Goal: Task Accomplishment & Management: Manage account settings

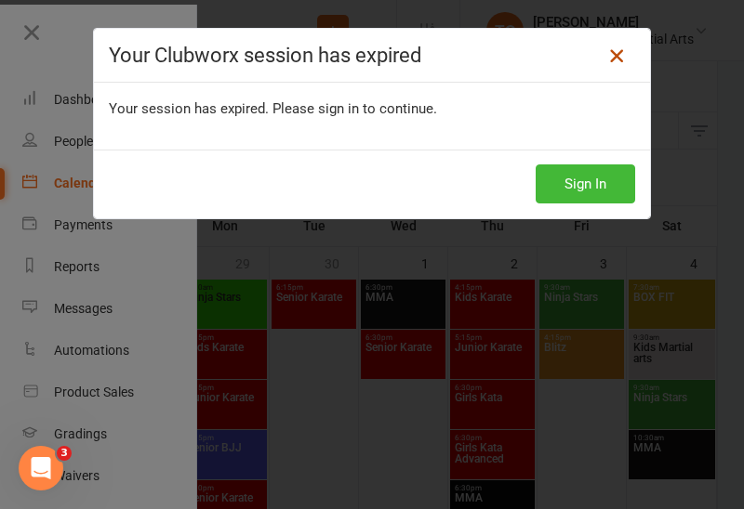
click at [619, 59] on icon at bounding box center [616, 56] width 22 height 22
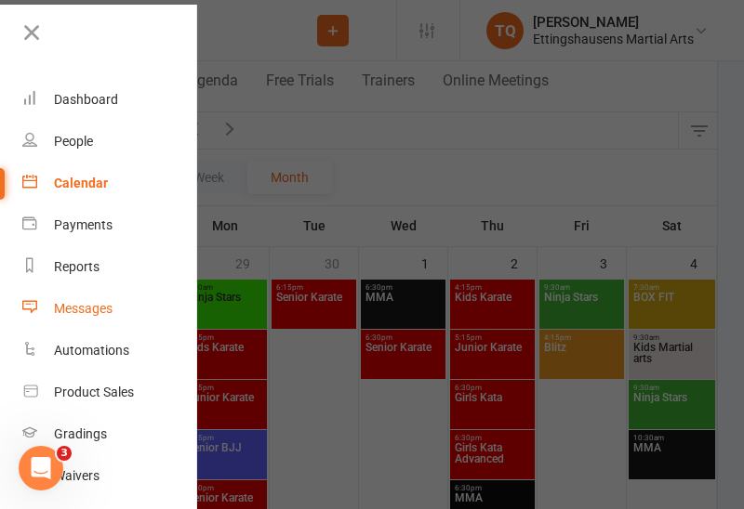
click at [133, 290] on link "Messages" at bounding box center [110, 309] width 176 height 42
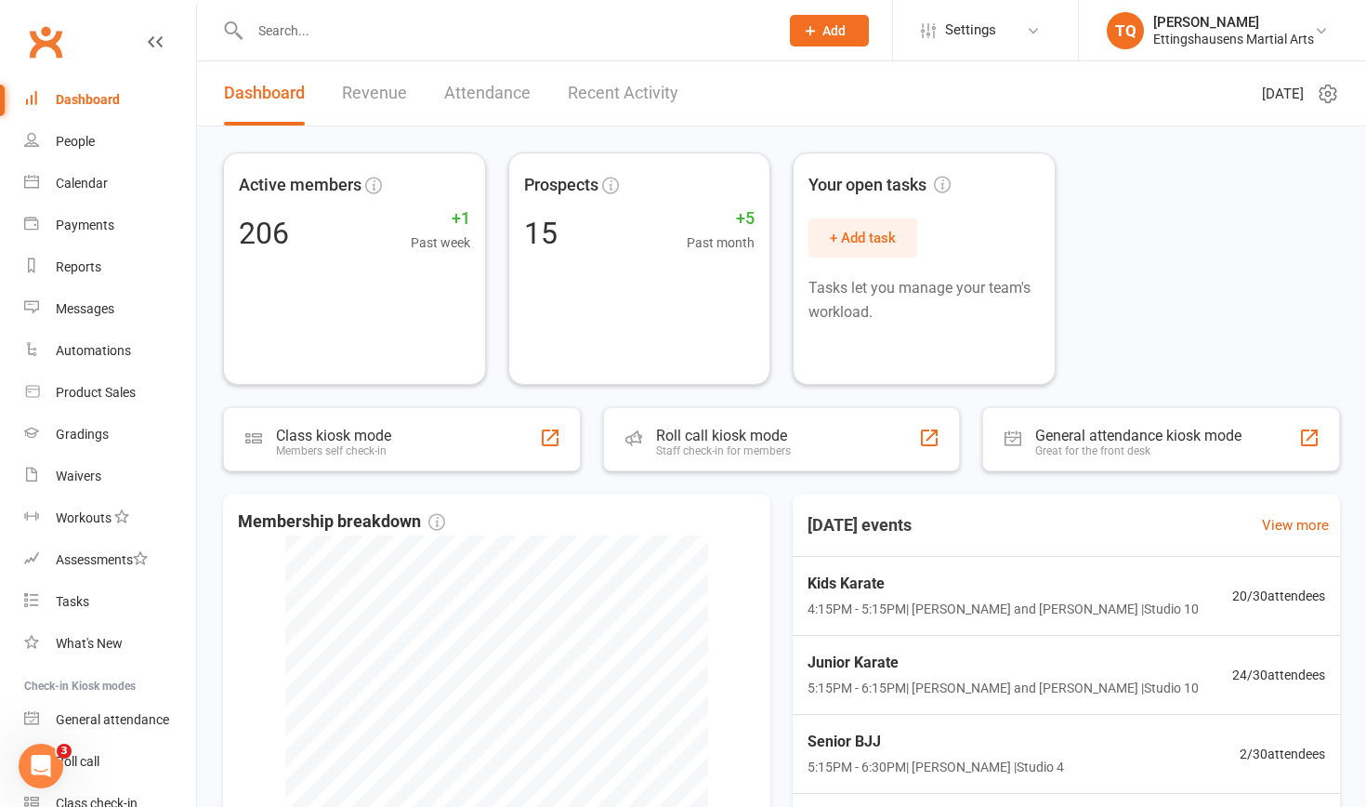
click at [275, 32] on input "text" at bounding box center [504, 31] width 521 height 26
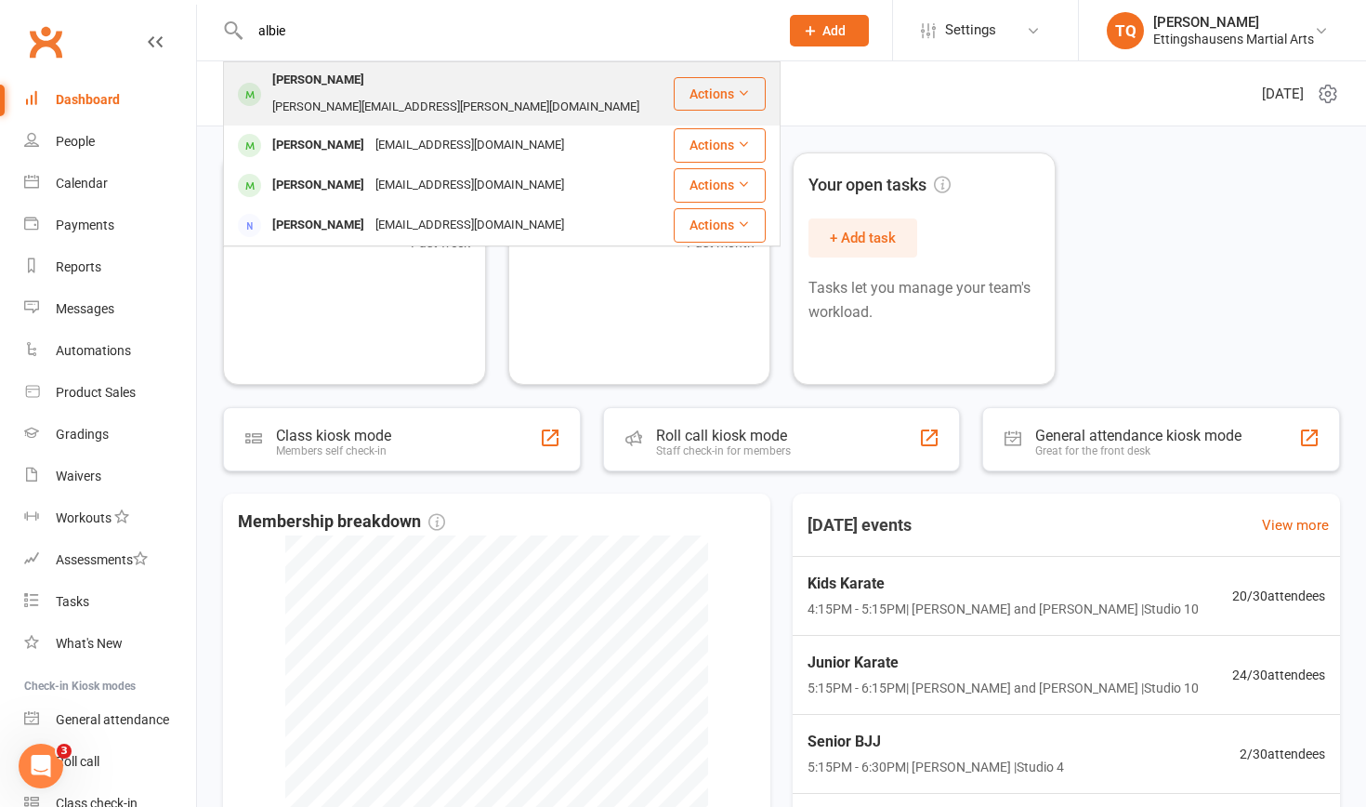
type input "albie"
click at [323, 80] on div "[PERSON_NAME]" at bounding box center [318, 80] width 103 height 27
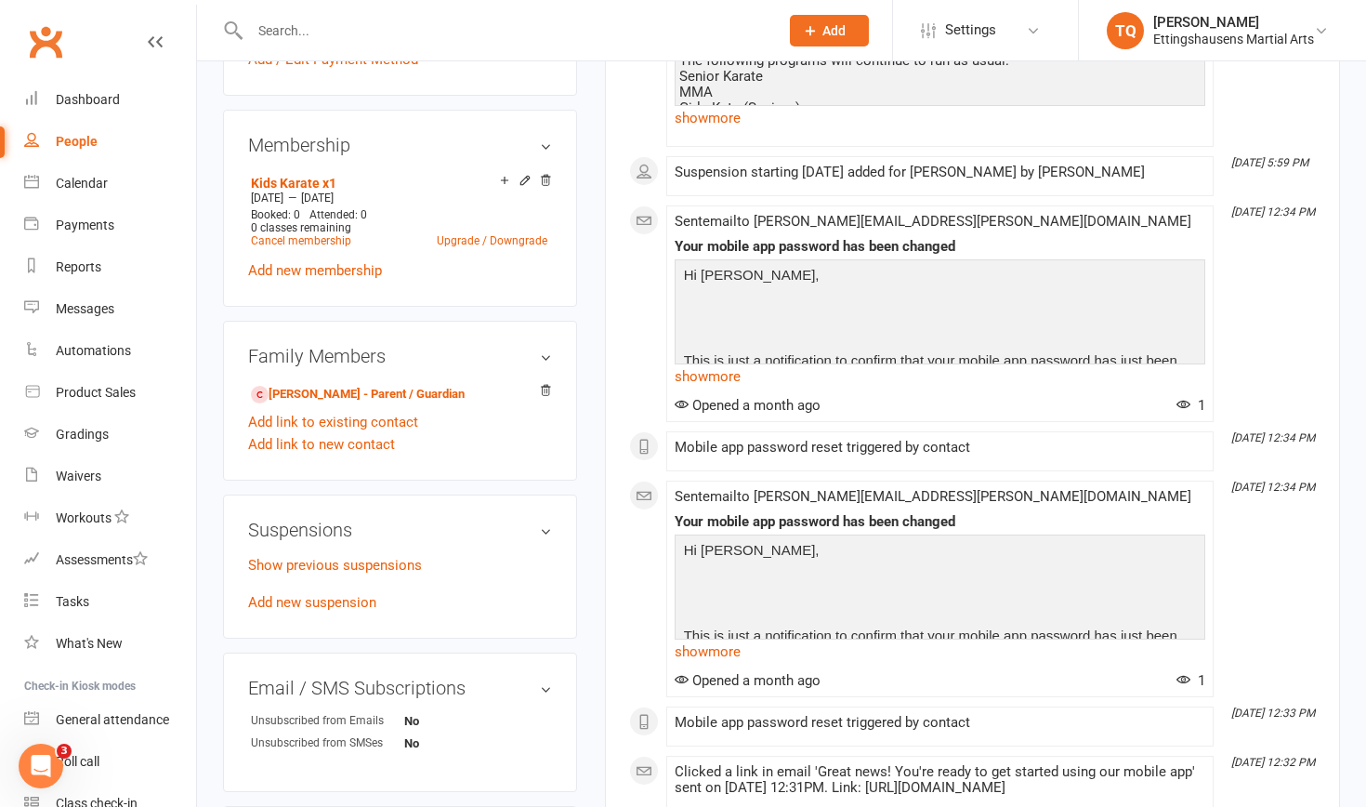
scroll to position [707, 0]
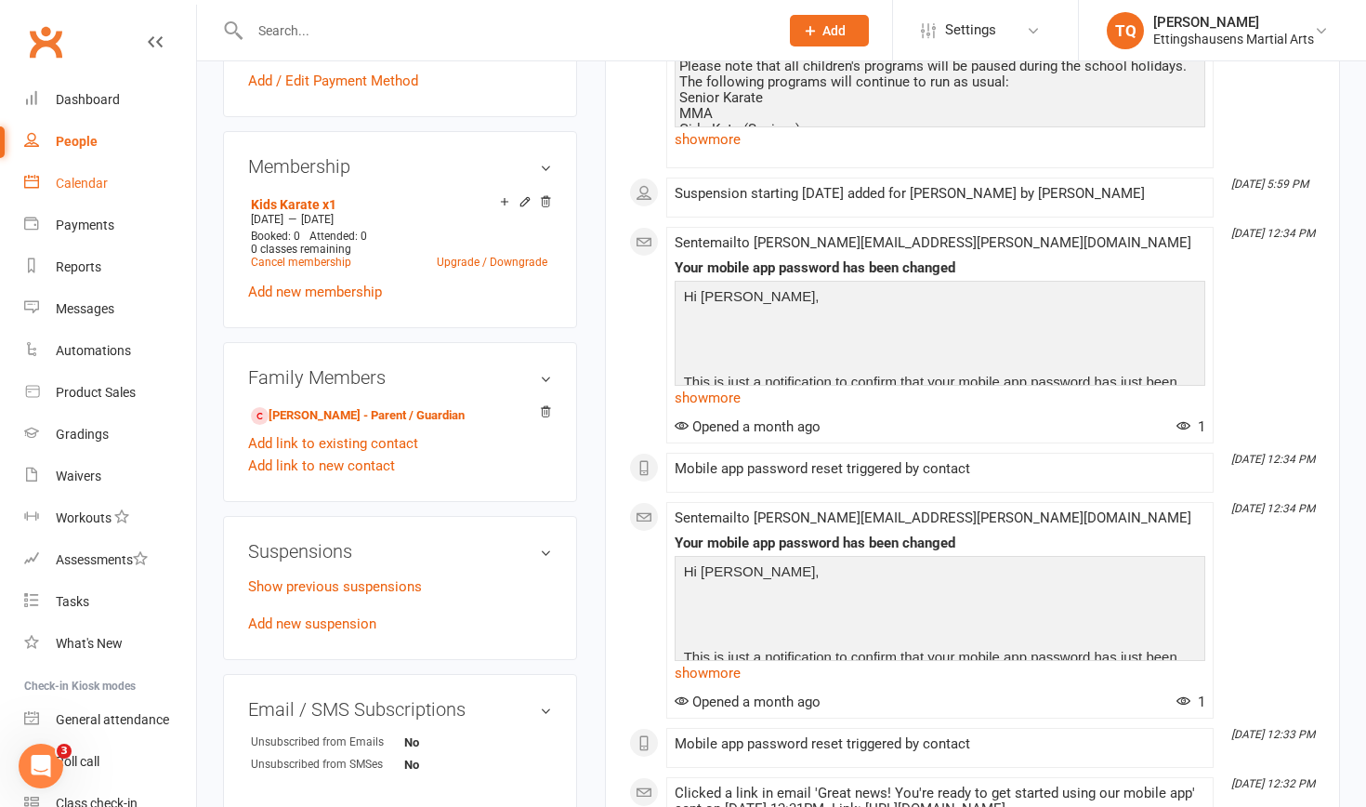
click at [81, 185] on div "Calendar" at bounding box center [82, 183] width 52 height 15
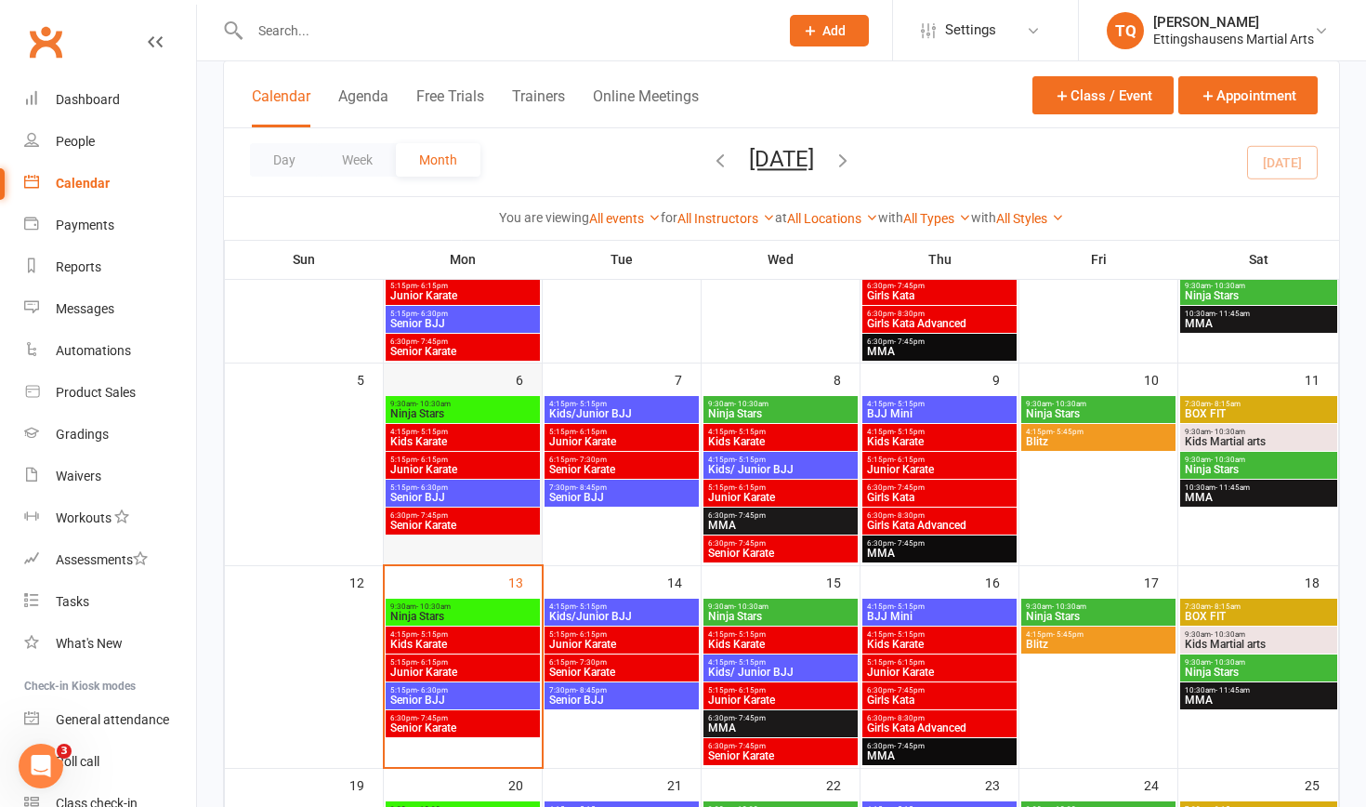
scroll to position [209, 0]
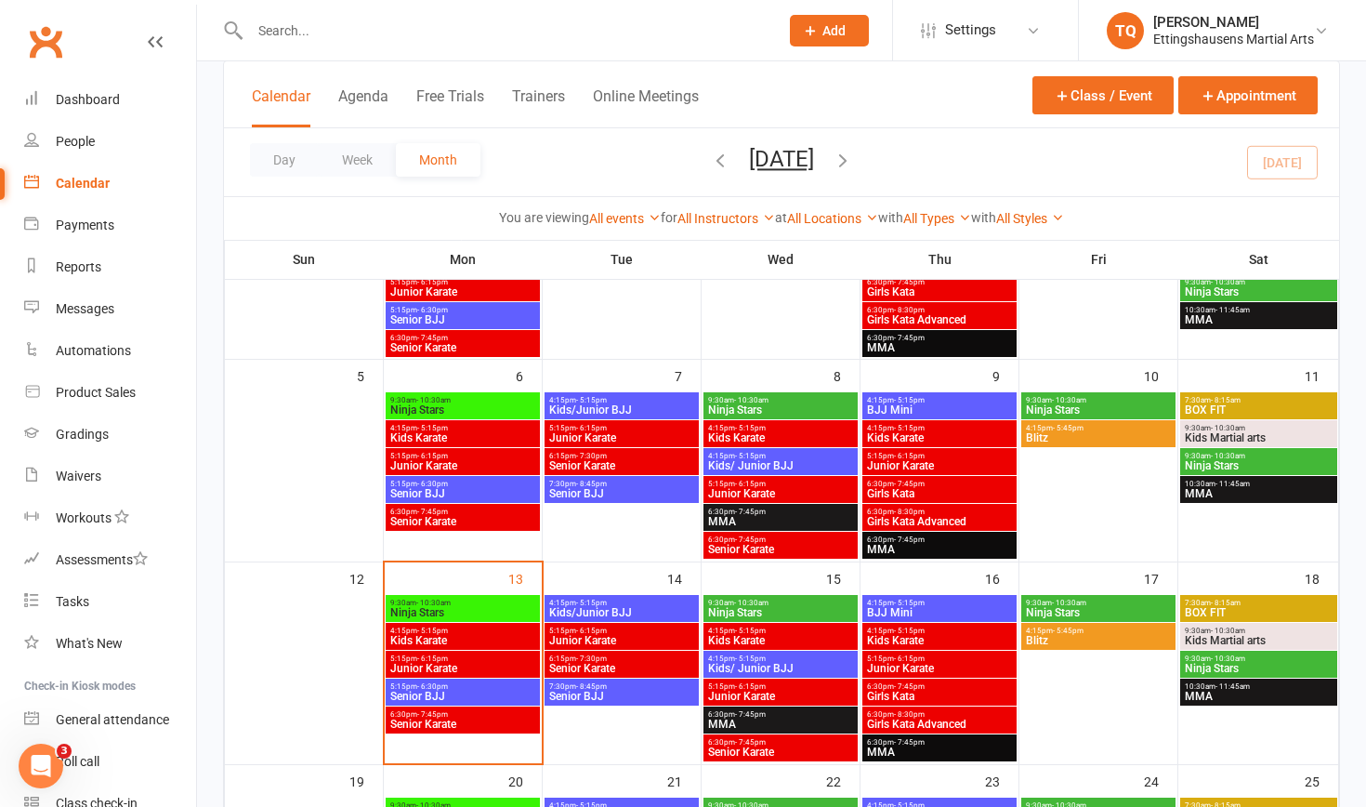
click at [450, 508] on span "4:15pm - 5:15pm" at bounding box center [462, 630] width 147 height 8
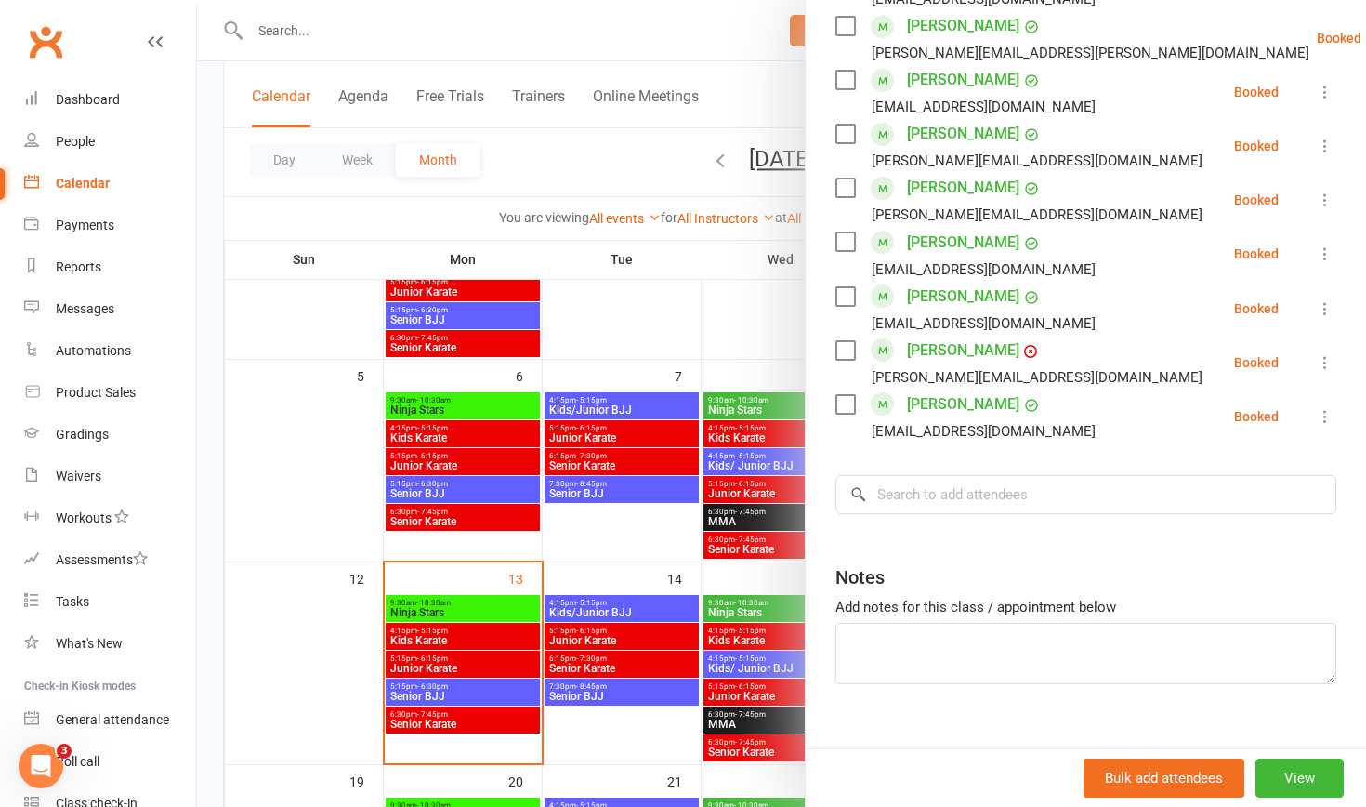
scroll to position [1010, 0]
click at [743, 476] on input "search" at bounding box center [1086, 495] width 501 height 39
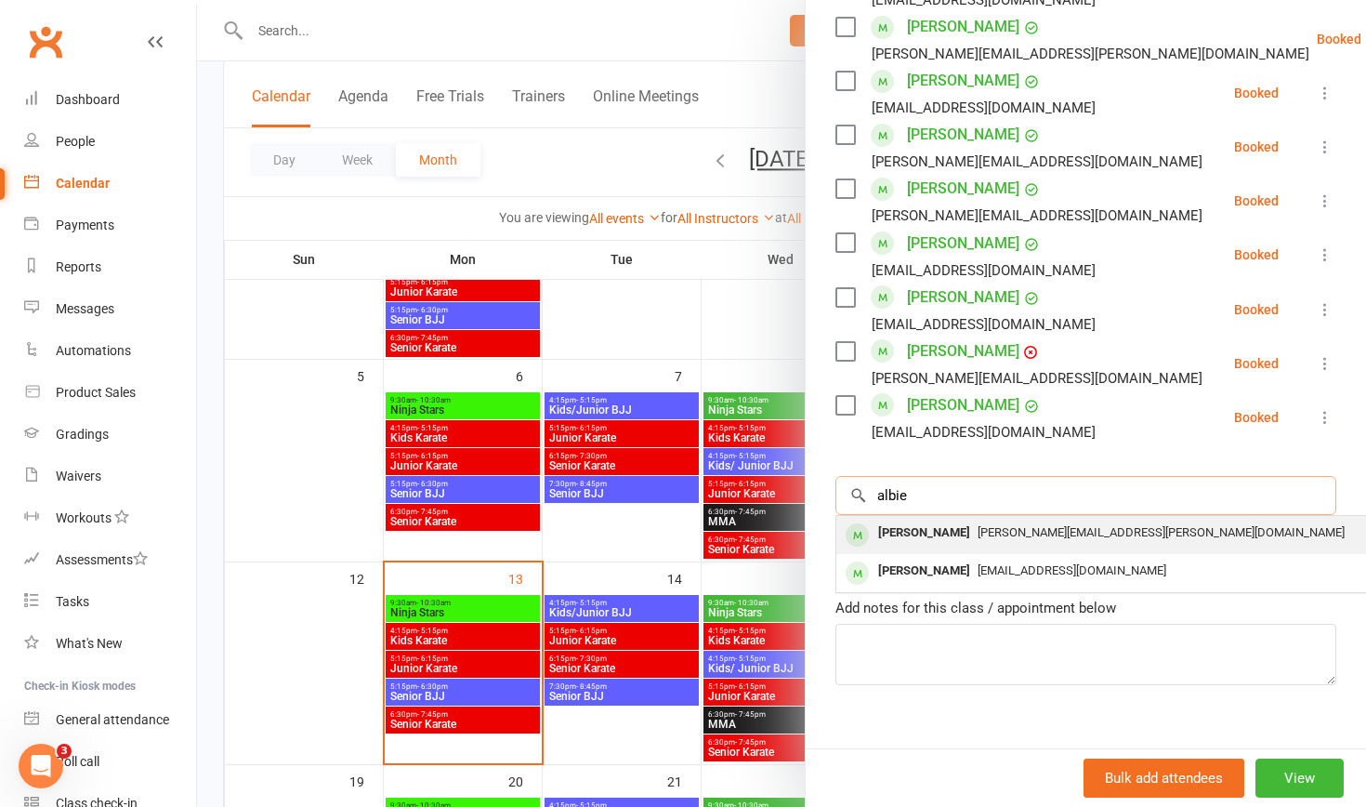
type input "albie"
click at [743, 508] on div "[PERSON_NAME]" at bounding box center [924, 533] width 107 height 27
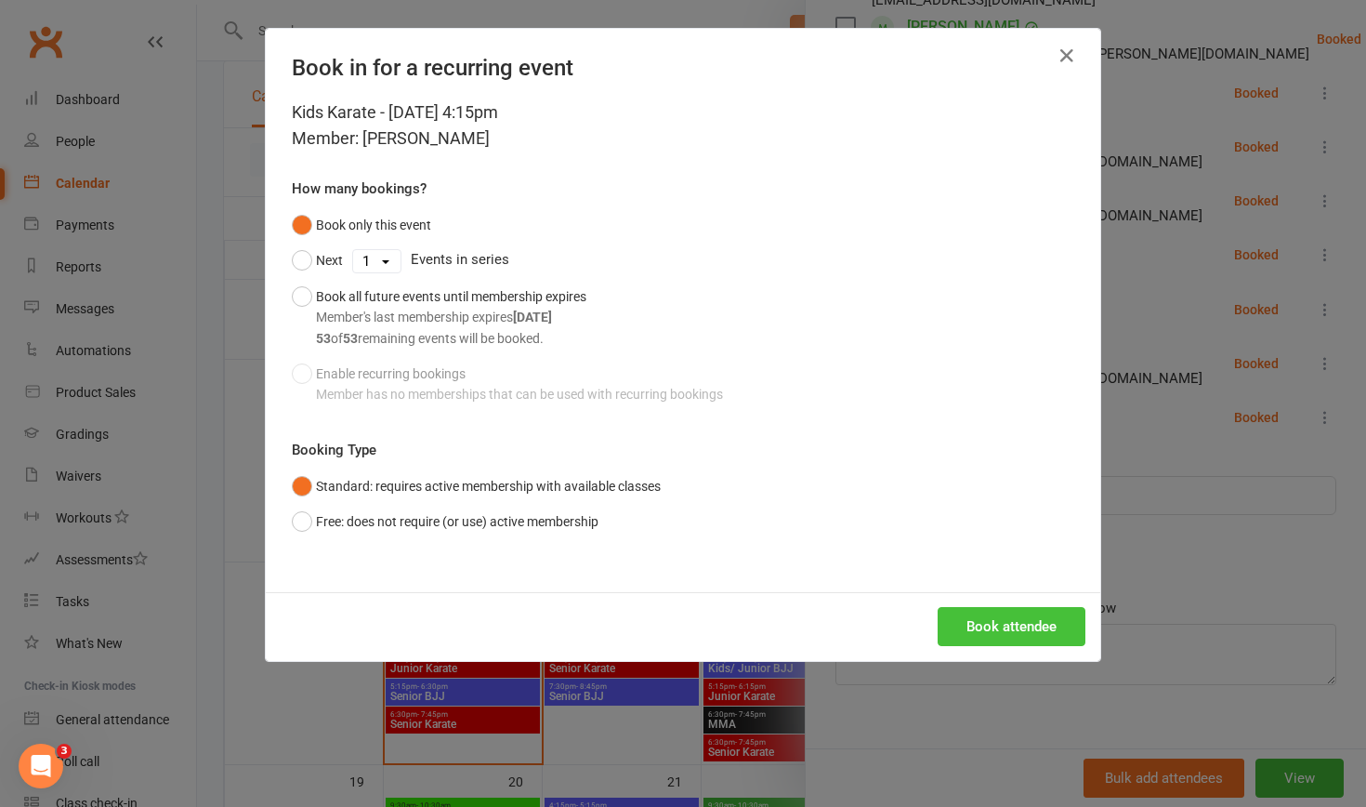
click at [743, 508] on button "Book attendee" at bounding box center [1012, 626] width 148 height 39
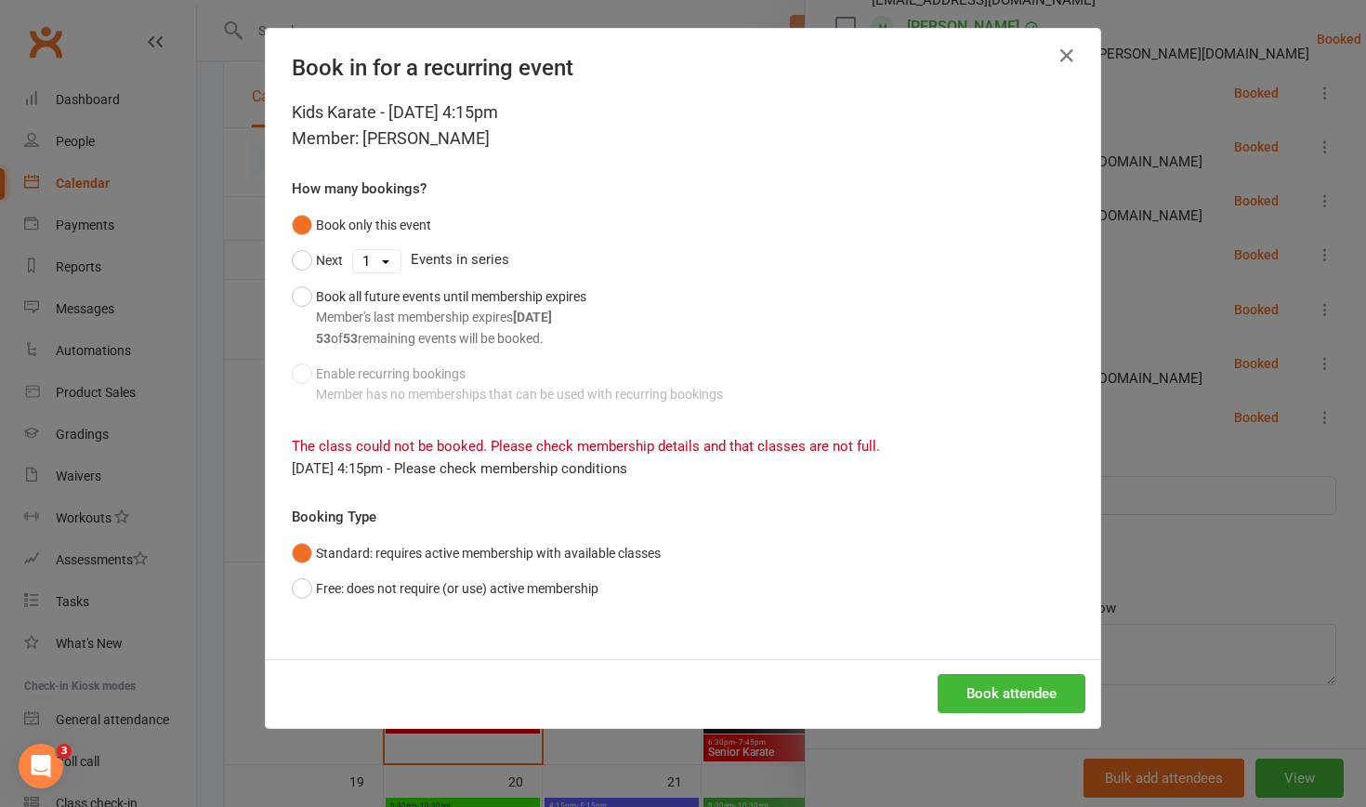
click at [230, 508] on div "Book in for a recurring event Kids Karate - [DATE] 4:15pm Member: [PERSON_NAME]…" at bounding box center [683, 403] width 1366 height 807
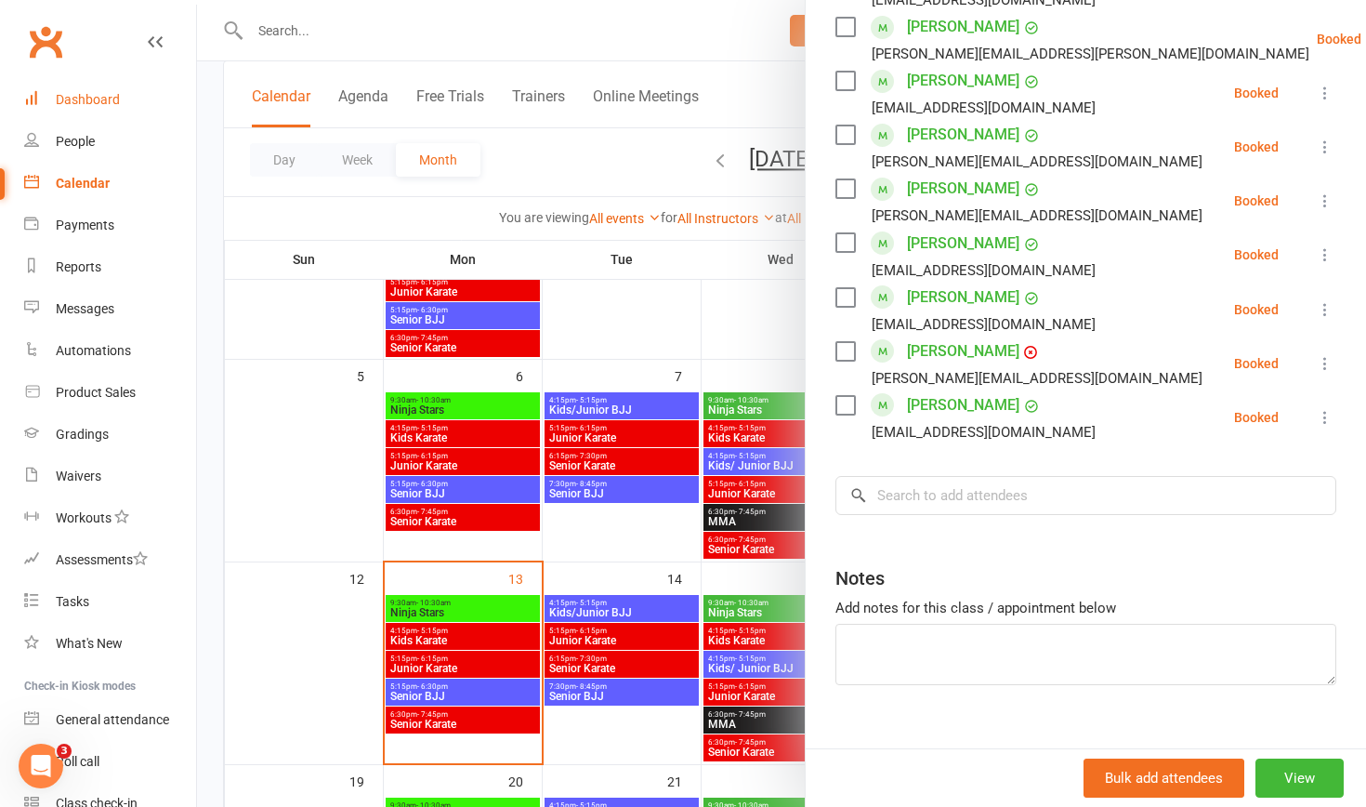
click at [85, 99] on div "Dashboard" at bounding box center [88, 99] width 64 height 15
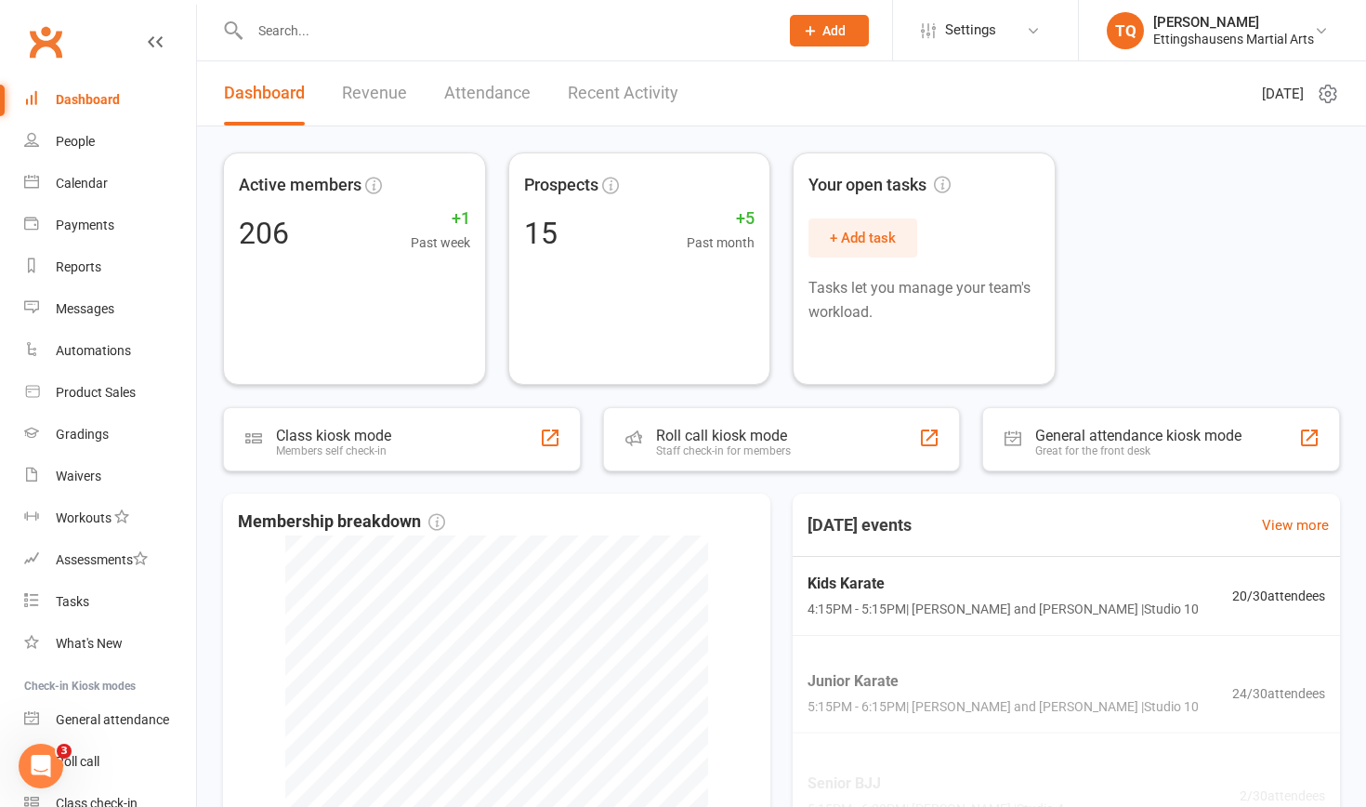
click at [332, 27] on input "text" at bounding box center [504, 31] width 521 height 26
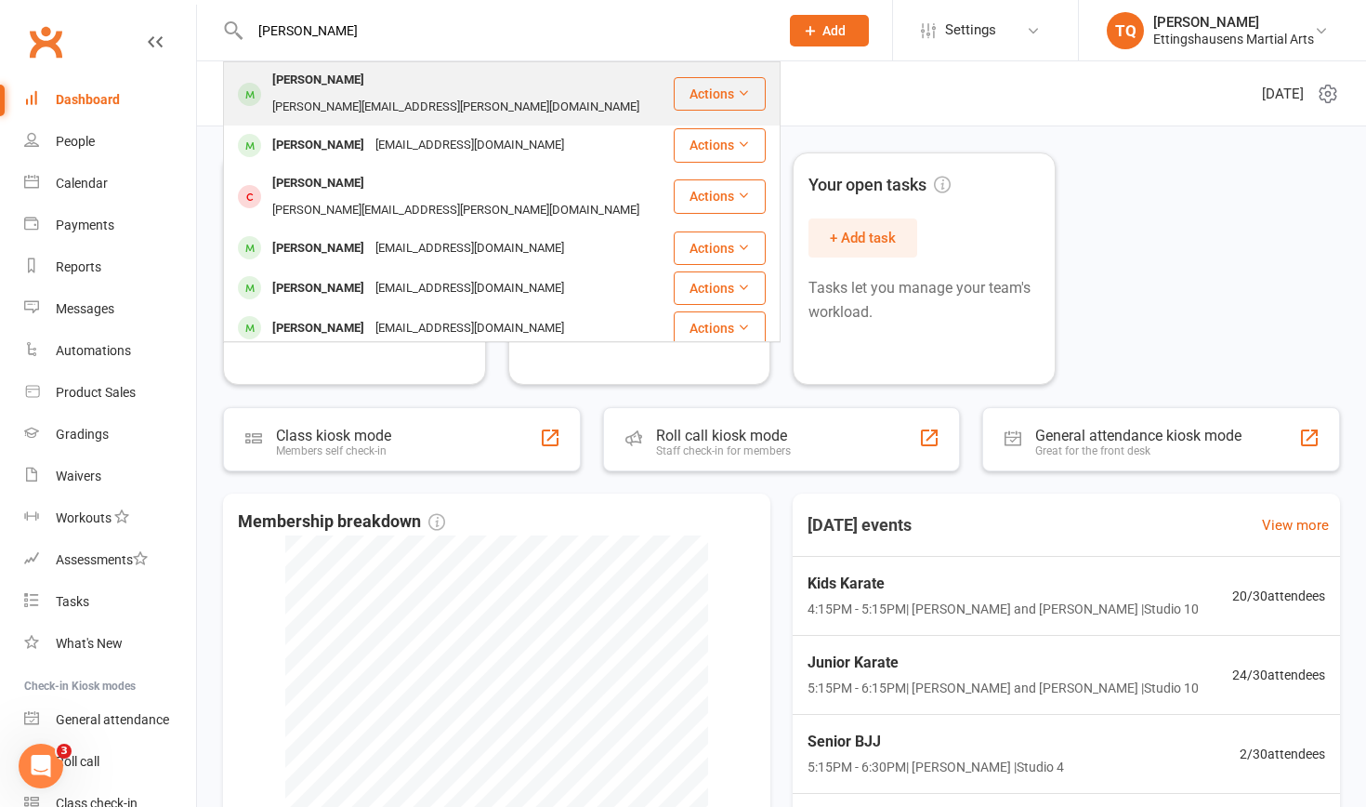
type input "[PERSON_NAME]"
click at [331, 83] on div "[PERSON_NAME]" at bounding box center [318, 80] width 103 height 27
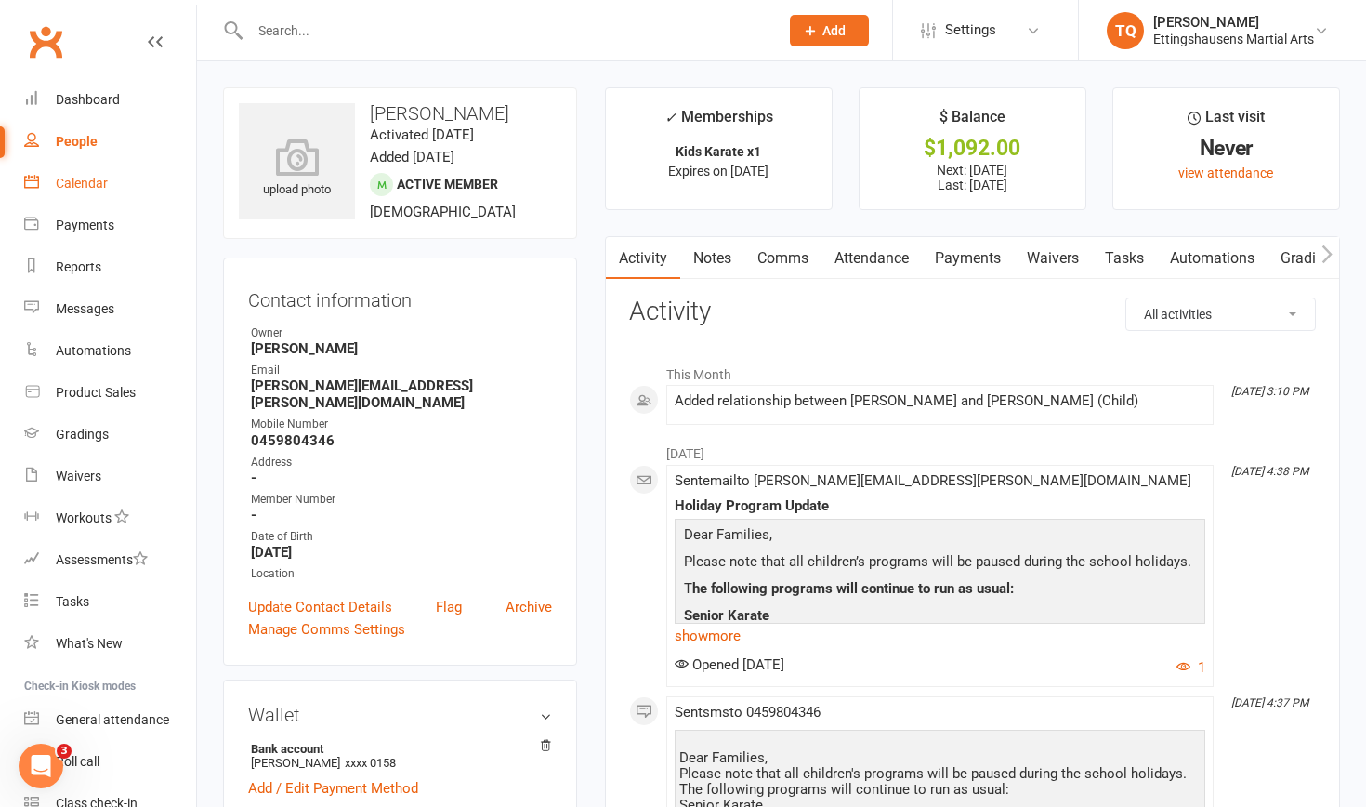
click at [105, 180] on div "Calendar" at bounding box center [82, 183] width 52 height 15
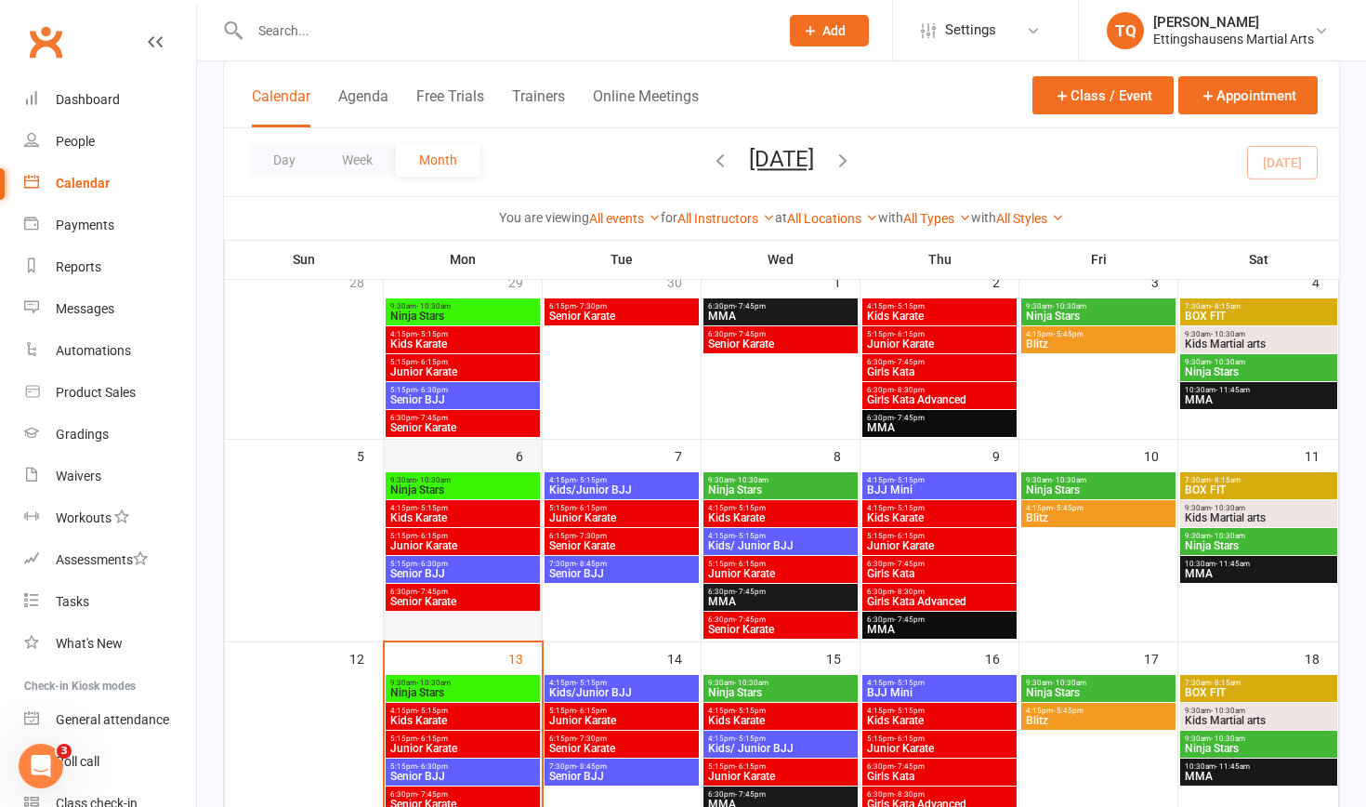
scroll to position [145, 0]
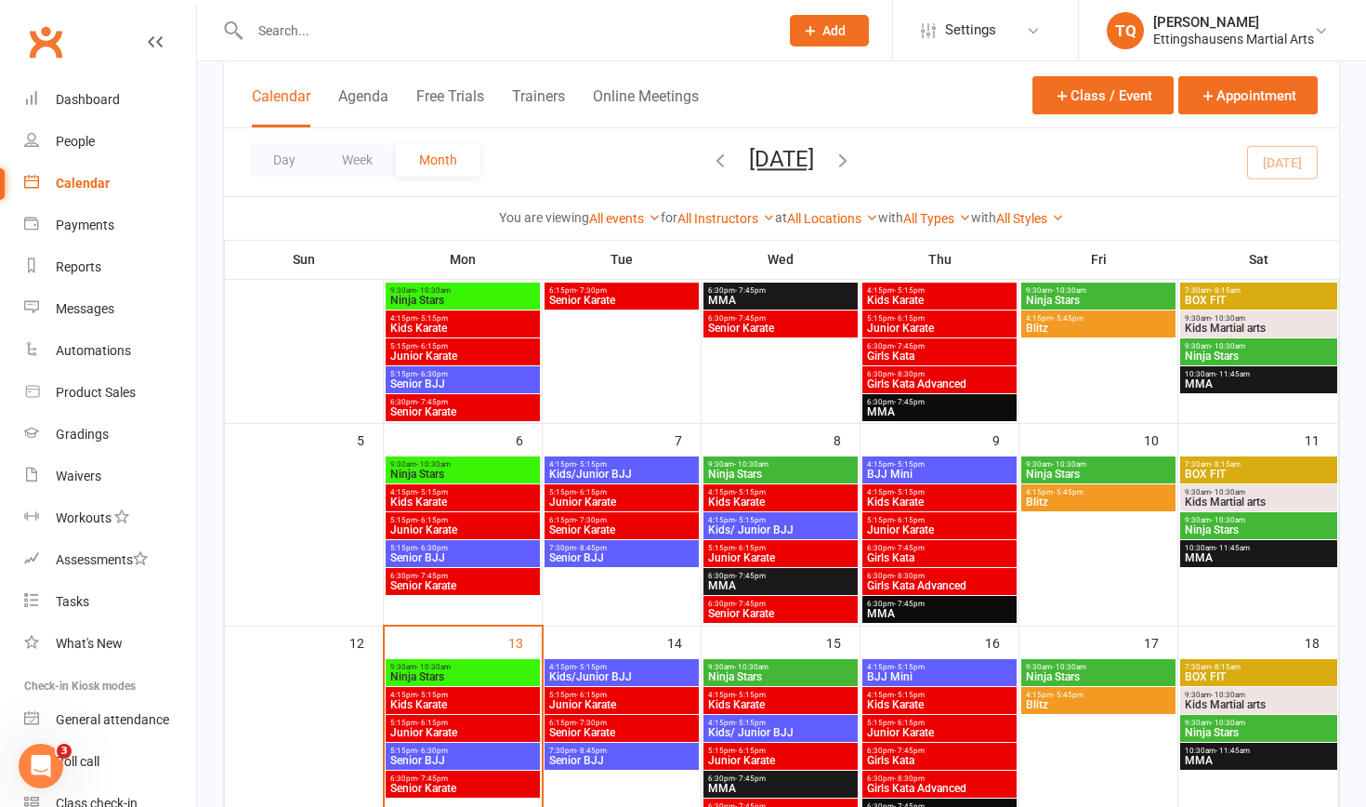
click at [450, 508] on span "Kids Karate" at bounding box center [462, 704] width 147 height 11
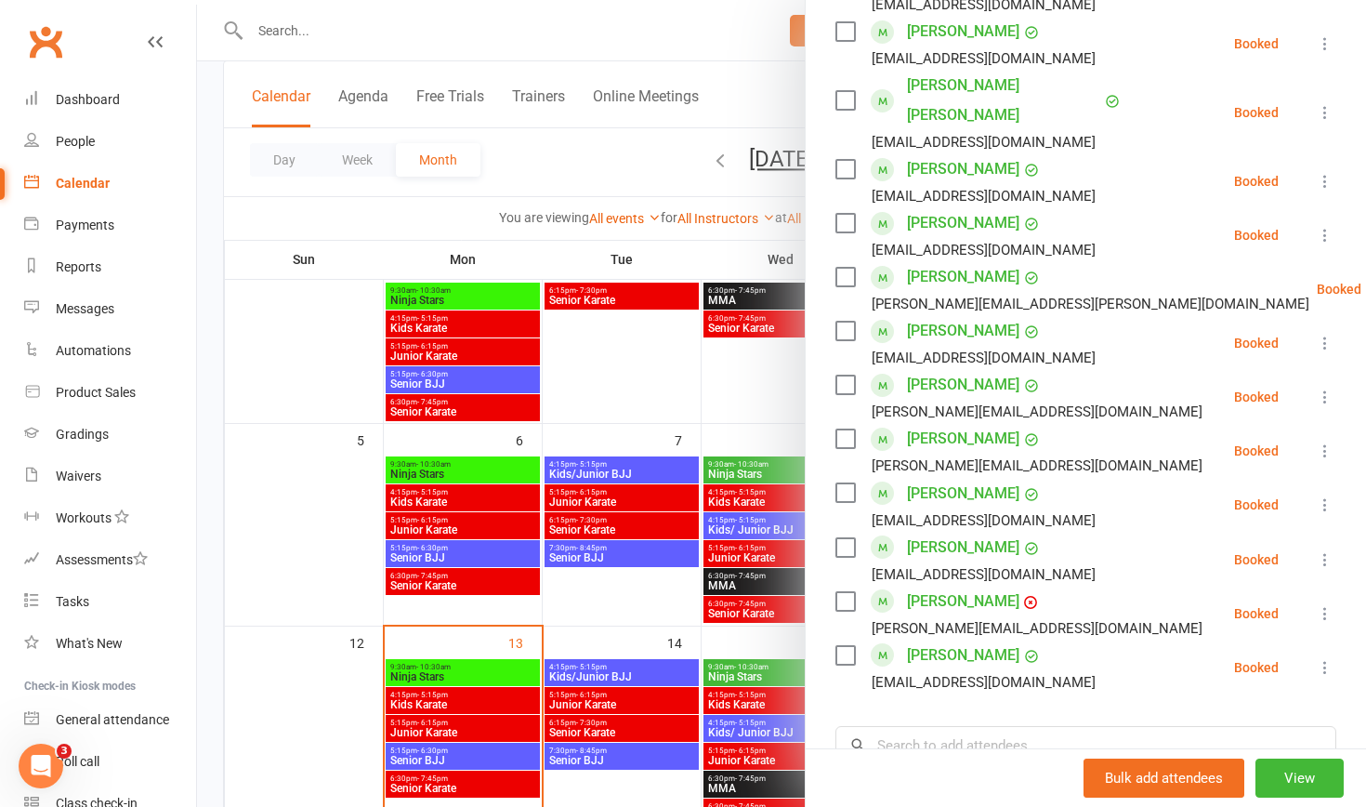
scroll to position [762, 0]
click at [743, 508] on input "search" at bounding box center [1086, 743] width 501 height 39
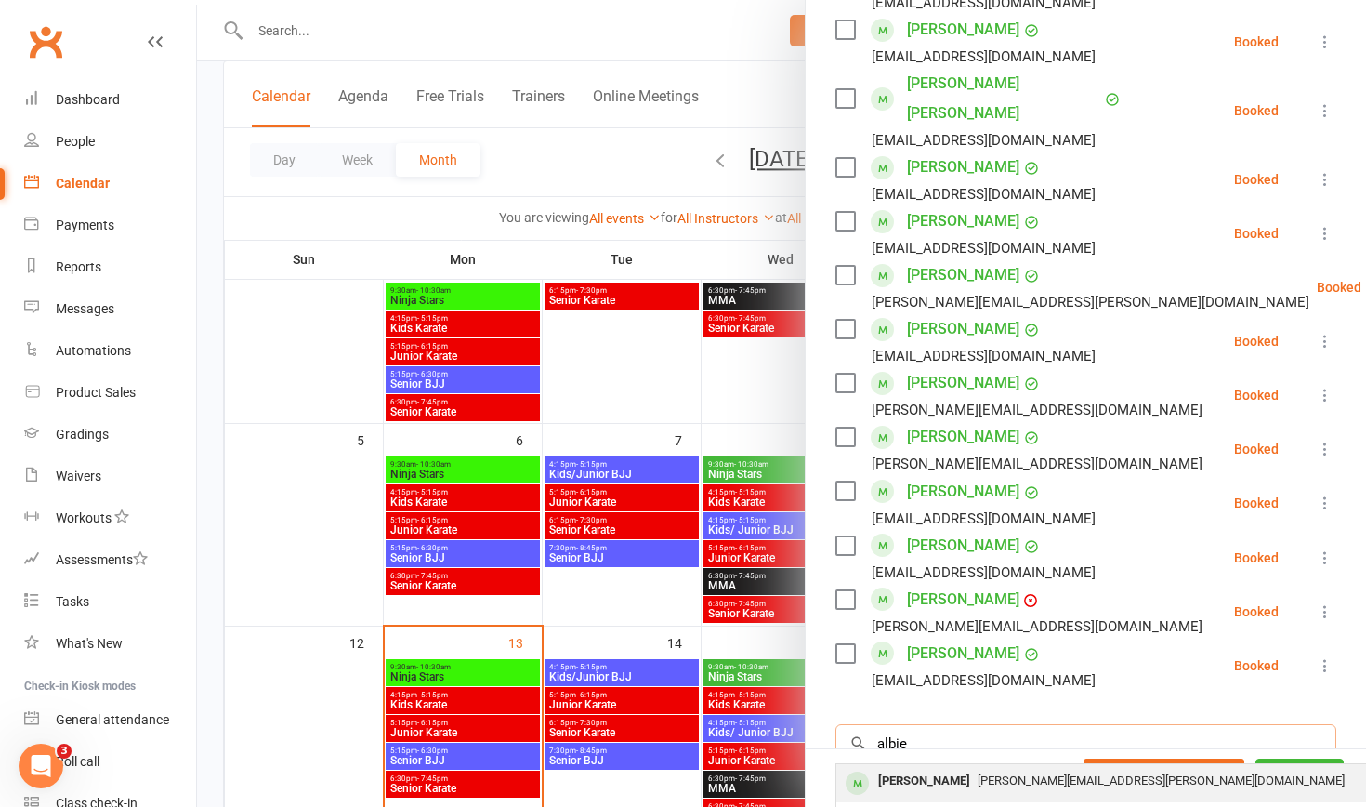
type input "albie"
click at [743, 508] on div "[PERSON_NAME]" at bounding box center [924, 781] width 107 height 27
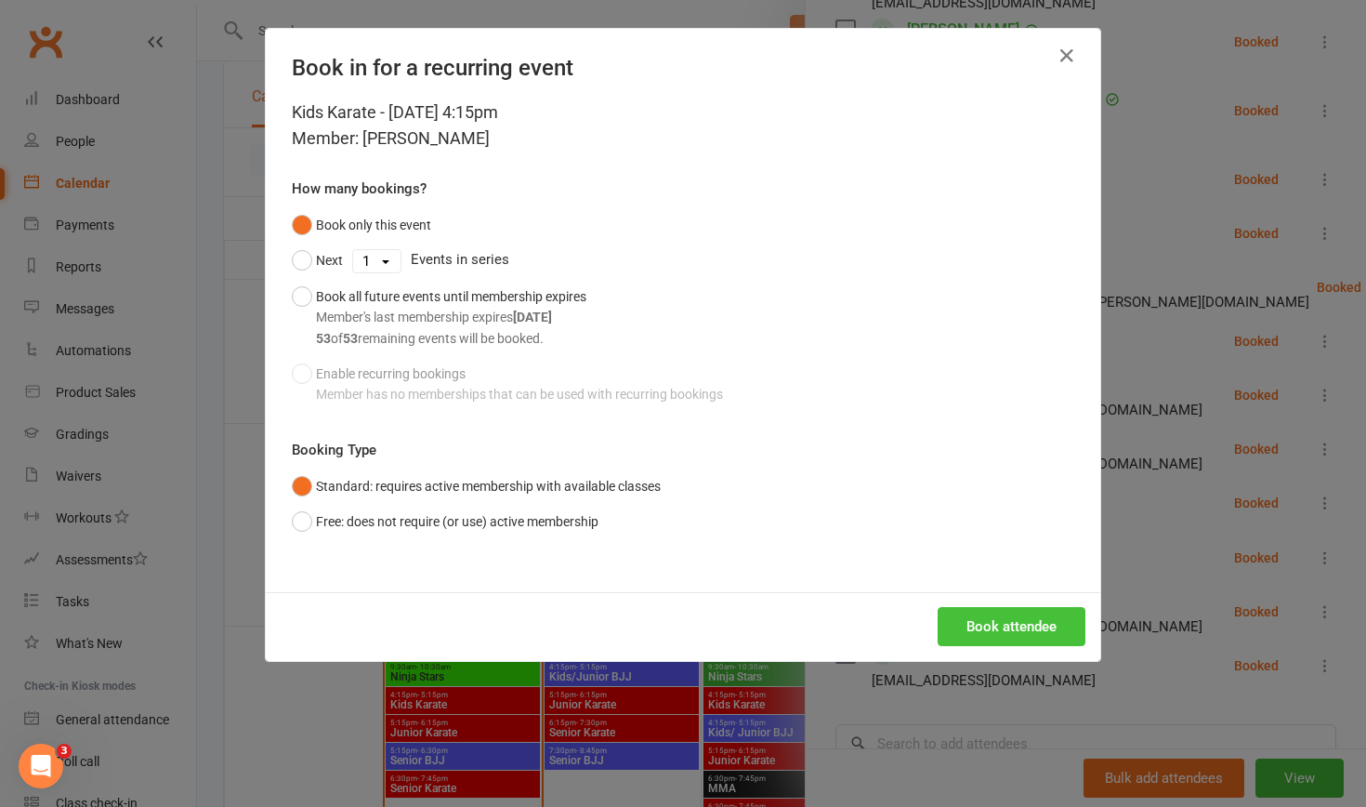
click at [743, 508] on button "Book attendee" at bounding box center [1012, 626] width 148 height 39
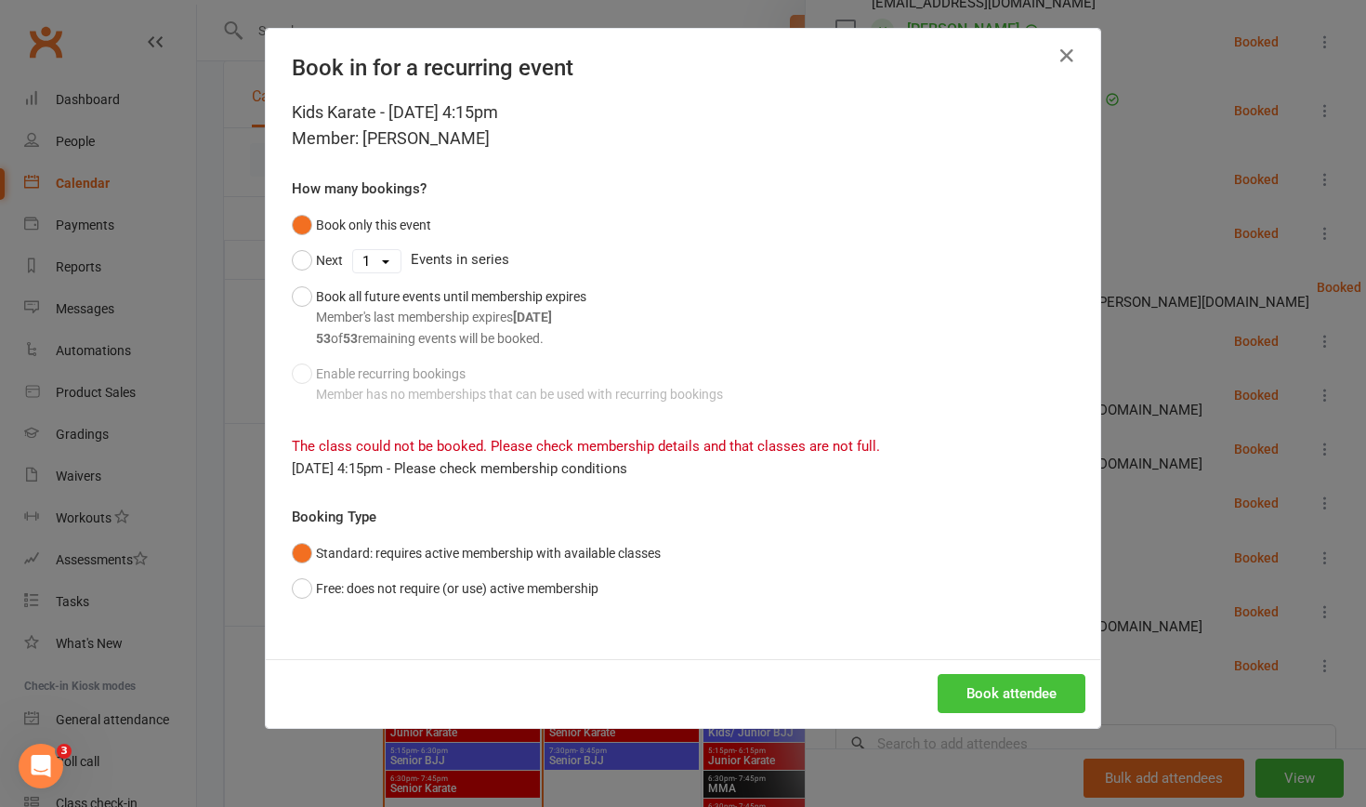
click at [743, 508] on button "Book attendee" at bounding box center [1012, 693] width 148 height 39
click at [743, 59] on icon "button" at bounding box center [1067, 56] width 22 height 22
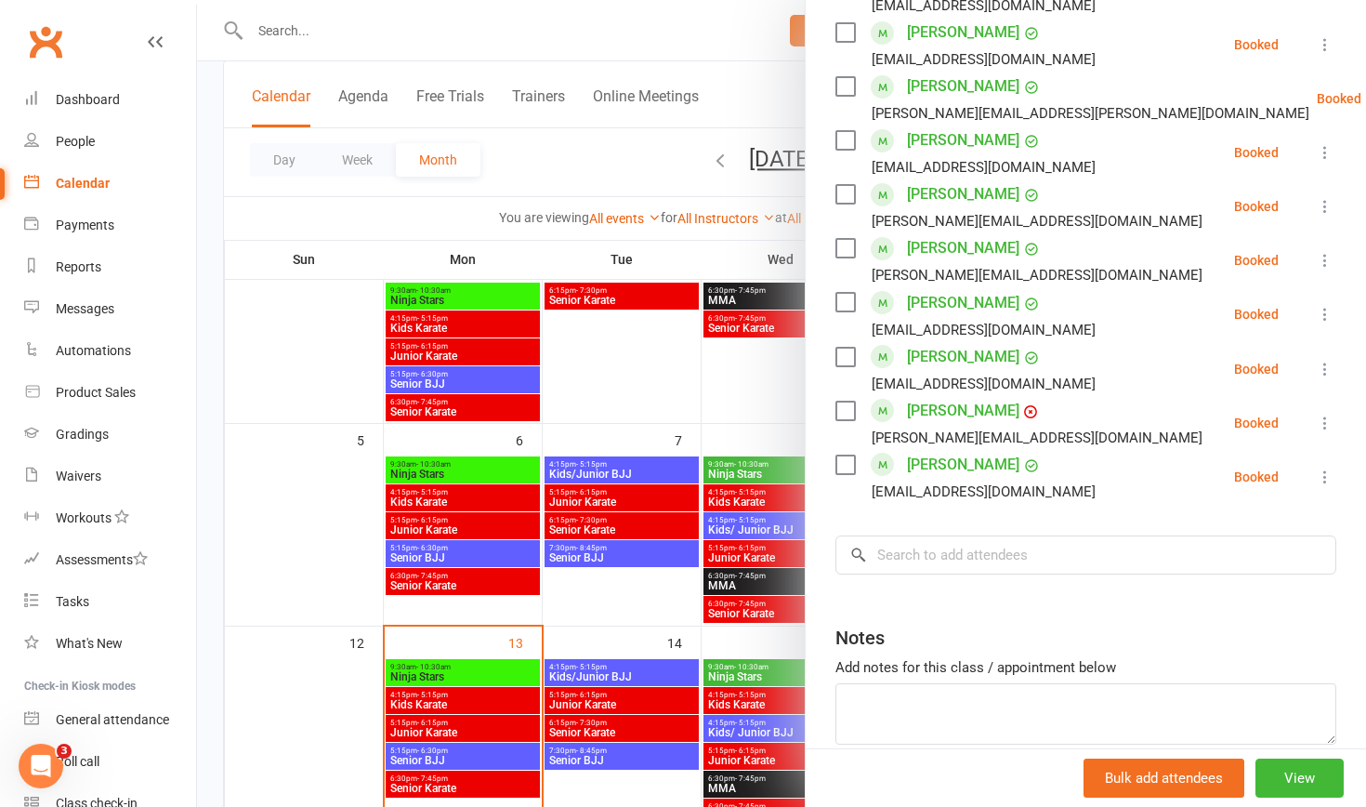
scroll to position [955, 0]
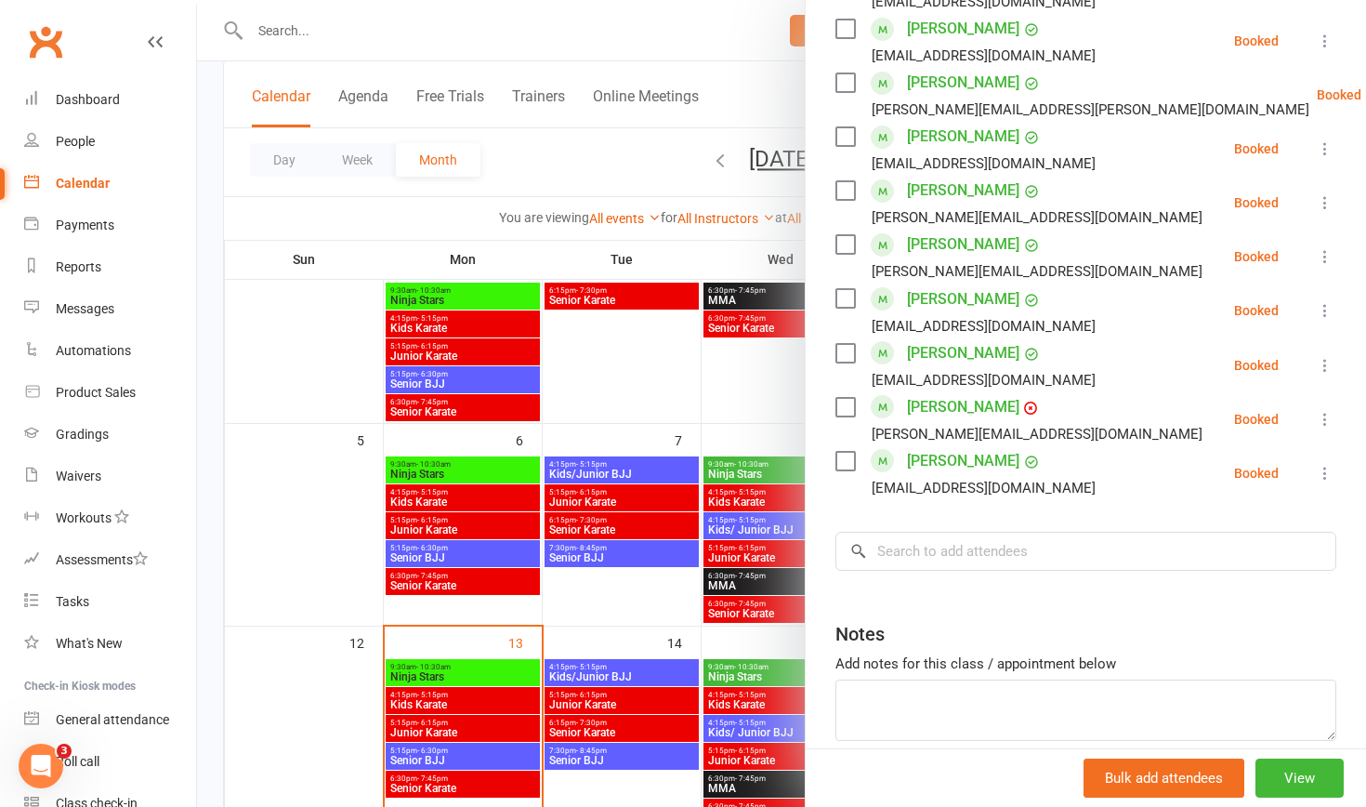
click at [273, 21] on div at bounding box center [781, 403] width 1169 height 807
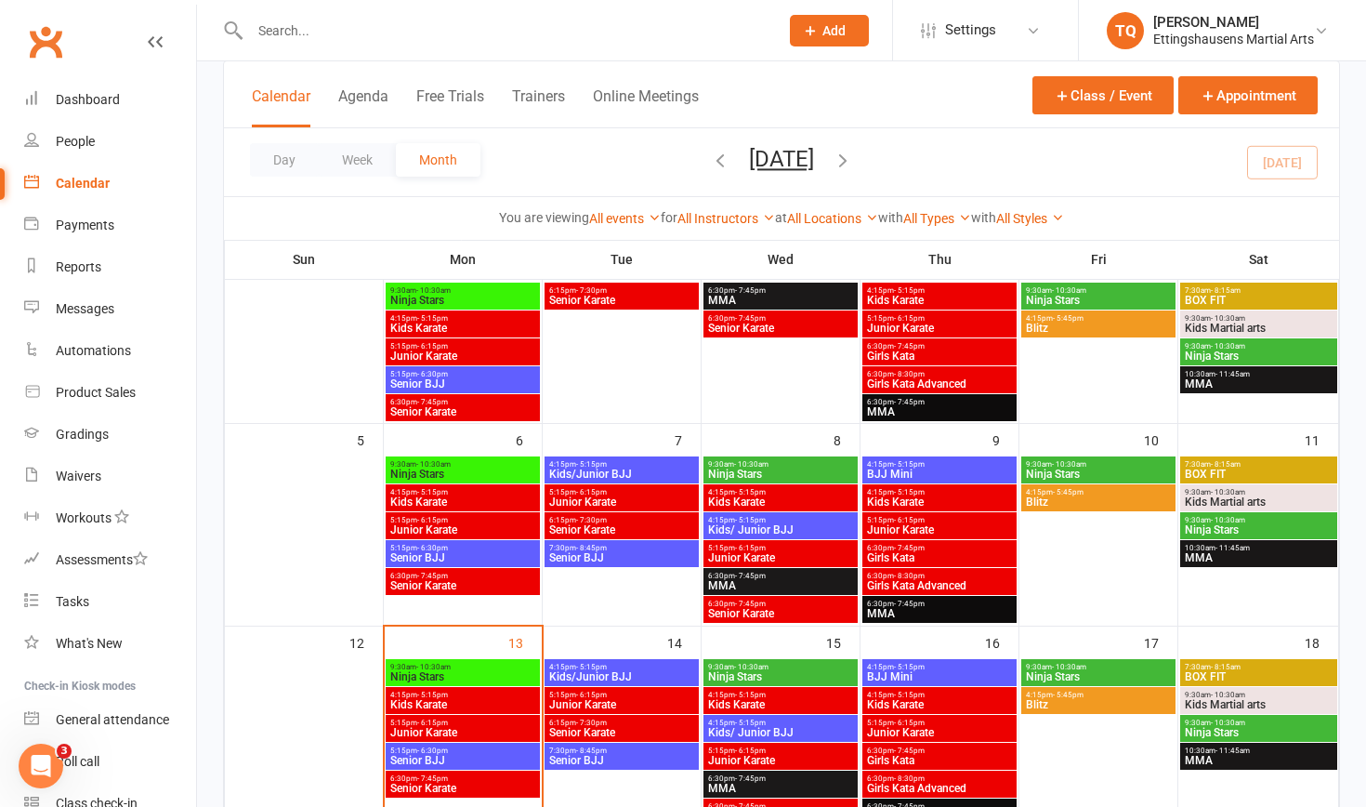
click at [273, 21] on input "text" at bounding box center [504, 31] width 521 height 26
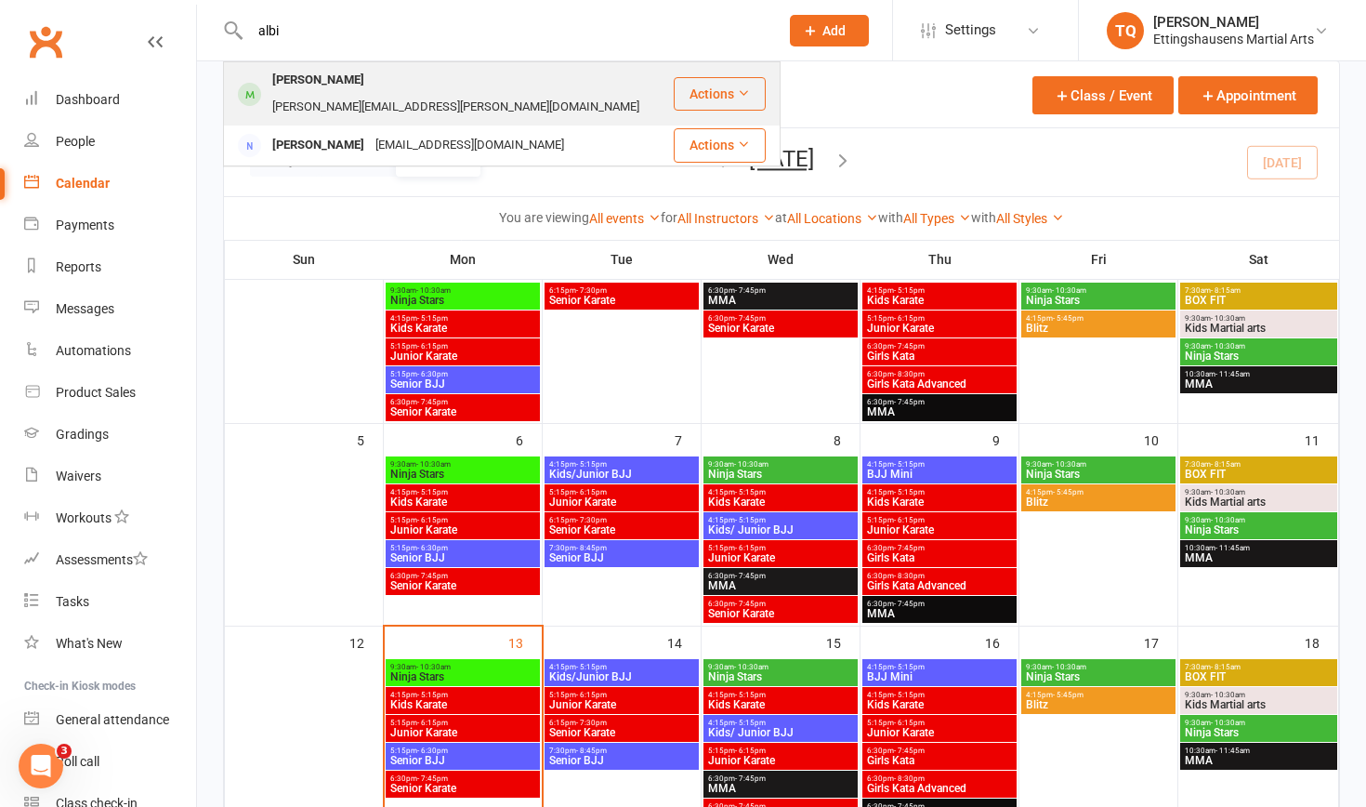
type input "albi"
click at [299, 84] on div "[PERSON_NAME]" at bounding box center [318, 80] width 103 height 27
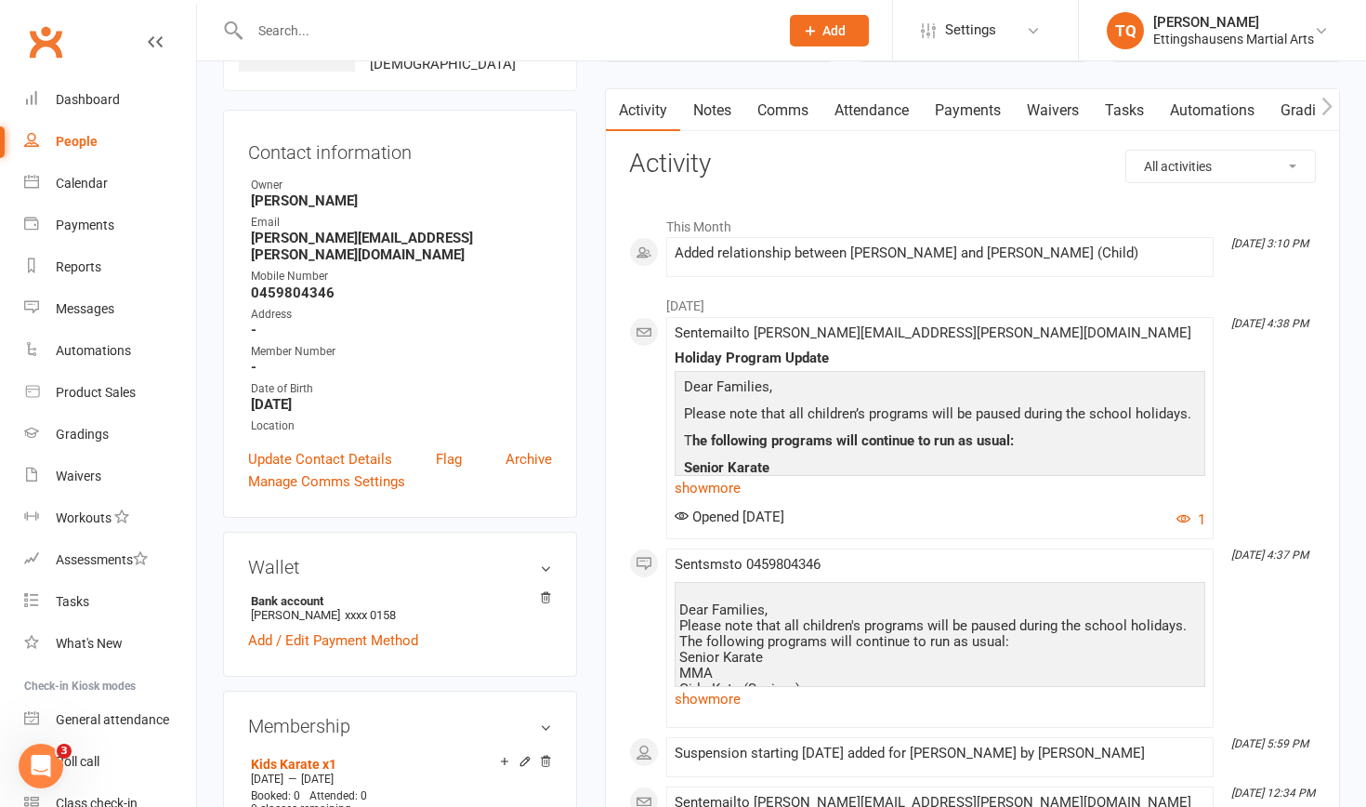
scroll to position [147, 0]
click at [80, 184] on div "Calendar" at bounding box center [82, 183] width 52 height 15
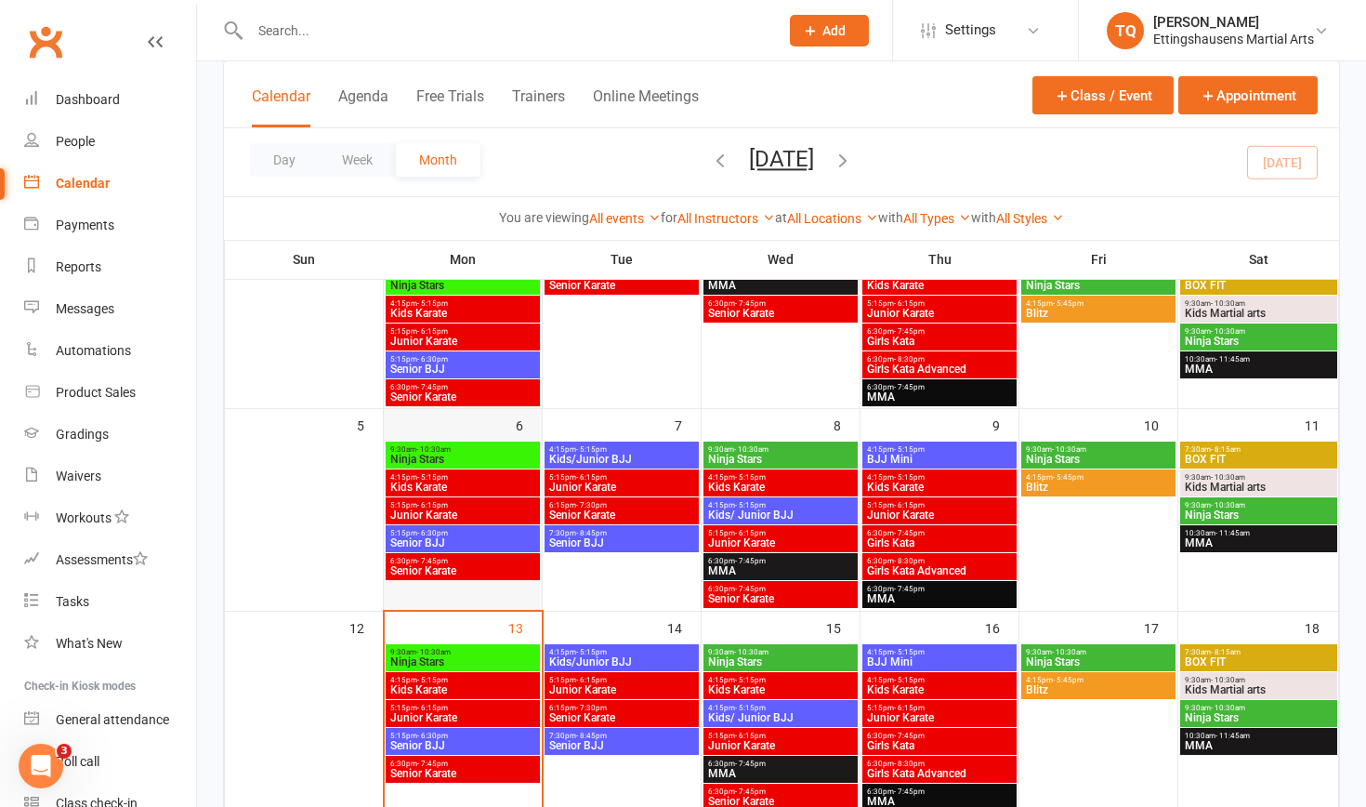
scroll to position [184, 0]
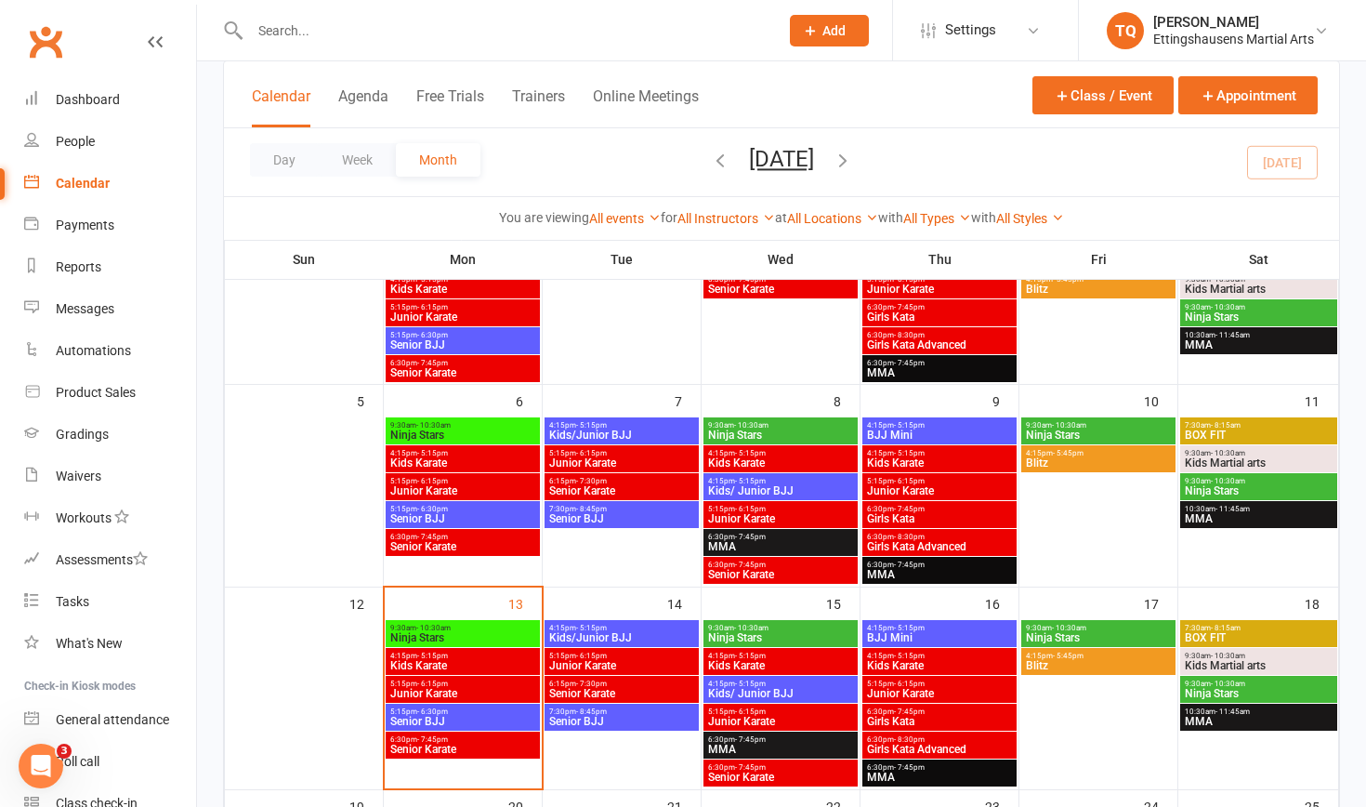
click at [468, 508] on span "Kids Karate" at bounding box center [462, 665] width 147 height 11
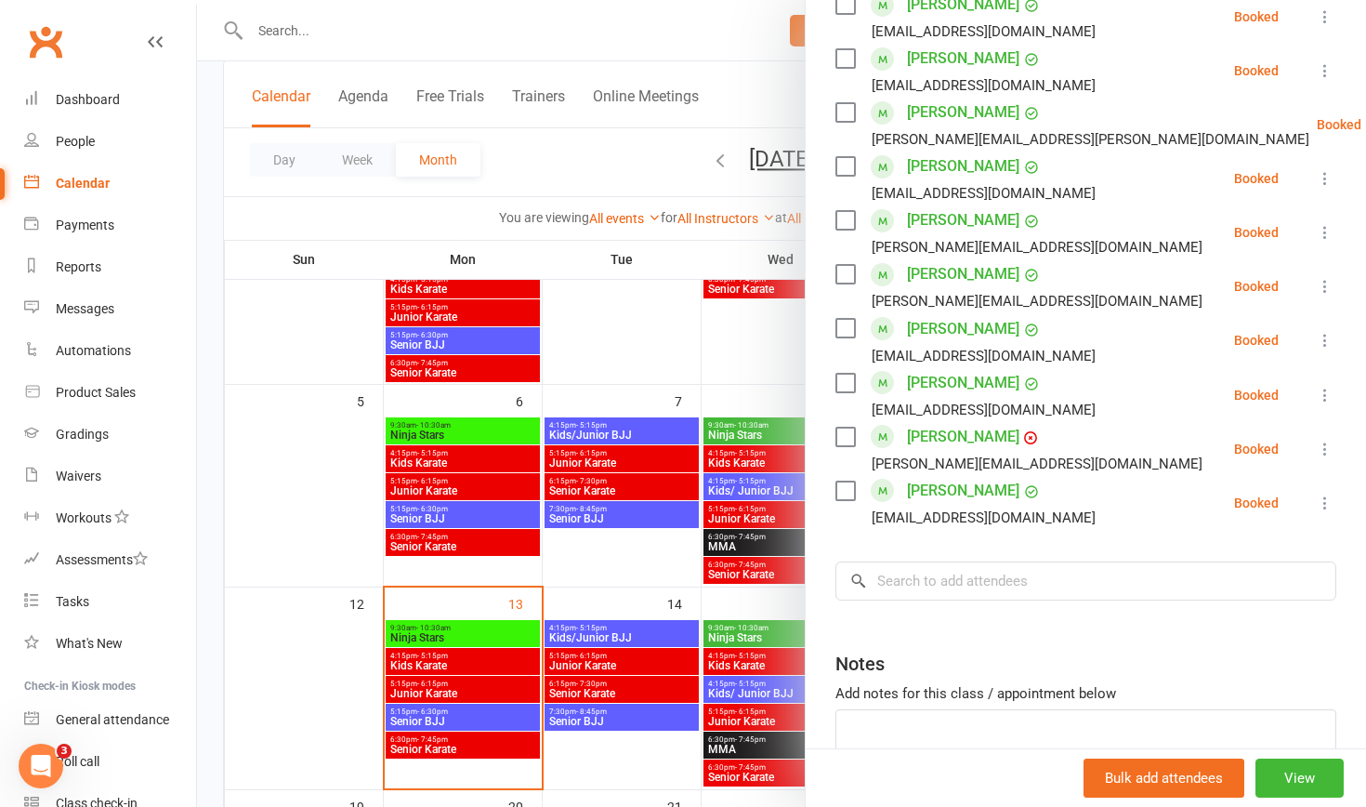
scroll to position [926, 0]
click at [743, 508] on input "search" at bounding box center [1086, 579] width 501 height 39
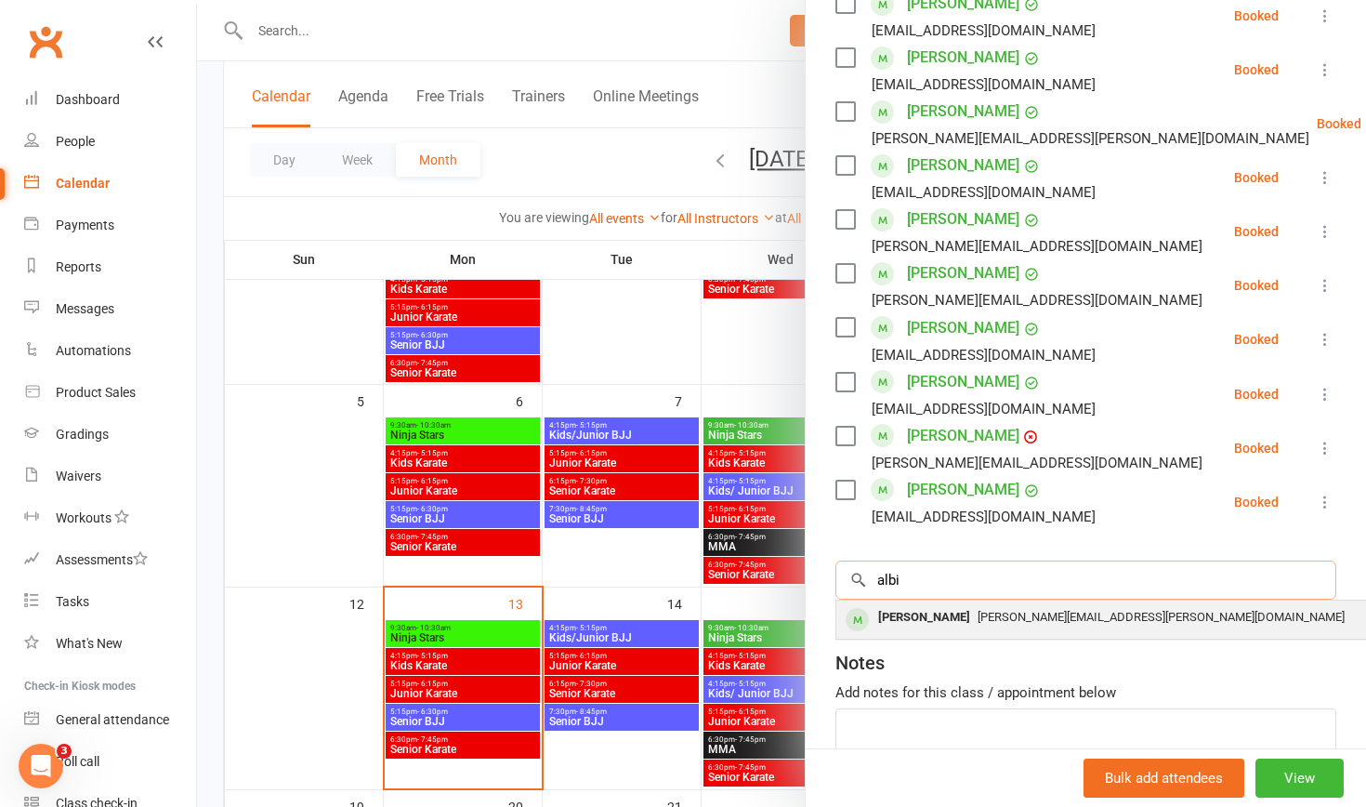
type input "albi"
click at [743, 508] on div "[PERSON_NAME]" at bounding box center [924, 617] width 107 height 27
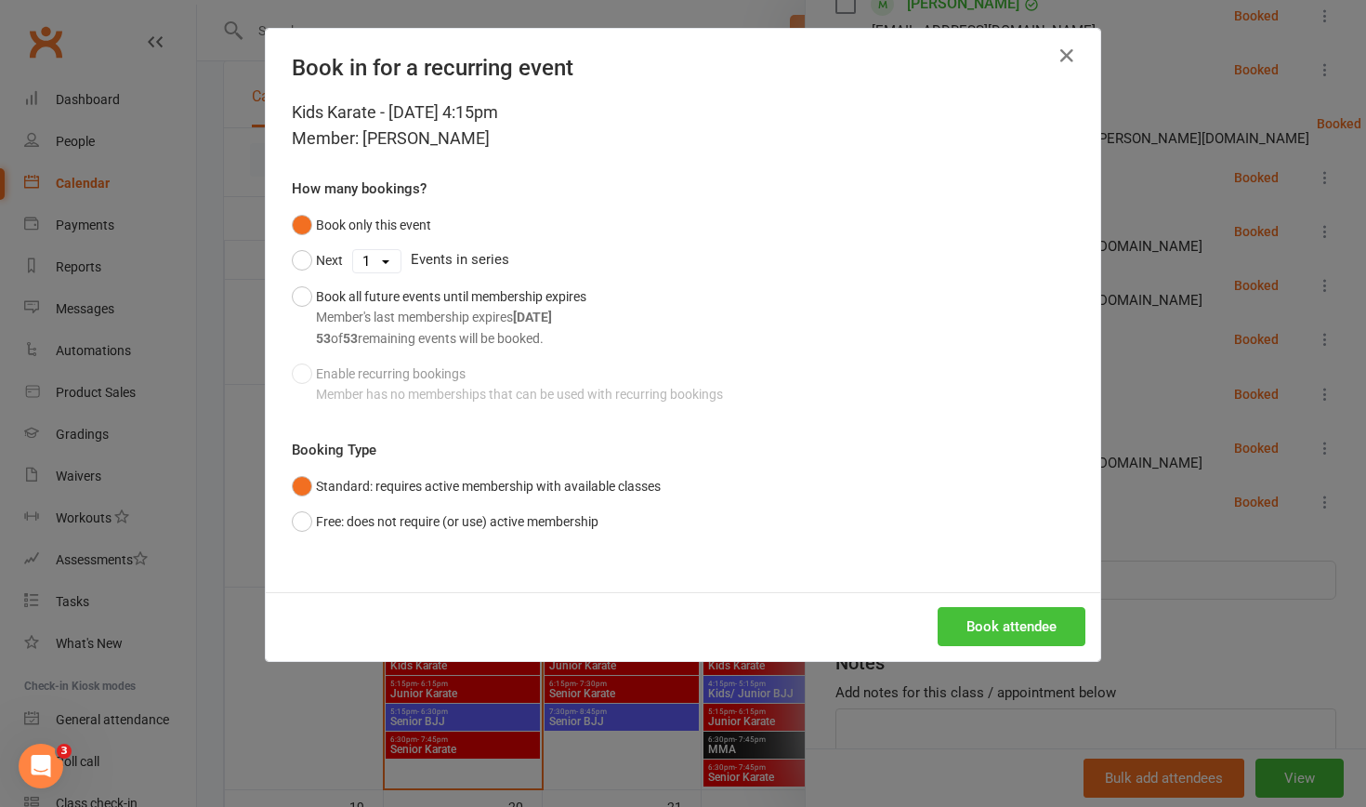
click at [743, 508] on button "Book attendee" at bounding box center [1012, 626] width 148 height 39
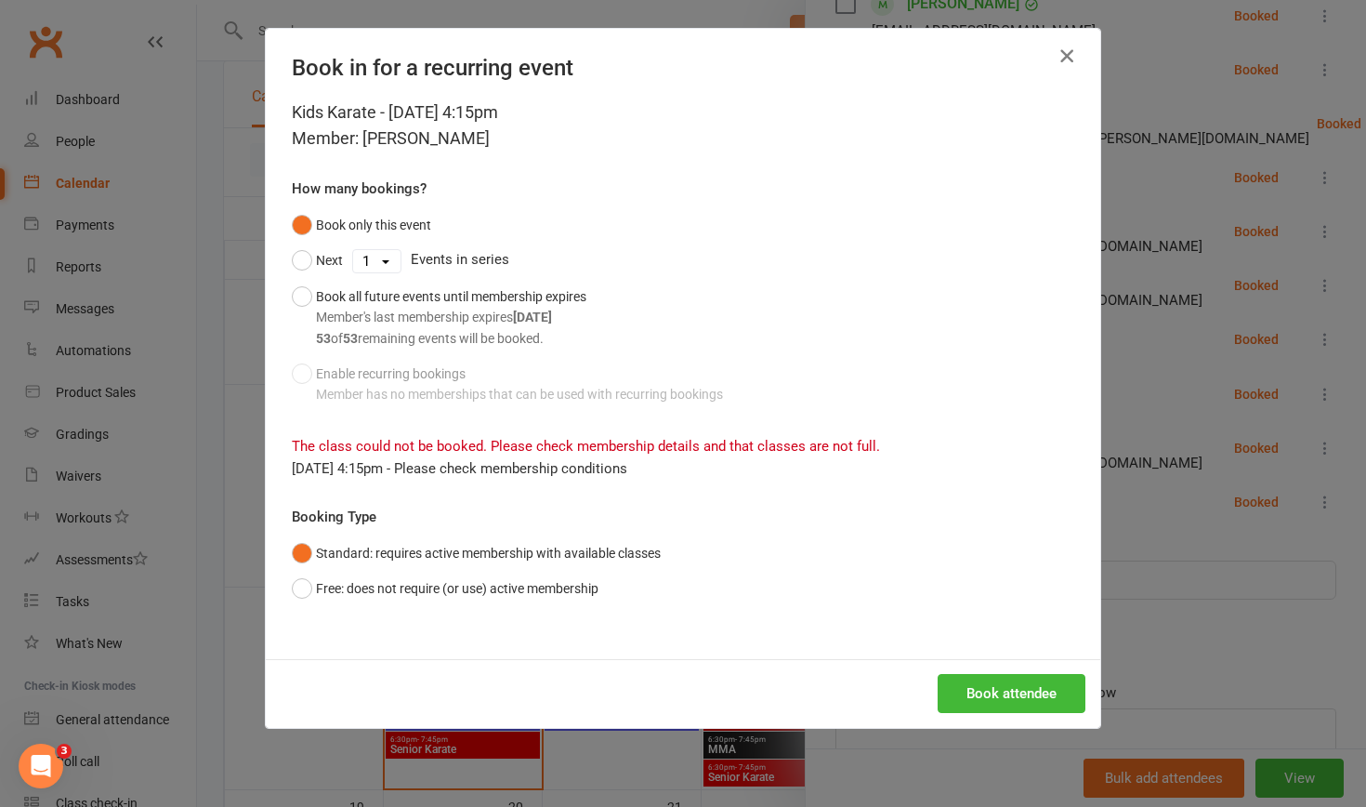
click at [743, 51] on icon "button" at bounding box center [1067, 56] width 22 height 22
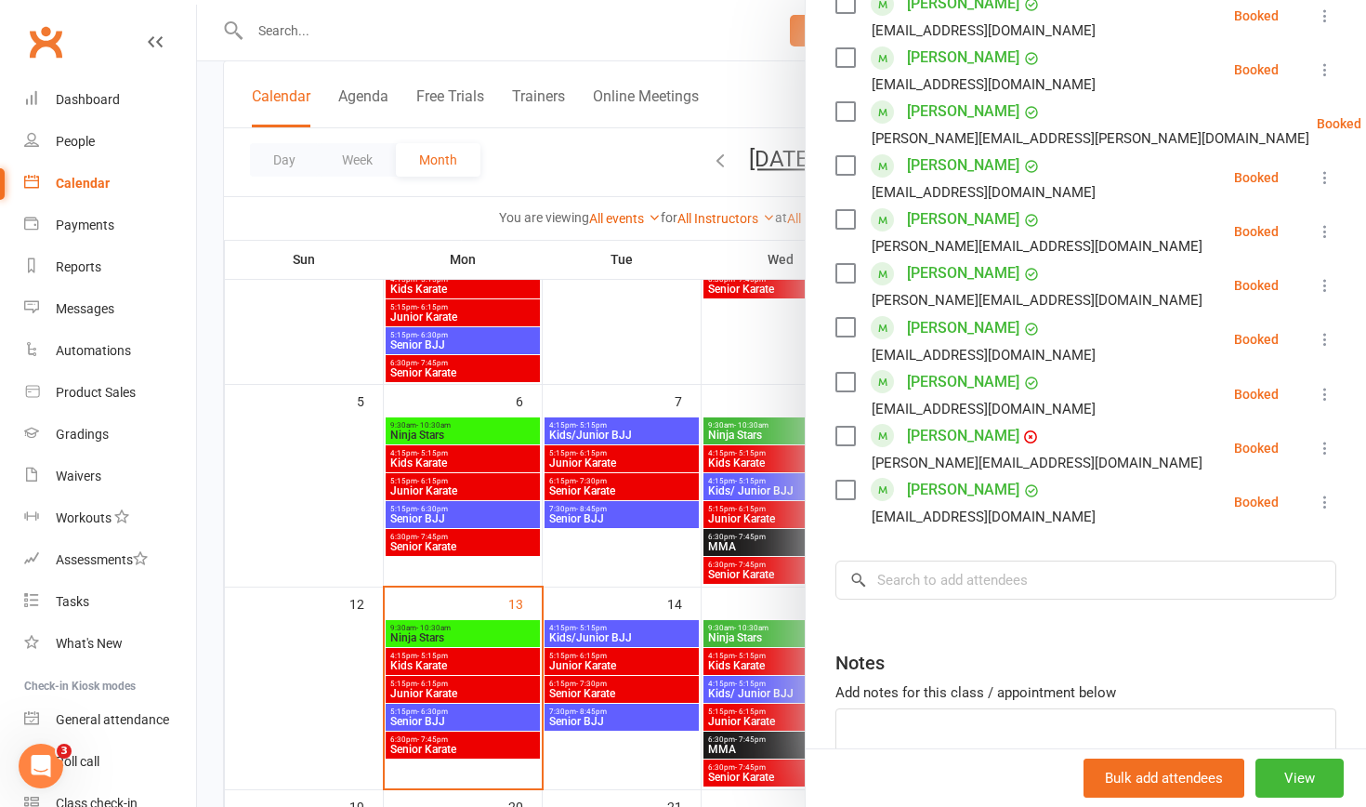
click at [731, 508] on div at bounding box center [781, 403] width 1169 height 807
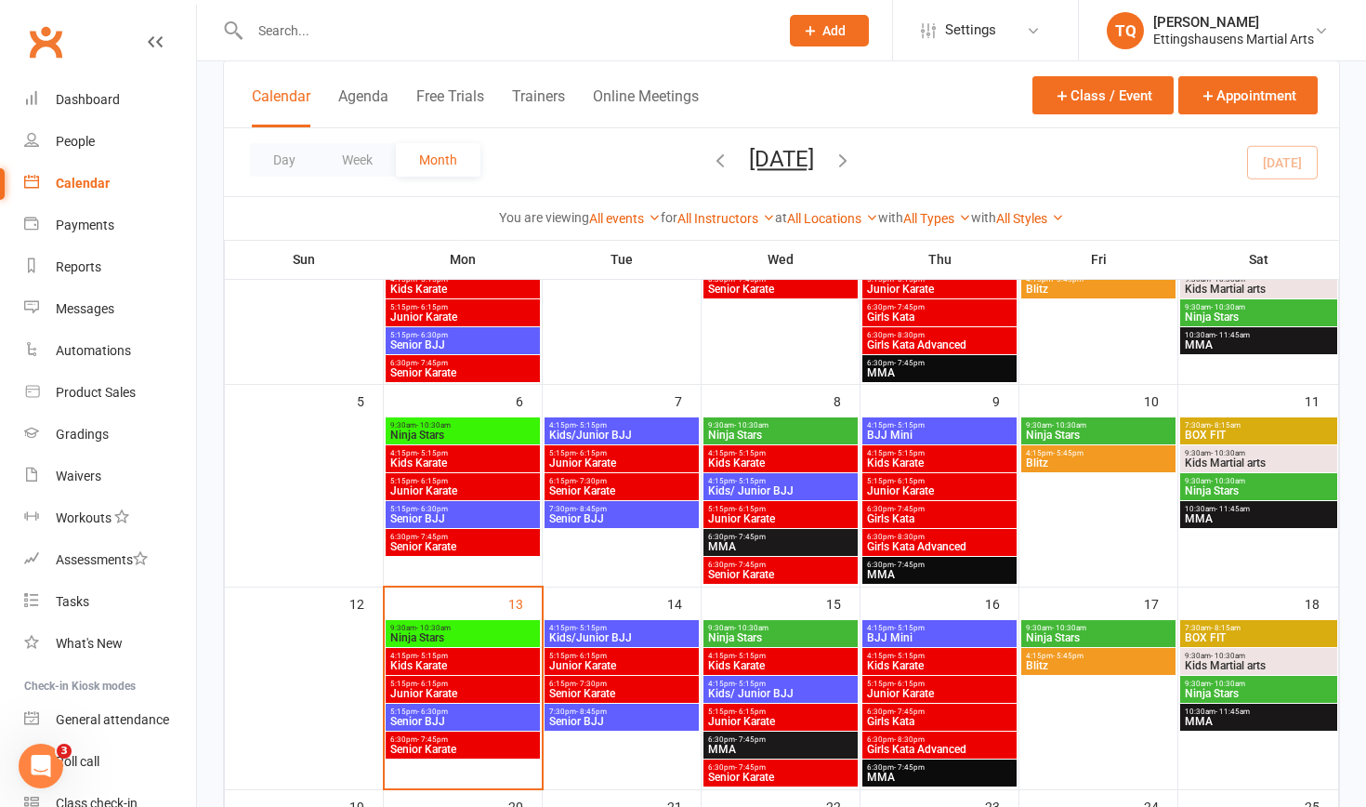
click at [731, 508] on span "Kids Karate" at bounding box center [780, 665] width 147 height 11
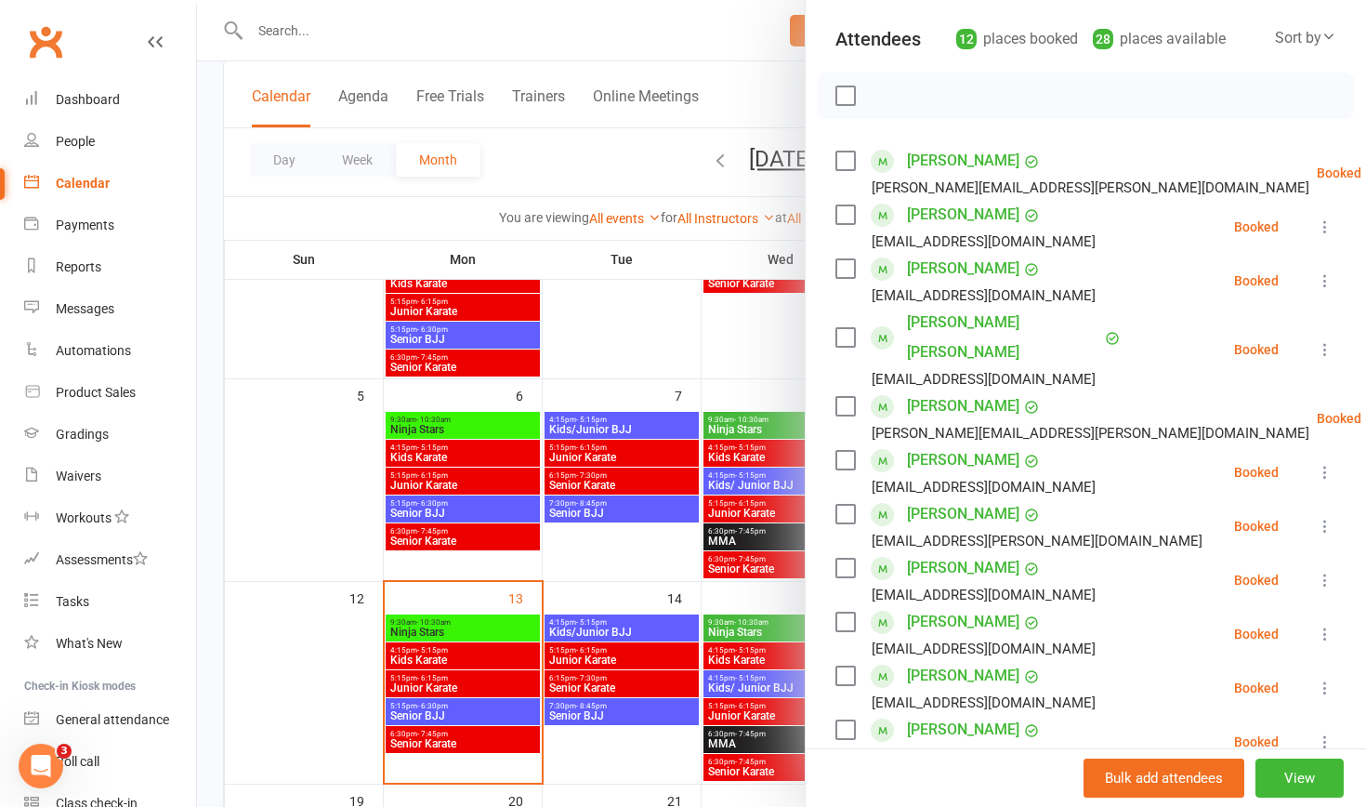
scroll to position [190, 0]
click at [635, 508] on div at bounding box center [781, 403] width 1169 height 807
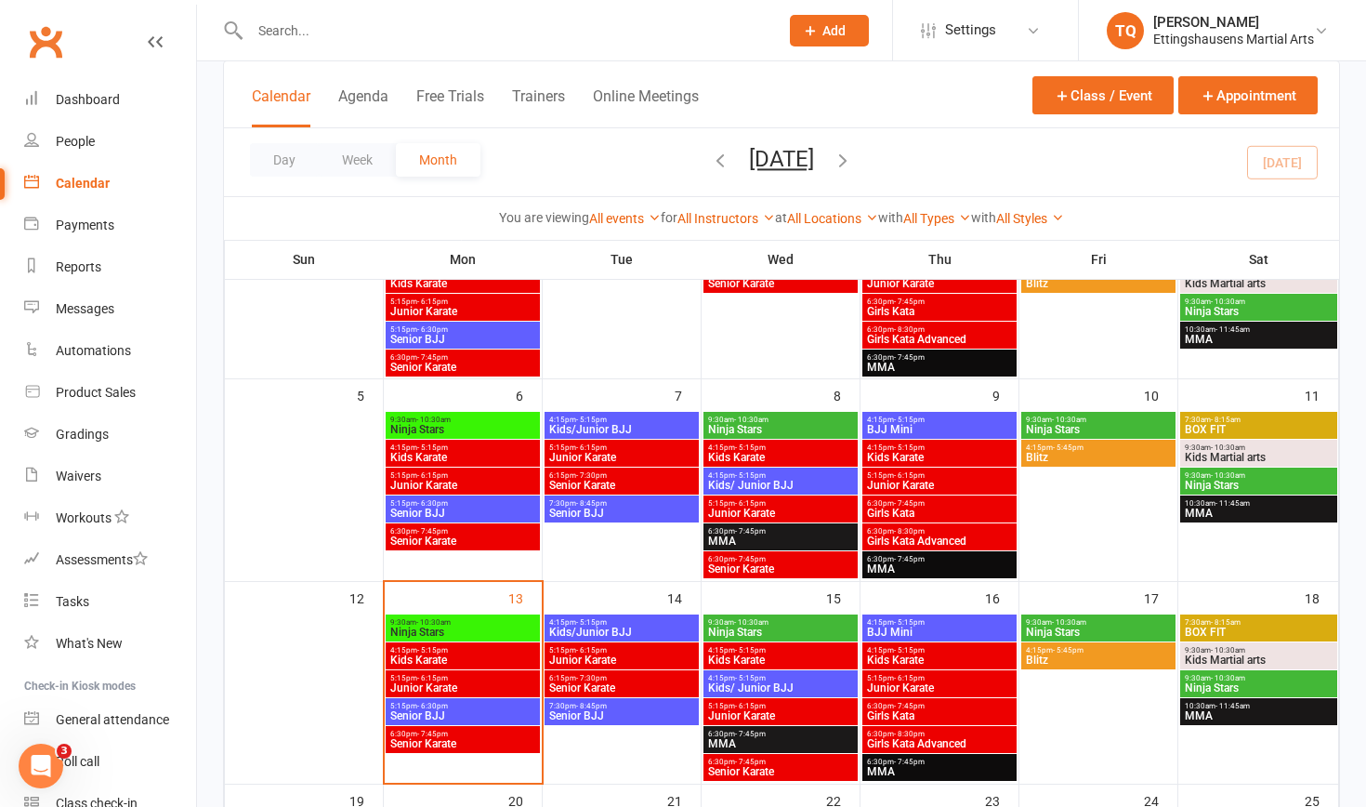
click at [743, 508] on span "Kids Karate" at bounding box center [939, 659] width 147 height 11
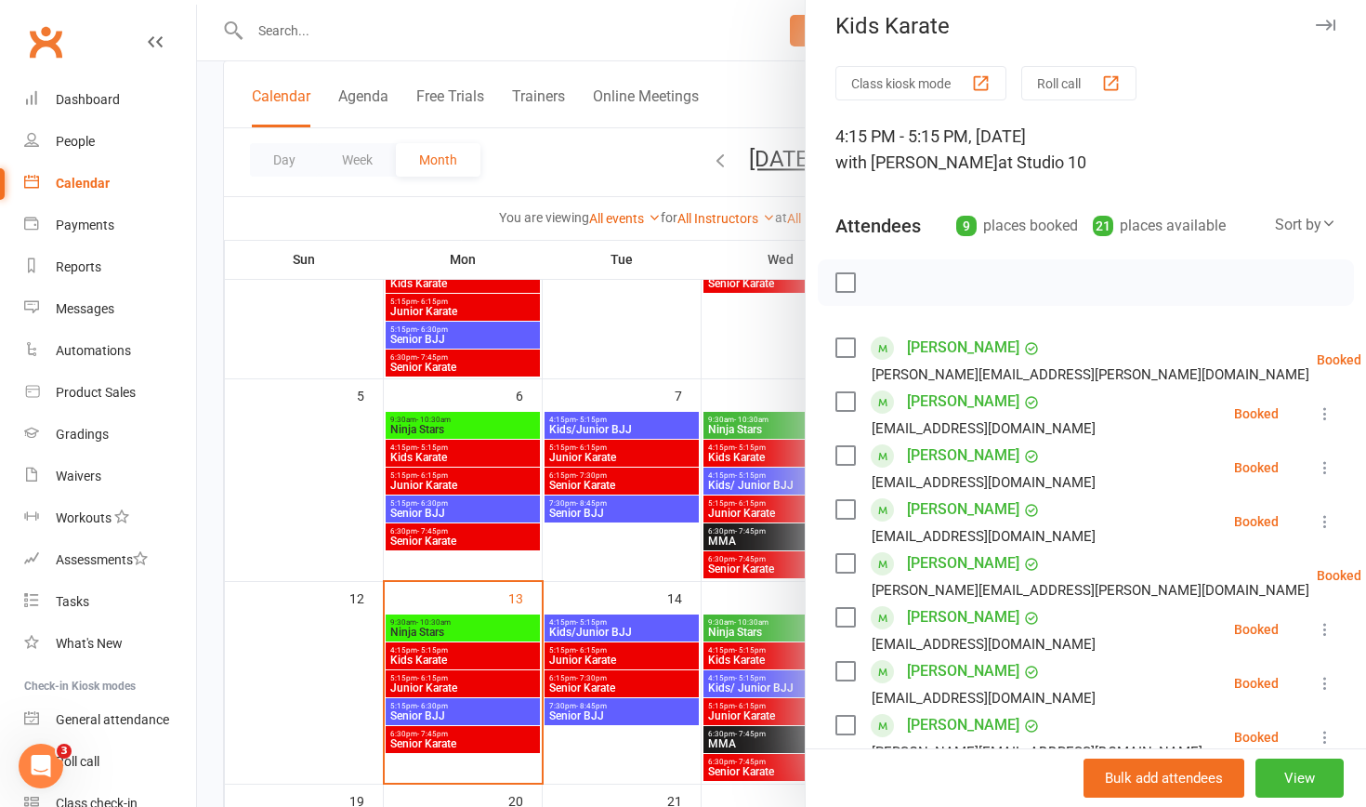
scroll to position [12, 0]
click at [630, 508] on div at bounding box center [781, 403] width 1169 height 807
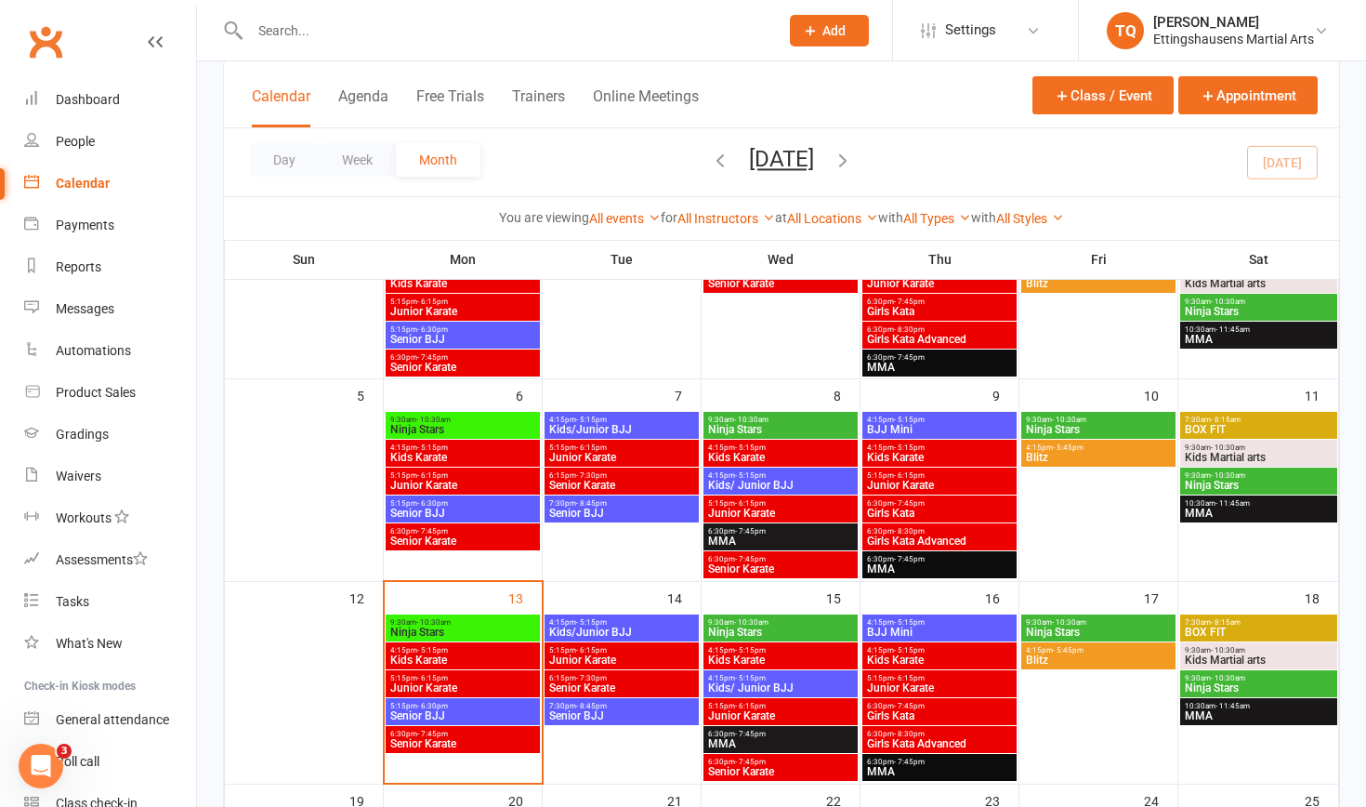
click at [436, 508] on span "Kids Karate" at bounding box center [462, 659] width 147 height 11
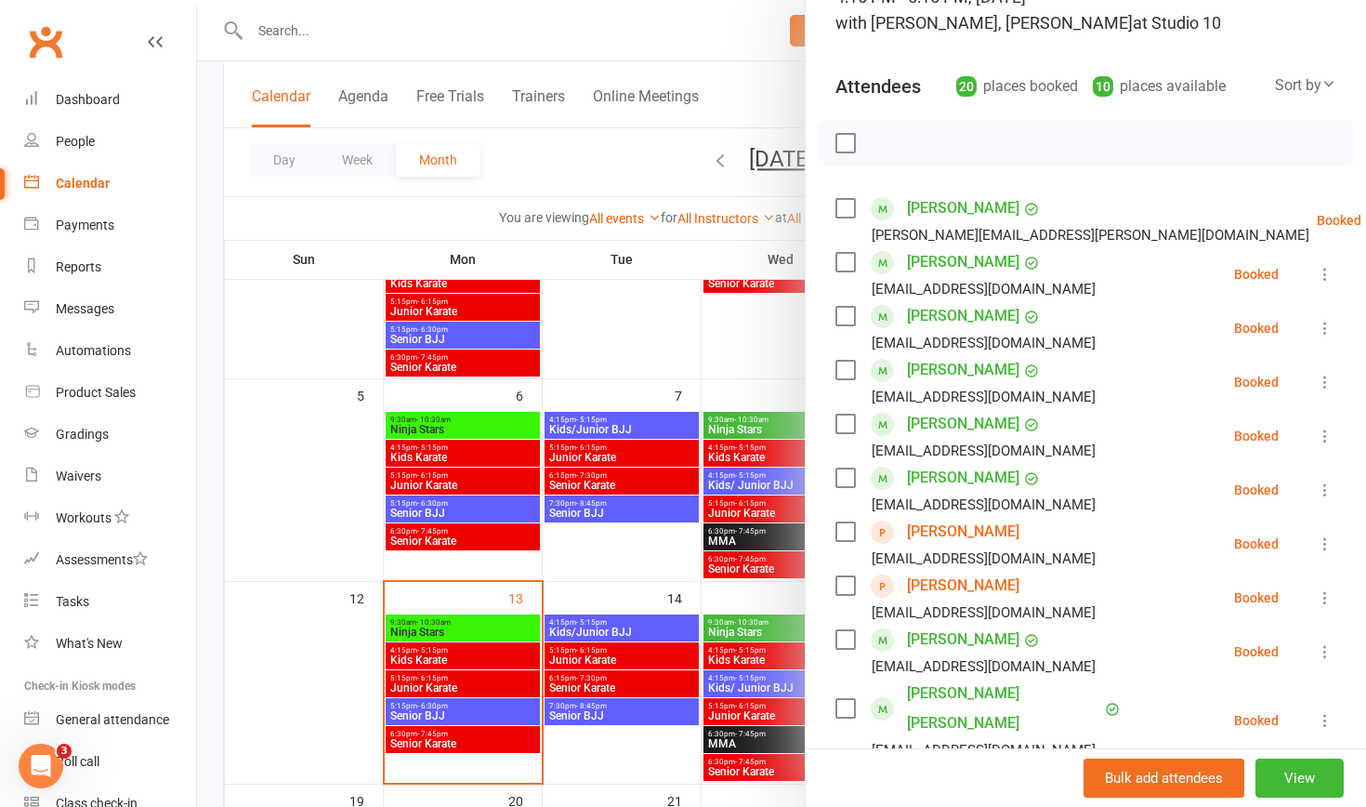
scroll to position [151, 0]
click at [276, 33] on div at bounding box center [781, 403] width 1169 height 807
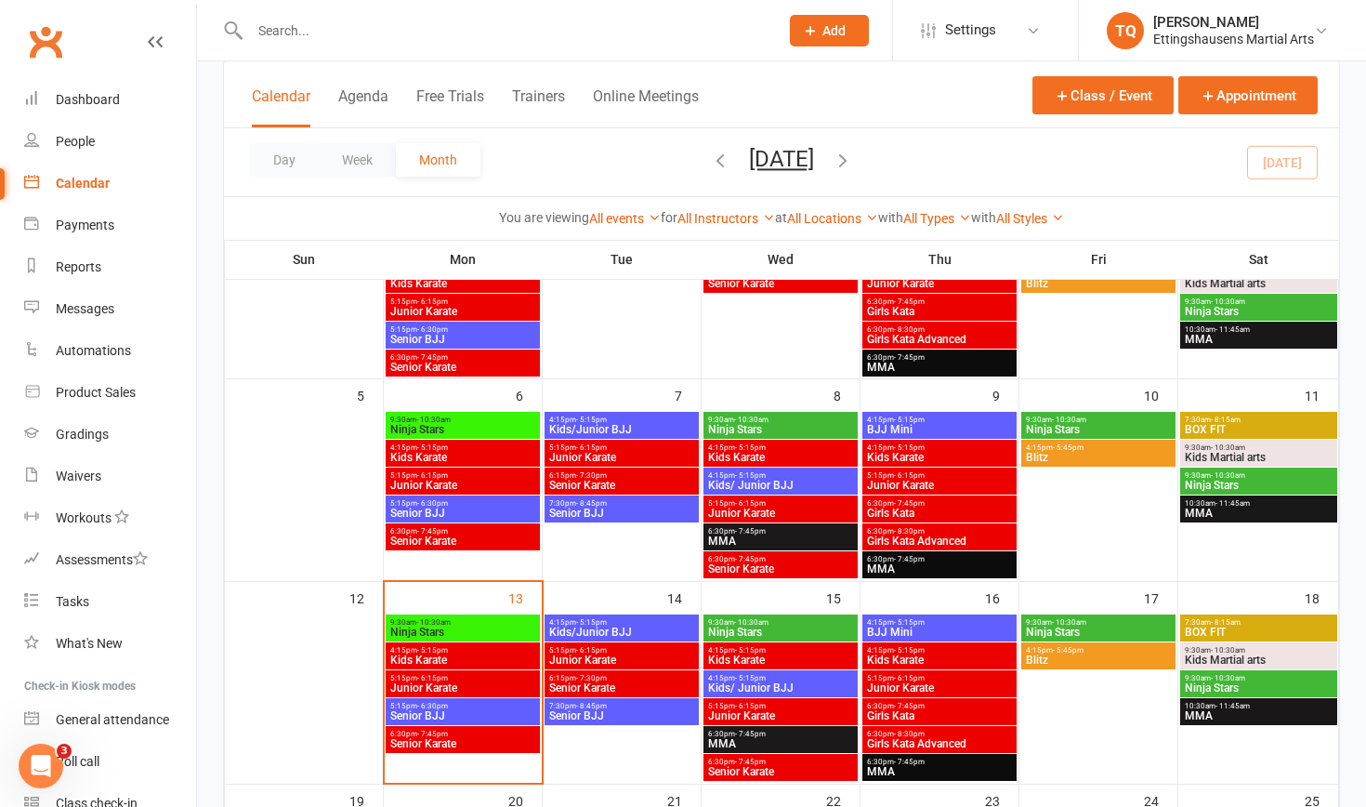
click at [276, 33] on input "text" at bounding box center [504, 31] width 521 height 26
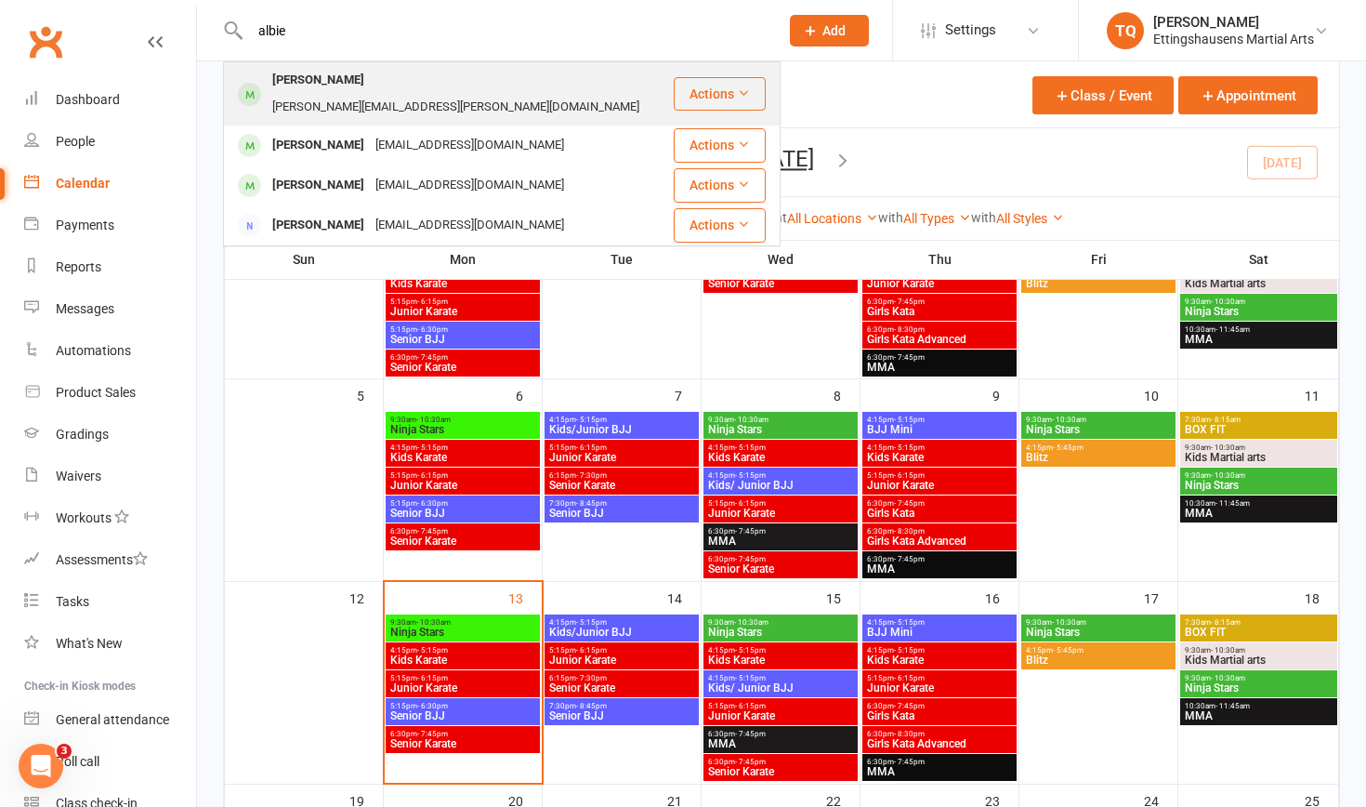
type input "albie"
click at [294, 79] on div "[PERSON_NAME]" at bounding box center [318, 80] width 103 height 27
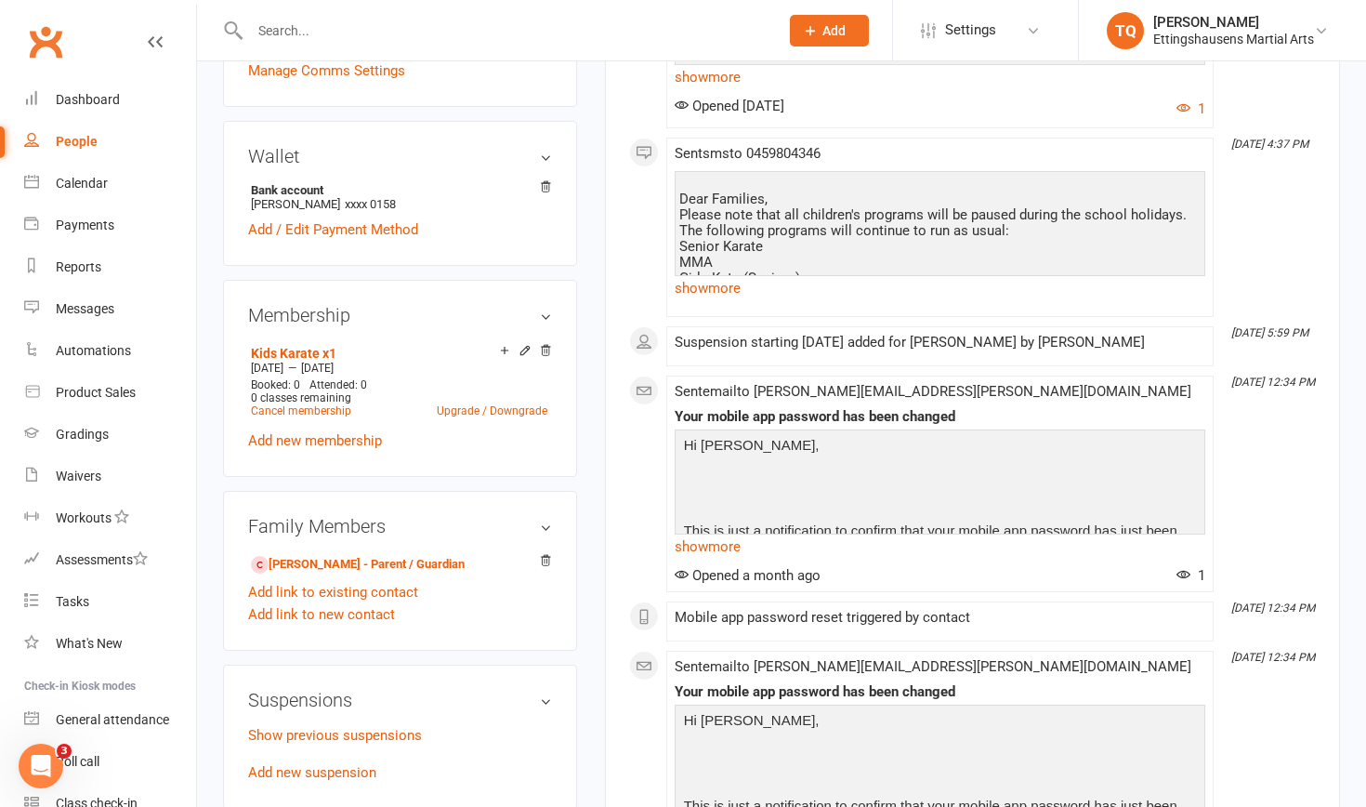
scroll to position [560, 0]
click at [523, 343] on icon at bounding box center [525, 349] width 13 height 13
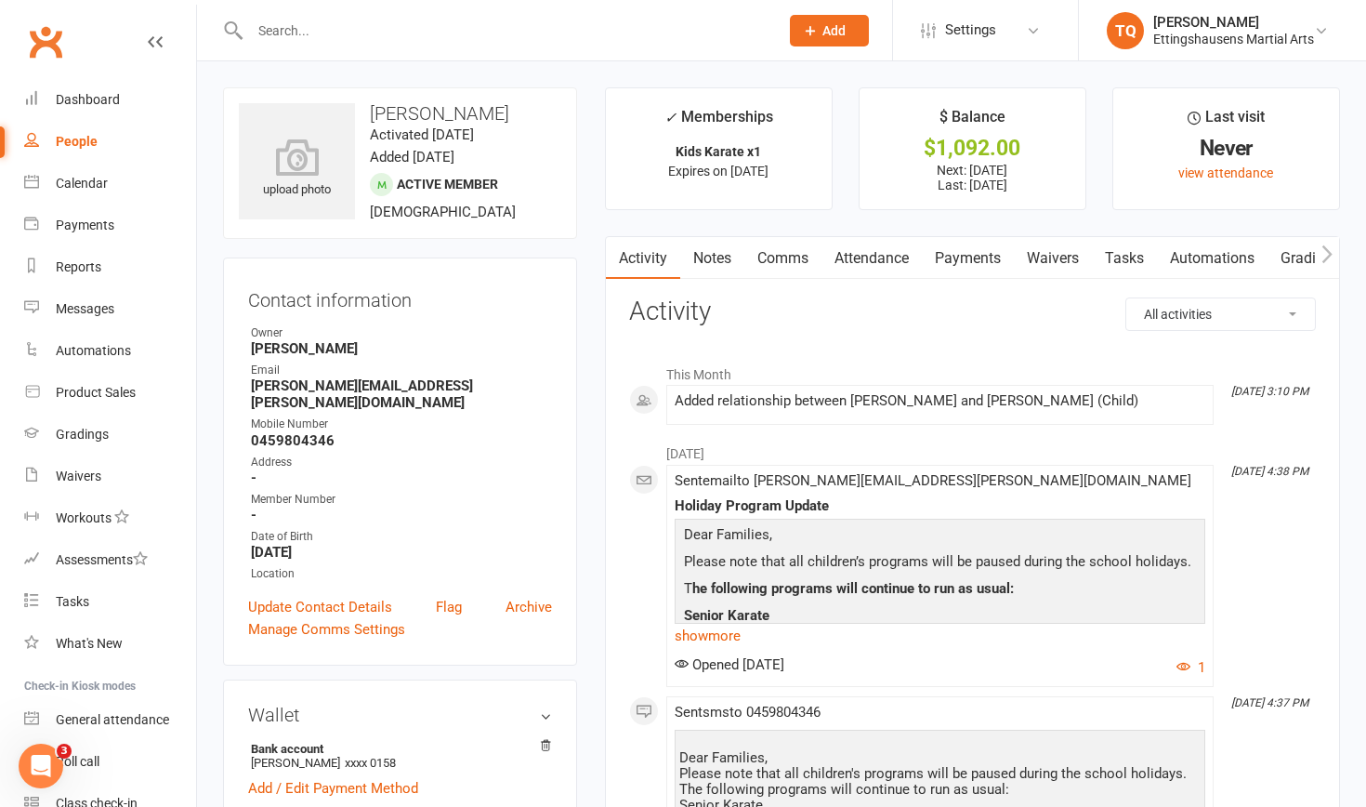
click at [743, 260] on link "Payments" at bounding box center [968, 258] width 92 height 43
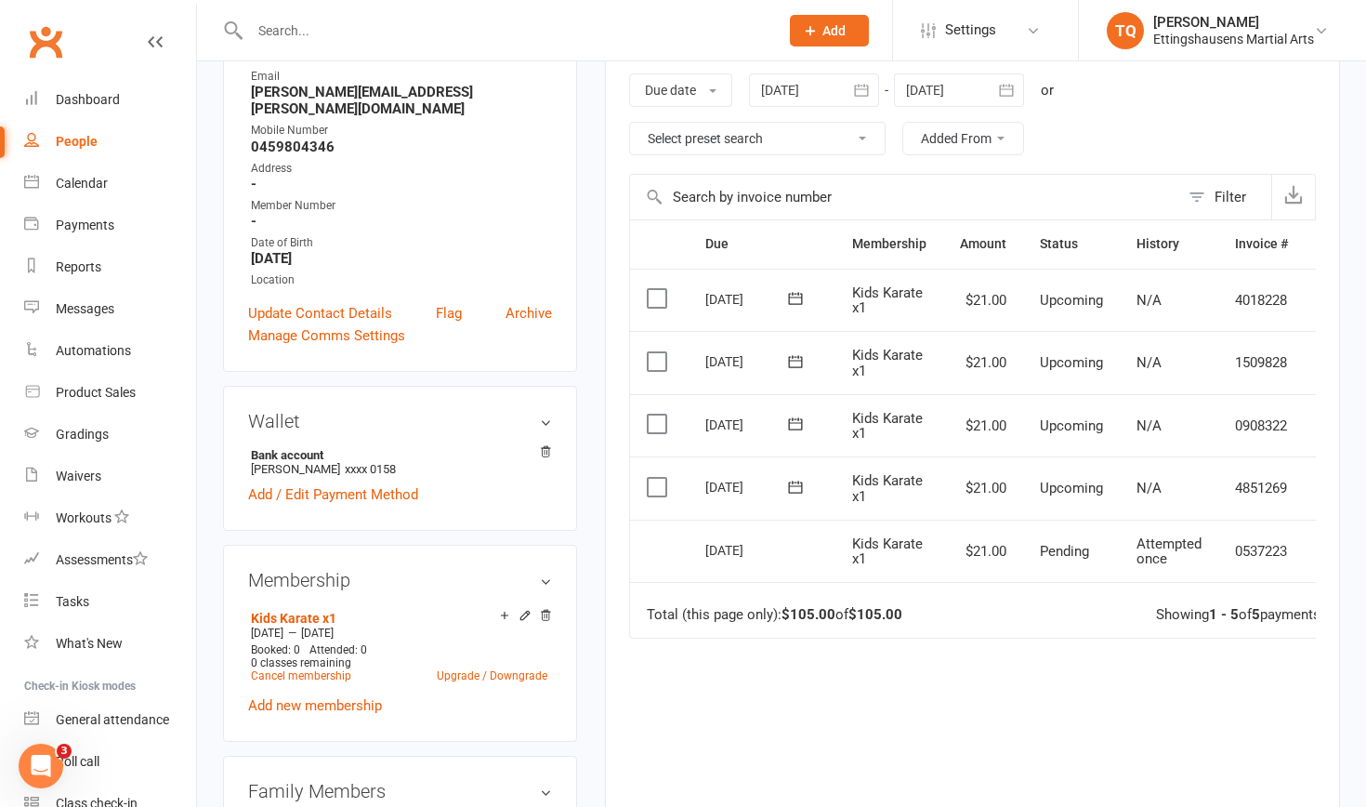
scroll to position [293, 0]
click at [77, 228] on div "Payments" at bounding box center [85, 224] width 59 height 15
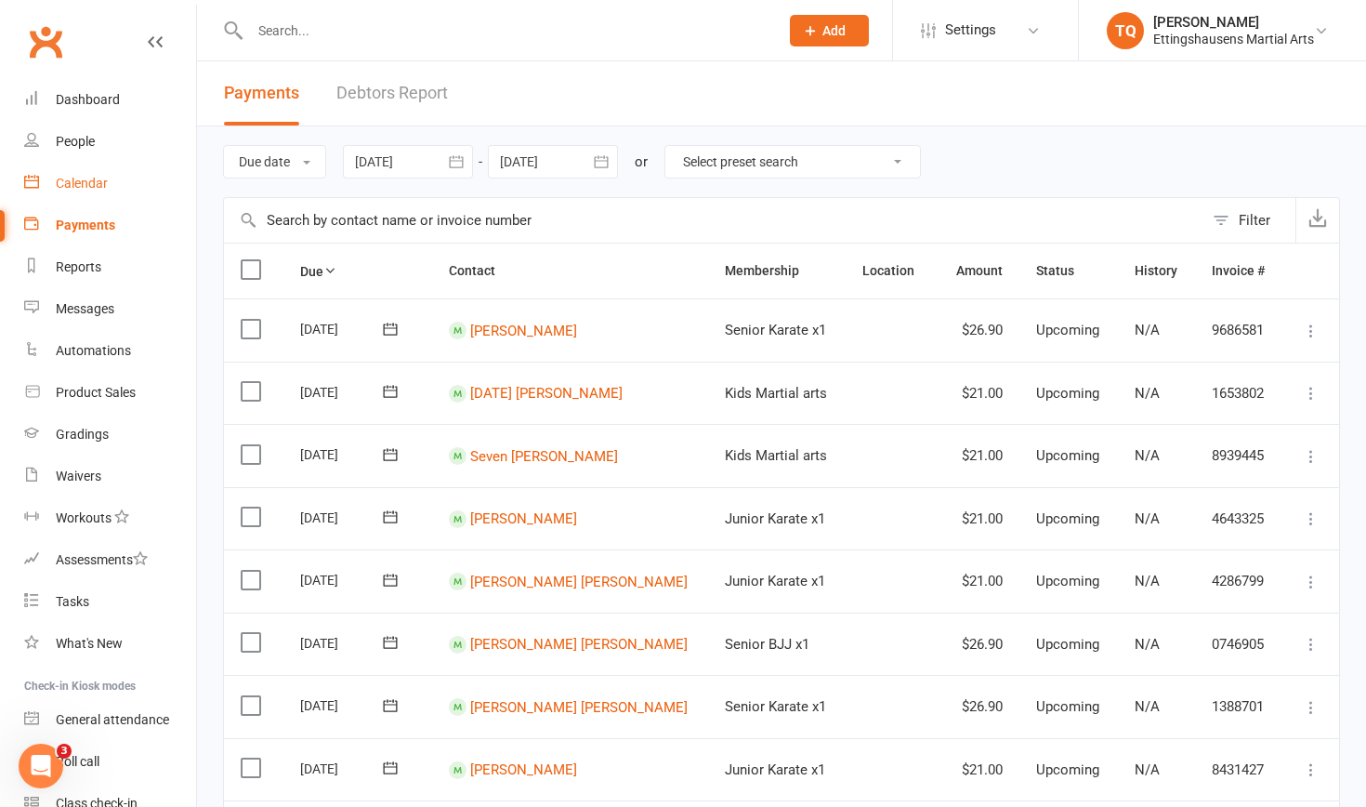
click at [80, 182] on div "Calendar" at bounding box center [82, 183] width 52 height 15
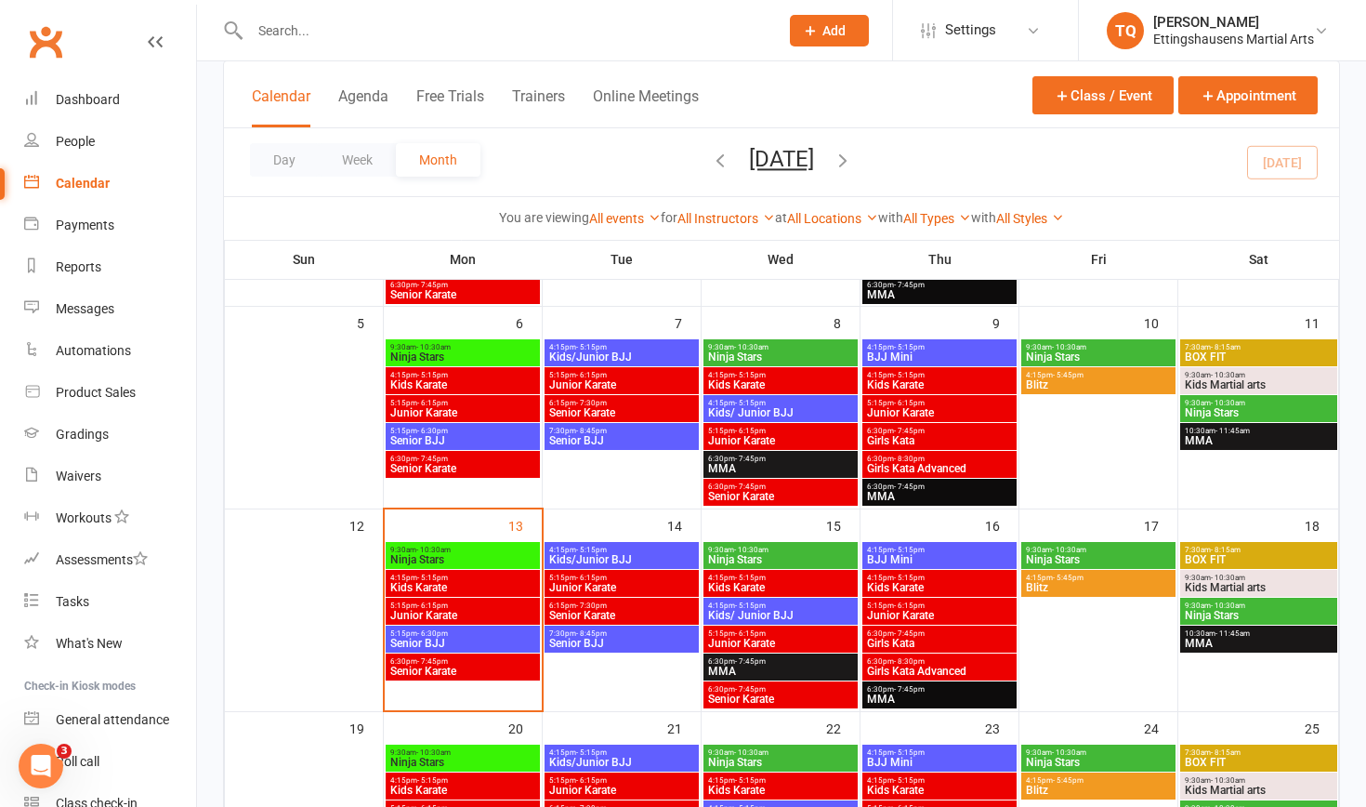
scroll to position [291, 0]
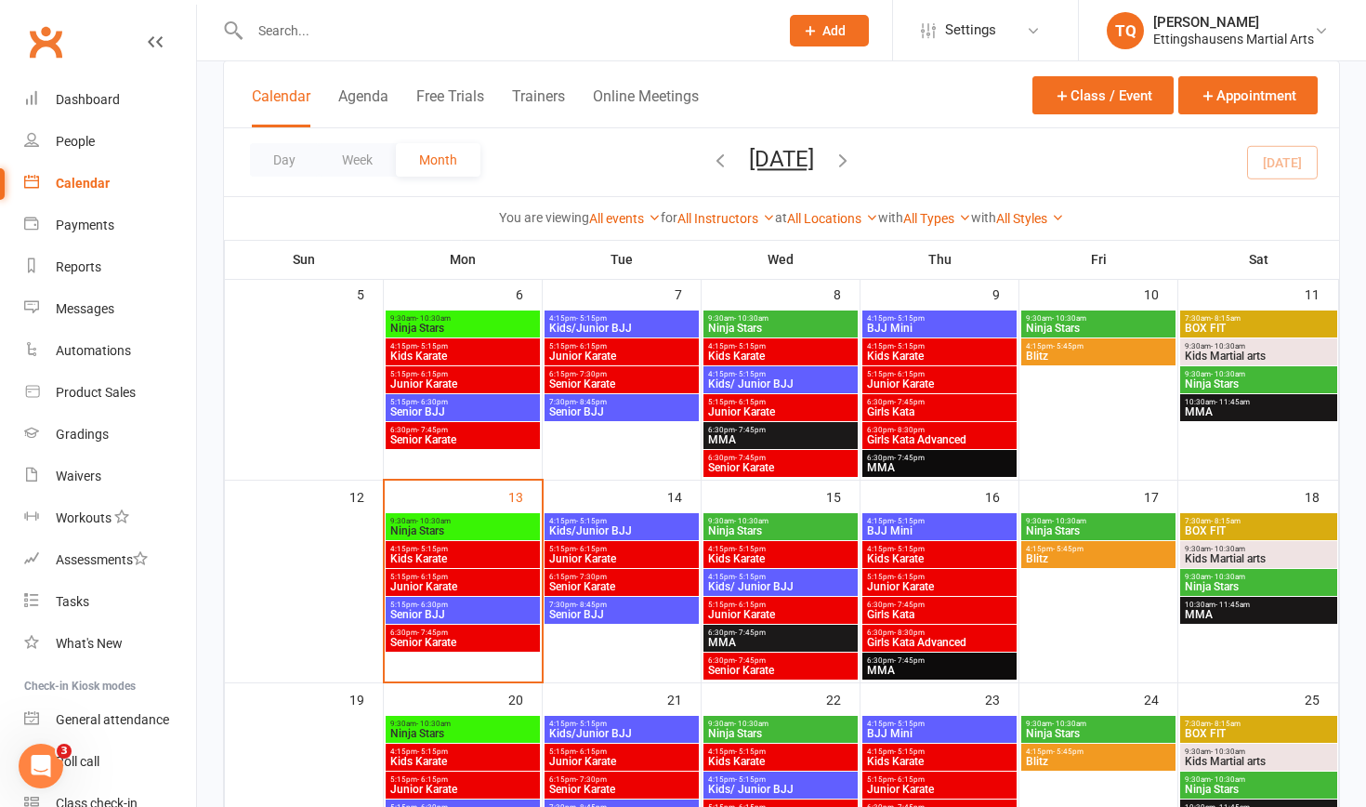
click at [448, 508] on span "Kids Karate" at bounding box center [462, 558] width 147 height 11
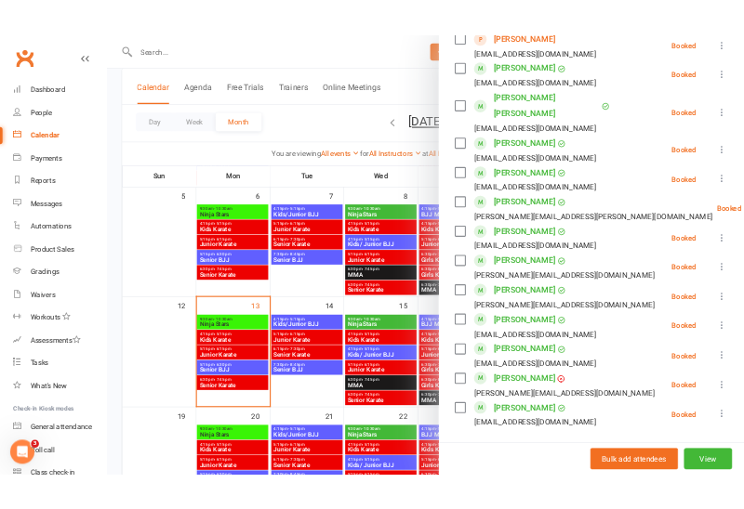
scroll to position [290, 0]
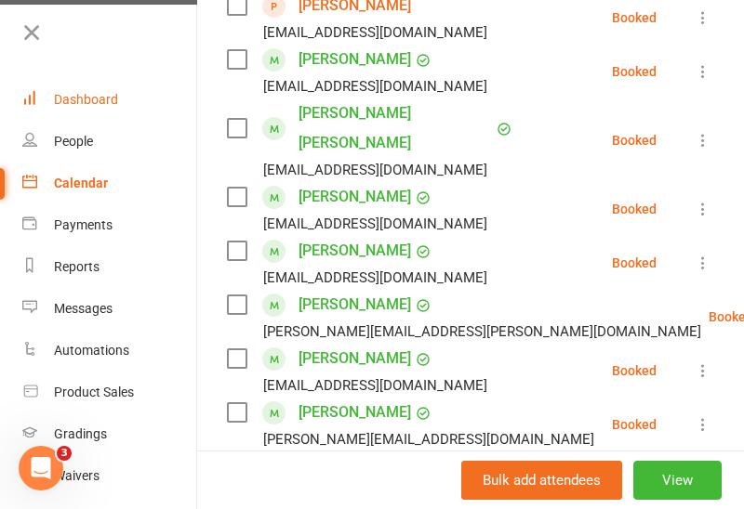
click at [111, 96] on div "Dashboard" at bounding box center [86, 99] width 64 height 15
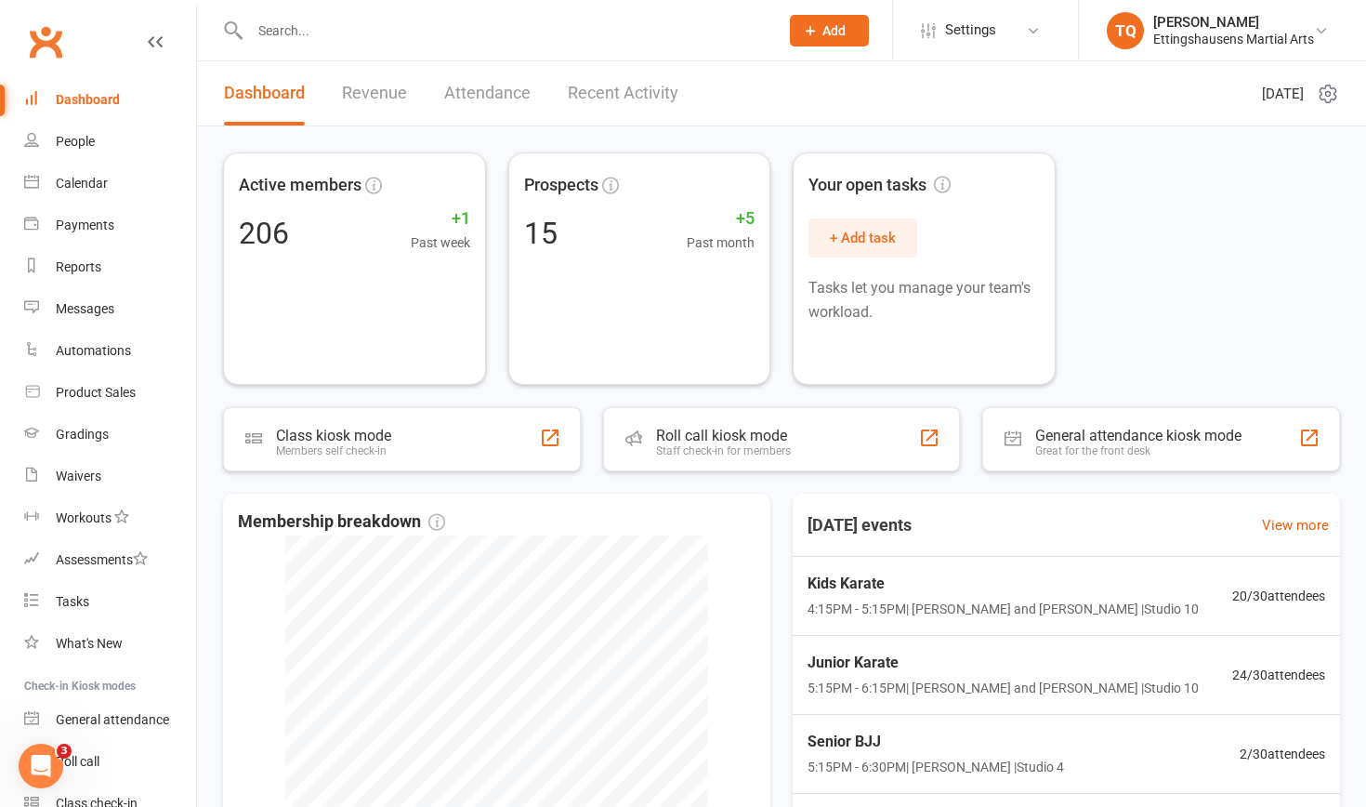
click at [279, 30] on input "text" at bounding box center [504, 31] width 521 height 26
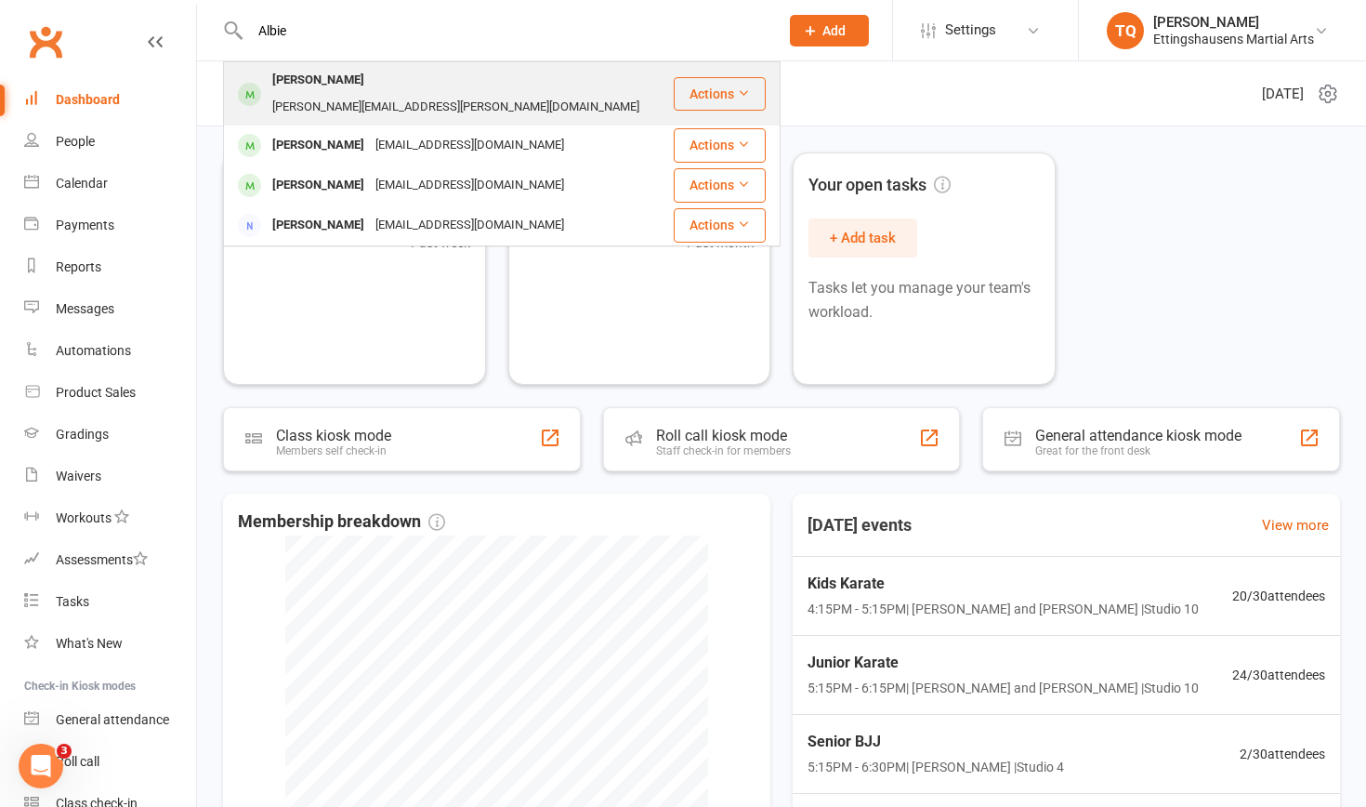
type input "Albie"
click at [318, 80] on div "[PERSON_NAME]" at bounding box center [318, 80] width 103 height 27
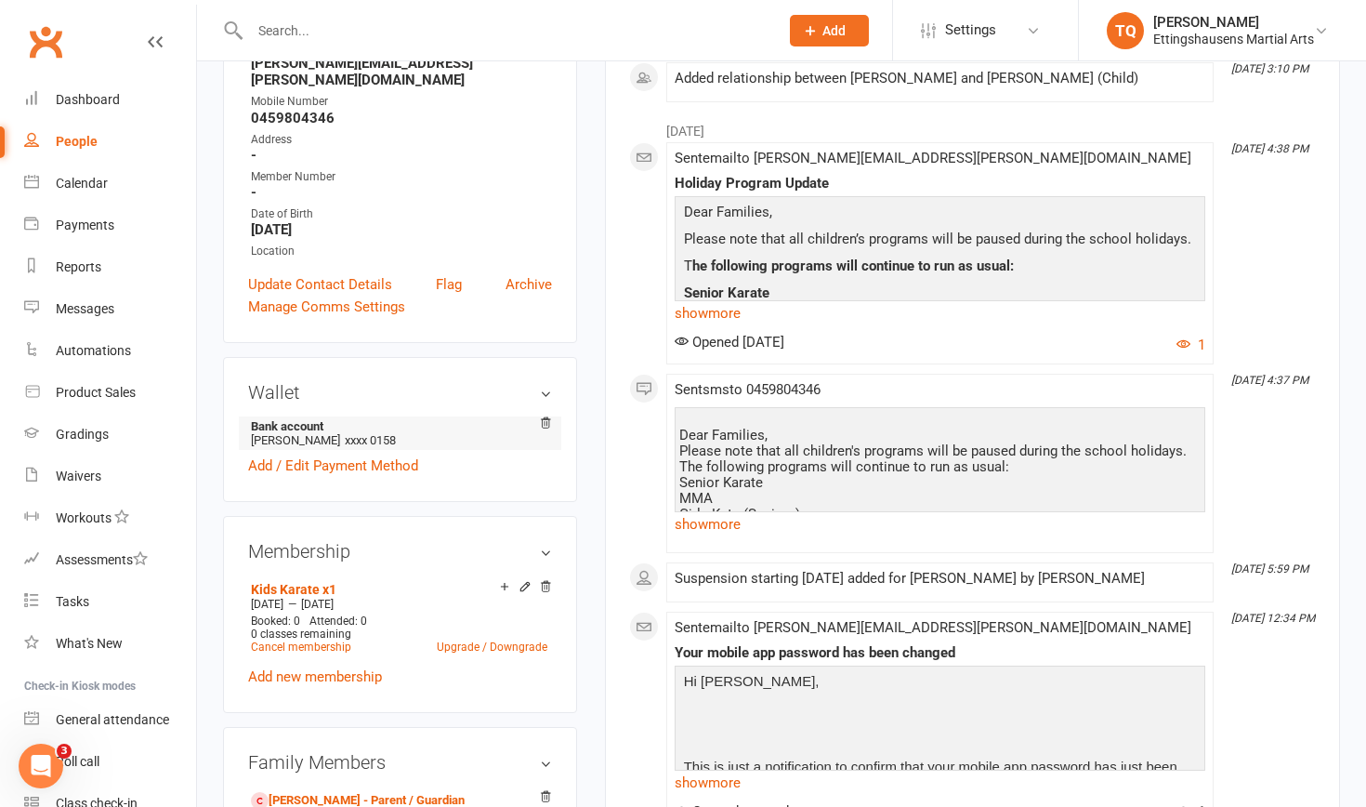
scroll to position [352, 0]
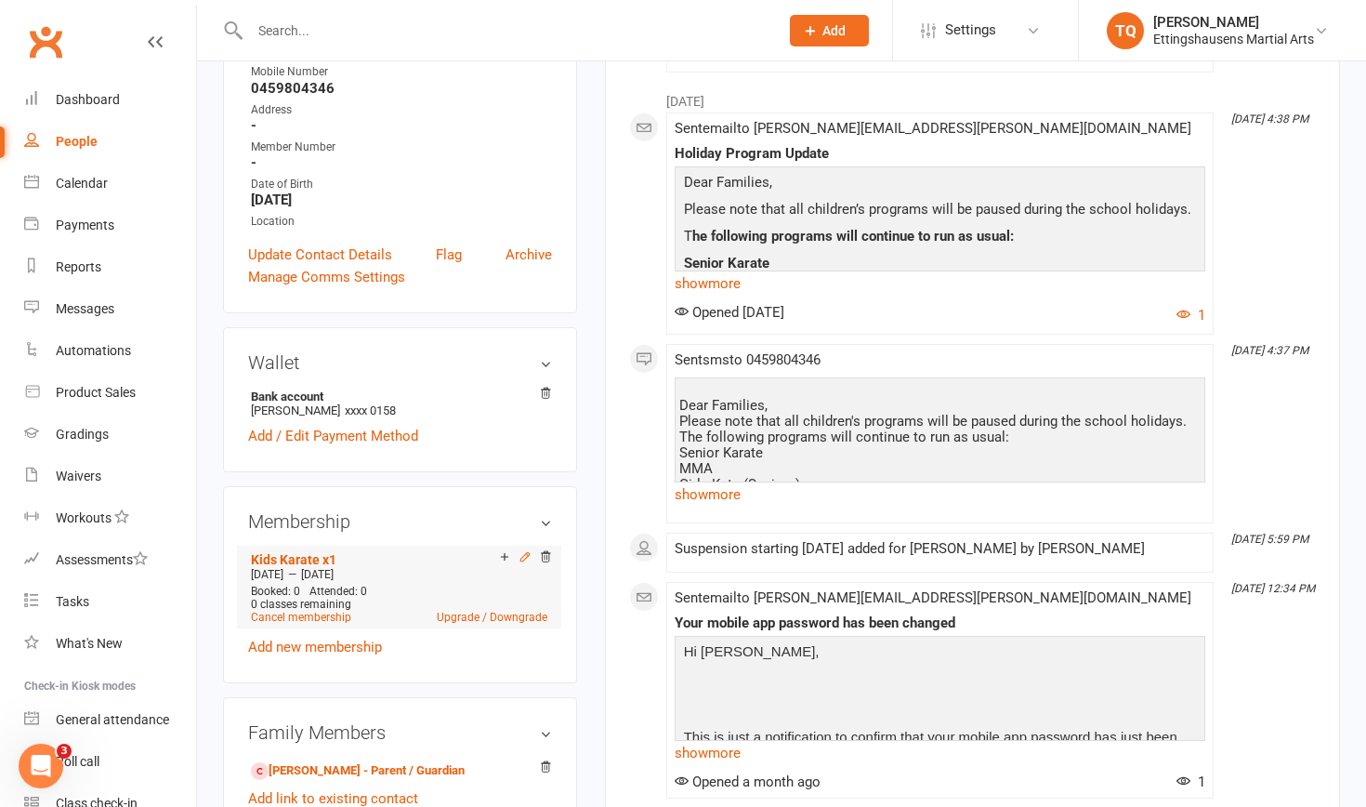
click at [526, 508] on icon at bounding box center [525, 556] width 13 height 13
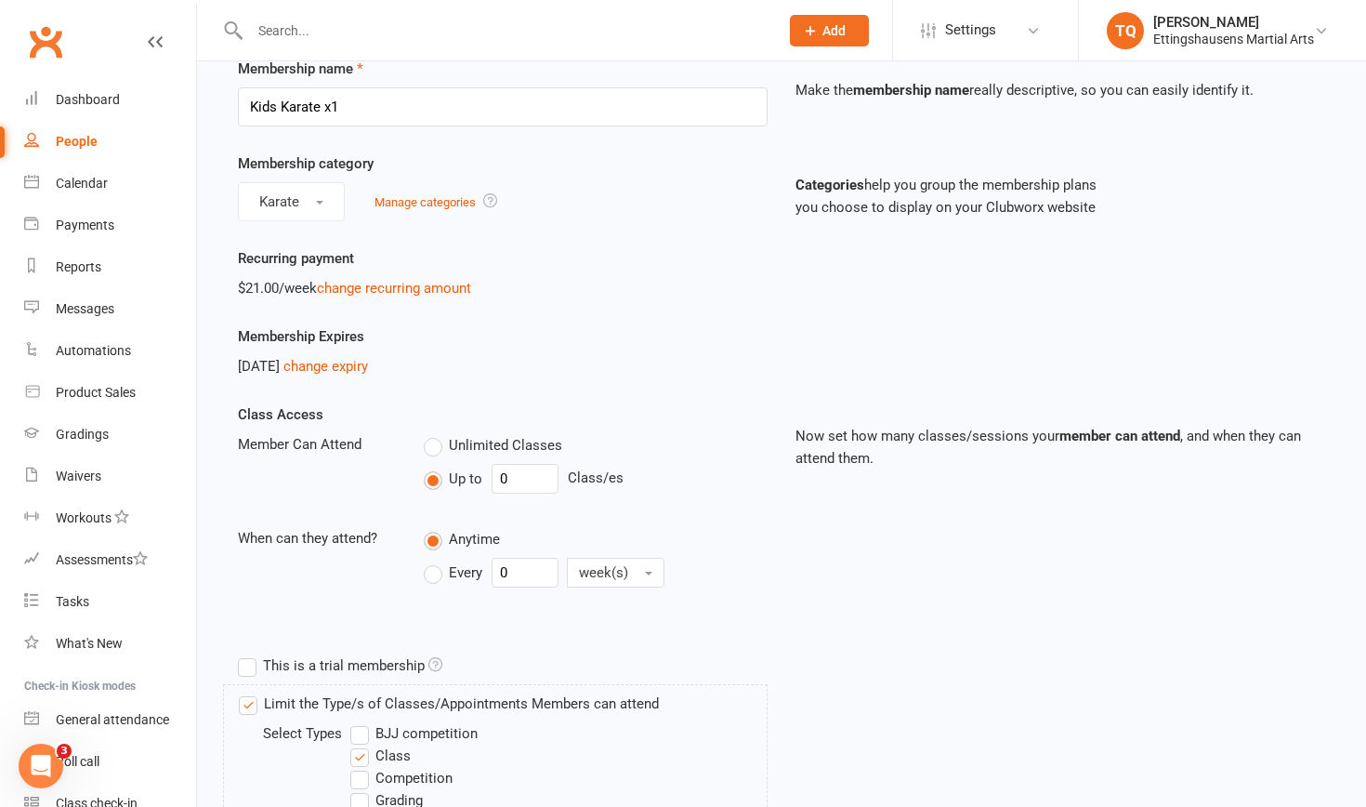
scroll to position [99, 0]
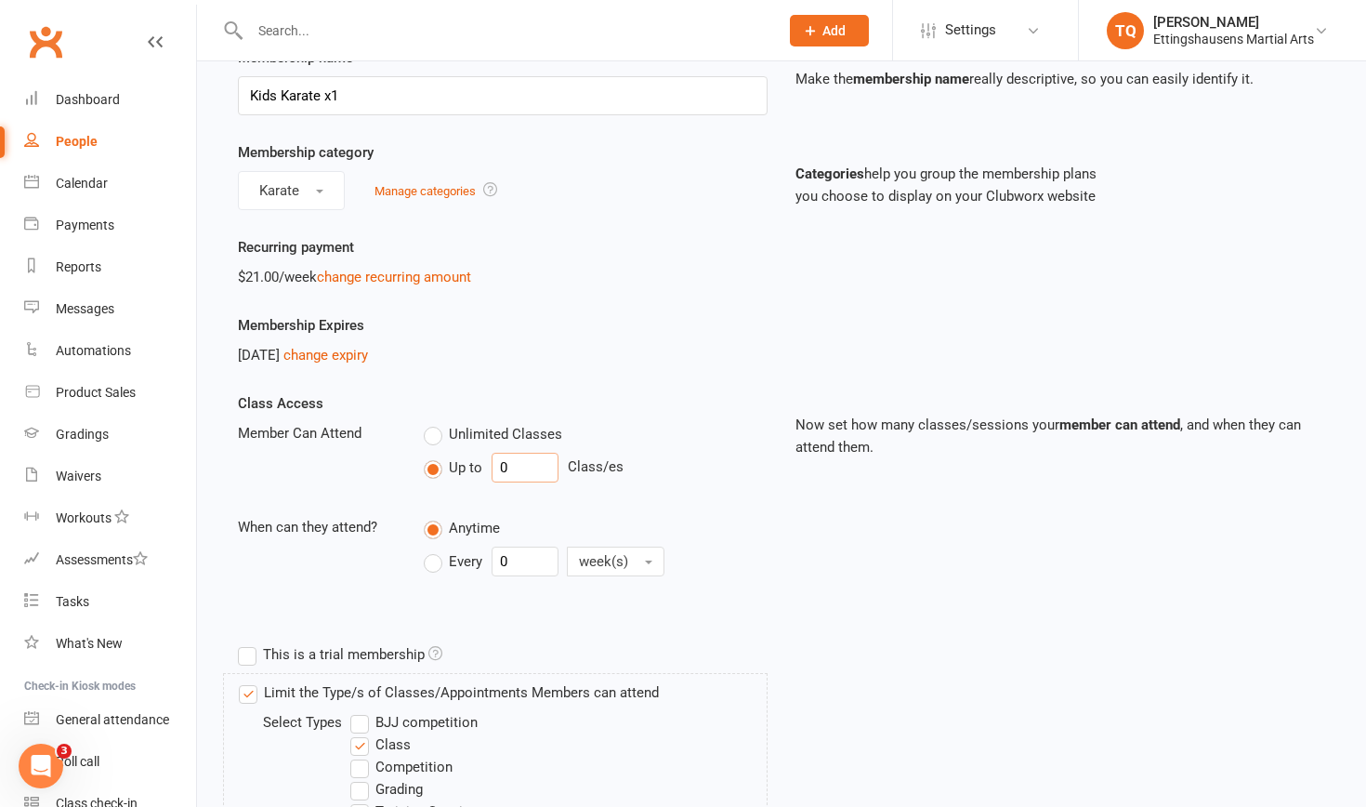
click at [514, 468] on input "0" at bounding box center [525, 468] width 67 height 30
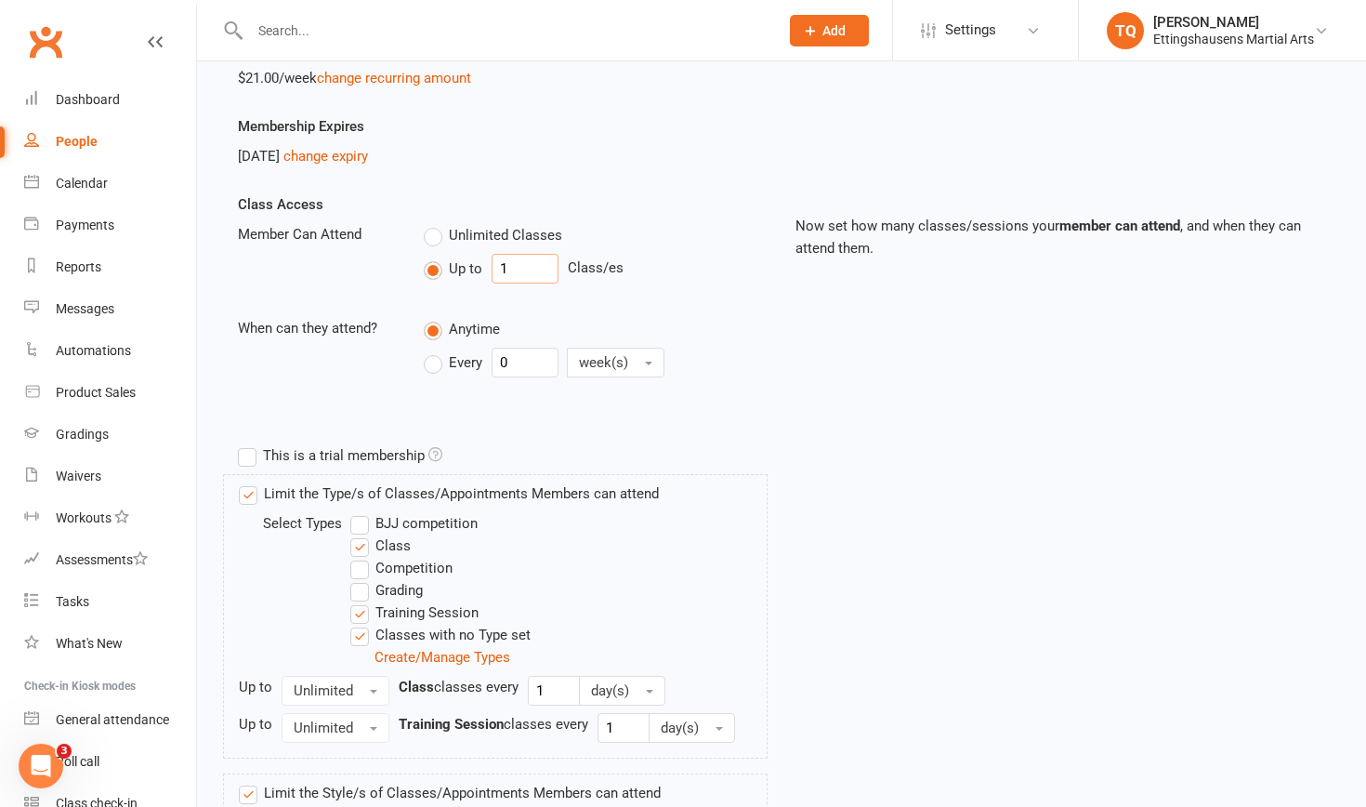
scroll to position [302, 0]
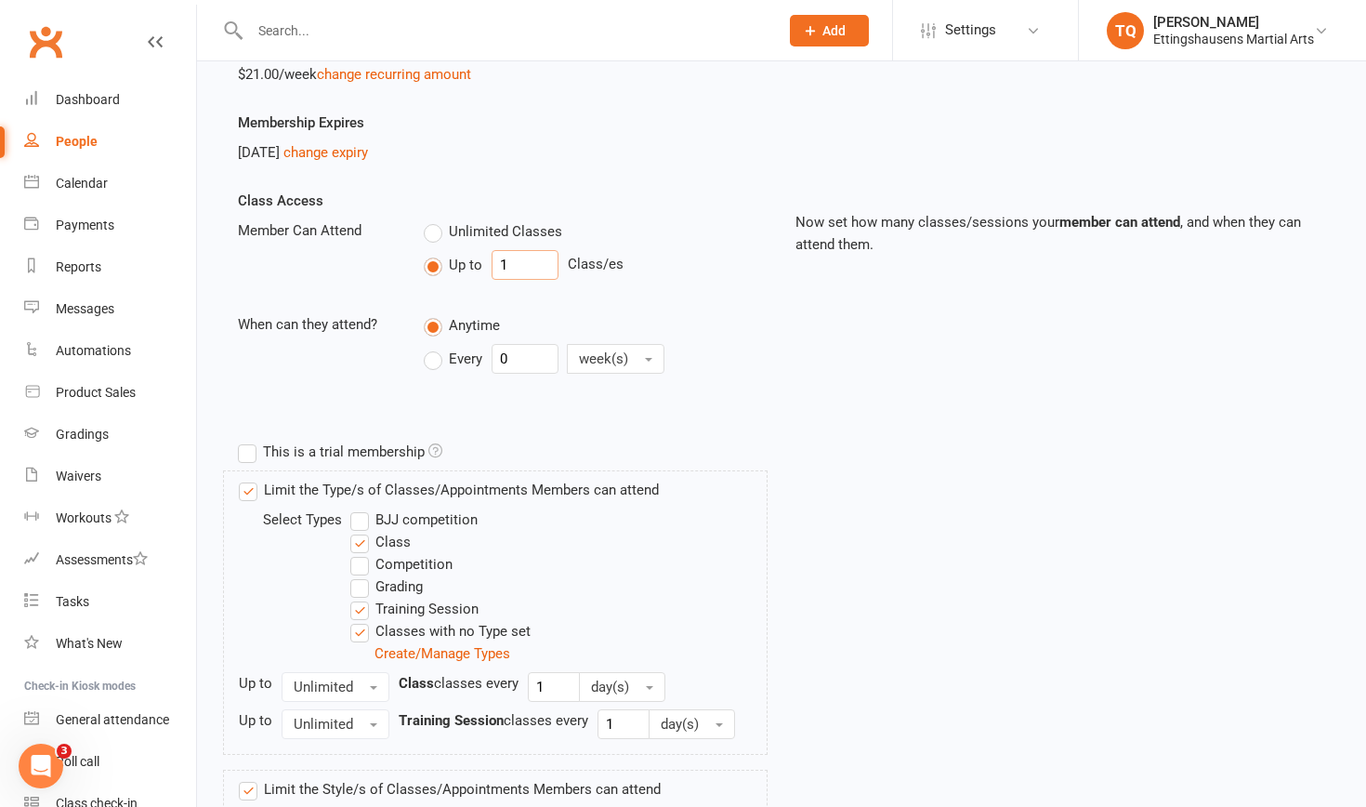
type input "1"
click at [362, 508] on label "Training Session" at bounding box center [414, 609] width 128 height 22
click at [362, 508] on input "Training Session" at bounding box center [356, 598] width 12 height 0
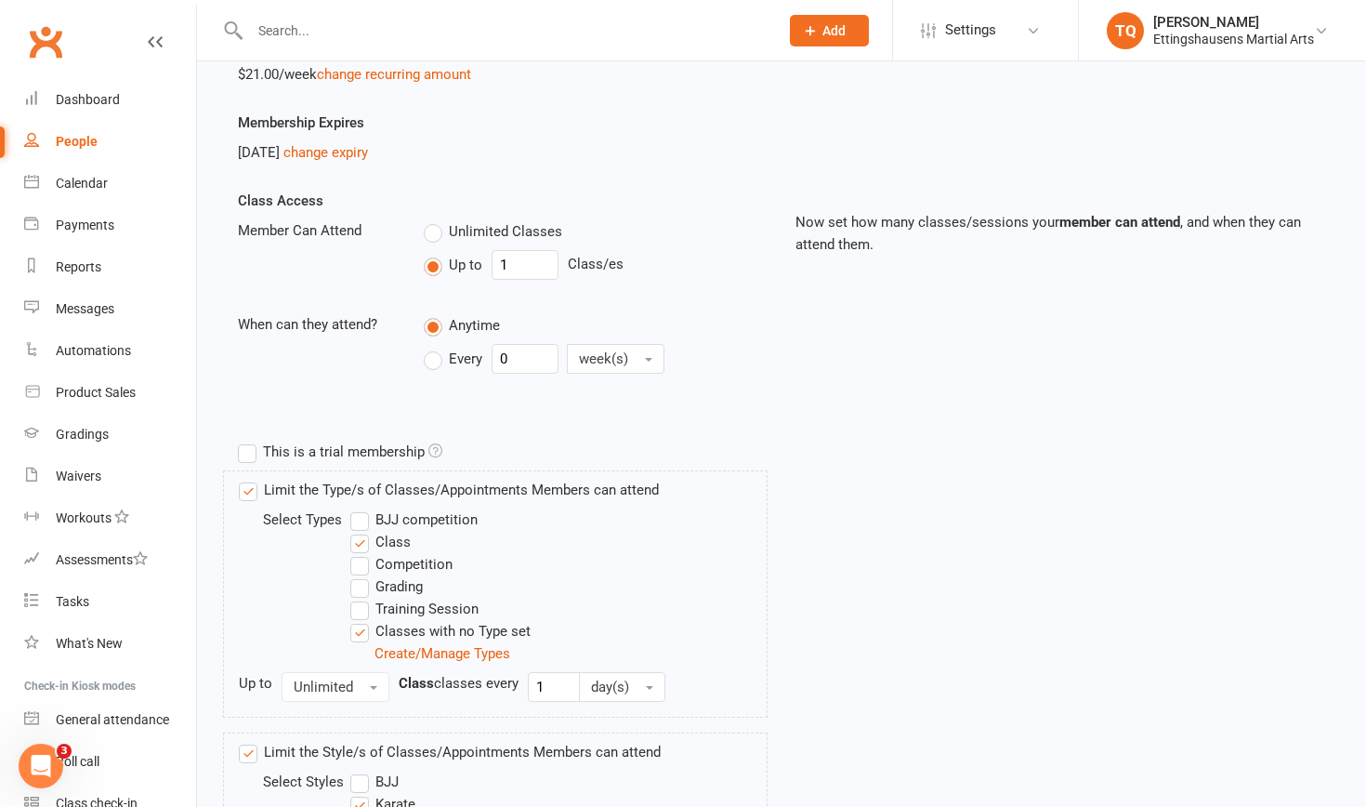
click at [361, 508] on label "Classes with no Type set" at bounding box center [440, 631] width 180 height 22
click at [361, 508] on input "Classes with no Type set" at bounding box center [356, 620] width 12 height 0
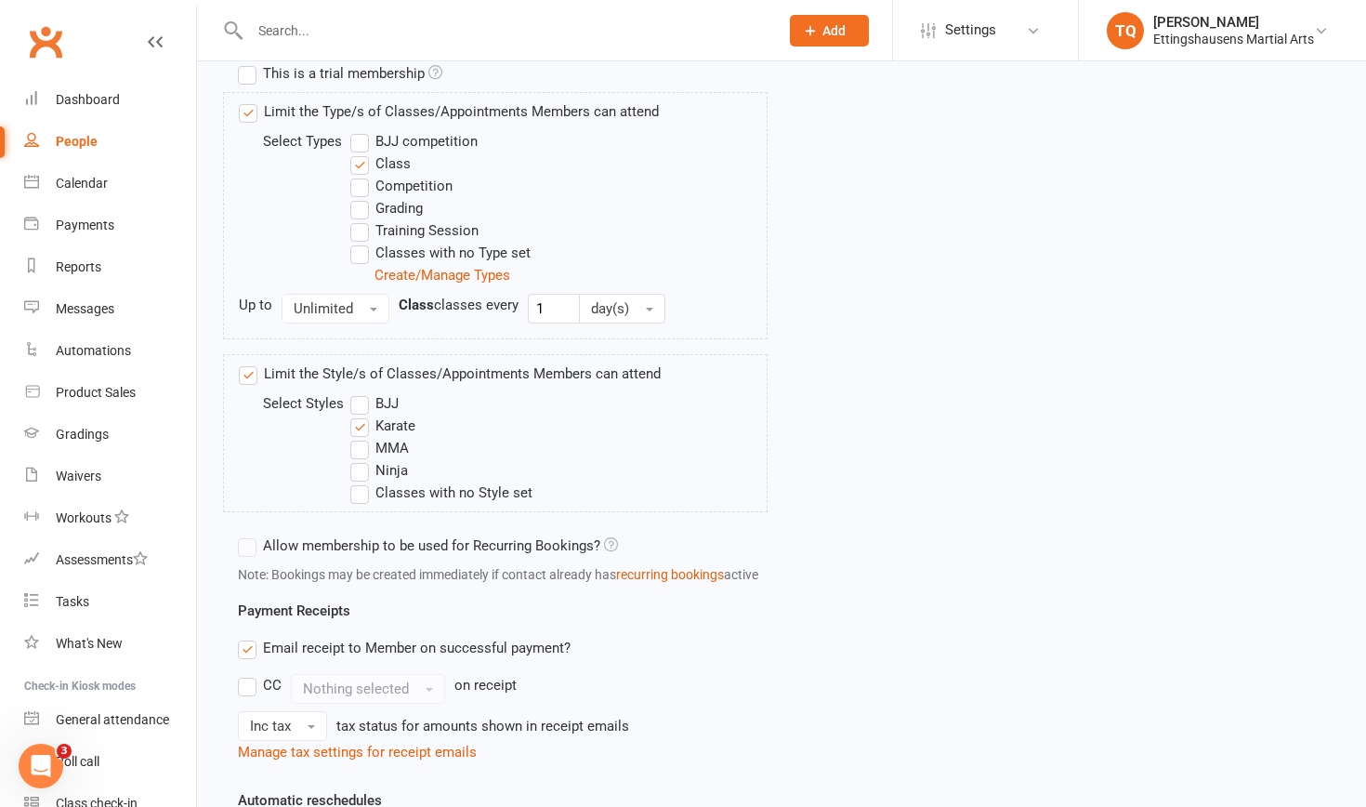
scroll to position [686, 0]
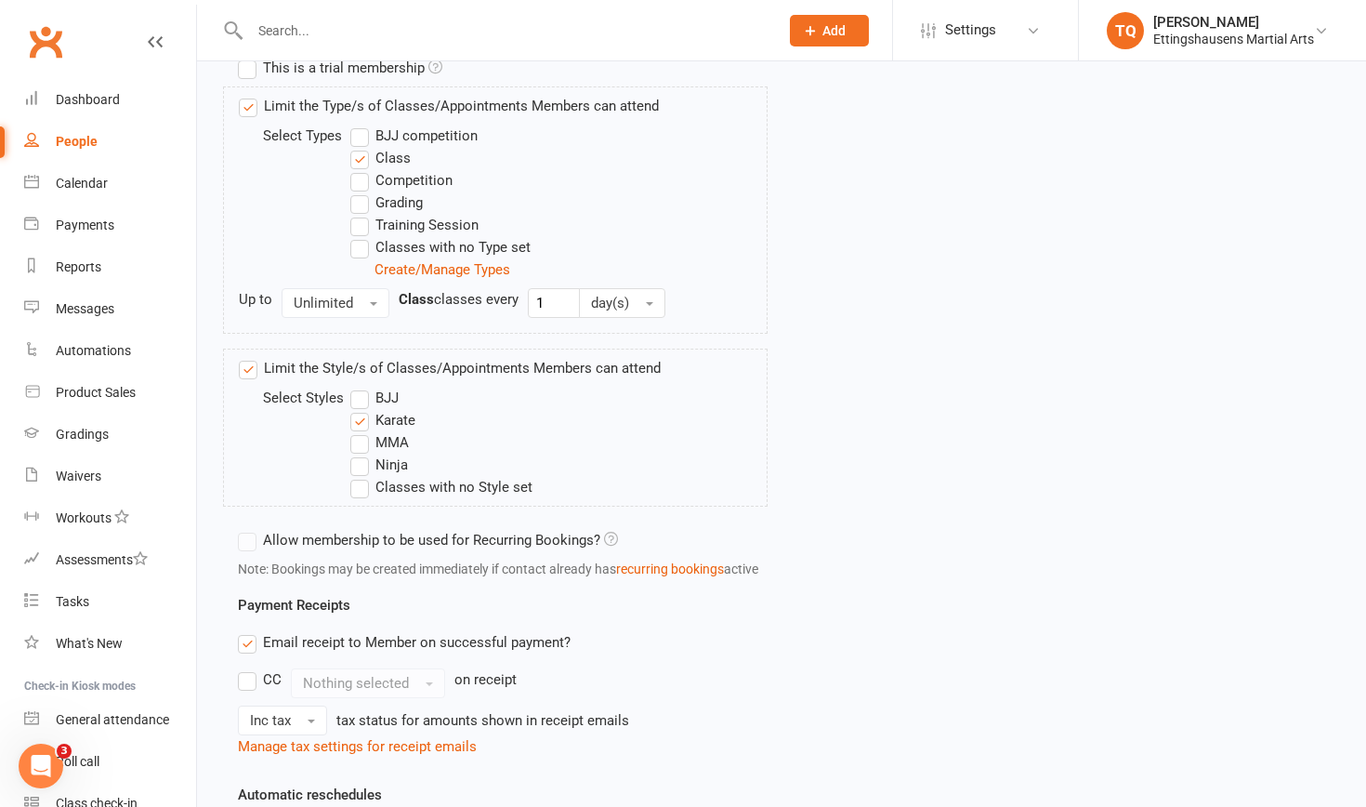
click at [246, 508] on label "Allow membership to be used for Recurring Bookings?" at bounding box center [428, 540] width 380 height 22
click at [251, 508] on label "Allow membership to be used for Recurring Bookings?" at bounding box center [428, 540] width 380 height 22
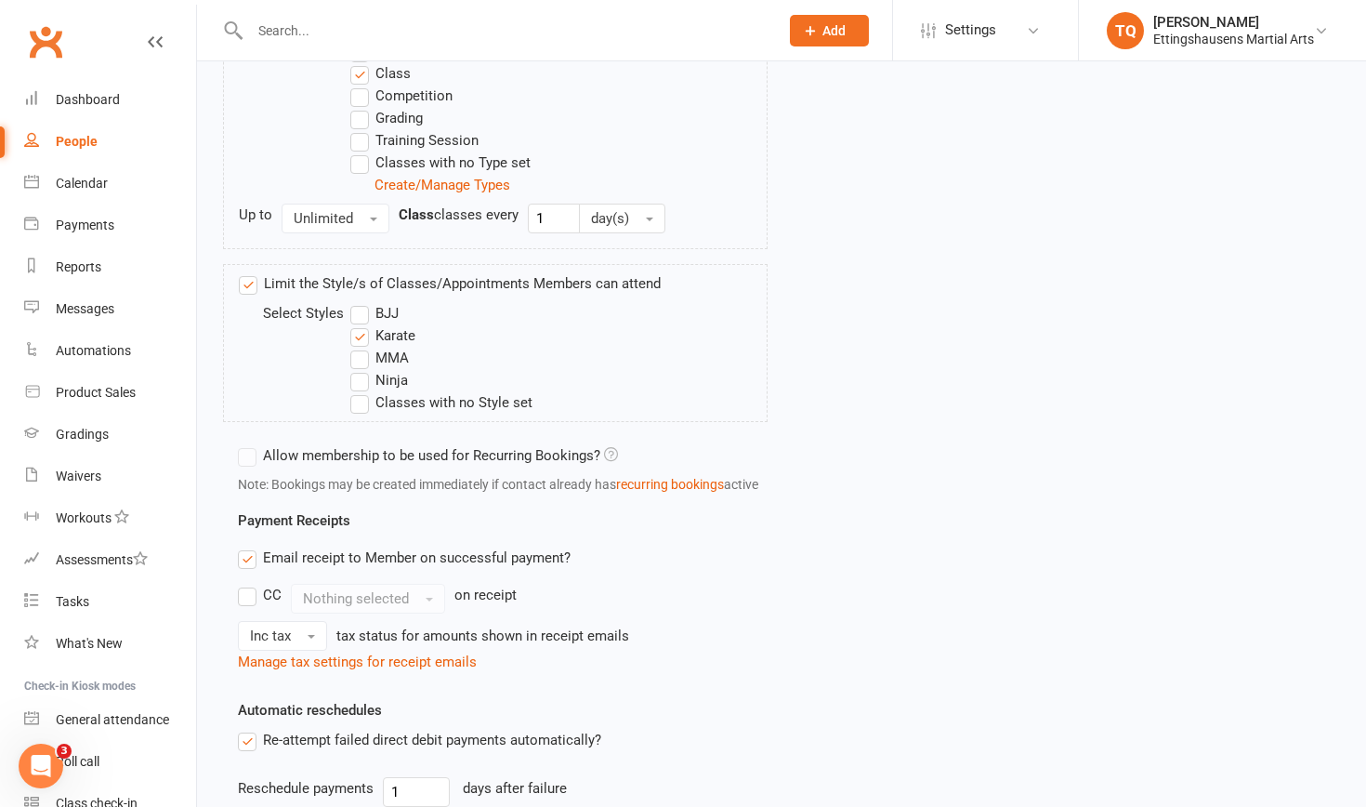
scroll to position [784, 0]
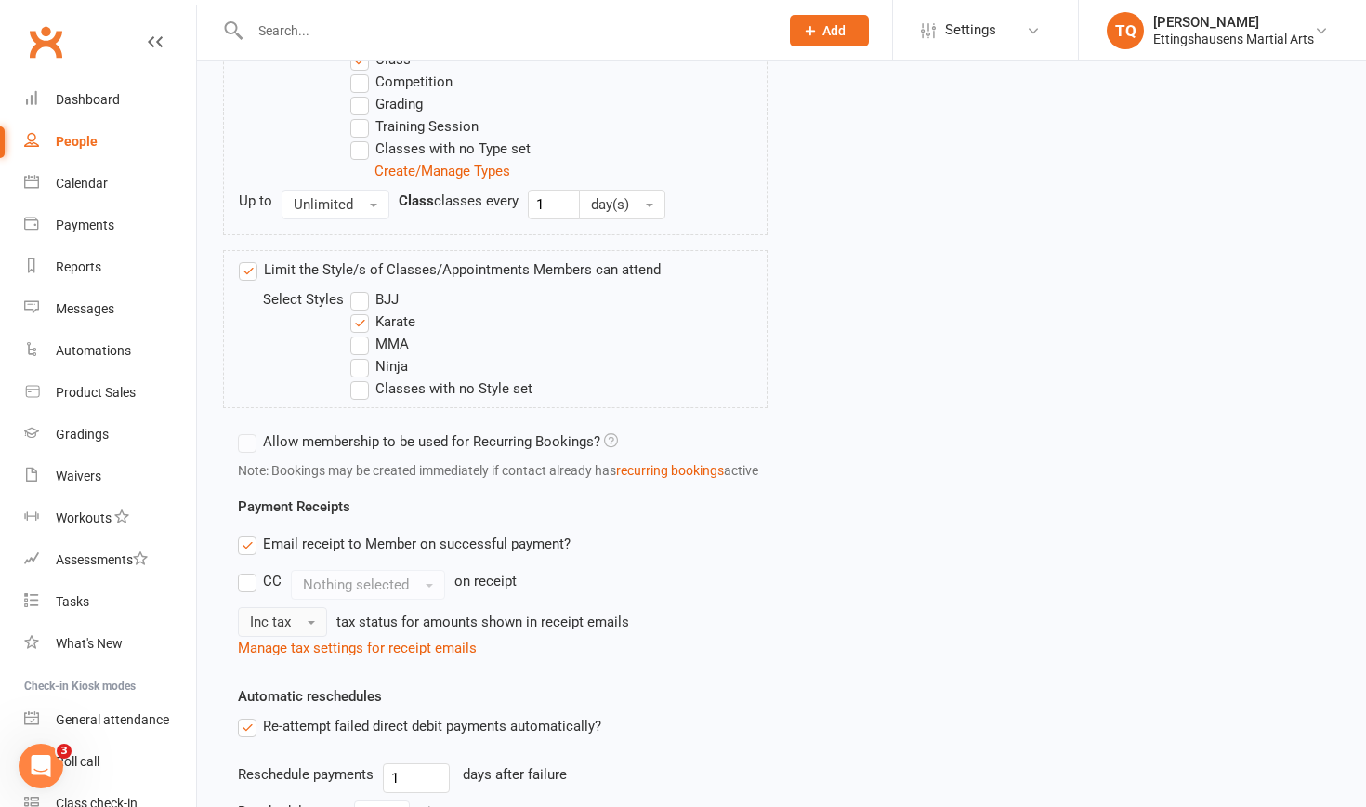
click at [310, 508] on span "button" at bounding box center [311, 623] width 7 height 4
click at [313, 508] on link "Inc tax" at bounding box center [331, 661] width 184 height 37
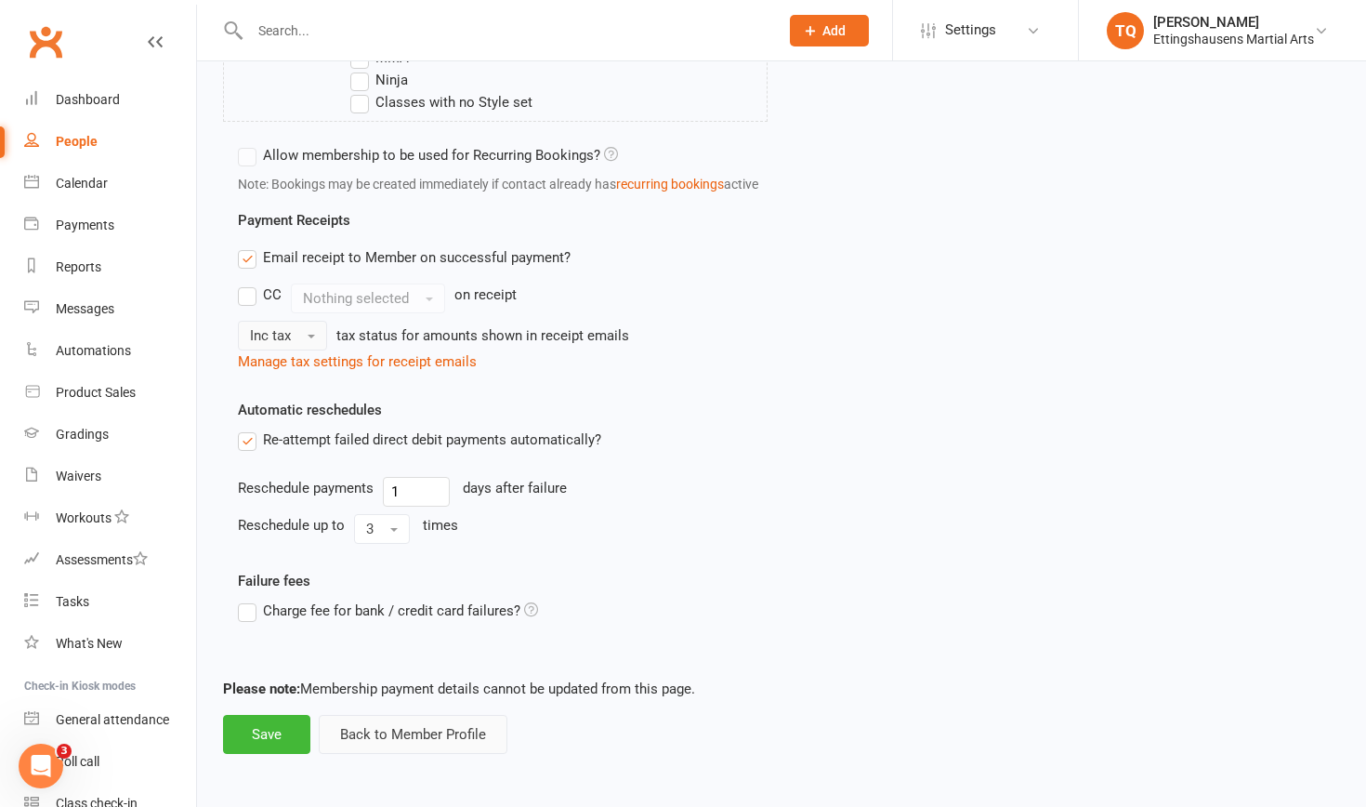
scroll to position [1086, 0]
click at [257, 508] on button "Save" at bounding box center [266, 734] width 87 height 39
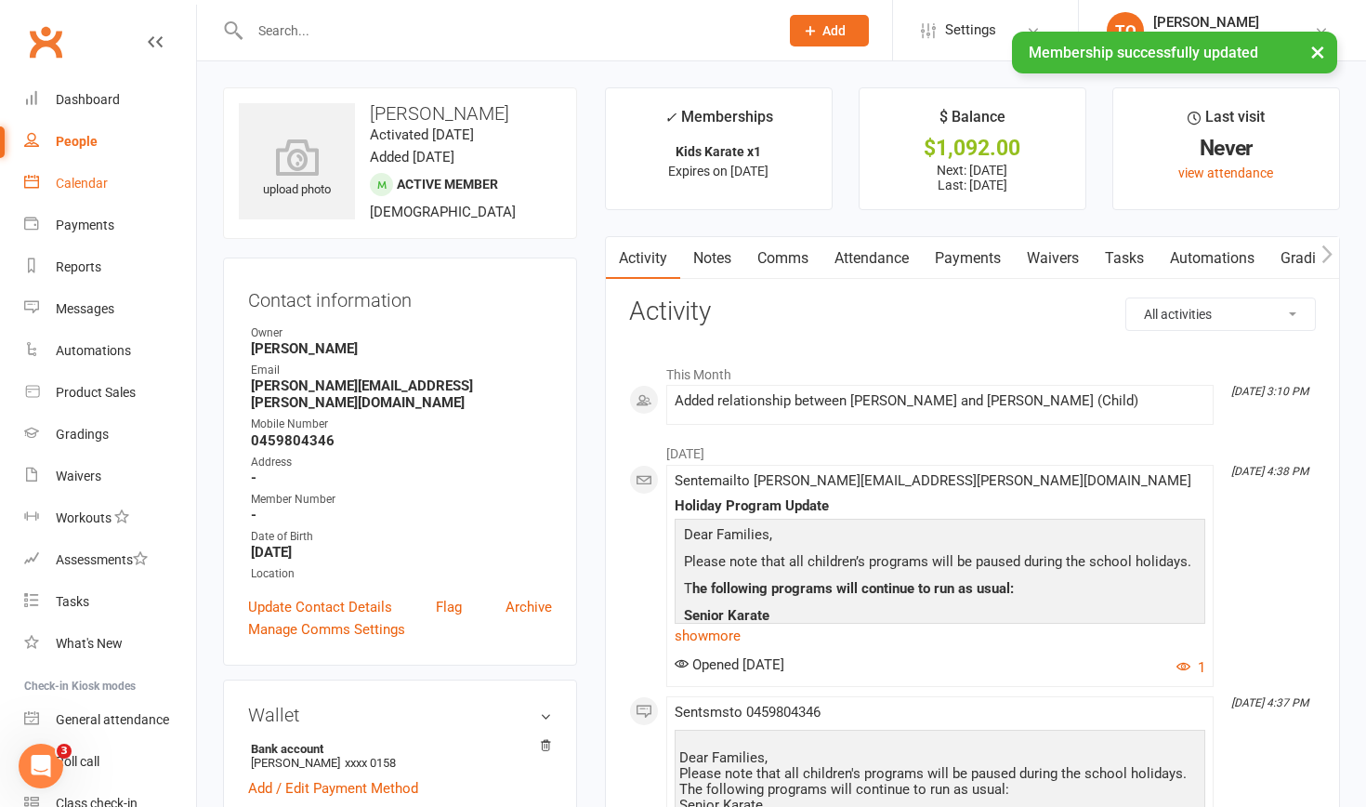
click at [93, 181] on div "Calendar" at bounding box center [82, 183] width 52 height 15
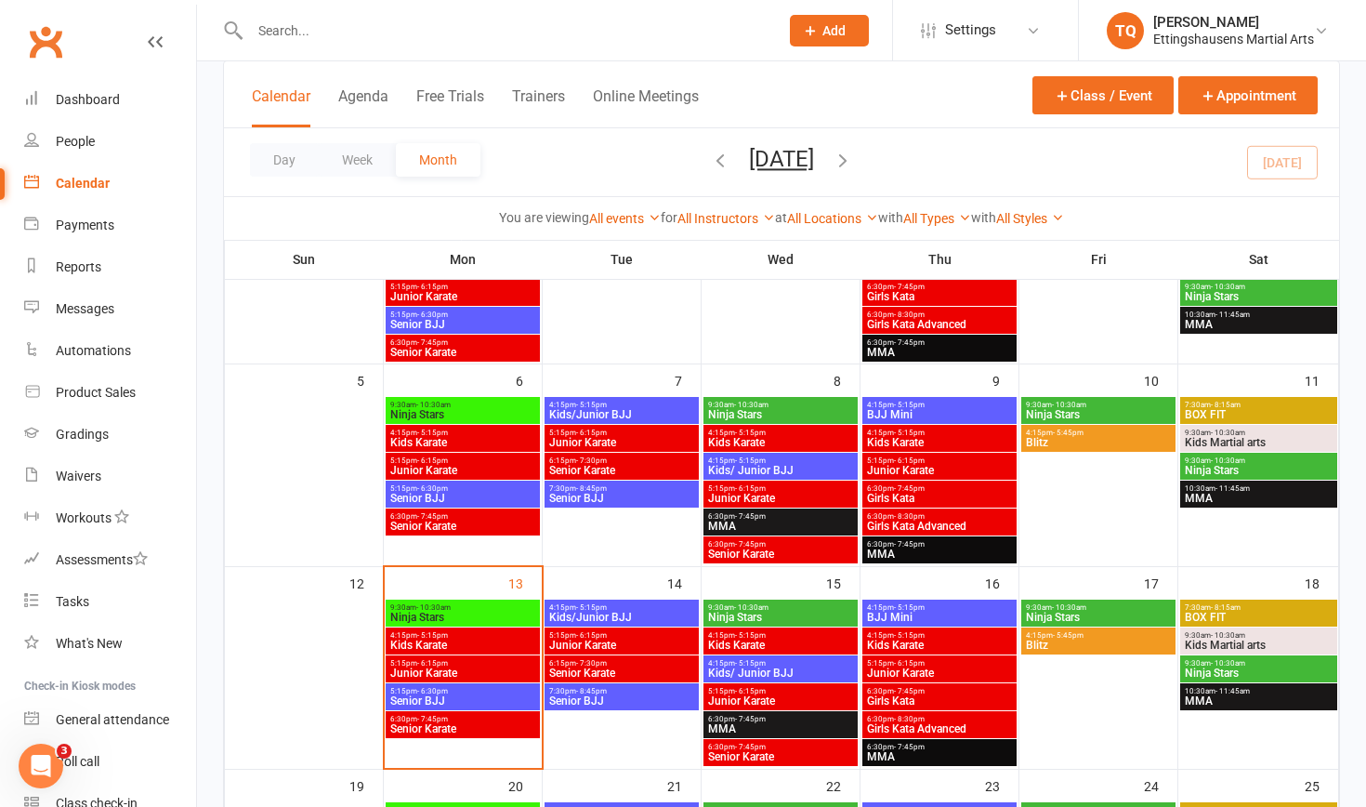
scroll to position [240, 0]
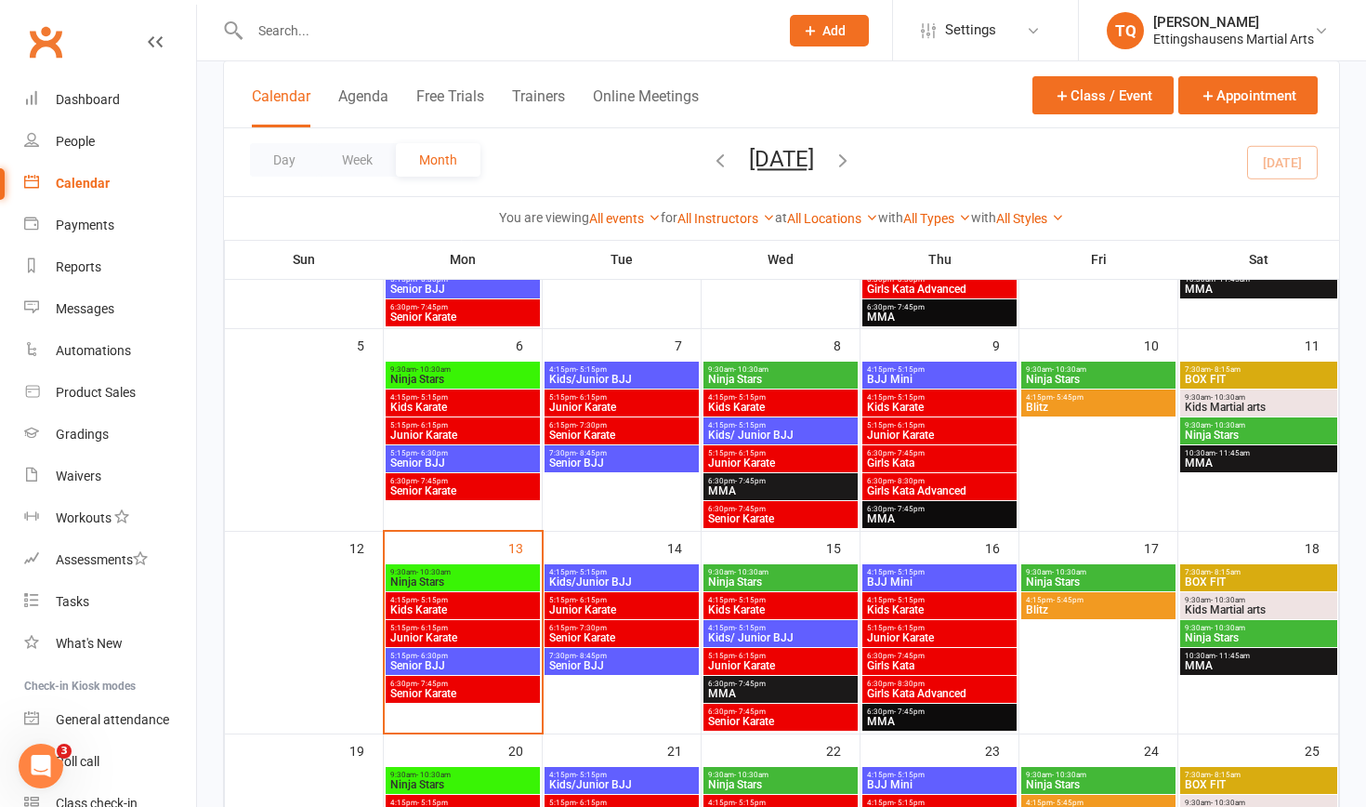
click at [476, 508] on span "4:15pm - 5:15pm" at bounding box center [462, 600] width 147 height 8
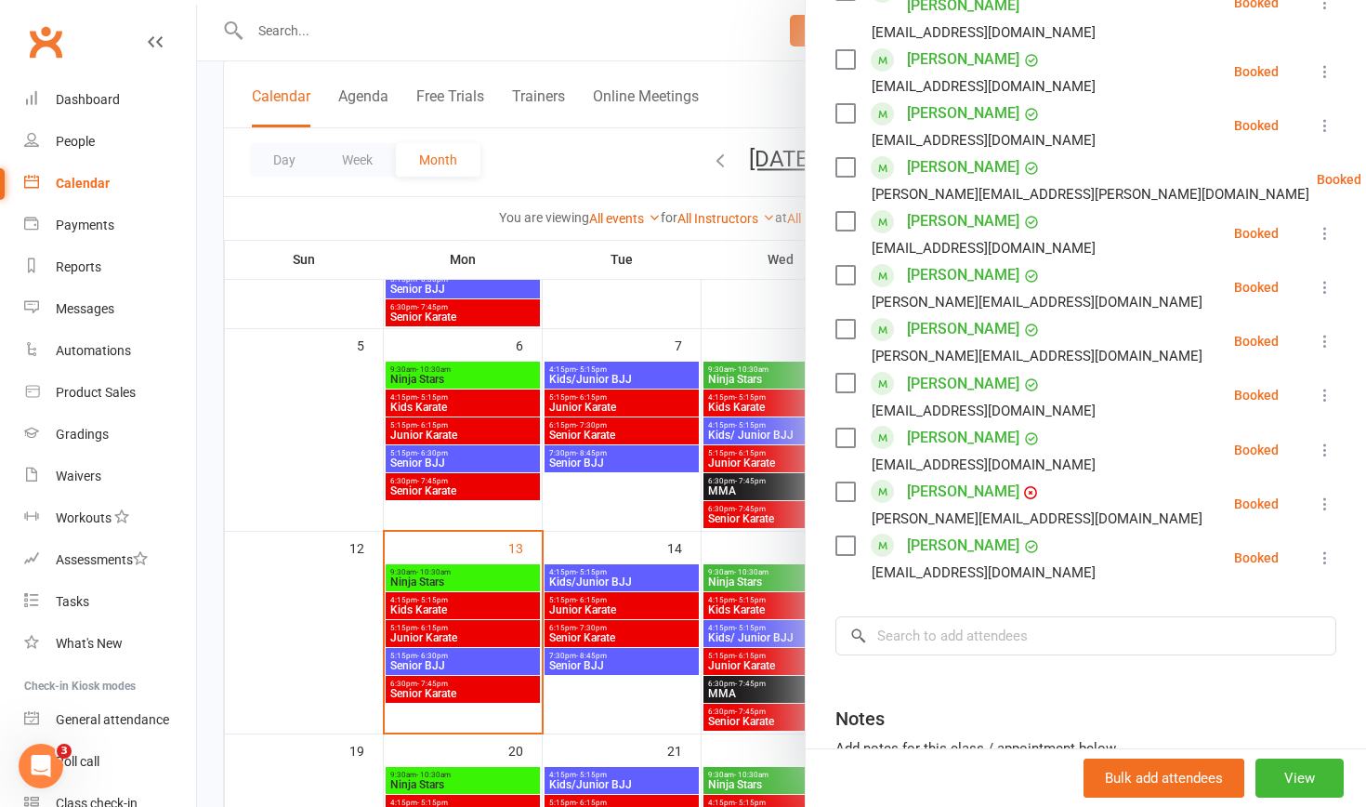
scroll to position [885, 0]
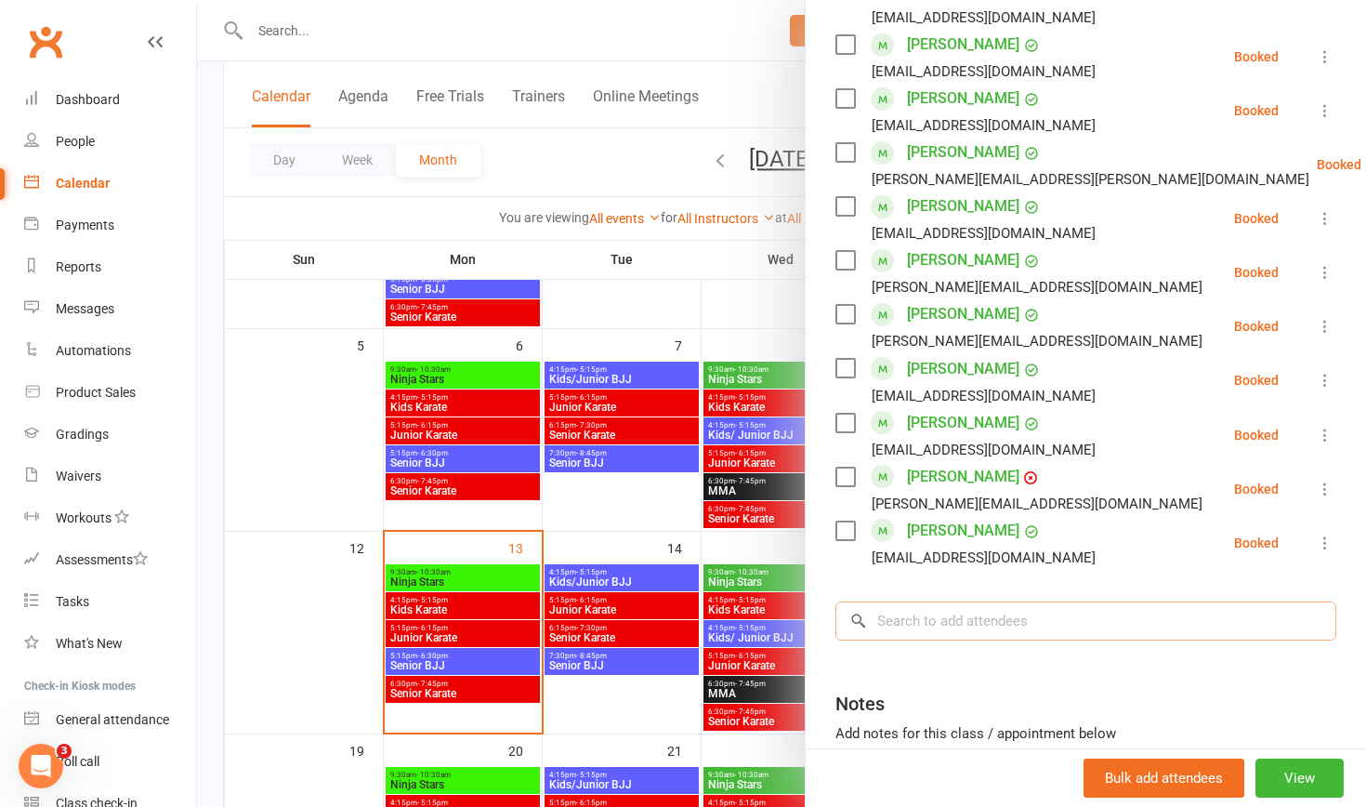
click at [743, 508] on input "search" at bounding box center [1086, 620] width 501 height 39
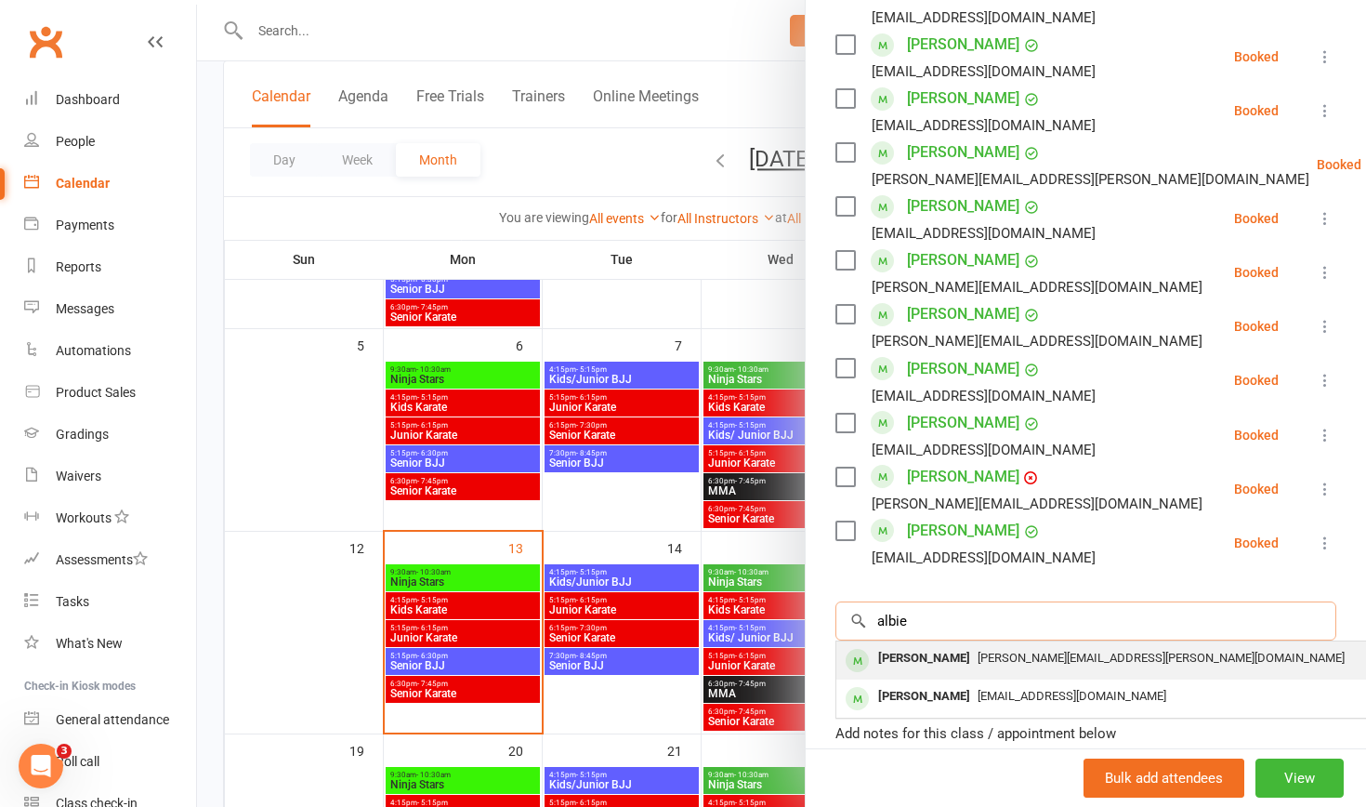
type input "albie"
click at [743, 508] on div "[PERSON_NAME]" at bounding box center [924, 658] width 107 height 27
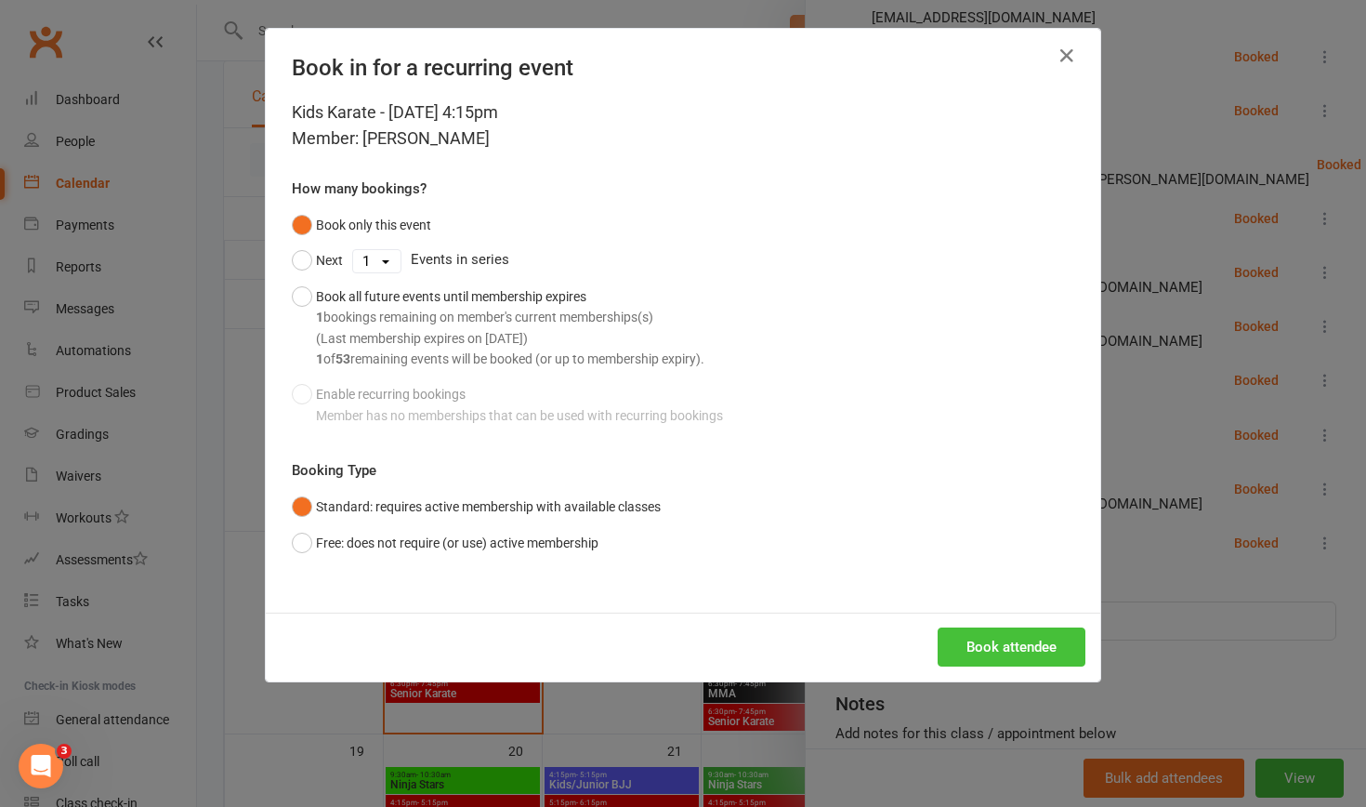
click at [743, 508] on button "Book attendee" at bounding box center [1012, 646] width 148 height 39
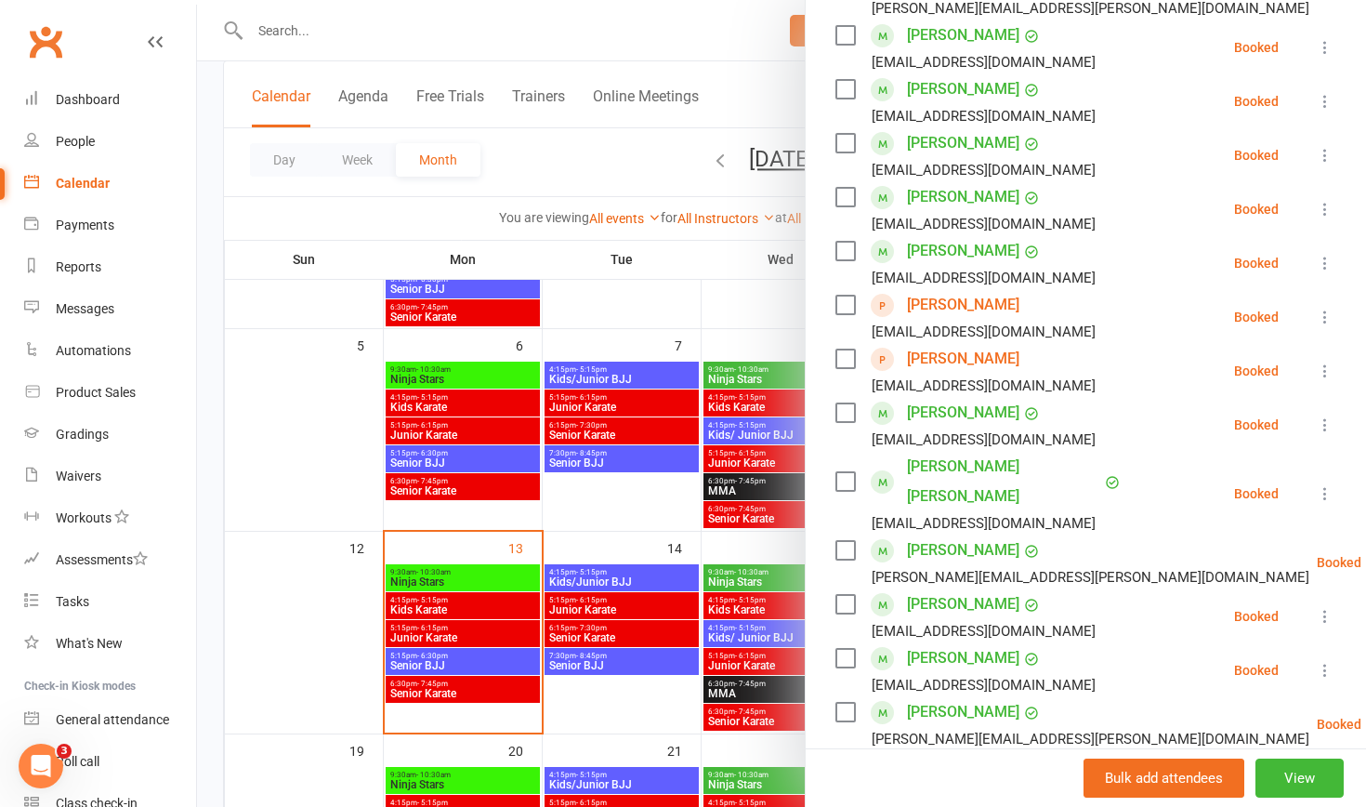
scroll to position [378, 0]
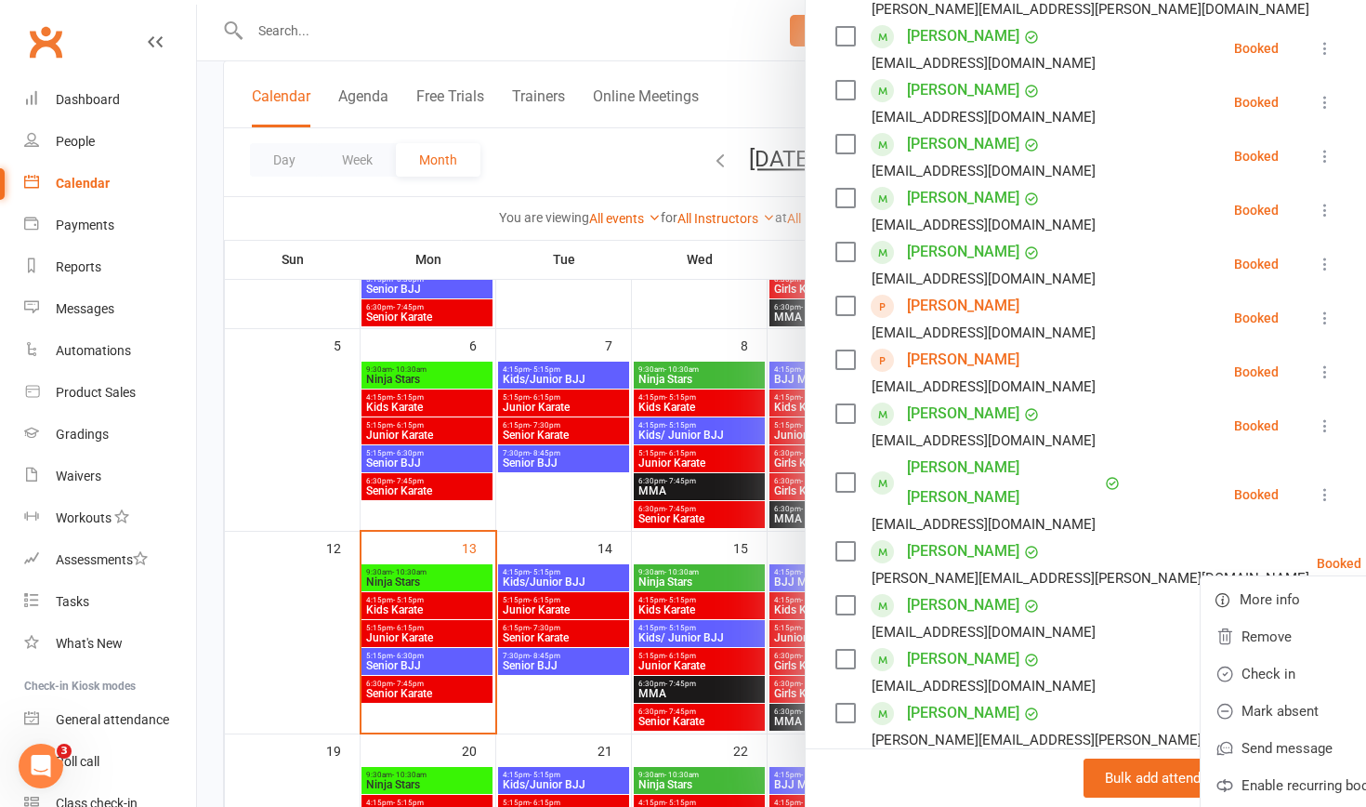
scroll to position [239, 0]
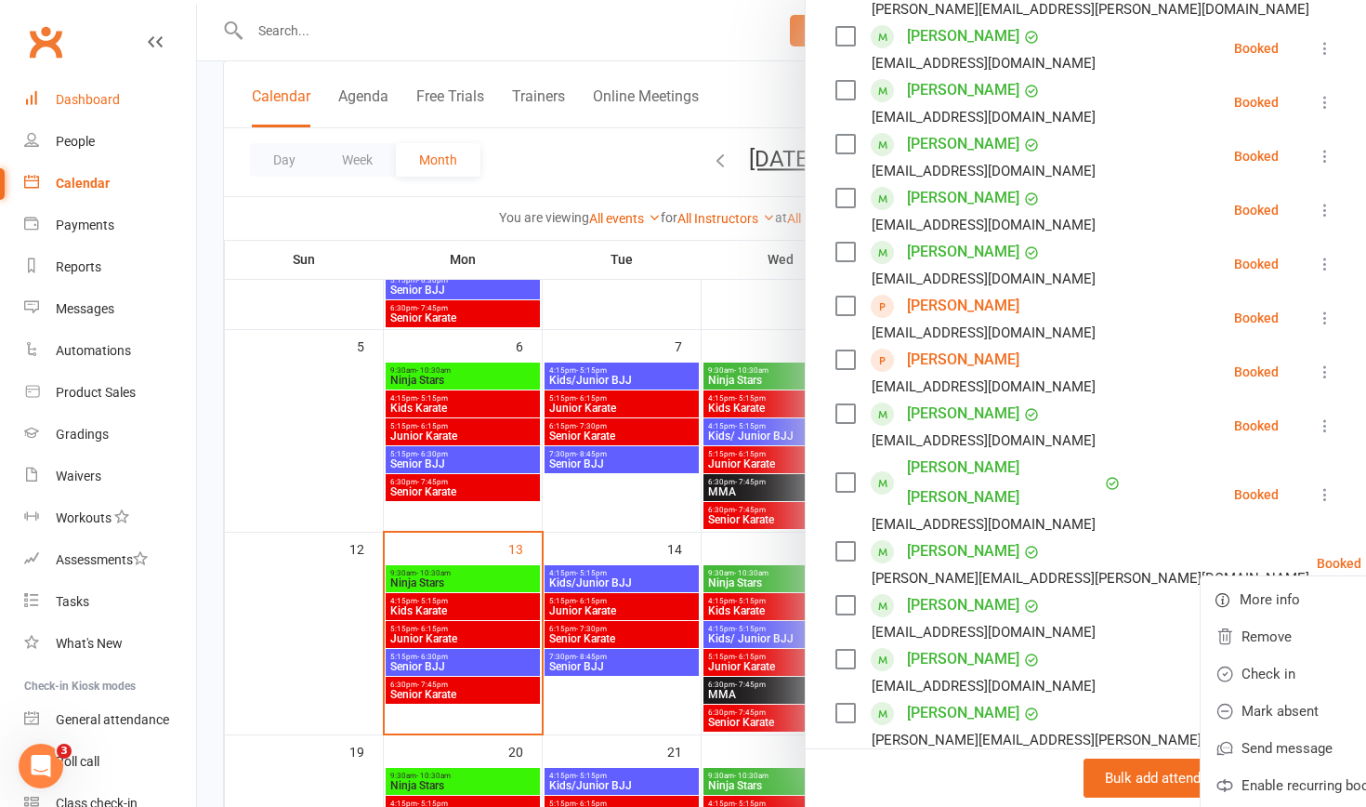
click at [88, 98] on div "Dashboard" at bounding box center [88, 99] width 64 height 15
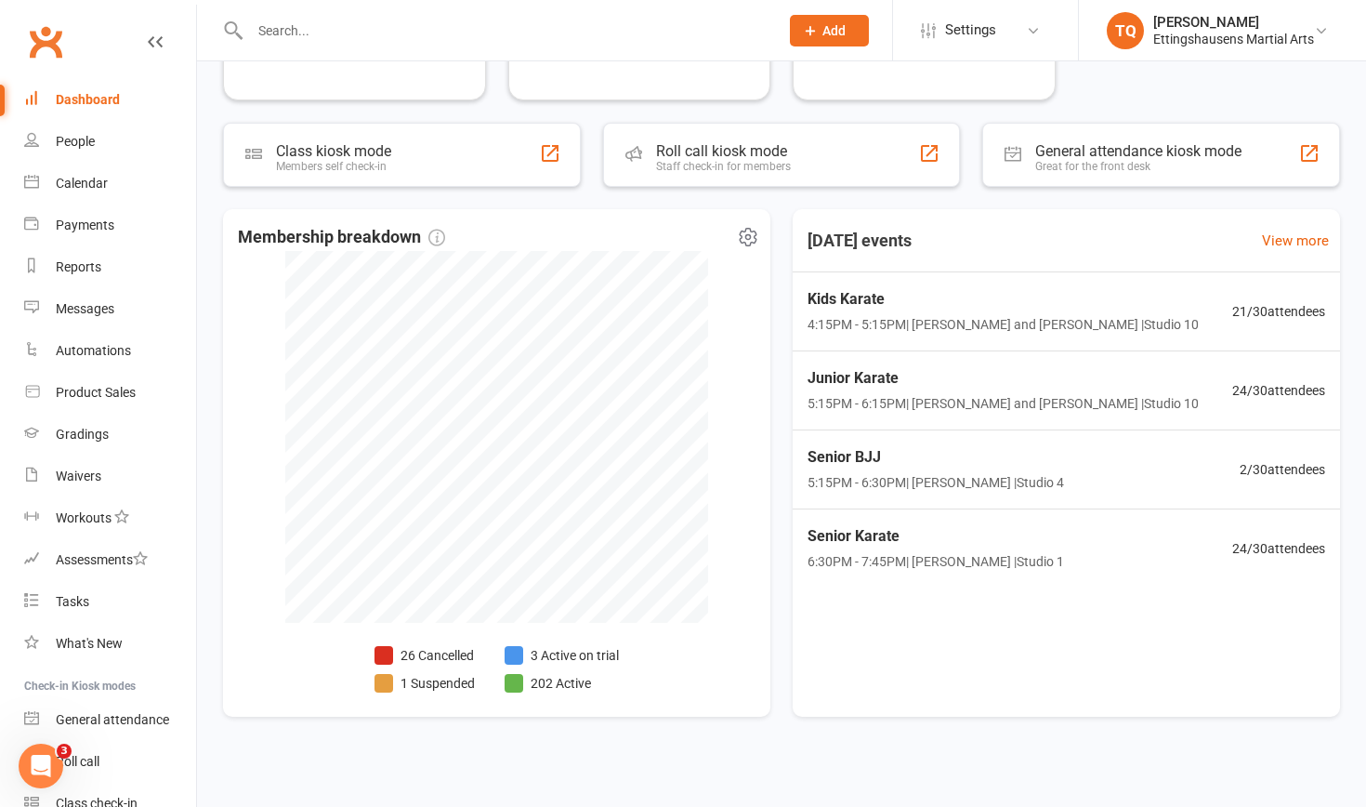
scroll to position [283, 0]
click at [441, 508] on li "26 Cancelled" at bounding box center [425, 656] width 100 height 20
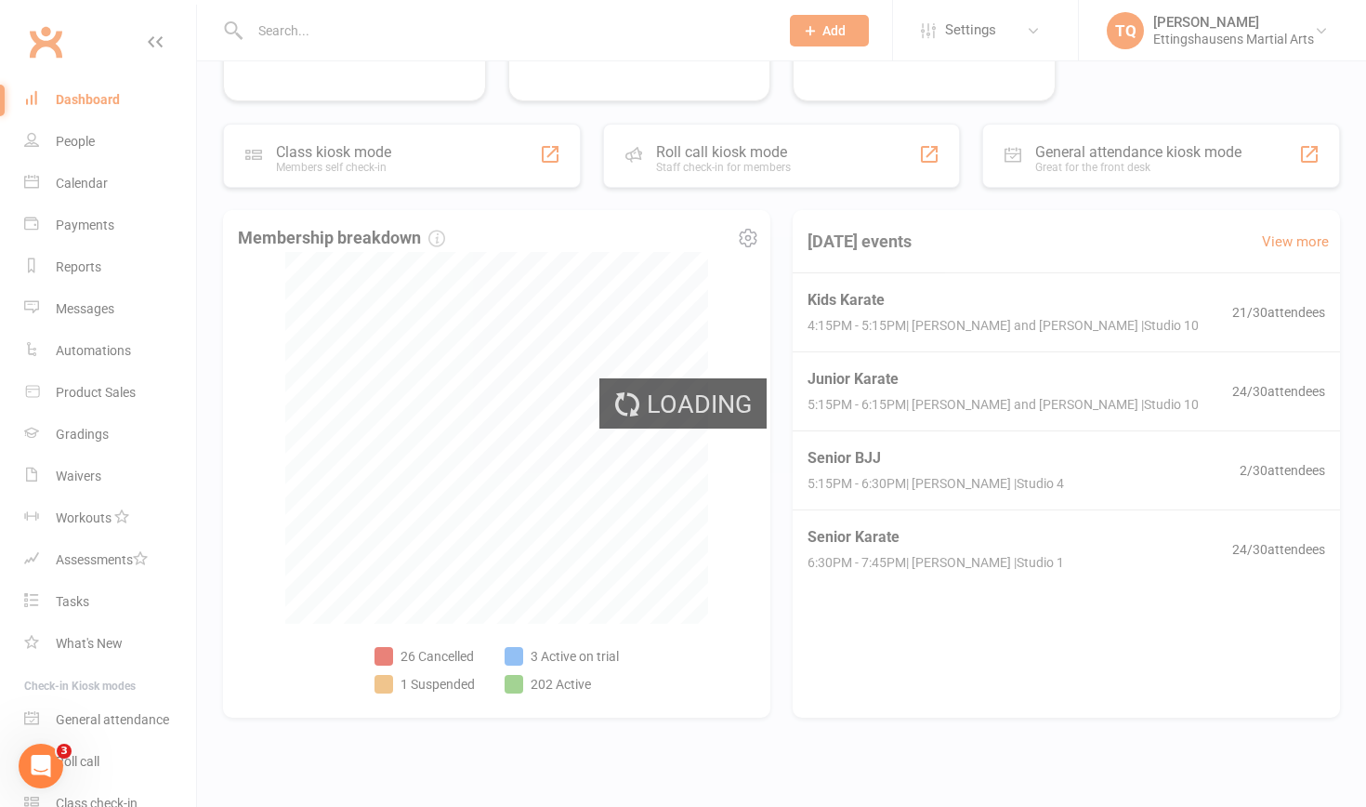
select select "no_trial"
select select "100"
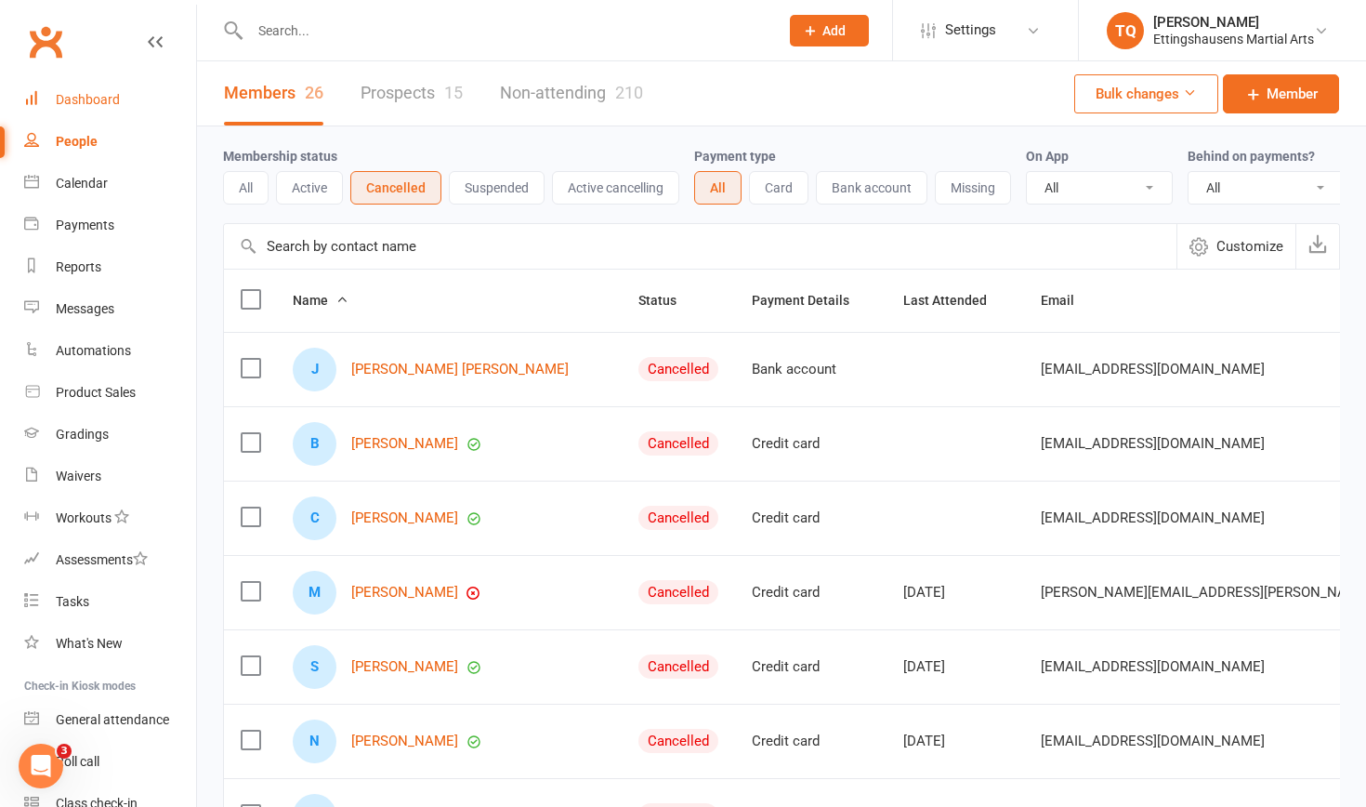
click at [78, 99] on div "Dashboard" at bounding box center [88, 99] width 64 height 15
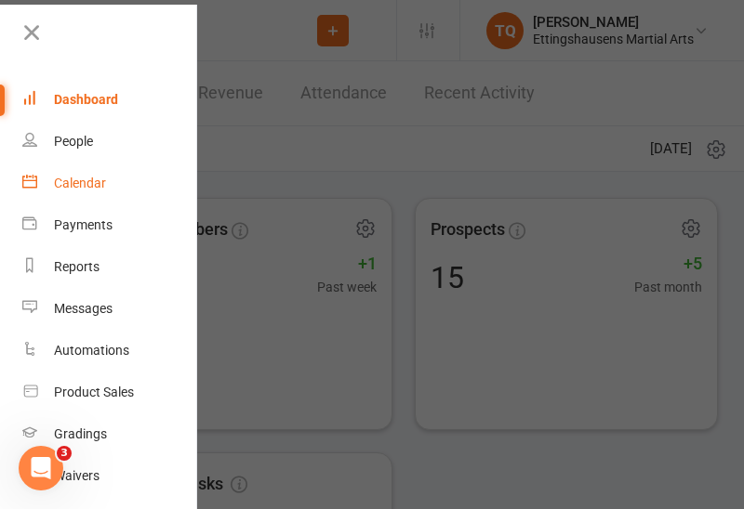
click at [84, 181] on div "Calendar" at bounding box center [80, 183] width 52 height 15
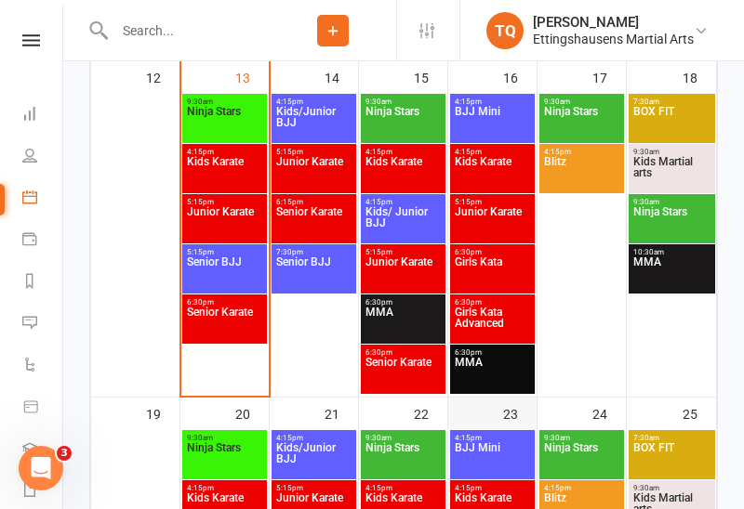
scroll to position [964, 0]
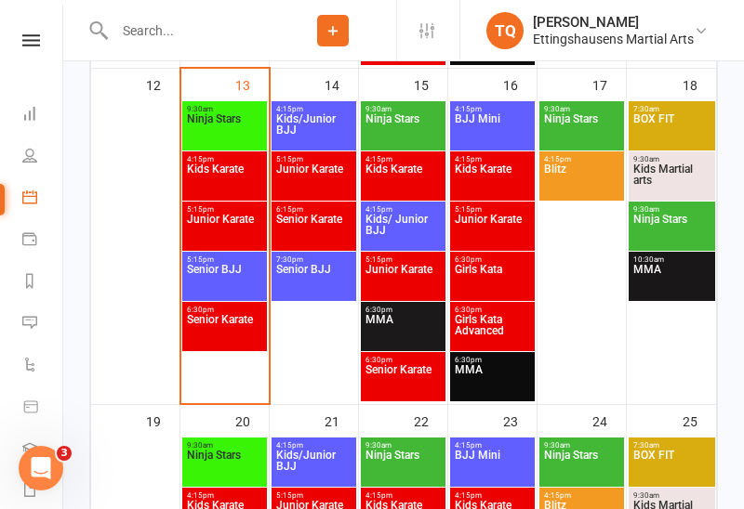
click at [219, 278] on span "Senior BJJ" at bounding box center [224, 280] width 77 height 33
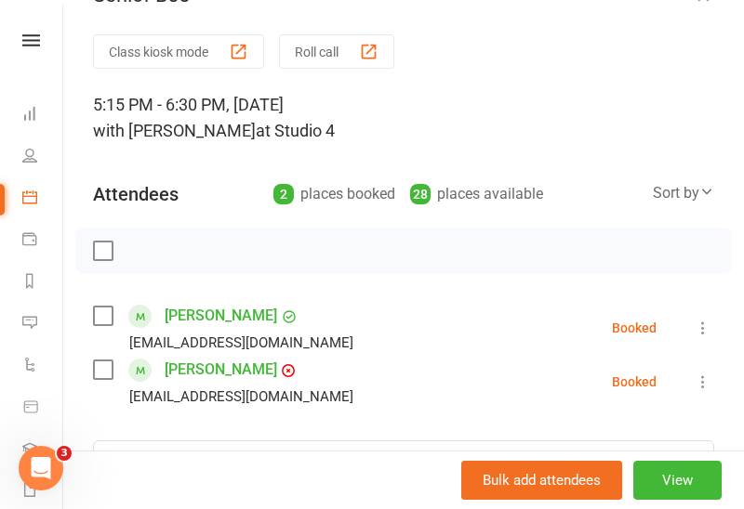
scroll to position [44, 0]
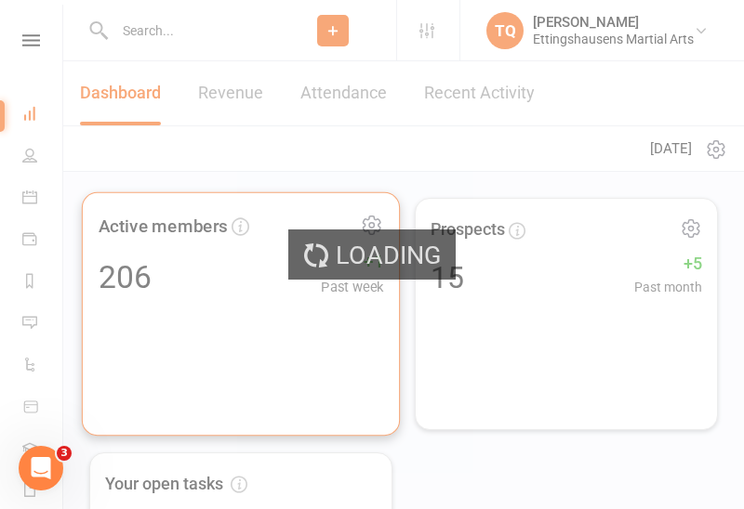
select select "no_trial"
select select "100"
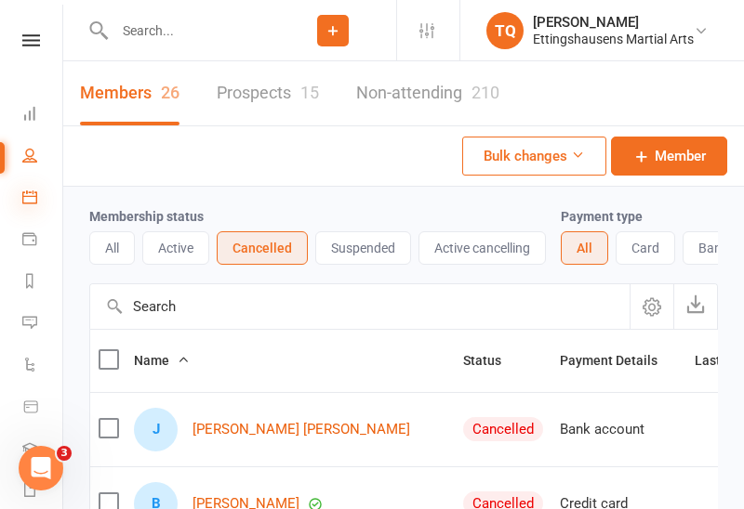
click at [30, 195] on icon at bounding box center [29, 197] width 15 height 15
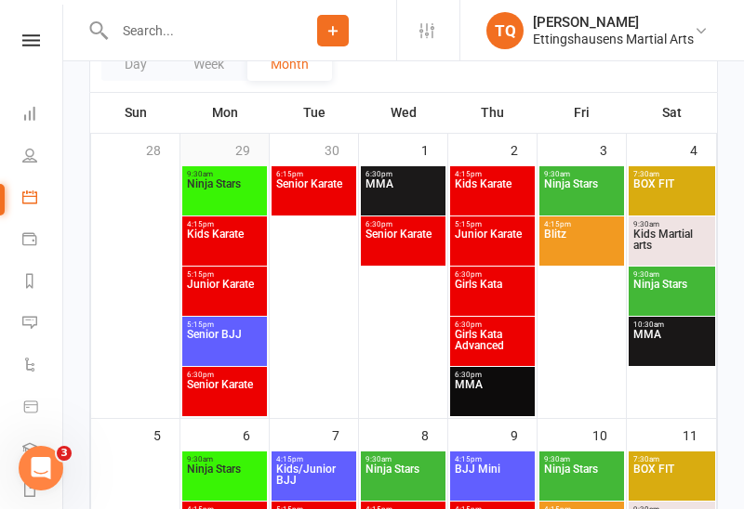
scroll to position [506, 0]
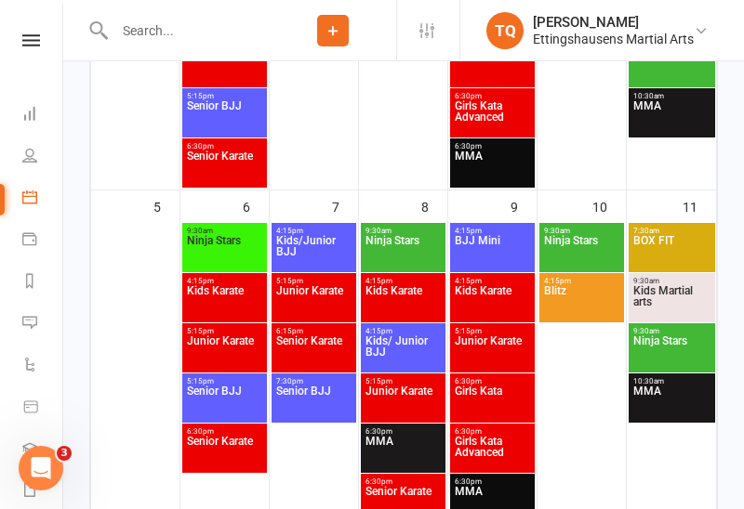
click at [223, 453] on span "Senior Karate" at bounding box center [224, 452] width 77 height 33
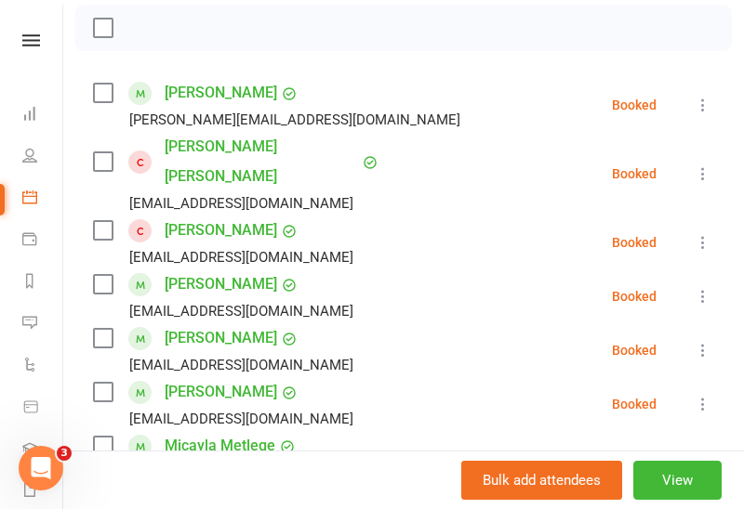
scroll to position [263, 0]
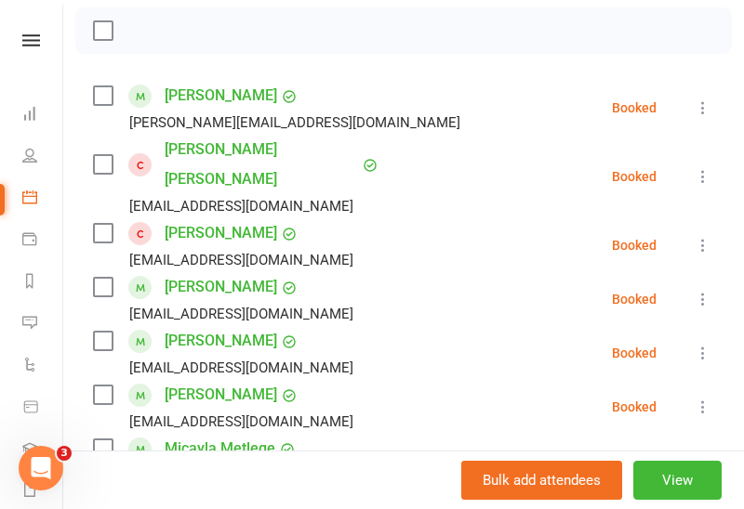
click at [704, 167] on icon at bounding box center [702, 176] width 19 height 19
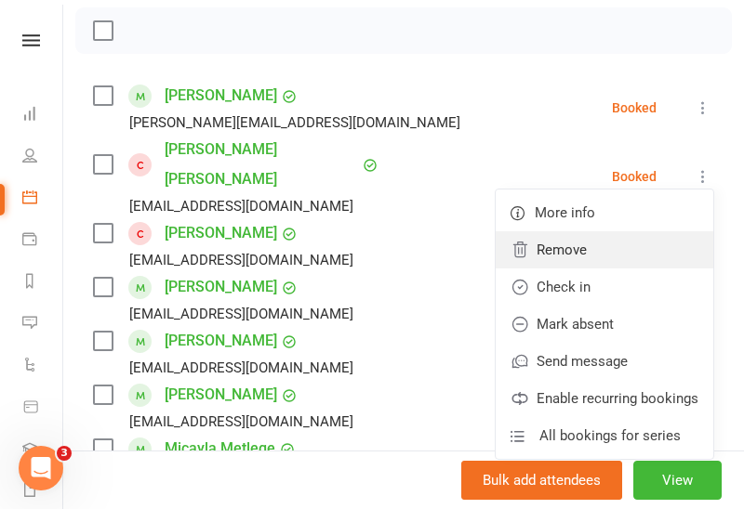
click at [589, 235] on link "Remove" at bounding box center [603, 249] width 217 height 37
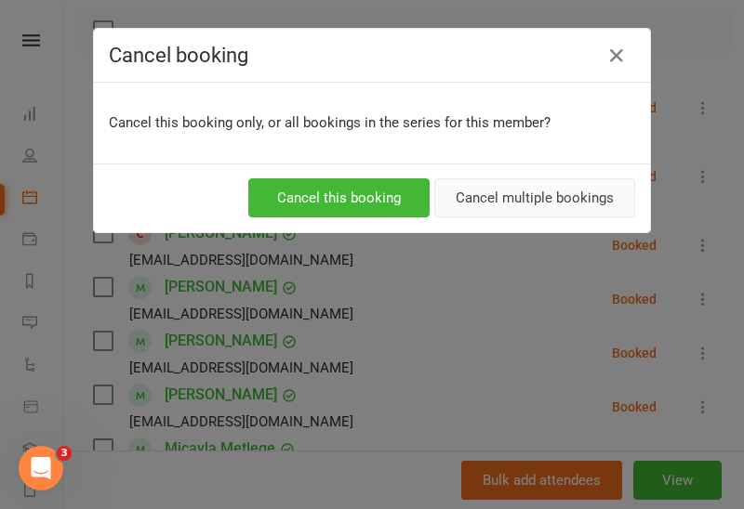
click at [550, 199] on button "Cancel multiple bookings" at bounding box center [534, 197] width 201 height 39
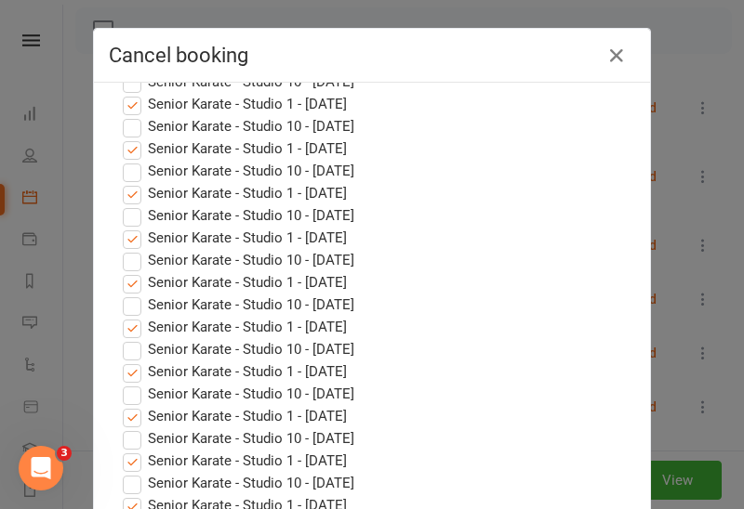
scroll to position [322, 0]
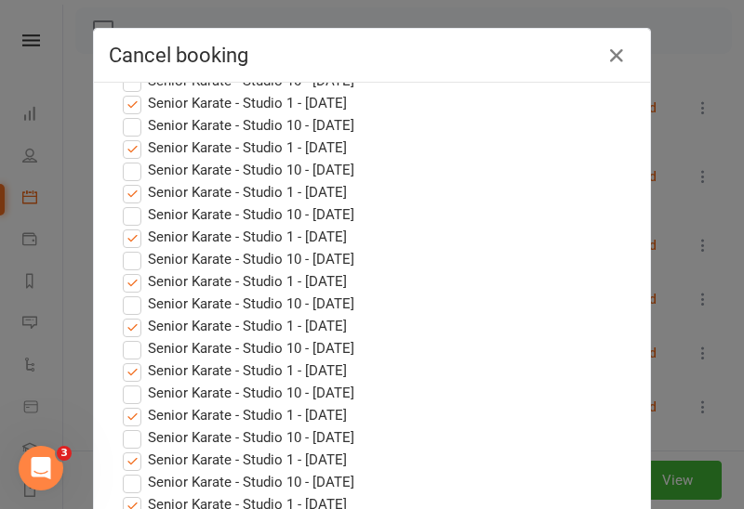
click at [135, 374] on label "Senior Karate - Studio 1 - [DATE]" at bounding box center [235, 371] width 224 height 22
click at [121, 360] on input "Senior Karate - Studio 1 - [DATE]" at bounding box center [115, 360] width 12 height 0
click at [131, 415] on label "Senior Karate - Studio 1 - [DATE]" at bounding box center [235, 415] width 224 height 22
click at [121, 404] on input "Senior Karate - Studio 1 - [DATE]" at bounding box center [115, 404] width 12 height 0
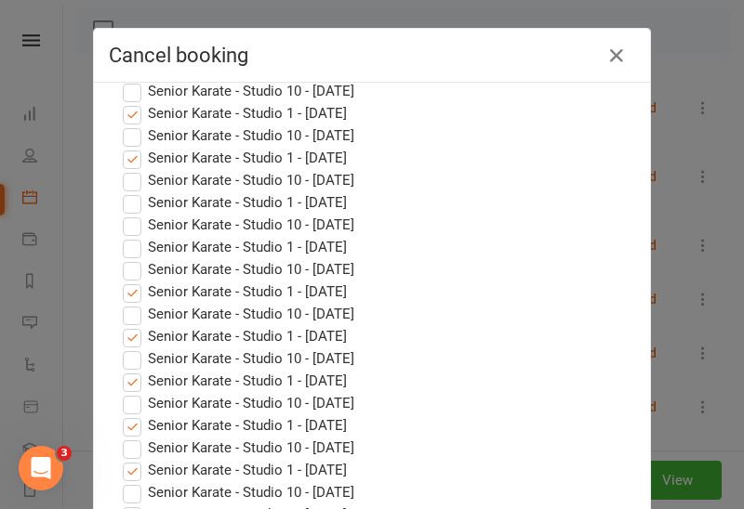
scroll to position [503, 0]
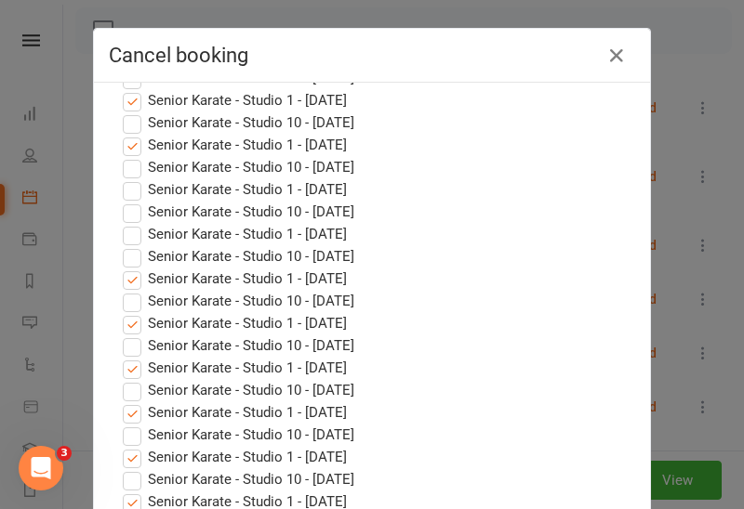
click at [131, 282] on label "Senior Karate - Studio 1 - [DATE]" at bounding box center [235, 279] width 224 height 22
click at [121, 268] on input "Senior Karate - Studio 1 - [DATE]" at bounding box center [115, 268] width 12 height 0
click at [131, 327] on label "Senior Karate - Studio 1 - [DATE]" at bounding box center [235, 323] width 224 height 22
click at [121, 312] on input "Senior Karate - Studio 1 - [DATE]" at bounding box center [115, 312] width 12 height 0
click at [132, 368] on label "Senior Karate - Studio 1 - [DATE]" at bounding box center [235, 368] width 224 height 22
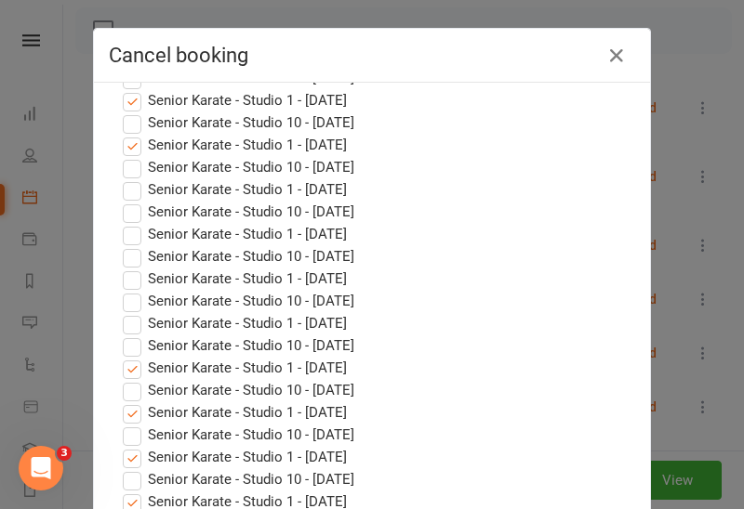
click at [121, 357] on input "Senior Karate - Studio 1 - [DATE]" at bounding box center [115, 357] width 12 height 0
click at [135, 414] on label "Senior Karate - Studio 1 - [DATE]" at bounding box center [235, 413] width 224 height 22
click at [121, 402] on input "Senior Karate - Studio 1 - [DATE]" at bounding box center [115, 402] width 12 height 0
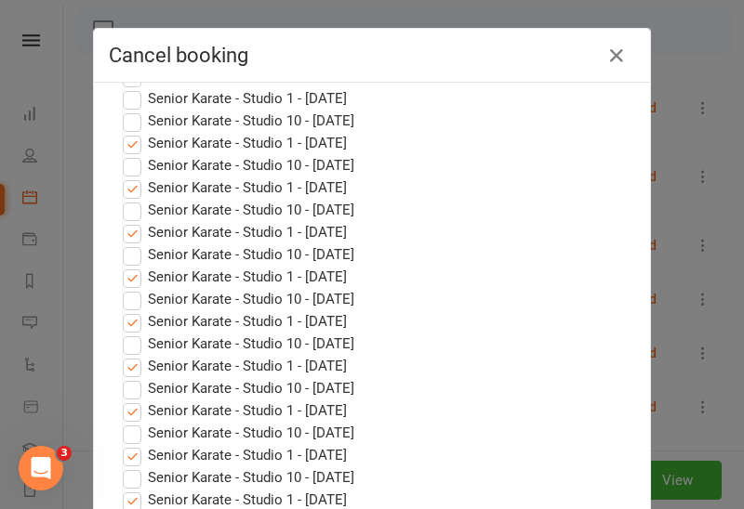
scroll to position [818, 0]
click at [131, 145] on label "Senior Karate - Studio 1 - [DATE]" at bounding box center [235, 142] width 224 height 22
click at [121, 131] on input "Senior Karate - Studio 1 - [DATE]" at bounding box center [115, 131] width 12 height 0
click at [129, 191] on label "Senior Karate - Studio 1 - [DATE]" at bounding box center [235, 187] width 224 height 22
click at [121, 176] on input "Senior Karate - Studio 1 - [DATE]" at bounding box center [115, 176] width 12 height 0
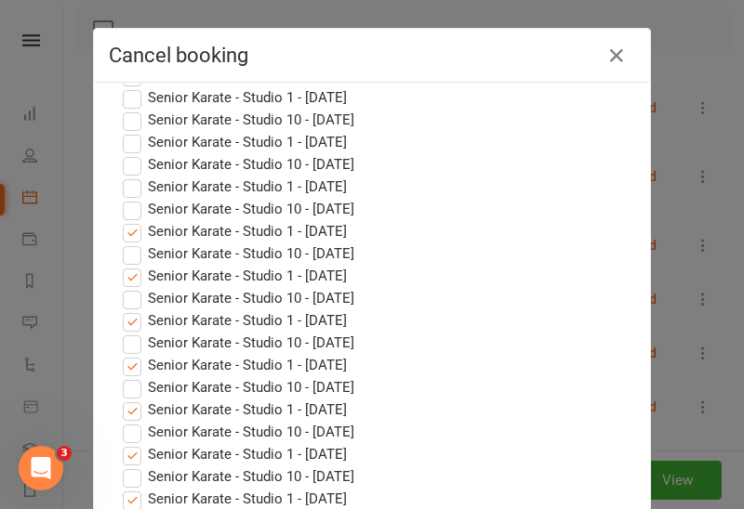
click at [134, 233] on label "Senior Karate - Studio 1 - [DATE]" at bounding box center [235, 231] width 224 height 22
click at [121, 220] on input "Senior Karate - Studio 1 - [DATE]" at bounding box center [115, 220] width 12 height 0
click at [131, 279] on label "Senior Karate - Studio 1 - [DATE]" at bounding box center [235, 276] width 224 height 22
click at [121, 265] on input "Senior Karate - Studio 1 - [DATE]" at bounding box center [115, 265] width 12 height 0
click at [132, 322] on label "Senior Karate - Studio 1 - [DATE]" at bounding box center [235, 321] width 224 height 22
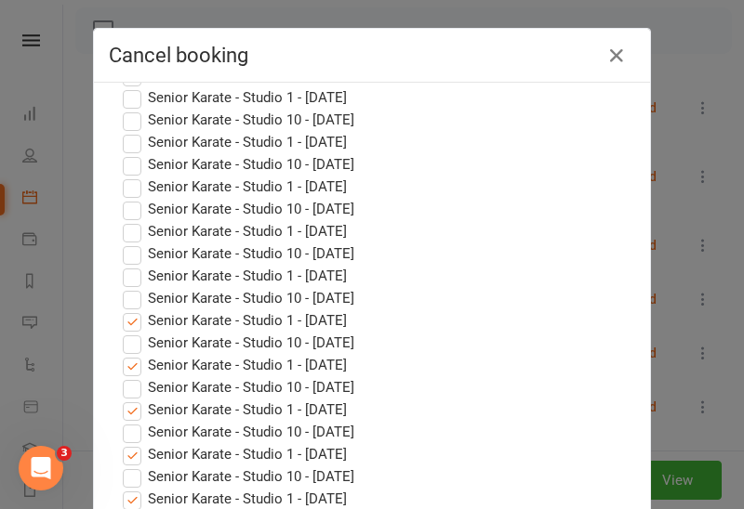
click at [121, 310] on input "Senior Karate - Studio 1 - [DATE]" at bounding box center [115, 310] width 12 height 0
click at [132, 367] on label "Senior Karate - Studio 1 - [DATE]" at bounding box center [235, 365] width 224 height 22
click at [121, 354] on input "Senior Karate - Studio 1 - [DATE]" at bounding box center [115, 354] width 12 height 0
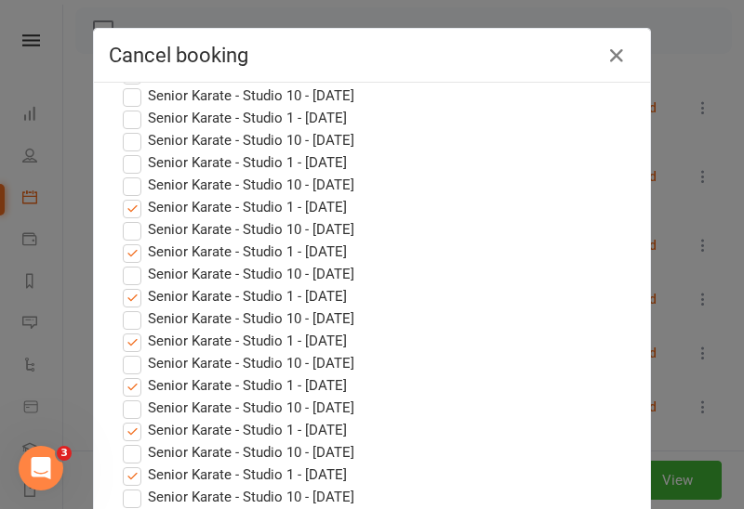
scroll to position [1040, 0]
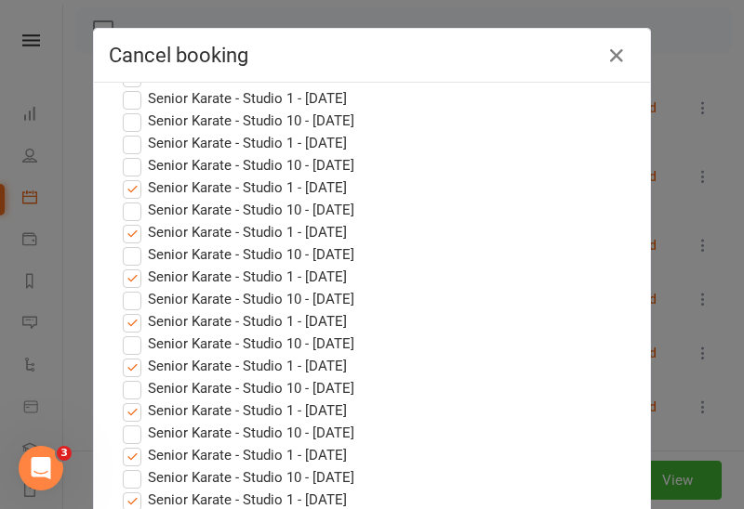
click at [131, 276] on label "Senior Karate - Studio 1 - [DATE]" at bounding box center [235, 277] width 224 height 22
click at [121, 266] on input "Senior Karate - Studio 1 - [DATE]" at bounding box center [115, 266] width 12 height 0
click at [132, 231] on label "Senior Karate - Studio 1 - [DATE]" at bounding box center [235, 232] width 224 height 22
click at [121, 221] on input "Senior Karate - Studio 1 - [DATE]" at bounding box center [115, 221] width 12 height 0
click at [135, 191] on label "Senior Karate - Studio 1 - [DATE]" at bounding box center [235, 188] width 224 height 22
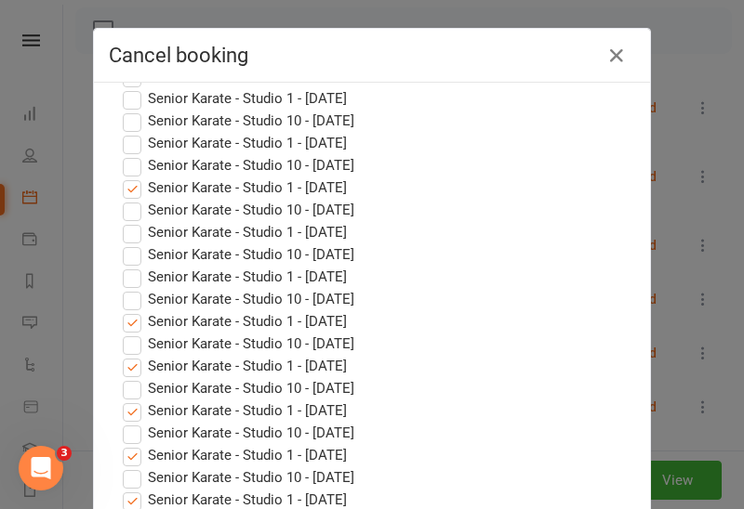
click at [121, 177] on input "Senior Karate - Studio 1 - [DATE]" at bounding box center [115, 177] width 12 height 0
click at [131, 322] on label "Senior Karate - Studio 1 - [DATE]" at bounding box center [235, 321] width 224 height 22
click at [121, 310] on input "Senior Karate - Studio 1 - [DATE]" at bounding box center [115, 310] width 12 height 0
click at [132, 364] on label "Senior Karate - Studio 1 - [DATE]" at bounding box center [235, 366] width 224 height 22
click at [121, 355] on input "Senior Karate - Studio 1 - [DATE]" at bounding box center [115, 355] width 12 height 0
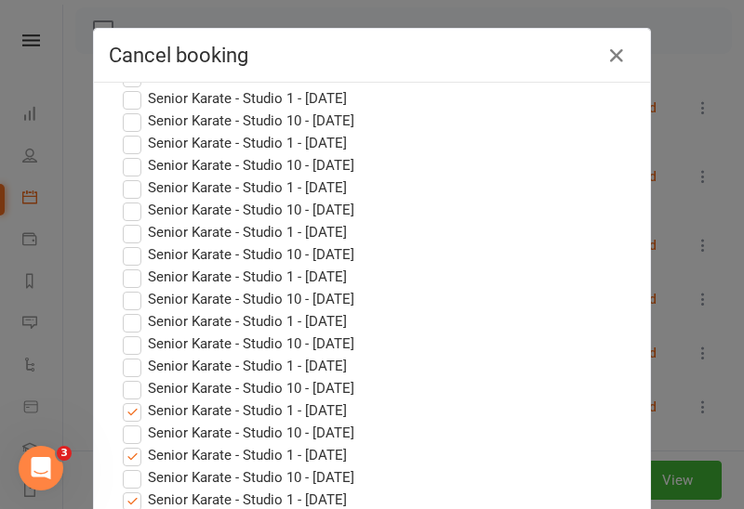
click at [132, 413] on label "Senior Karate - Studio 1 - [DATE]" at bounding box center [235, 411] width 224 height 22
click at [121, 400] on input "Senior Karate - Studio 1 - [DATE]" at bounding box center [115, 400] width 12 height 0
click at [132, 456] on label "Senior Karate - Studio 1 - [DATE]" at bounding box center [235, 455] width 224 height 22
click at [121, 444] on input "Senior Karate - Studio 1 - [DATE]" at bounding box center [115, 444] width 12 height 0
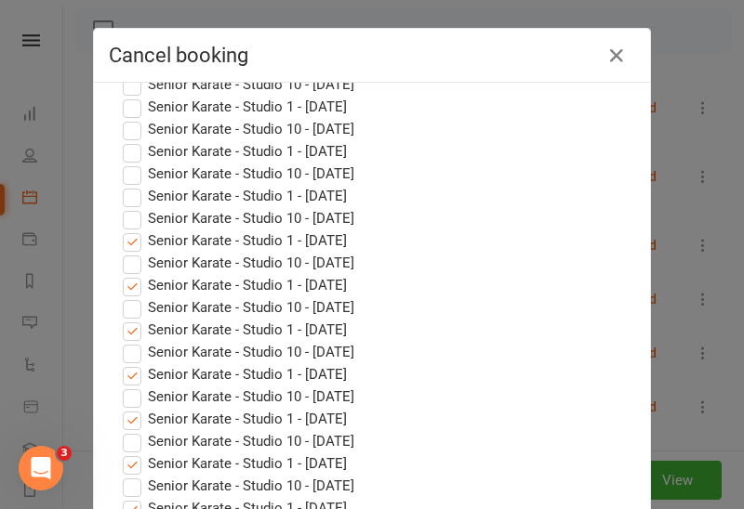
scroll to position [1314, 0]
click at [130, 497] on label "Senior Karate - Studio 1 - [DATE]" at bounding box center [235, 508] width 224 height 22
click at [121, 497] on input "Senior Karate - Studio 1 - [DATE]" at bounding box center [115, 497] width 12 height 0
click at [133, 453] on label "Senior Karate - Studio 1 - [DATE]" at bounding box center [235, 464] width 224 height 22
click at [121, 453] on input "Senior Karate - Studio 1 - [DATE]" at bounding box center [115, 453] width 12 height 0
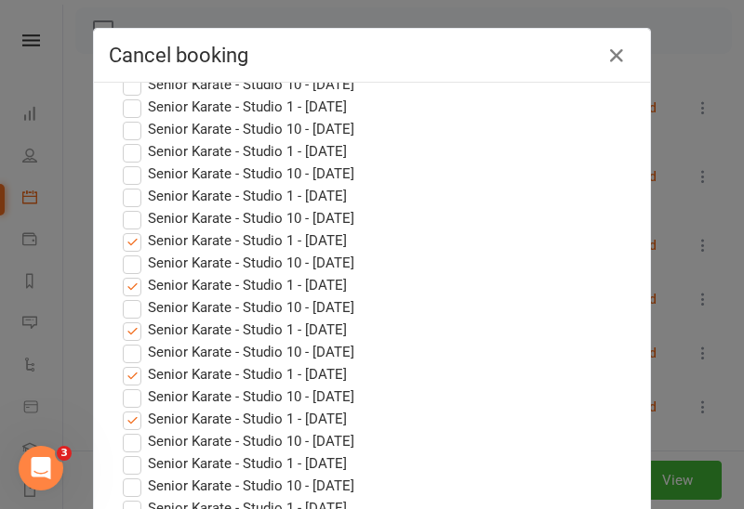
click at [131, 408] on label "Senior Karate - Studio 1 - [DATE]" at bounding box center [235, 419] width 224 height 22
click at [121, 408] on input "Senior Karate - Studio 1 - [DATE]" at bounding box center [115, 408] width 12 height 0
click at [135, 363] on label "Senior Karate - Studio 1 - [DATE]" at bounding box center [235, 374] width 224 height 22
click at [121, 363] on input "Senior Karate - Studio 1 - [DATE]" at bounding box center [115, 363] width 12 height 0
click at [133, 320] on label "Senior Karate - Studio 1 - [DATE]" at bounding box center [235, 330] width 224 height 22
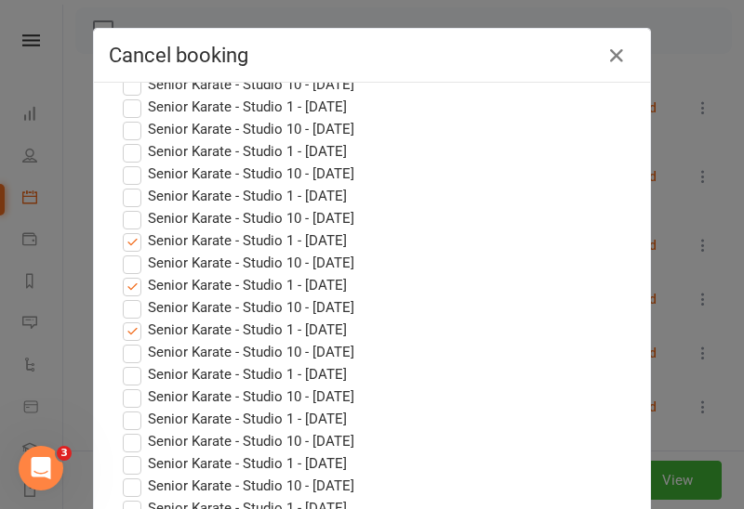
click at [121, 319] on input "Senior Karate - Studio 1 - [DATE]" at bounding box center [115, 319] width 12 height 0
click at [136, 274] on label "Senior Karate - Studio 1 - [DATE]" at bounding box center [235, 285] width 224 height 22
click at [121, 274] on input "Senior Karate - Studio 1 - [DATE]" at bounding box center [115, 274] width 12 height 0
click at [134, 230] on label "Senior Karate - Studio 1 - [DATE]" at bounding box center [235, 241] width 224 height 22
click at [121, 230] on input "Senior Karate - Studio 1 - [DATE]" at bounding box center [115, 230] width 12 height 0
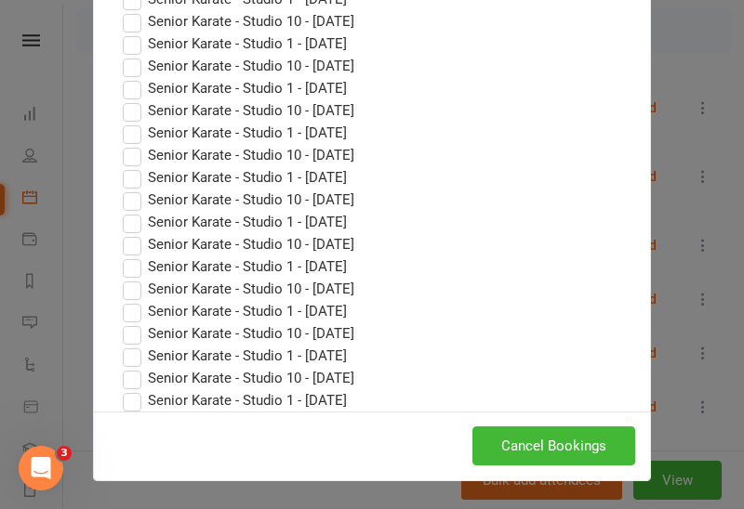
scroll to position [108, 0]
click at [554, 452] on button "Cancel Bookings" at bounding box center [553, 446] width 163 height 39
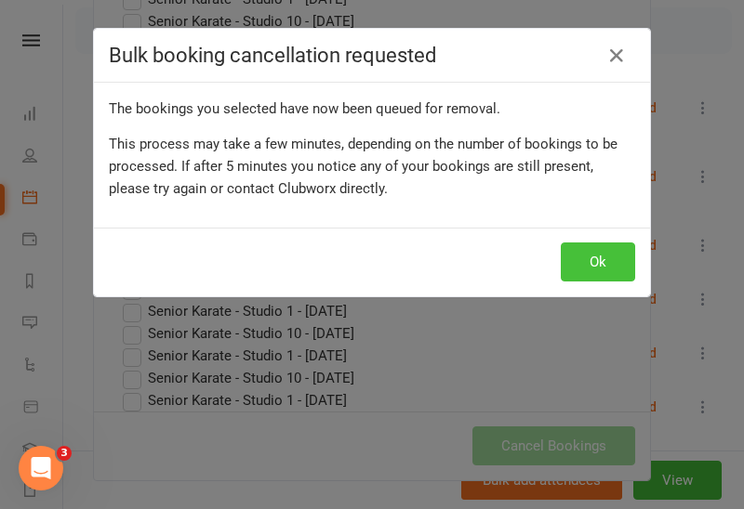
click at [599, 267] on button "Ok" at bounding box center [597, 262] width 74 height 39
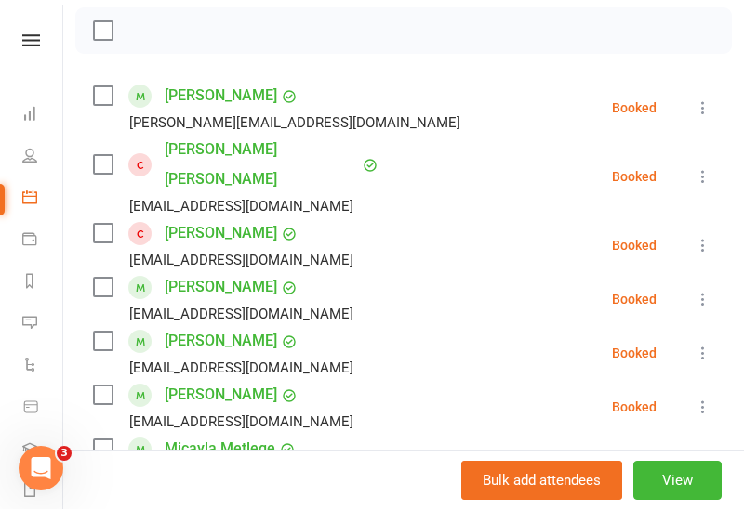
click at [701, 167] on icon at bounding box center [702, 176] width 19 height 19
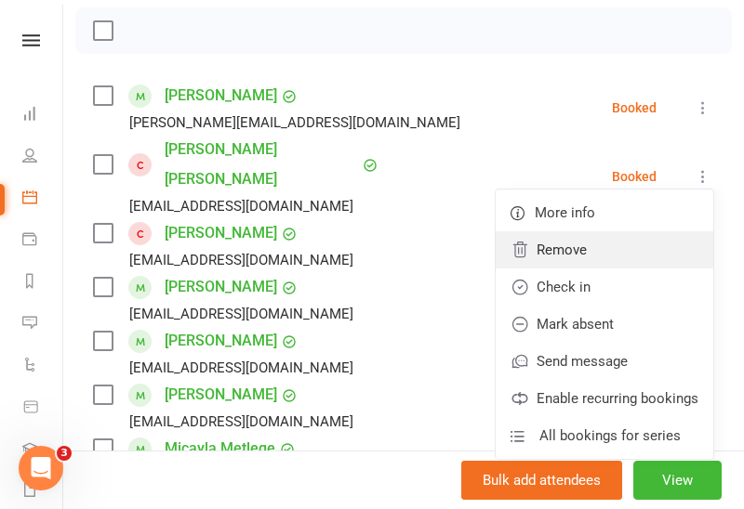
click at [572, 236] on link "Remove" at bounding box center [603, 249] width 217 height 37
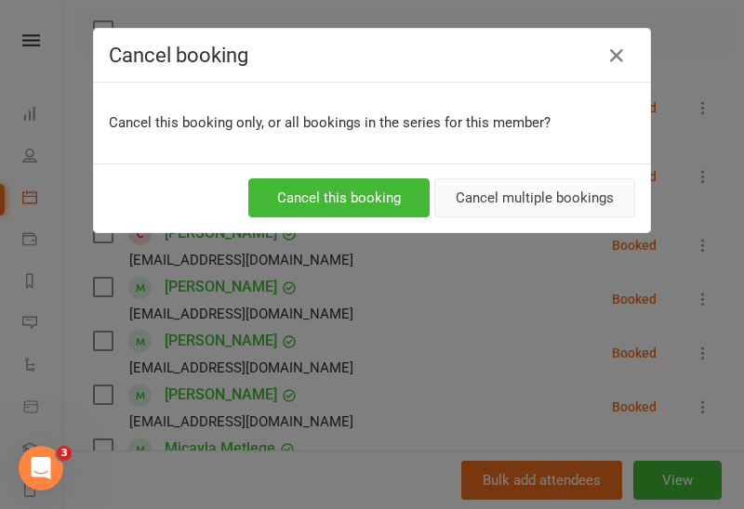
click at [551, 192] on button "Cancel multiple bookings" at bounding box center [534, 197] width 201 height 39
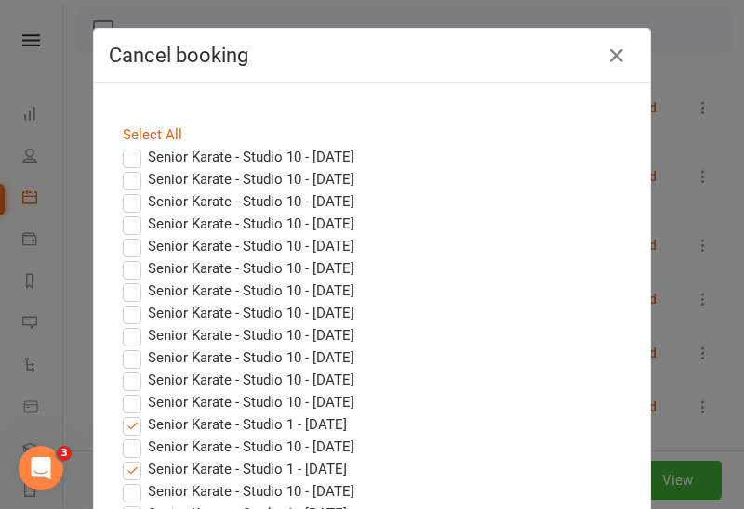
click at [132, 156] on label "Senior Karate - Studio 10 - [DATE]" at bounding box center [238, 157] width 231 height 22
click at [121, 146] on input "Senior Karate - Studio 10 - [DATE]" at bounding box center [115, 146] width 12 height 0
click at [133, 182] on label "Senior Karate - Studio 10 - [DATE]" at bounding box center [238, 179] width 231 height 22
click at [121, 168] on input "Senior Karate - Studio 10 - [DATE]" at bounding box center [115, 168] width 12 height 0
click at [131, 203] on label "Senior Karate - Studio 10 - [DATE]" at bounding box center [238, 202] width 231 height 22
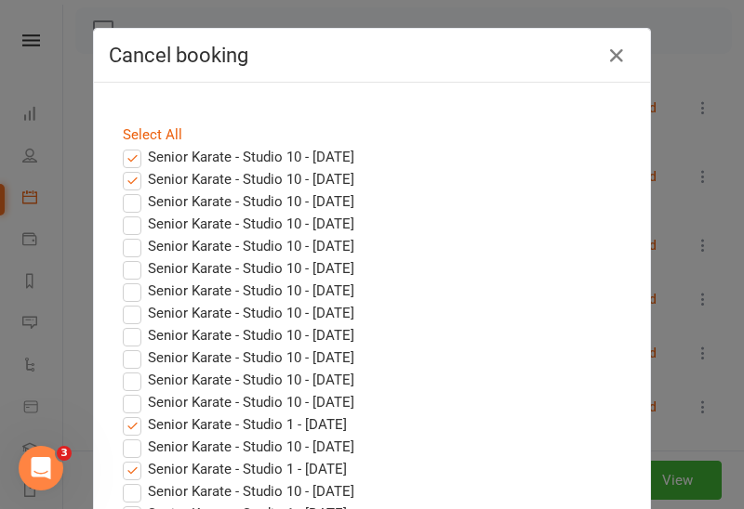
click at [121, 191] on input "Senior Karate - Studio 10 - [DATE]" at bounding box center [115, 191] width 12 height 0
click at [130, 224] on label "Senior Karate - Studio 10 - [DATE]" at bounding box center [238, 224] width 231 height 22
click at [121, 213] on input "Senior Karate - Studio 10 - [DATE]" at bounding box center [115, 213] width 12 height 0
click at [131, 242] on label "Senior Karate - Studio 10 - [DATE]" at bounding box center [238, 246] width 231 height 22
click at [121, 235] on input "Senior Karate - Studio 10 - [DATE]" at bounding box center [115, 235] width 12 height 0
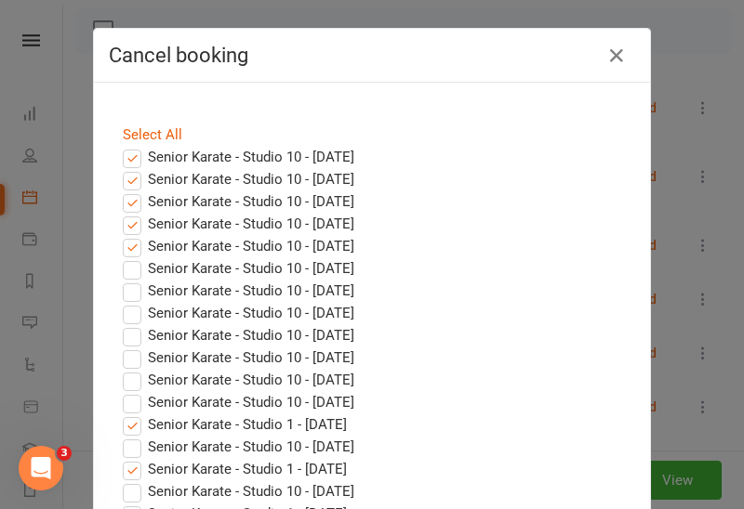
click at [133, 270] on label "Senior Karate - Studio 10 - [DATE]" at bounding box center [238, 268] width 231 height 22
click at [121, 257] on input "Senior Karate - Studio 10 - [DATE]" at bounding box center [115, 257] width 12 height 0
click at [132, 292] on label "Senior Karate - Studio 10 - [DATE]" at bounding box center [238, 291] width 231 height 22
click at [121, 280] on input "Senior Karate - Studio 10 - [DATE]" at bounding box center [115, 280] width 12 height 0
click at [132, 322] on label "Senior Karate - Studio 10 - [DATE]" at bounding box center [238, 313] width 231 height 22
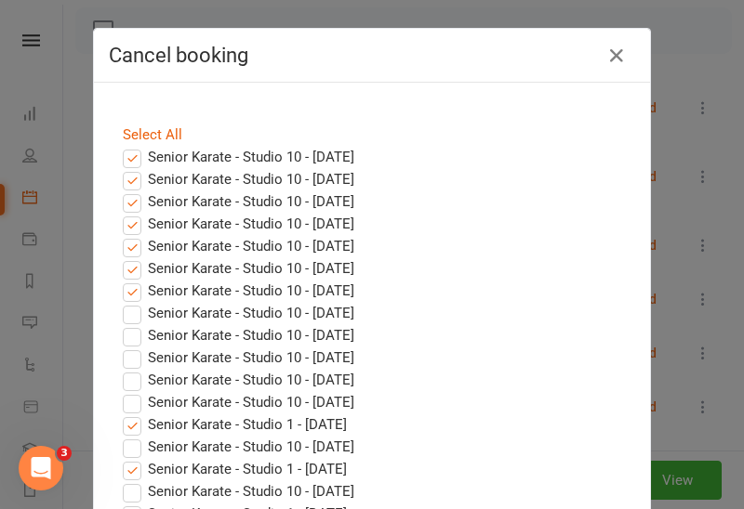
click at [121, 302] on input "Senior Karate - Studio 10 - [DATE]" at bounding box center [115, 302] width 12 height 0
click at [133, 337] on label "Senior Karate - Studio 10 - [DATE]" at bounding box center [238, 335] width 231 height 22
click at [121, 324] on input "Senior Karate - Studio 10 - [DATE]" at bounding box center [115, 324] width 12 height 0
click at [133, 356] on label "Senior Karate - Studio 10 - [DATE]" at bounding box center [238, 358] width 231 height 22
click at [121, 347] on input "Senior Karate - Studio 10 - [DATE]" at bounding box center [115, 347] width 12 height 0
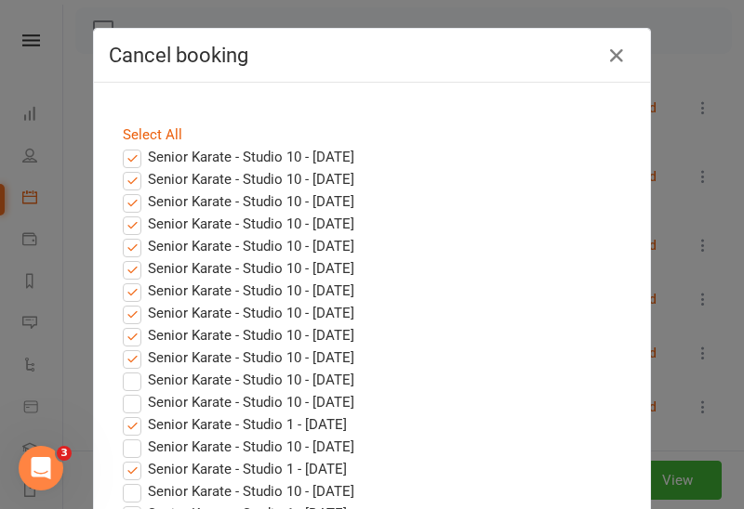
click at [133, 383] on label "Senior Karate - Studio 10 - [DATE]" at bounding box center [238, 380] width 231 height 22
click at [121, 369] on input "Senior Karate - Studio 10 - [DATE]" at bounding box center [115, 369] width 12 height 0
click at [136, 426] on label "Senior Karate - Studio 1 - [DATE]" at bounding box center [235, 425] width 224 height 22
click at [121, 414] on input "Senior Karate - Studio 1 - [DATE]" at bounding box center [115, 414] width 12 height 0
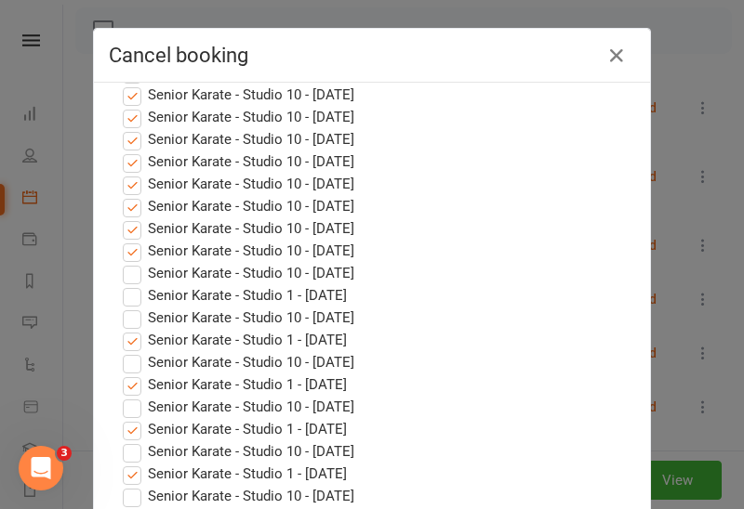
scroll to position [144, 0]
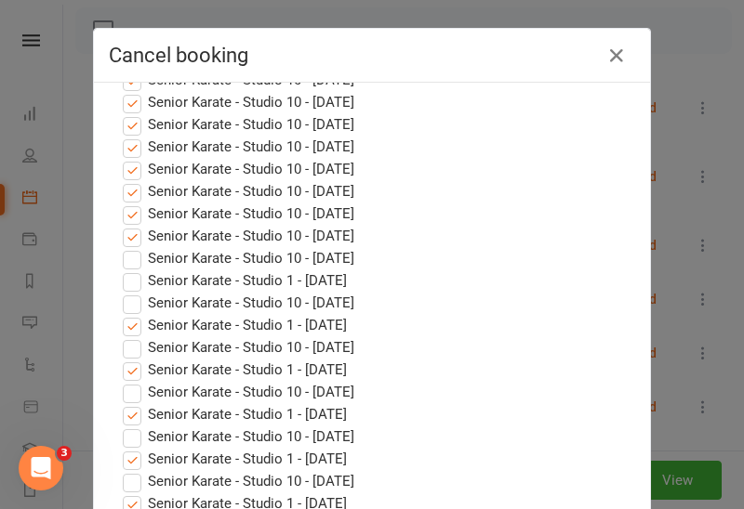
click at [131, 327] on label "Senior Karate - Studio 1 - [DATE]" at bounding box center [235, 325] width 224 height 22
click at [121, 314] on input "Senior Karate - Studio 1 - [DATE]" at bounding box center [115, 314] width 12 height 0
click at [133, 367] on label "Senior Karate - Studio 1 - [DATE]" at bounding box center [235, 370] width 224 height 22
click at [121, 359] on input "Senior Karate - Studio 1 - [DATE]" at bounding box center [115, 359] width 12 height 0
click at [134, 415] on label "Senior Karate - Studio 1 - [DATE]" at bounding box center [235, 414] width 224 height 22
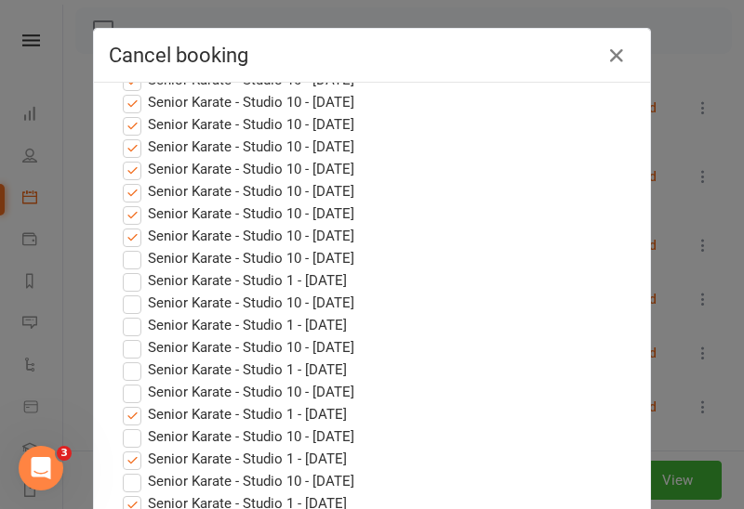
click at [121, 403] on input "Senior Karate - Studio 1 - [DATE]" at bounding box center [115, 403] width 12 height 0
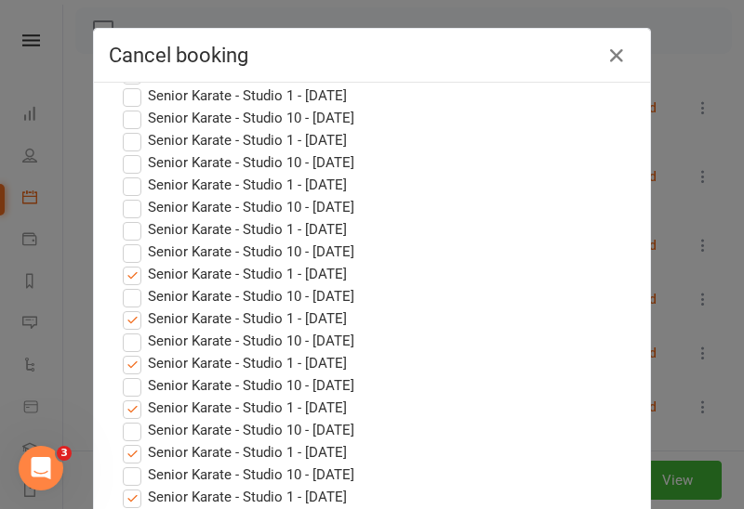
scroll to position [335, 0]
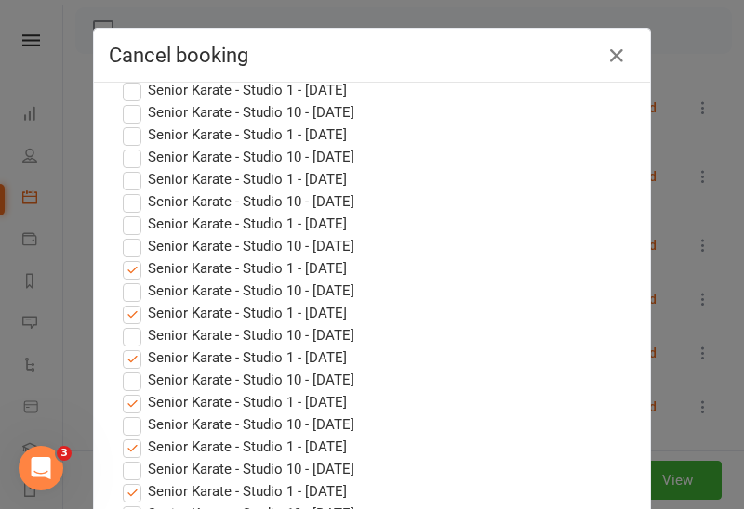
click at [131, 270] on label "Senior Karate - Studio 1 - [DATE]" at bounding box center [235, 268] width 224 height 22
click at [121, 257] on input "Senior Karate - Studio 1 - [DATE]" at bounding box center [115, 257] width 12 height 0
click at [131, 319] on label "Senior Karate - Studio 1 - [DATE]" at bounding box center [235, 313] width 224 height 22
click at [121, 302] on input "Senior Karate - Studio 1 - [DATE]" at bounding box center [115, 302] width 12 height 0
click at [131, 360] on label "Senior Karate - Studio 1 - [DATE]" at bounding box center [235, 358] width 224 height 22
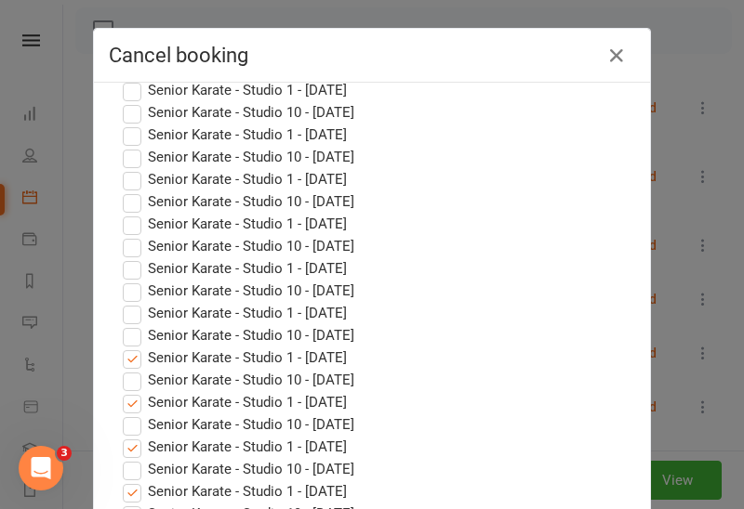
click at [121, 347] on input "Senior Karate - Studio 1 - [DATE]" at bounding box center [115, 347] width 12 height 0
click at [132, 404] on label "Senior Karate - Studio 1 - [DATE]" at bounding box center [235, 402] width 224 height 22
click at [121, 391] on input "Senior Karate - Studio 1 - [DATE]" at bounding box center [115, 391] width 12 height 0
click at [137, 451] on label "Senior Karate - Studio 1 - [DATE]" at bounding box center [235, 447] width 224 height 22
click at [121, 436] on input "Senior Karate - Studio 1 - [DATE]" at bounding box center [115, 436] width 12 height 0
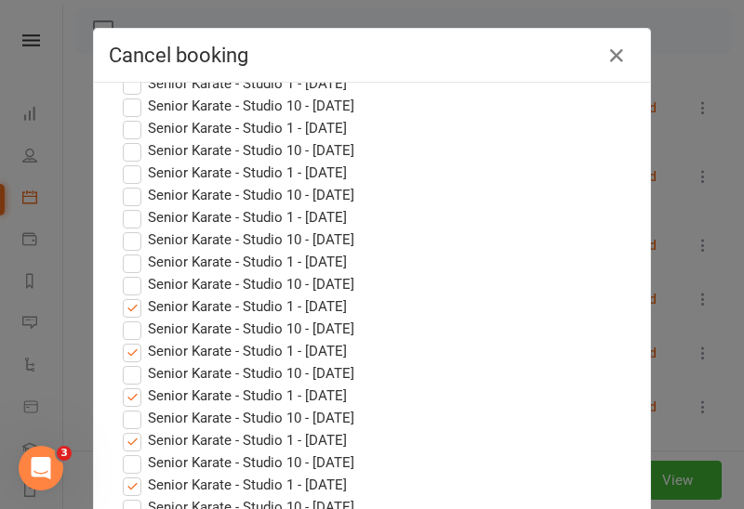
scroll to position [532, 0]
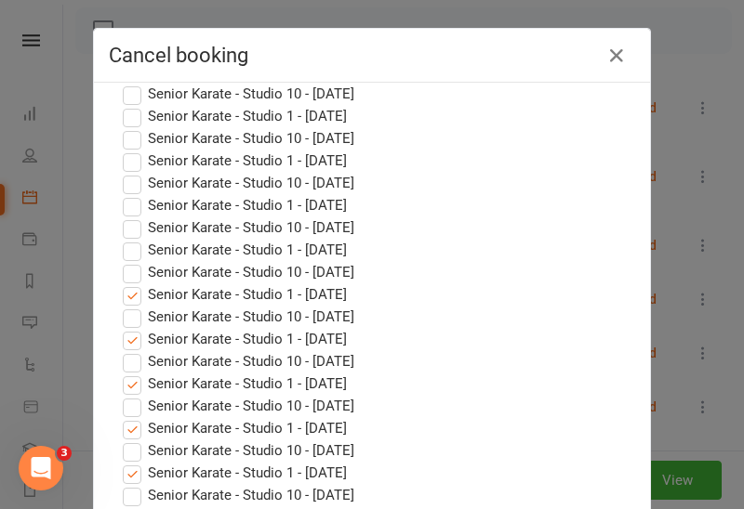
click at [133, 387] on label "Senior Karate - Studio 1 - [DATE]" at bounding box center [235, 384] width 224 height 22
click at [121, 373] on input "Senior Karate - Studio 1 - [DATE]" at bounding box center [115, 373] width 12 height 0
click at [131, 343] on label "Senior Karate - Studio 1 - [DATE]" at bounding box center [235, 339] width 224 height 22
click at [121, 328] on input "Senior Karate - Studio 1 - [DATE]" at bounding box center [115, 328] width 12 height 0
click at [132, 292] on label "Senior Karate - Studio 1 - [DATE]" at bounding box center [235, 294] width 224 height 22
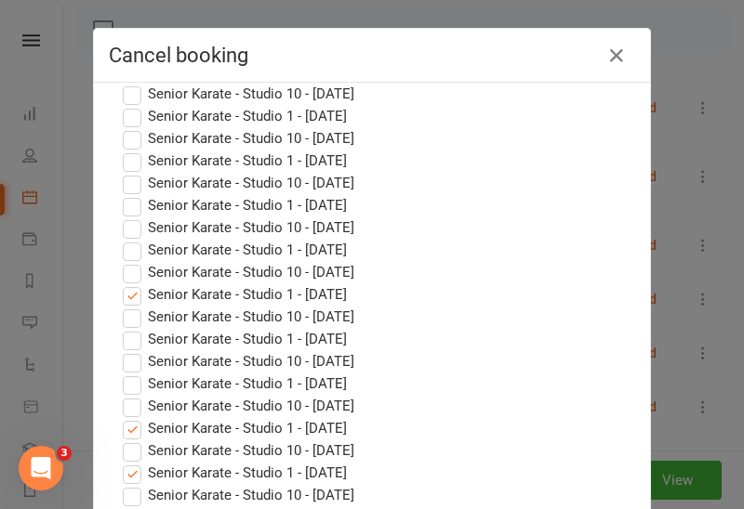
click at [121, 283] on input "Senior Karate - Studio 1 - [DATE]" at bounding box center [115, 283] width 12 height 0
click at [133, 423] on label "Senior Karate - Studio 1 - [DATE]" at bounding box center [235, 428] width 224 height 22
click at [121, 417] on input "Senior Karate - Studio 1 - [DATE]" at bounding box center [115, 417] width 12 height 0
click at [130, 474] on label "Senior Karate - Studio 1 - [DATE]" at bounding box center [235, 473] width 224 height 22
click at [121, 462] on input "Senior Karate - Studio 1 - [DATE]" at bounding box center [115, 462] width 12 height 0
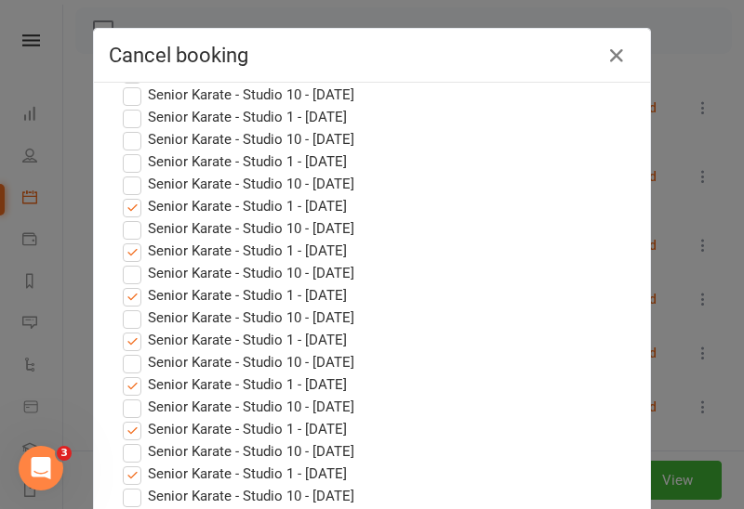
scroll to position [844, 0]
click at [134, 251] on label "Senior Karate - Studio 1 - [DATE]" at bounding box center [235, 250] width 224 height 22
click at [121, 239] on input "Senior Karate - Studio 1 - [DATE]" at bounding box center [115, 239] width 12 height 0
click at [131, 204] on label "Senior Karate - Studio 1 - [DATE]" at bounding box center [235, 205] width 224 height 22
click at [121, 194] on input "Senior Karate - Studio 1 - [DATE]" at bounding box center [115, 194] width 12 height 0
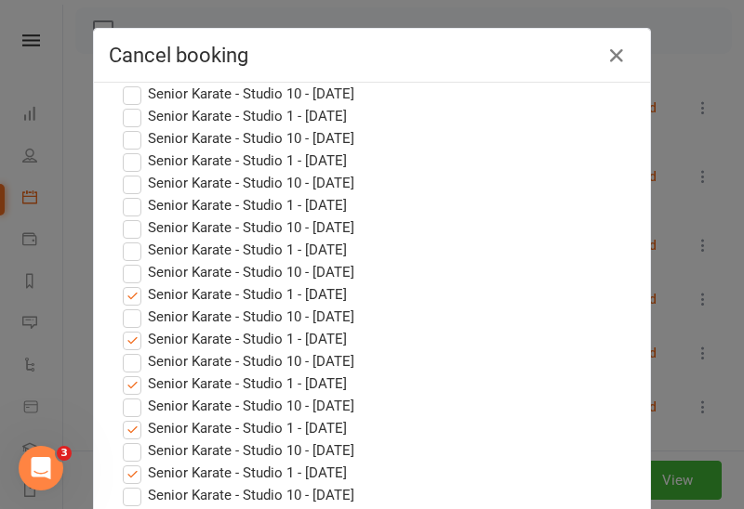
click at [129, 298] on label "Senior Karate - Studio 1 - [DATE]" at bounding box center [235, 294] width 224 height 22
click at [121, 283] on input "Senior Karate - Studio 1 - [DATE]" at bounding box center [115, 283] width 12 height 0
click at [134, 346] on label "Senior Karate - Studio 1 - [DATE]" at bounding box center [235, 339] width 224 height 22
click at [121, 328] on input "Senior Karate - Studio 1 - [DATE]" at bounding box center [115, 328] width 12 height 0
click at [127, 389] on label "Senior Karate - Studio 1 - [DATE]" at bounding box center [235, 384] width 224 height 22
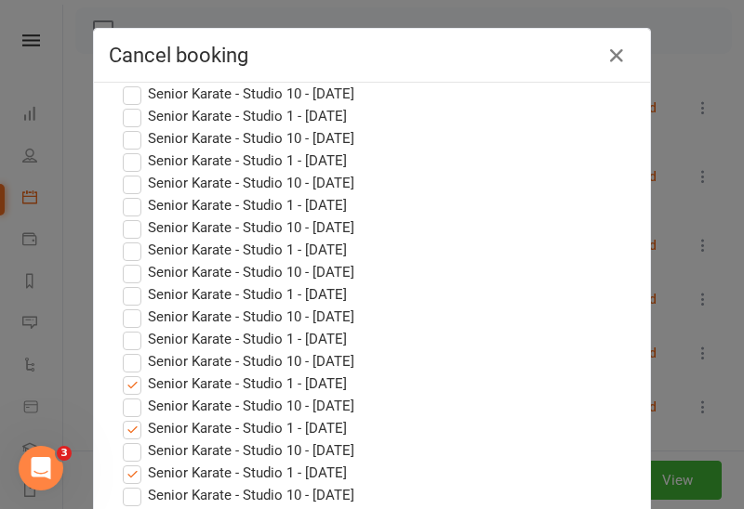
click at [121, 373] on input "Senior Karate - Studio 1 - [DATE]" at bounding box center [115, 373] width 12 height 0
click at [126, 429] on label "Senior Karate - Studio 1 - [DATE]" at bounding box center [235, 428] width 224 height 22
click at [121, 417] on input "Senior Karate - Studio 1 - [DATE]" at bounding box center [115, 417] width 12 height 0
click at [134, 476] on label "Senior Karate - Studio 1 - [DATE]" at bounding box center [235, 473] width 224 height 22
click at [121, 462] on input "Senior Karate - Studio 1 - [DATE]" at bounding box center [115, 462] width 12 height 0
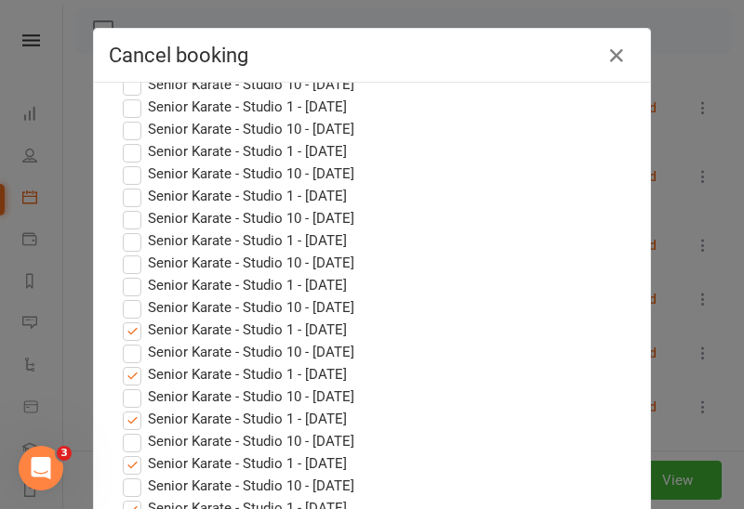
scroll to position [1047, 0]
click at [131, 319] on label "Senior Karate - Studio 1 - [DATE]" at bounding box center [235, 330] width 224 height 22
click at [121, 319] on input "Senior Karate - Studio 1 - [DATE]" at bounding box center [115, 319] width 12 height 0
click at [132, 364] on label "Senior Karate - Studio 1 - [DATE]" at bounding box center [235, 374] width 224 height 22
click at [121, 363] on input "Senior Karate - Studio 1 - [DATE]" at bounding box center [115, 363] width 12 height 0
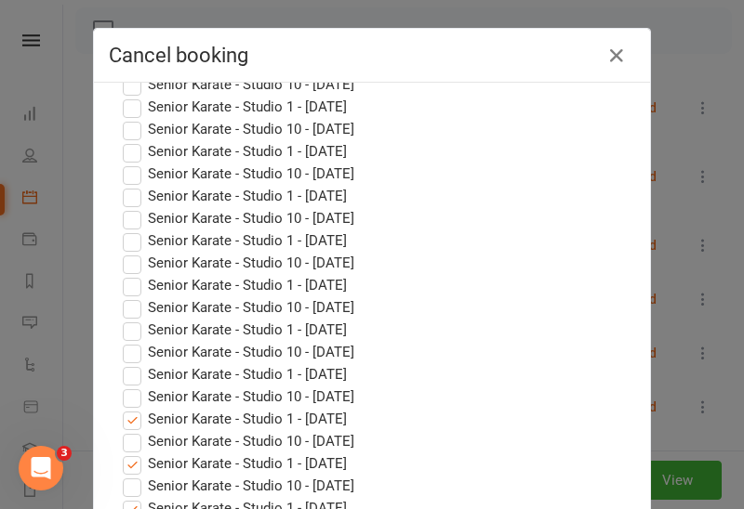
click at [132, 408] on label "Senior Karate - Studio 1 - [DATE]" at bounding box center [235, 419] width 224 height 22
click at [121, 408] on input "Senior Karate - Studio 1 - [DATE]" at bounding box center [115, 408] width 12 height 0
click at [131, 453] on label "Senior Karate - Studio 1 - [DATE]" at bounding box center [235, 464] width 224 height 22
click at [121, 453] on input "Senior Karate - Studio 1 - [DATE]" at bounding box center [115, 453] width 12 height 0
click at [130, 497] on label "Senior Karate - Studio 1 - [DATE]" at bounding box center [235, 508] width 224 height 22
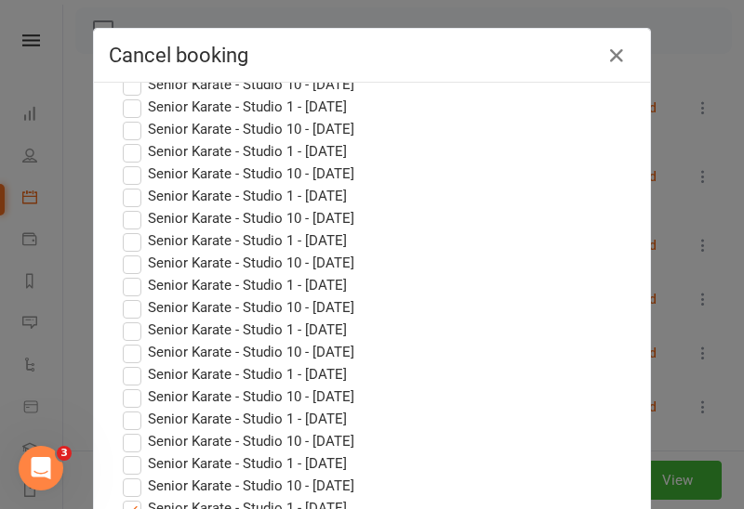
click at [121, 497] on input "Senior Karate - Studio 1 - [DATE]" at bounding box center [115, 497] width 12 height 0
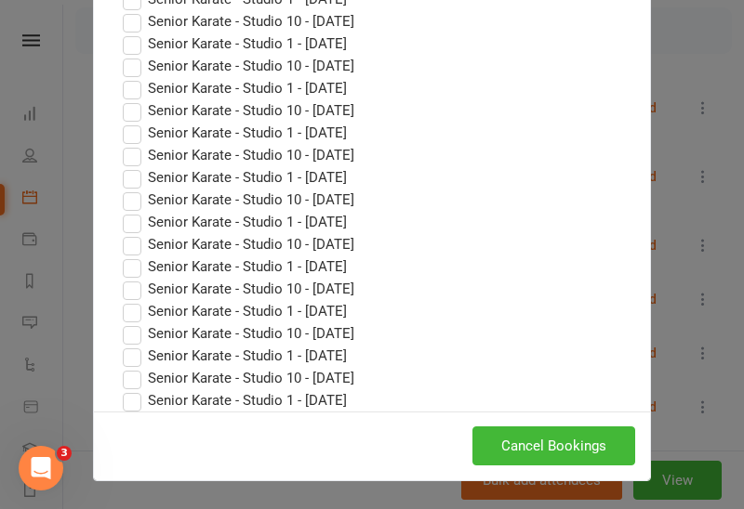
scroll to position [108, 0]
click at [555, 450] on button "Cancel Bookings" at bounding box center [553, 446] width 163 height 39
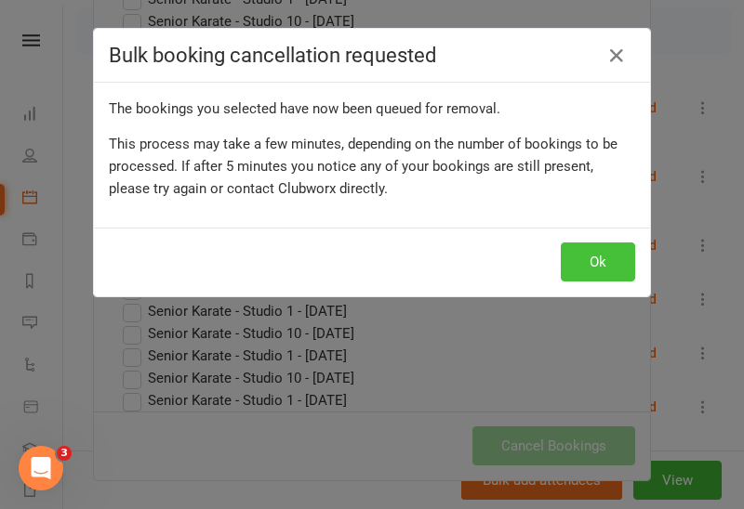
click at [599, 260] on button "Ok" at bounding box center [597, 262] width 74 height 39
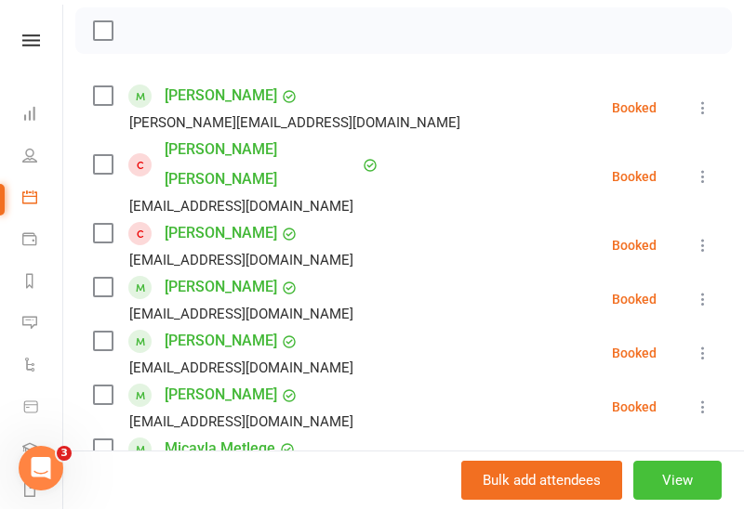
click at [691, 481] on button "View" at bounding box center [677, 480] width 88 height 39
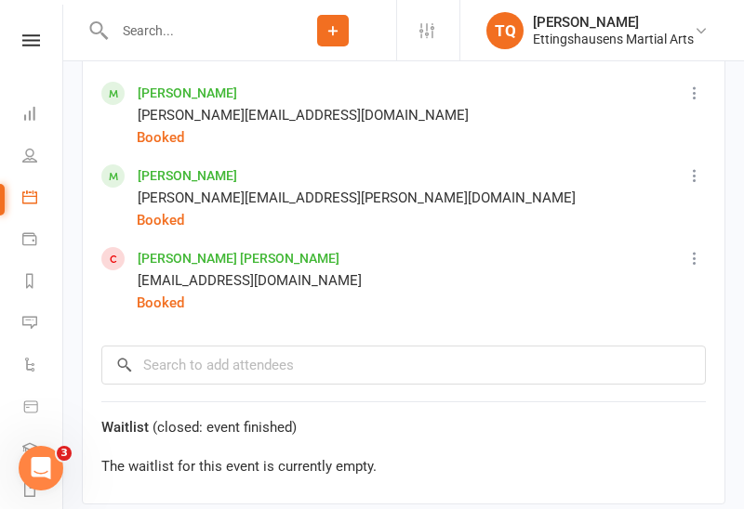
scroll to position [2143, 0]
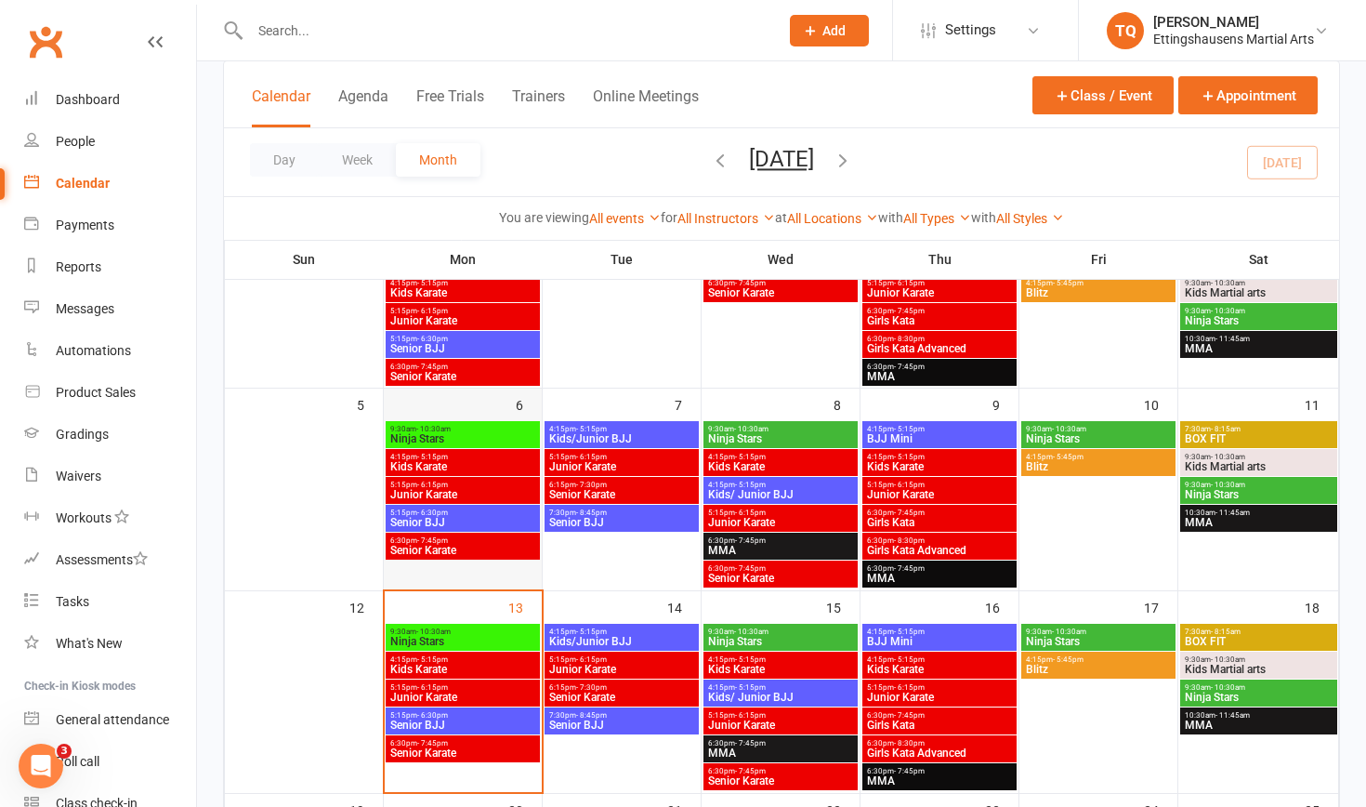
scroll to position [186, 0]
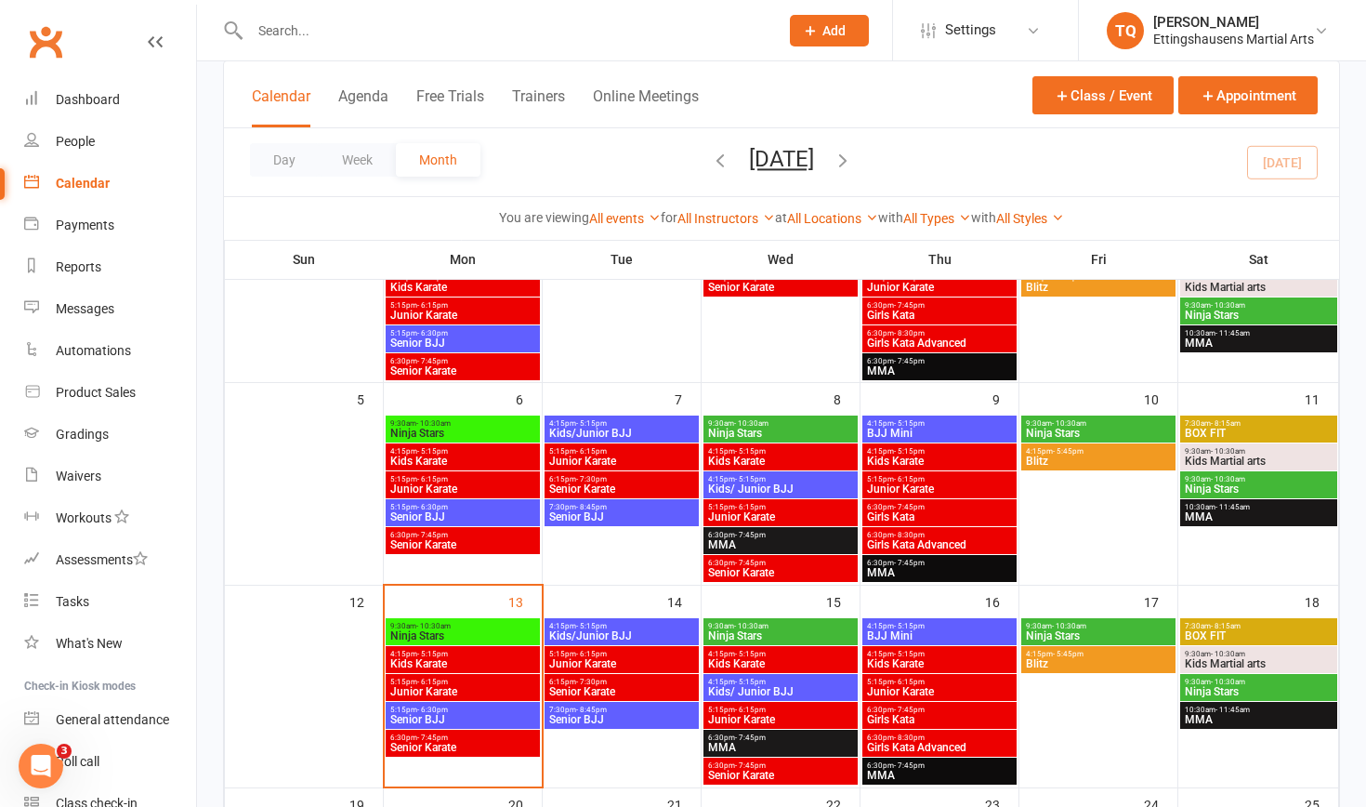
click at [587, 508] on span "Senior BJJ" at bounding box center [621, 719] width 147 height 11
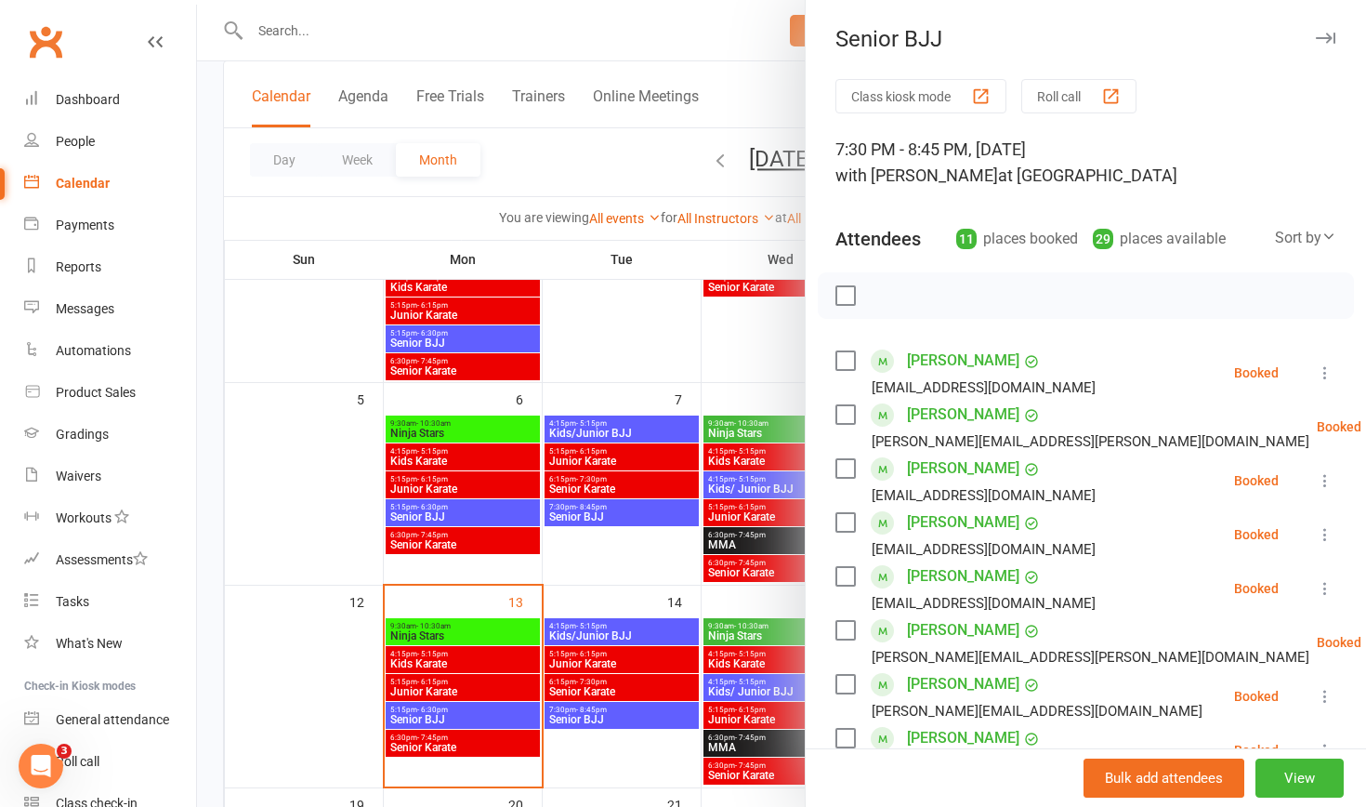
click at [588, 508] on div at bounding box center [781, 403] width 1169 height 807
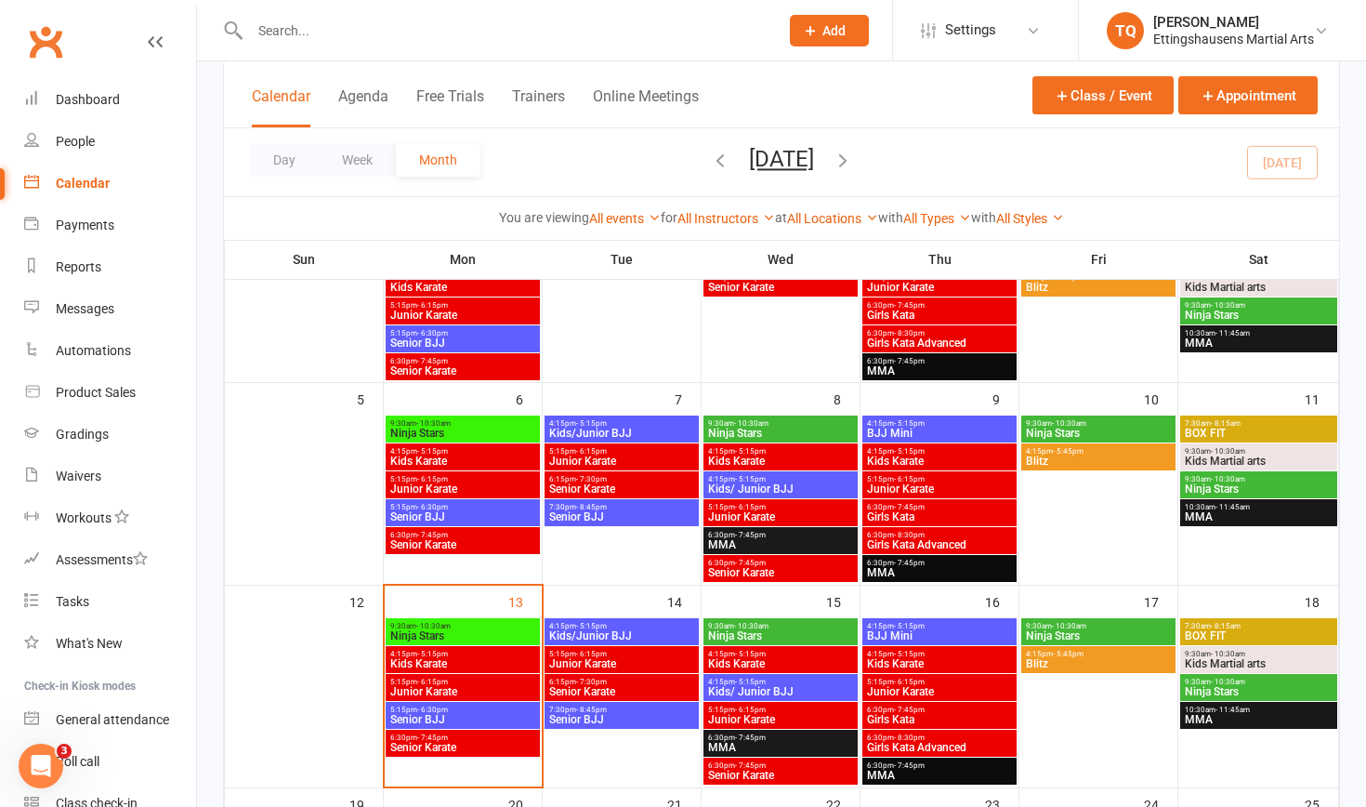
click at [588, 508] on span "Senior Karate" at bounding box center [621, 691] width 147 height 11
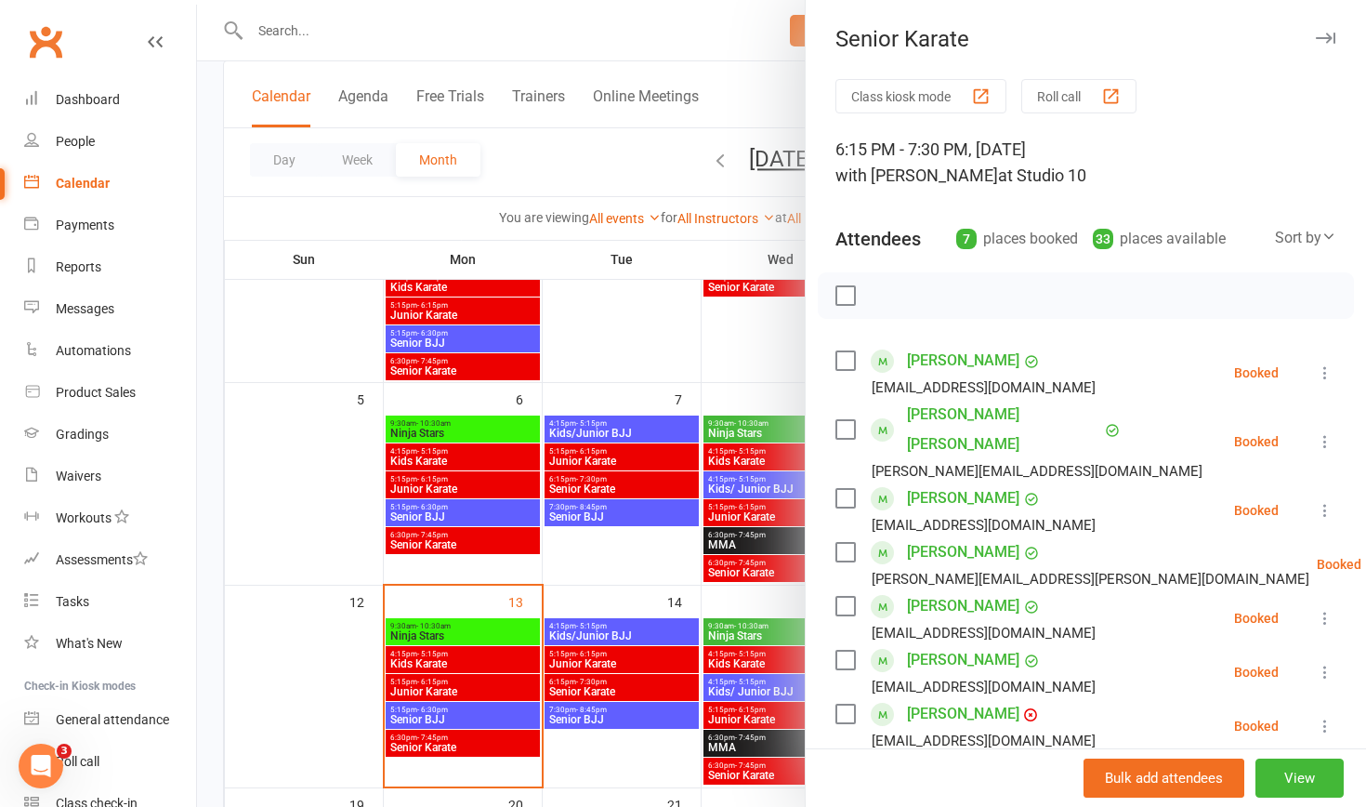
click at [586, 508] on div at bounding box center [781, 403] width 1169 height 807
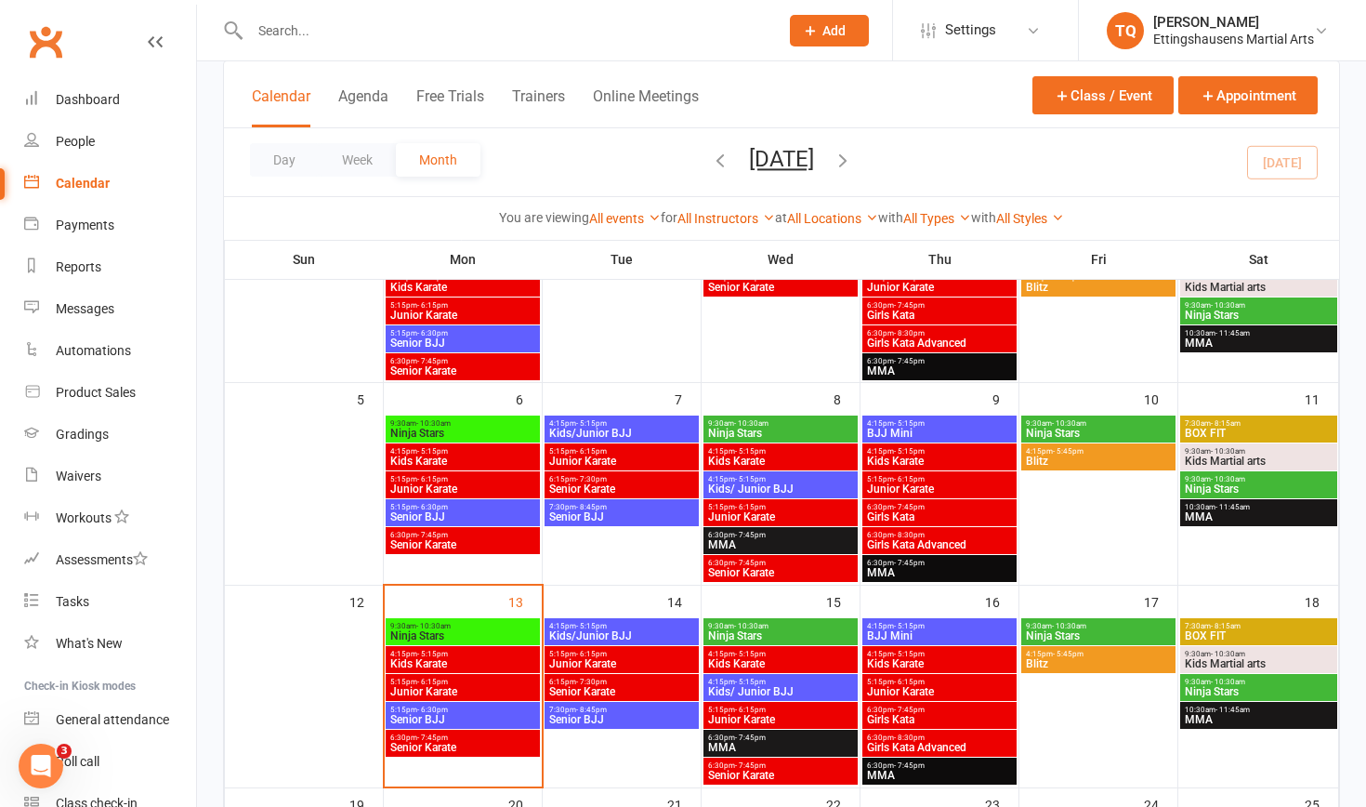
click at [586, 508] on span "Junior Karate" at bounding box center [621, 663] width 147 height 11
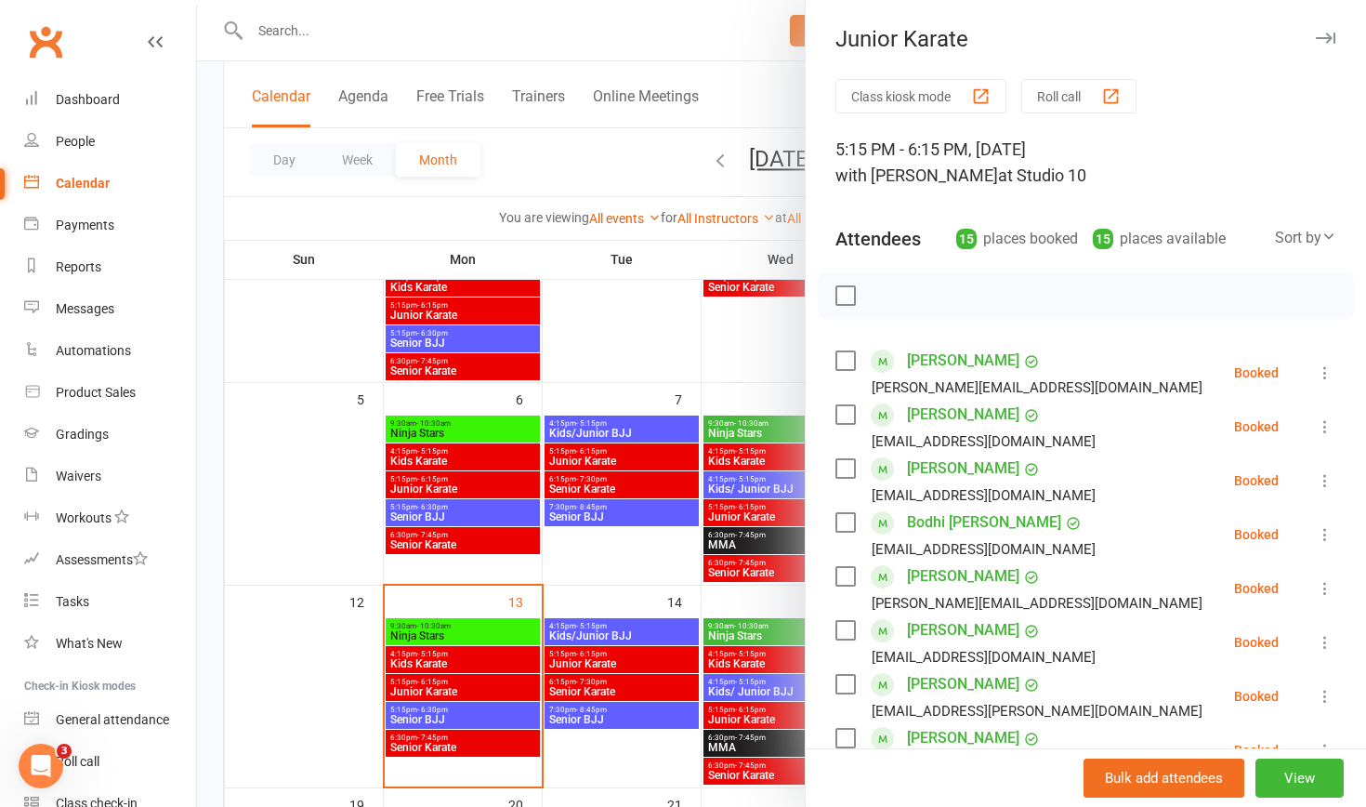
click at [587, 508] on div at bounding box center [781, 403] width 1169 height 807
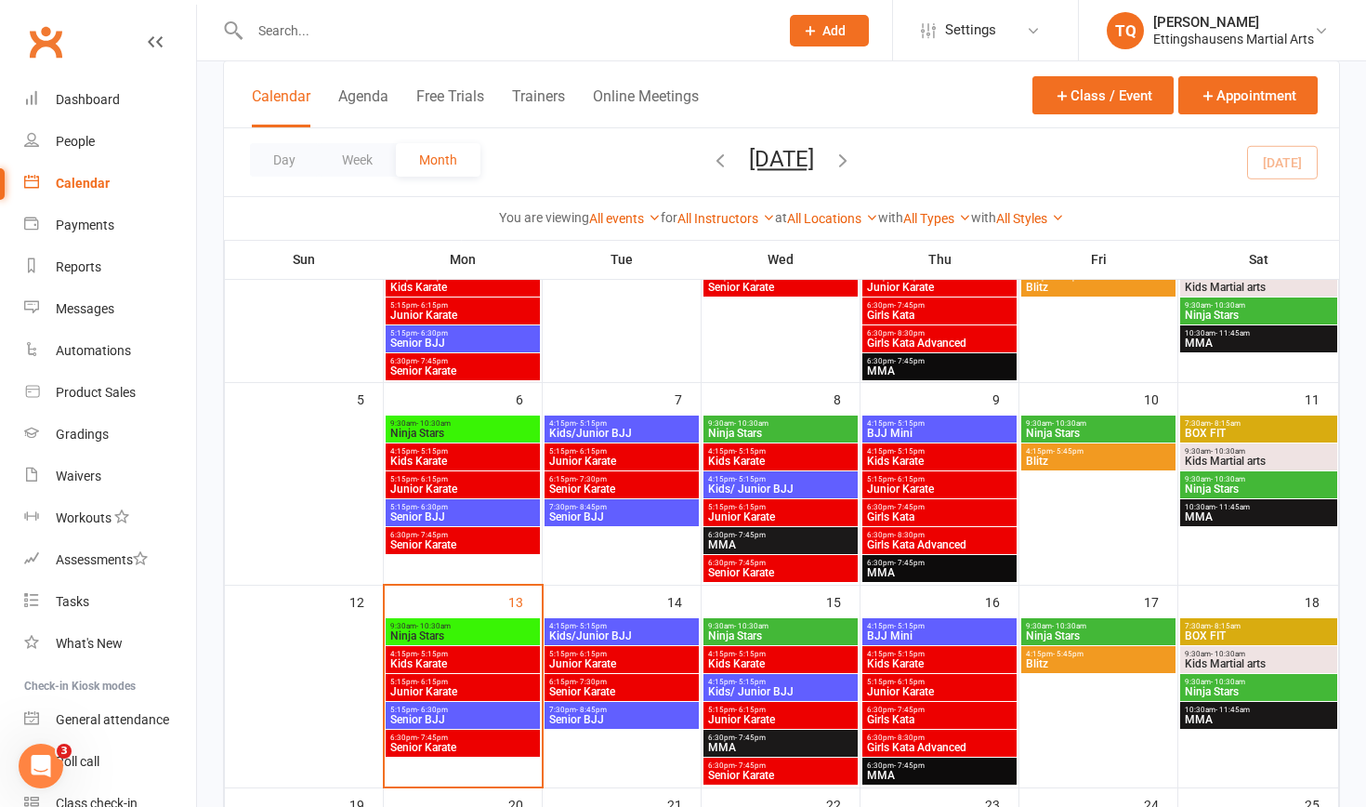
click at [587, 508] on span "Kids/Junior BJJ" at bounding box center [621, 635] width 147 height 11
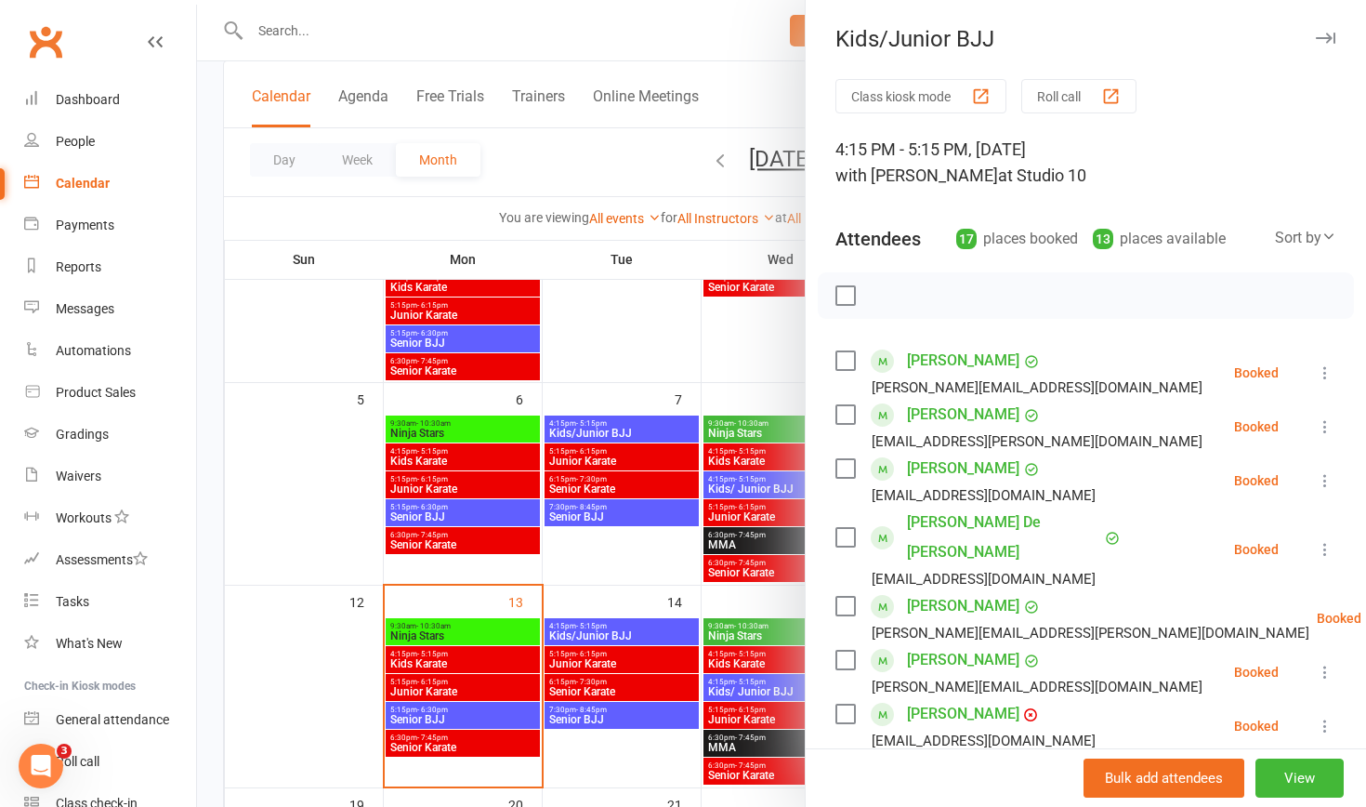
click at [739, 508] on div at bounding box center [781, 403] width 1169 height 807
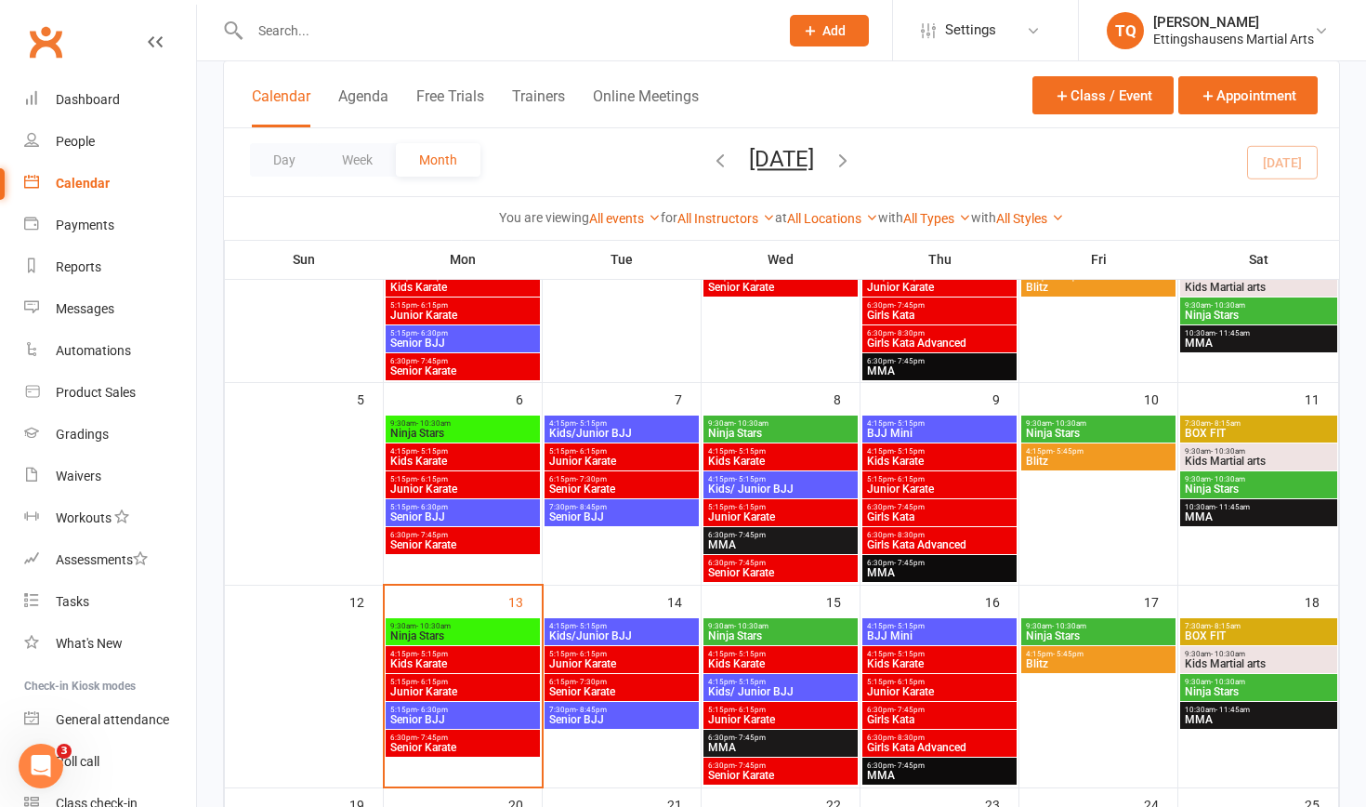
click at [739, 508] on span "Kids Karate" at bounding box center [780, 663] width 147 height 11
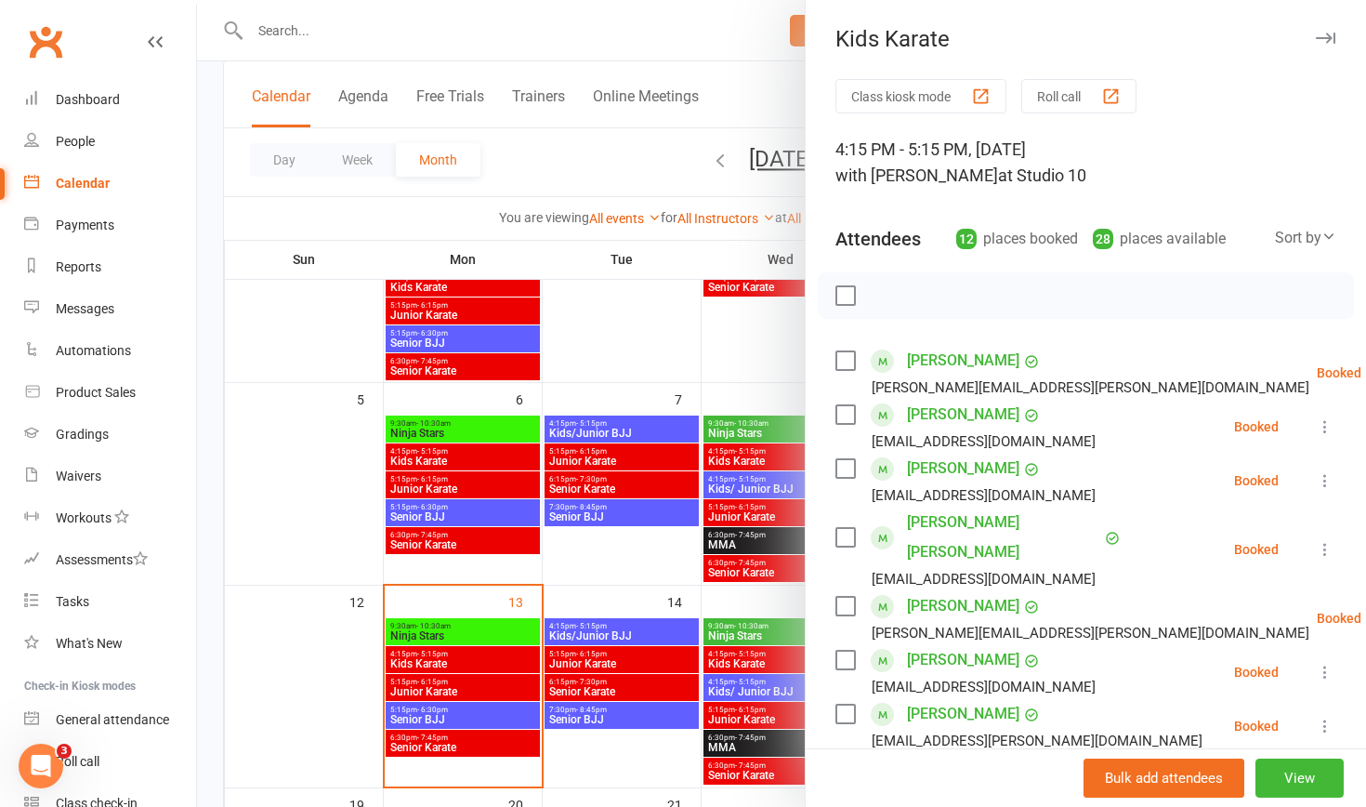
click at [737, 508] on div at bounding box center [781, 403] width 1169 height 807
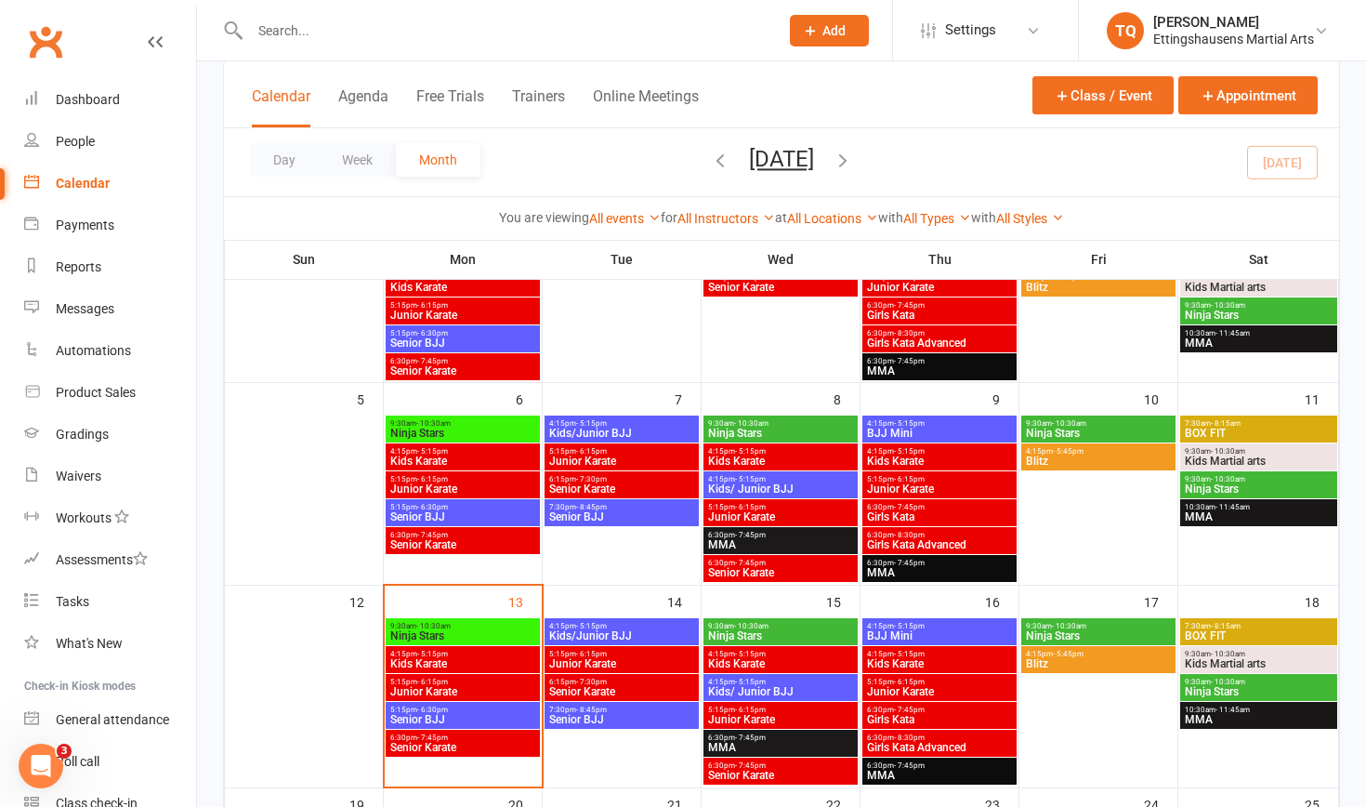
click at [737, 508] on span "Kids/ Junior BJJ" at bounding box center [780, 691] width 147 height 11
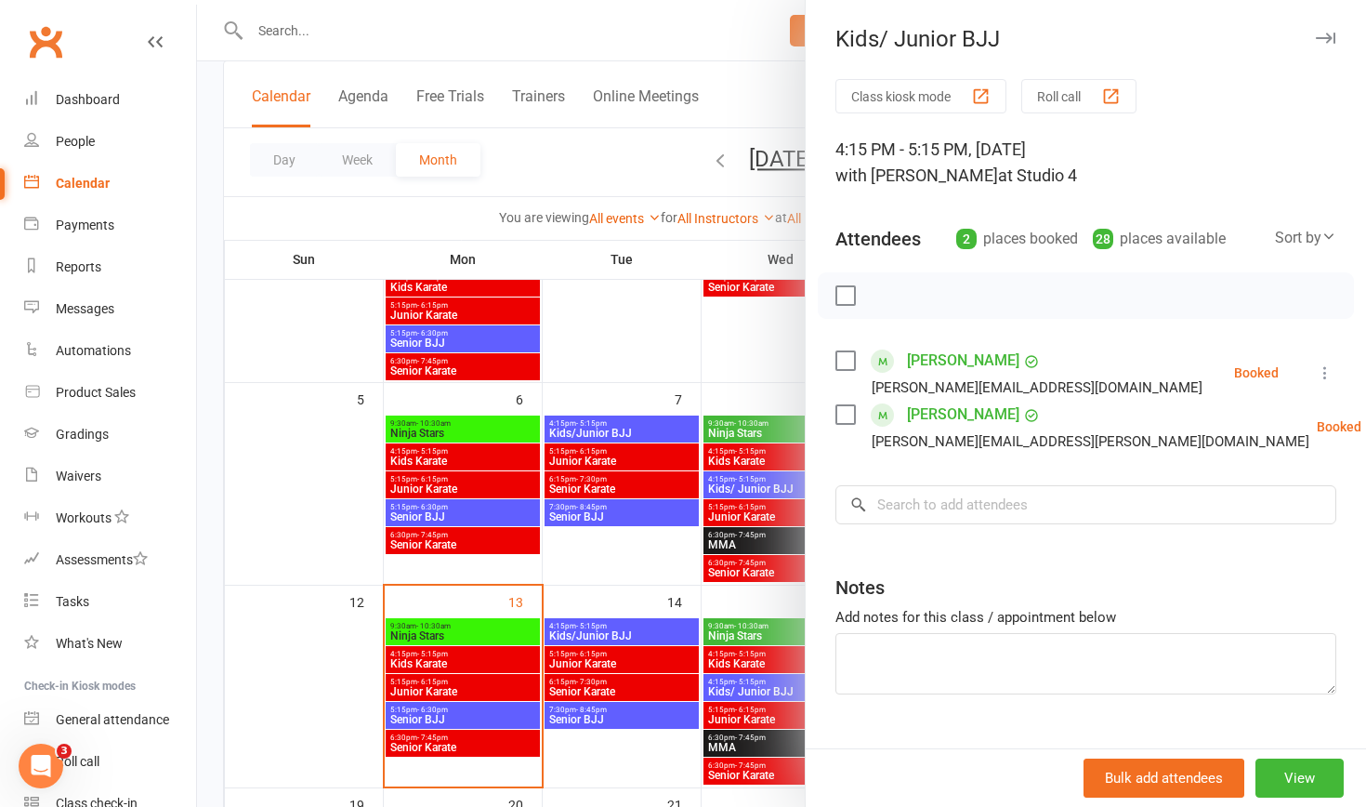
click at [735, 508] on div at bounding box center [781, 403] width 1169 height 807
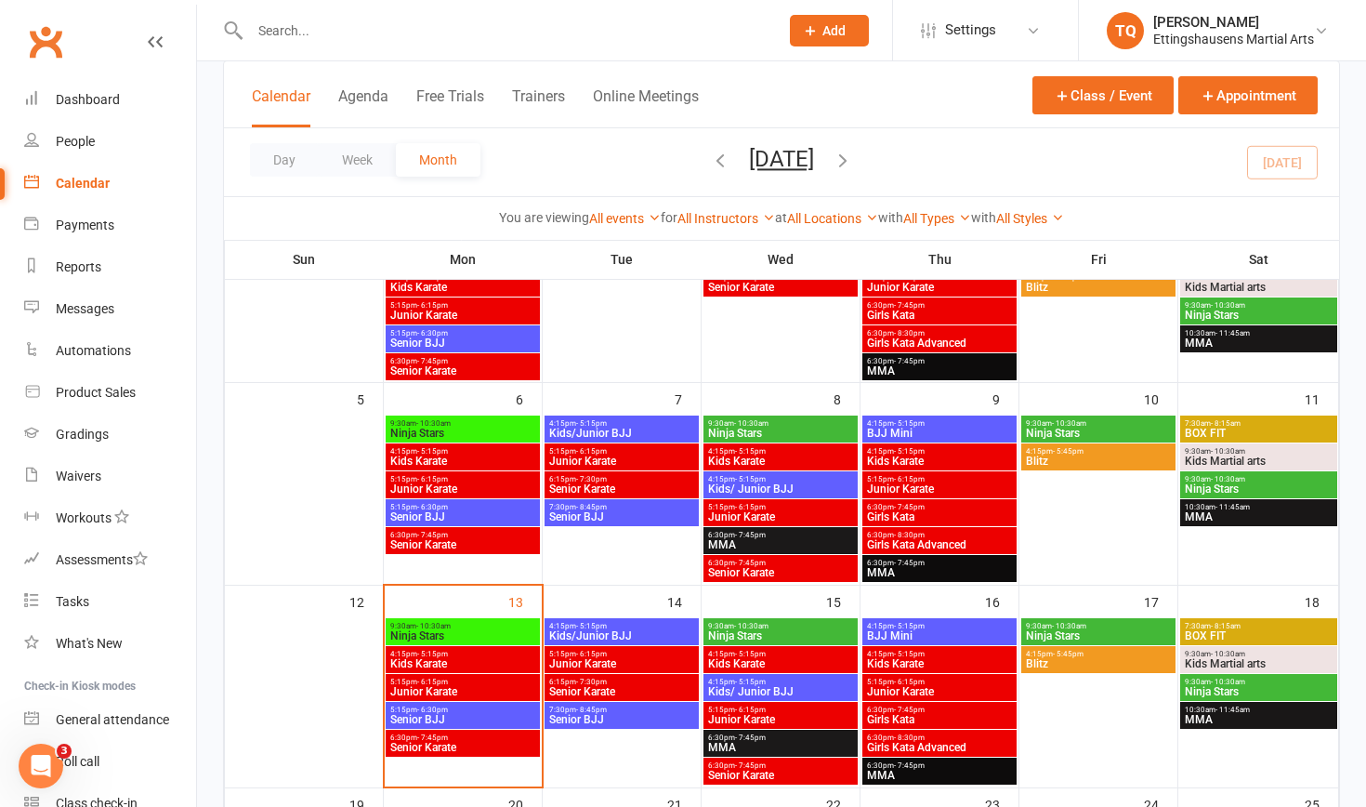
click at [735, 508] on span "Junior Karate" at bounding box center [780, 719] width 147 height 11
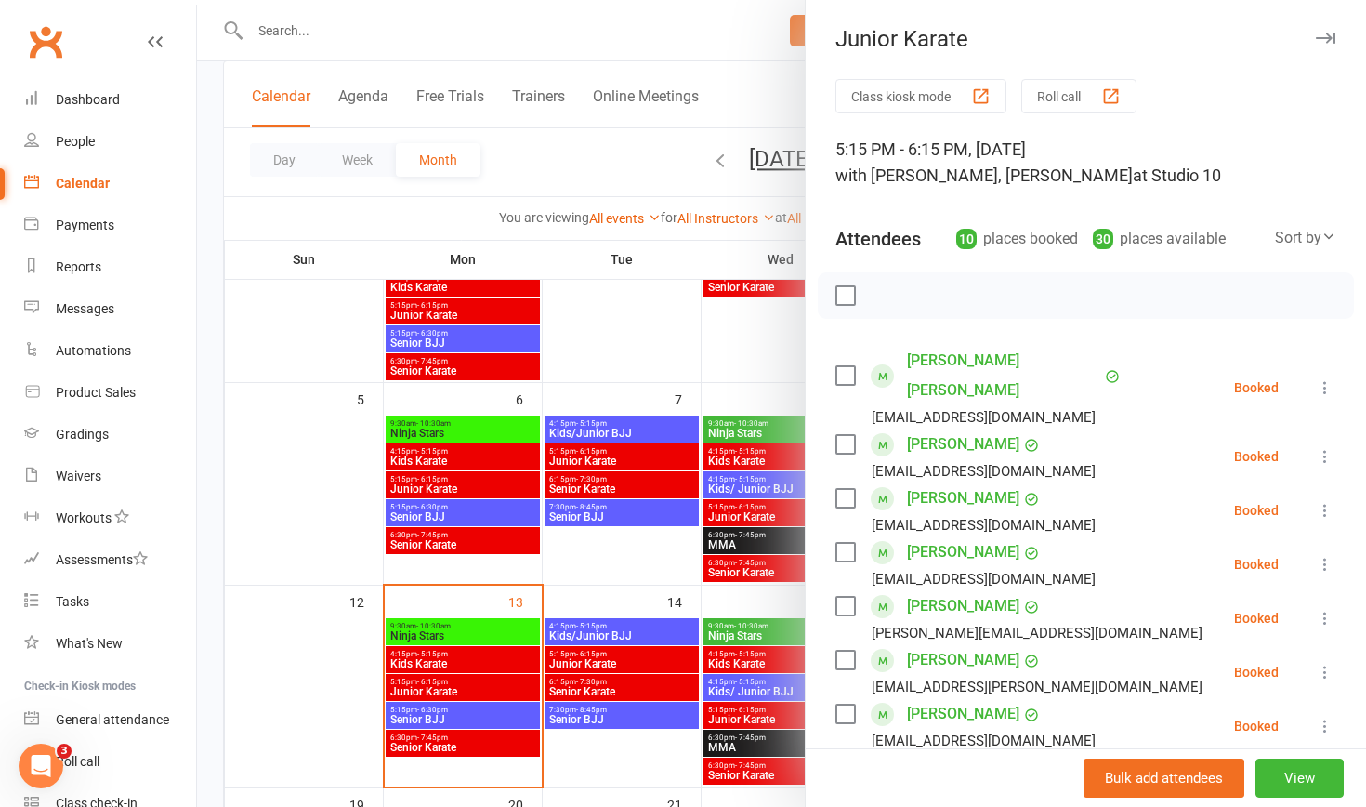
click at [735, 508] on div at bounding box center [781, 403] width 1169 height 807
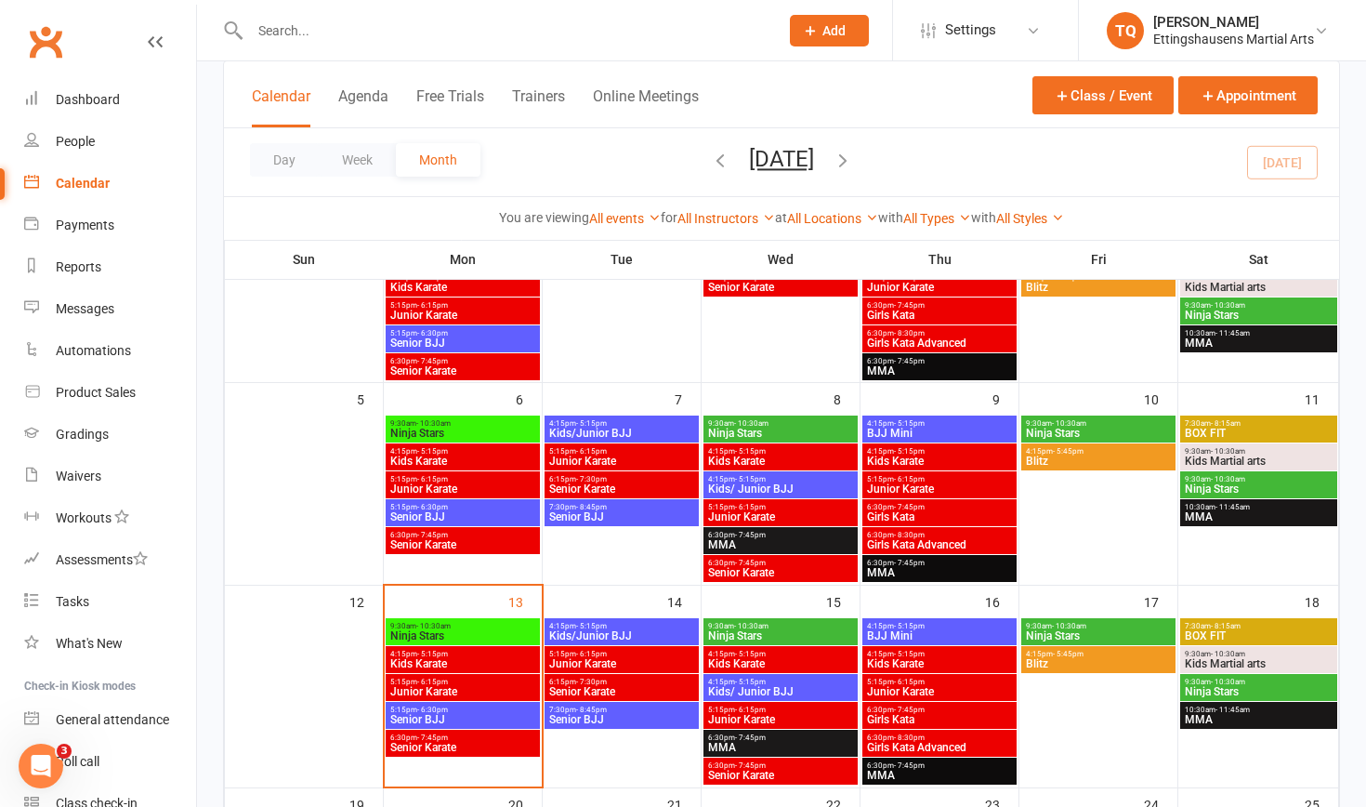
click at [735, 508] on span "MMA" at bounding box center [780, 747] width 147 height 11
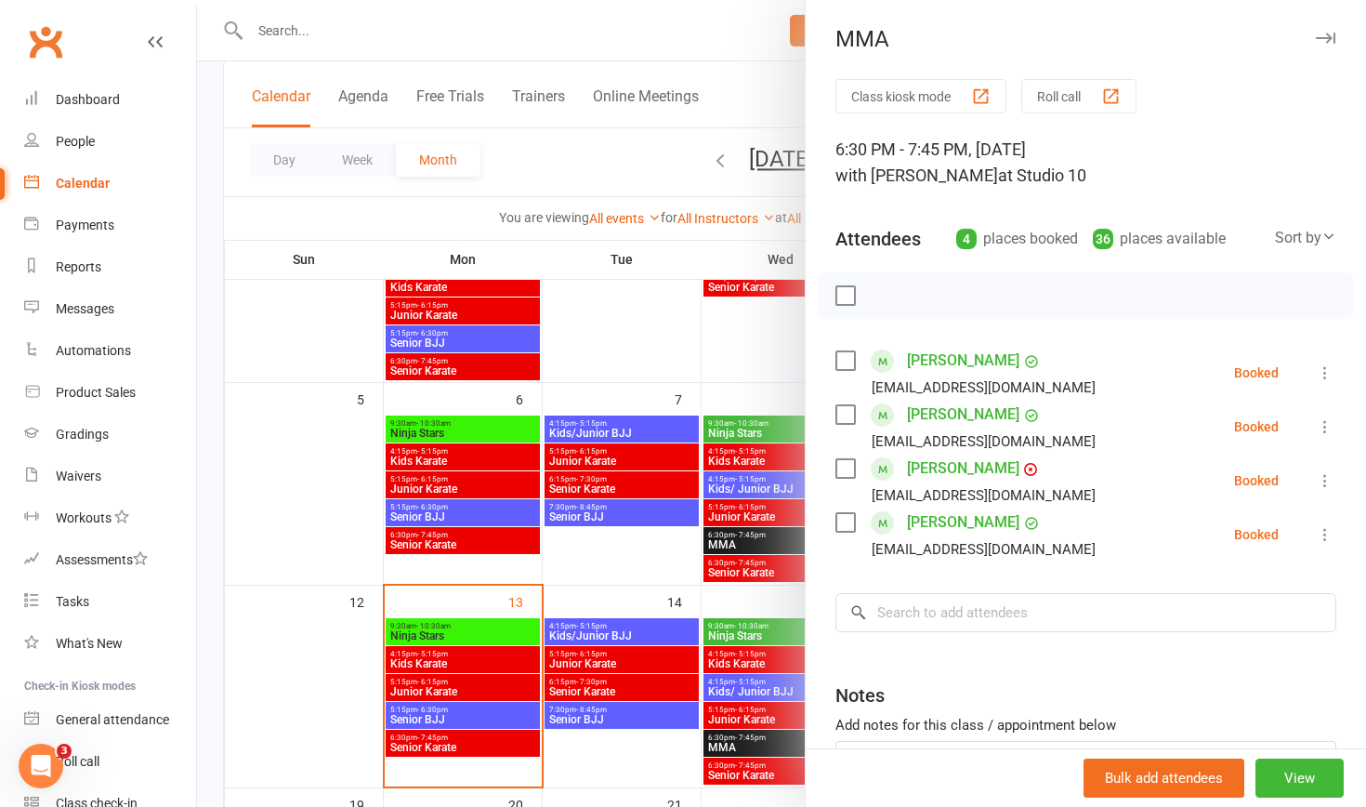
click at [735, 508] on div at bounding box center [781, 403] width 1169 height 807
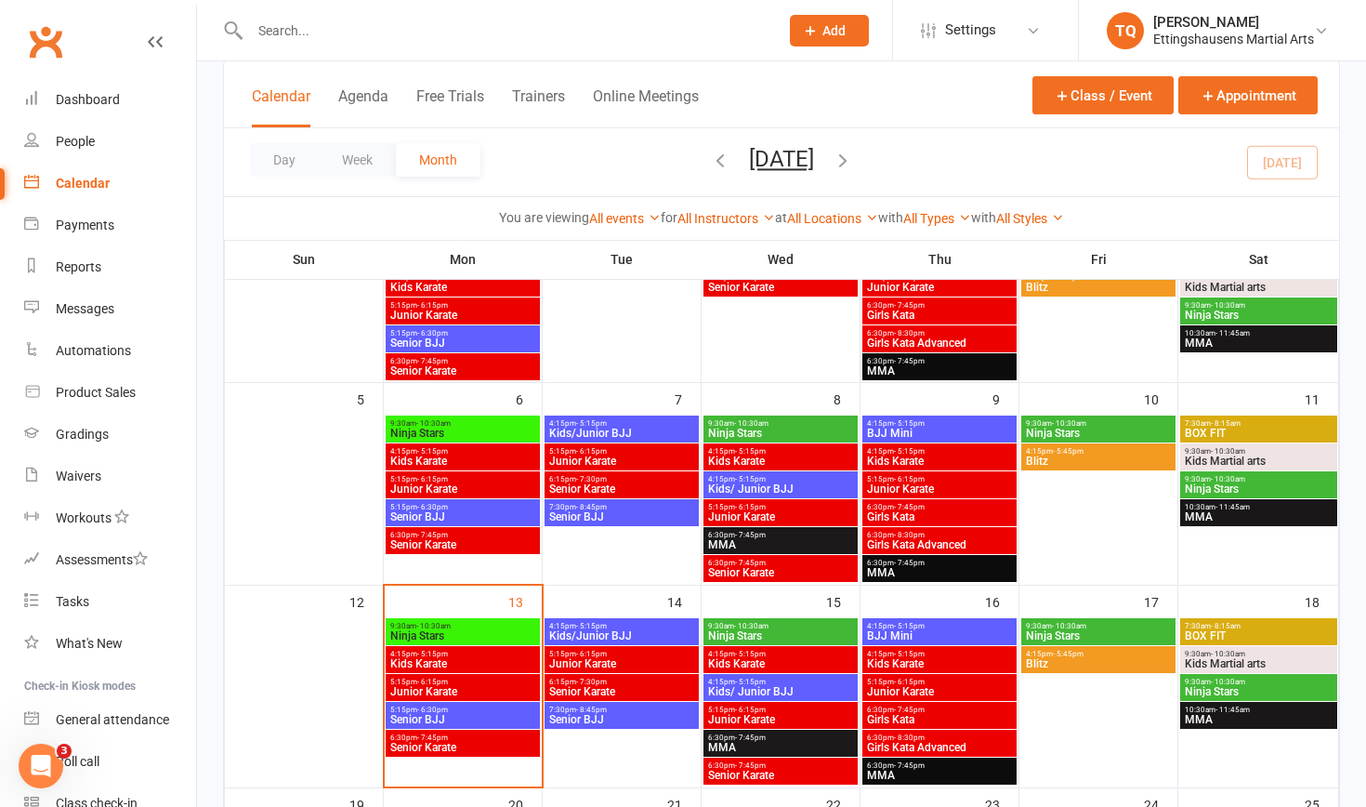
click at [735, 508] on span "Senior Karate" at bounding box center [780, 775] width 147 height 11
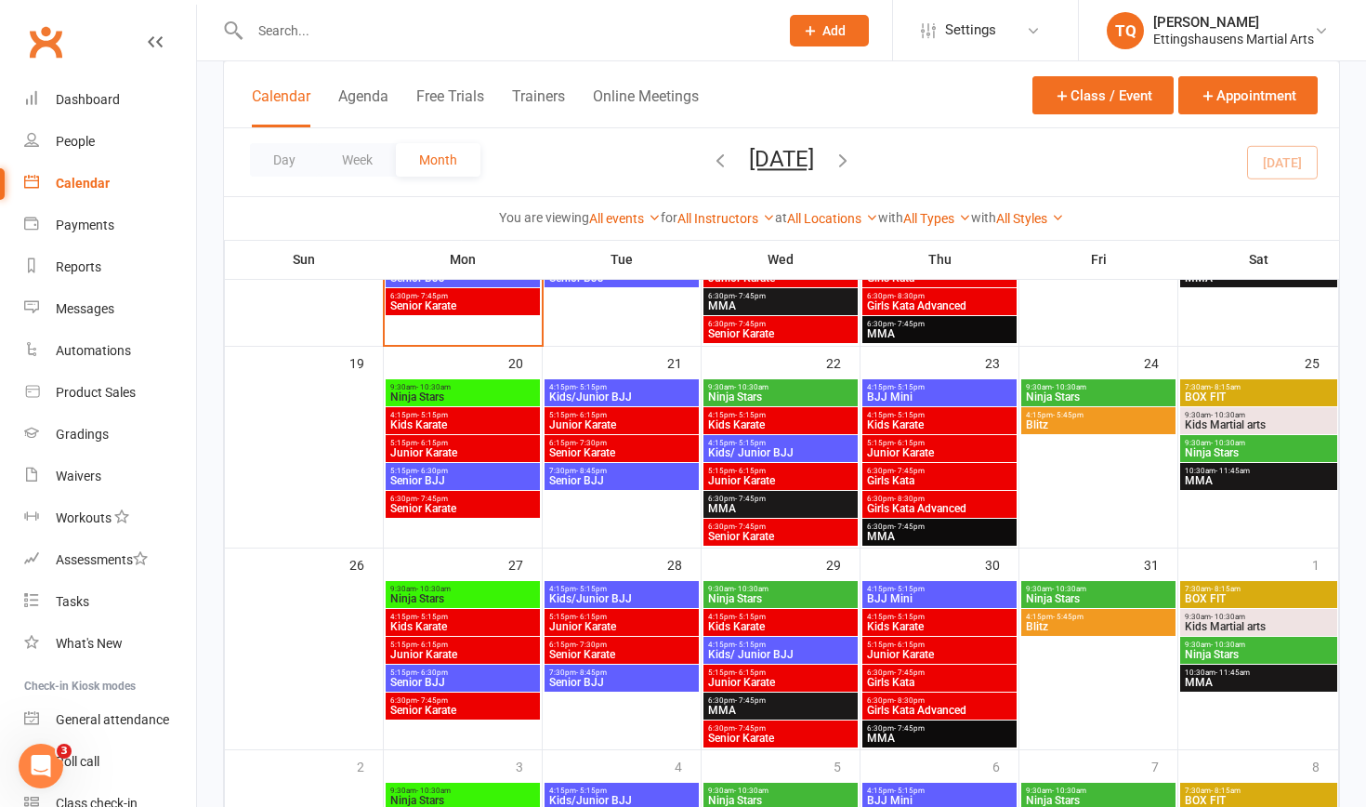
scroll to position [629, 0]
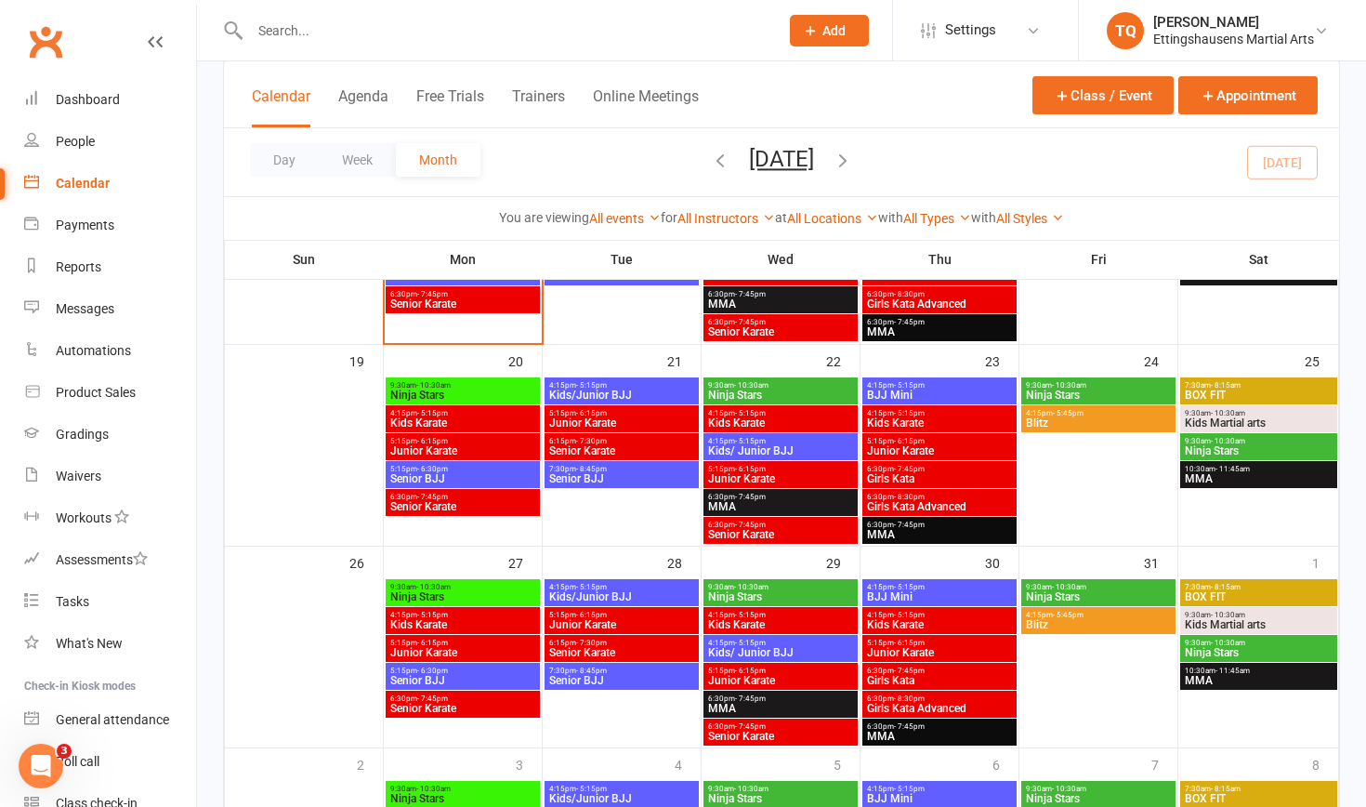
click at [743, 508] on span "MMA" at bounding box center [939, 534] width 147 height 11
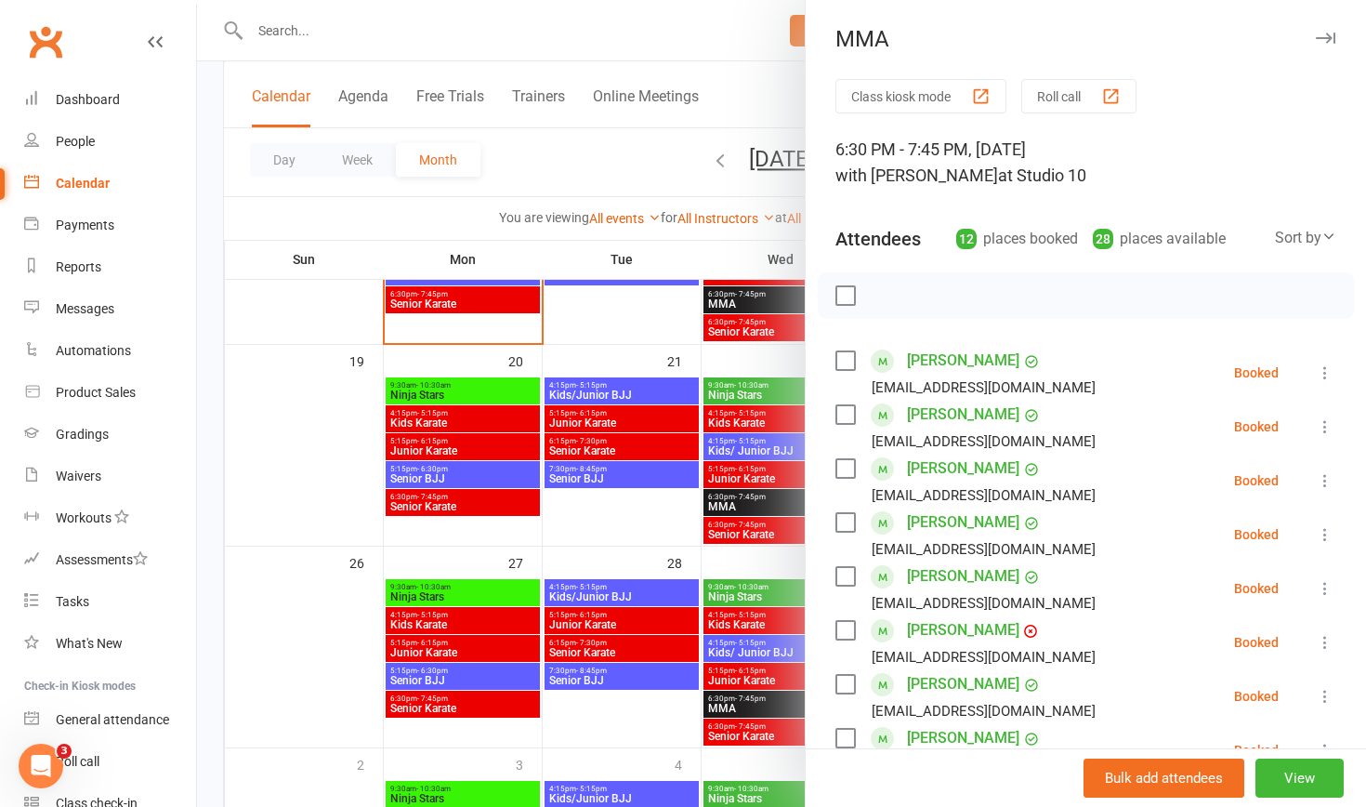
click at [743, 508] on div at bounding box center [781, 403] width 1169 height 807
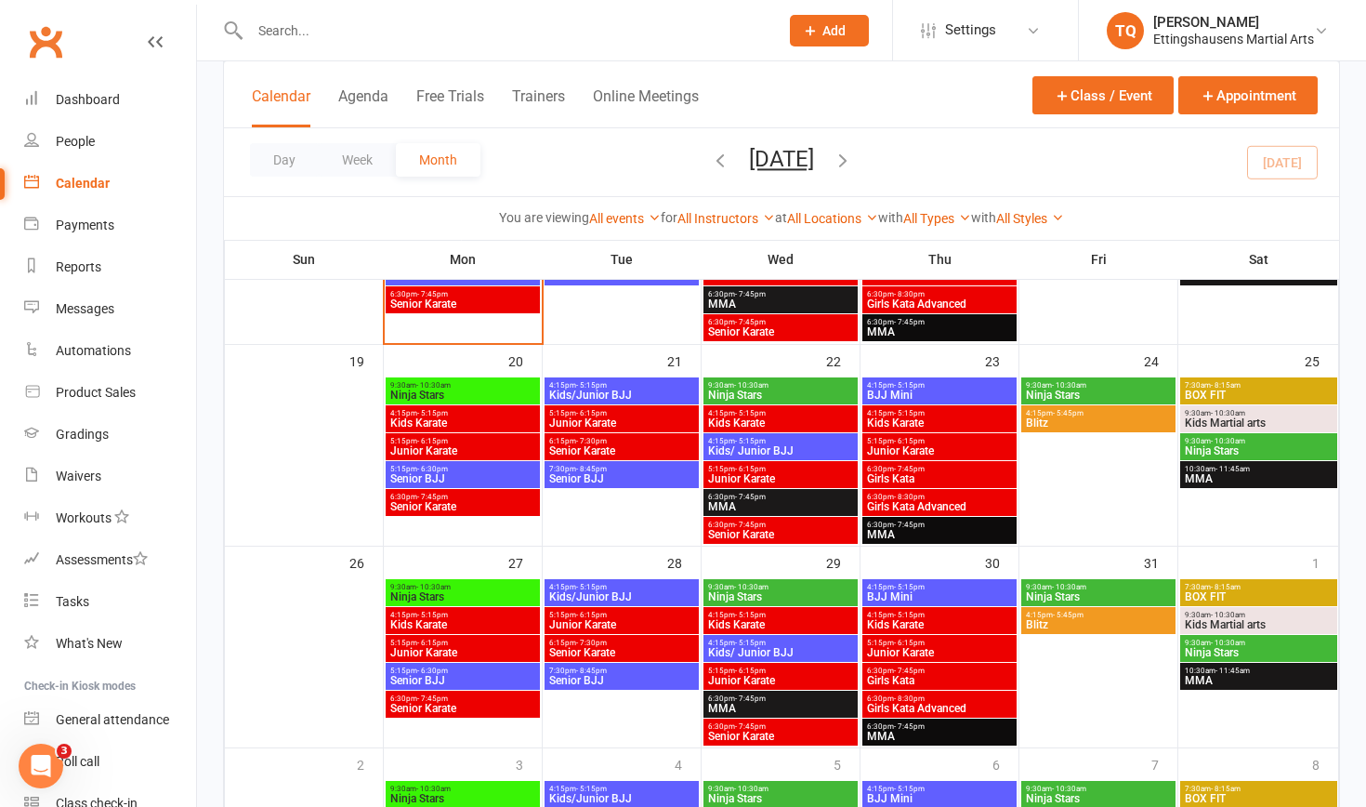
click at [743, 415] on span "4:15pm - 5:45pm" at bounding box center [1098, 413] width 147 height 8
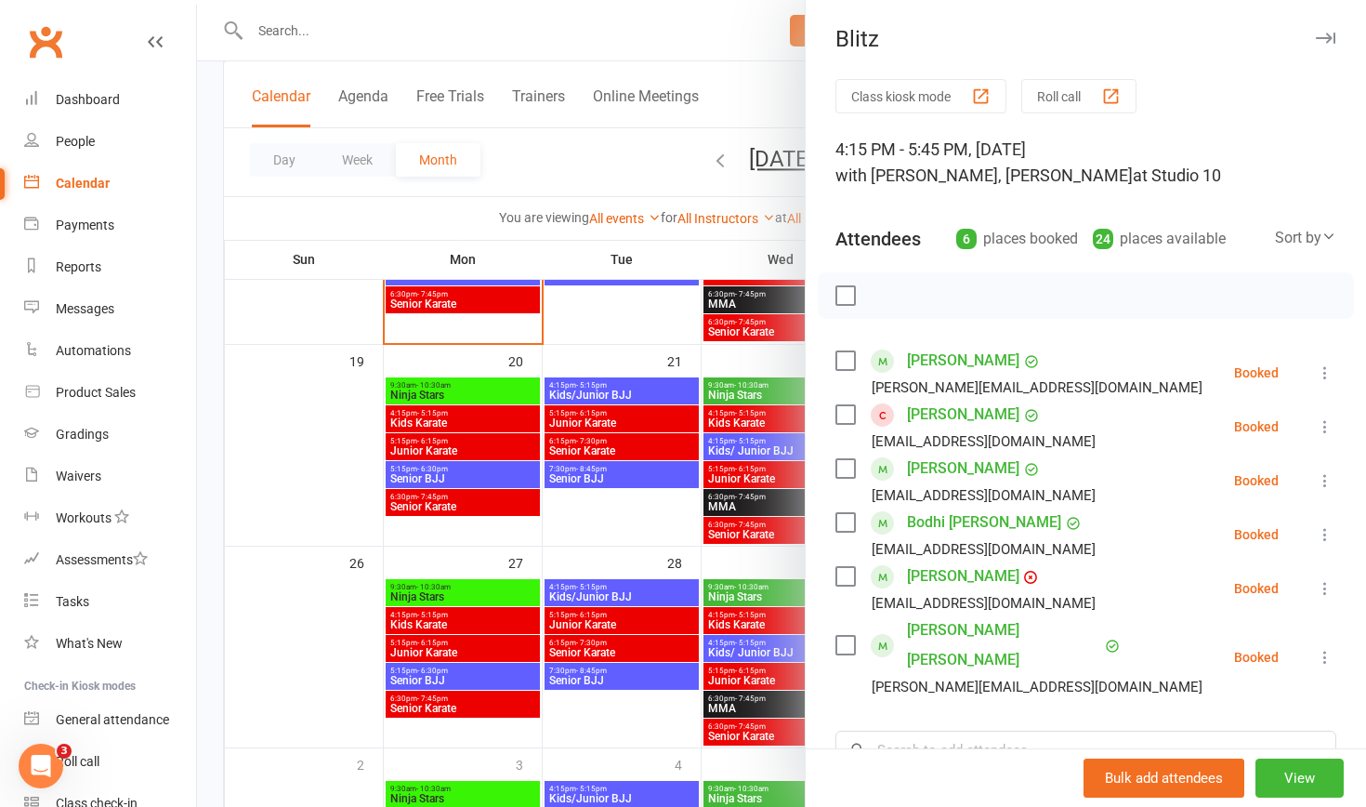
click at [743, 428] on icon at bounding box center [1325, 426] width 19 height 19
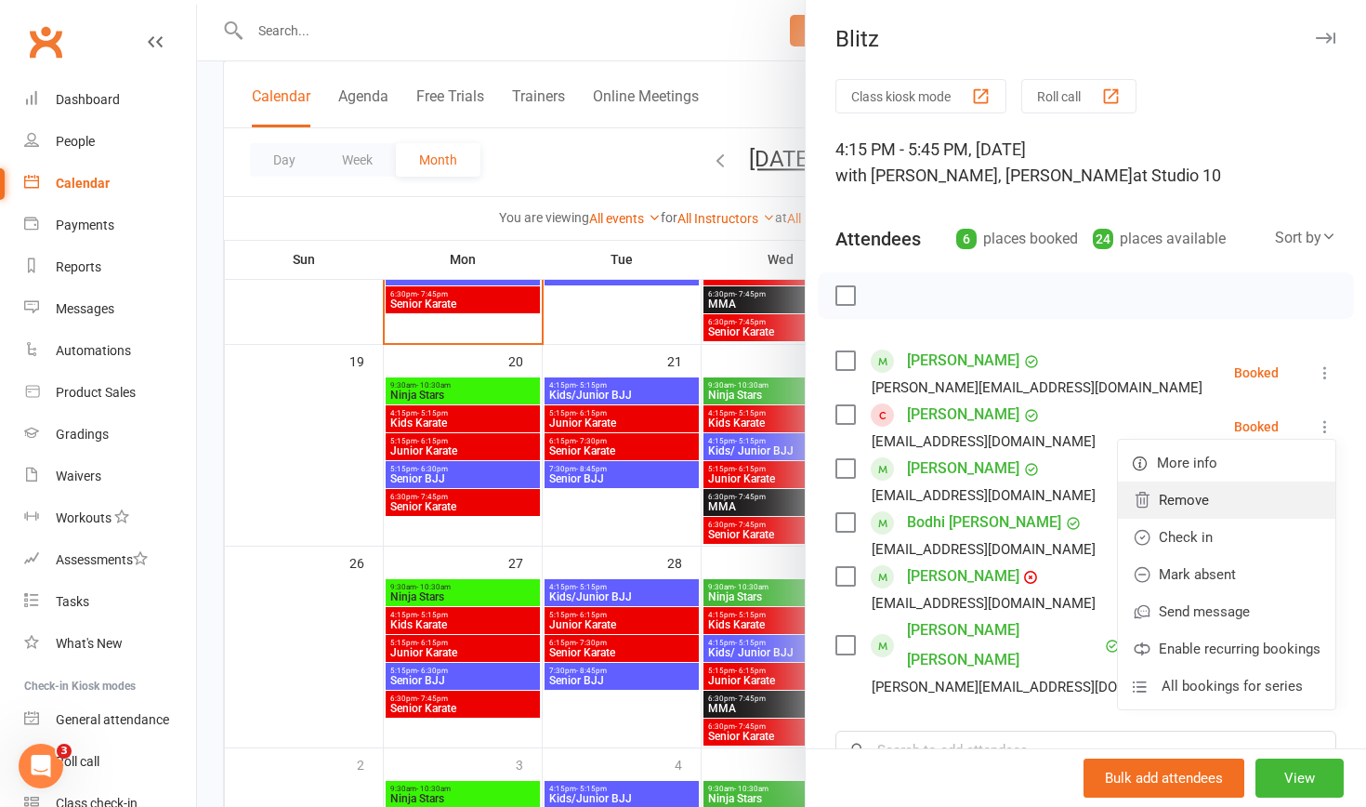
click at [743, 499] on link "Remove" at bounding box center [1226, 499] width 217 height 37
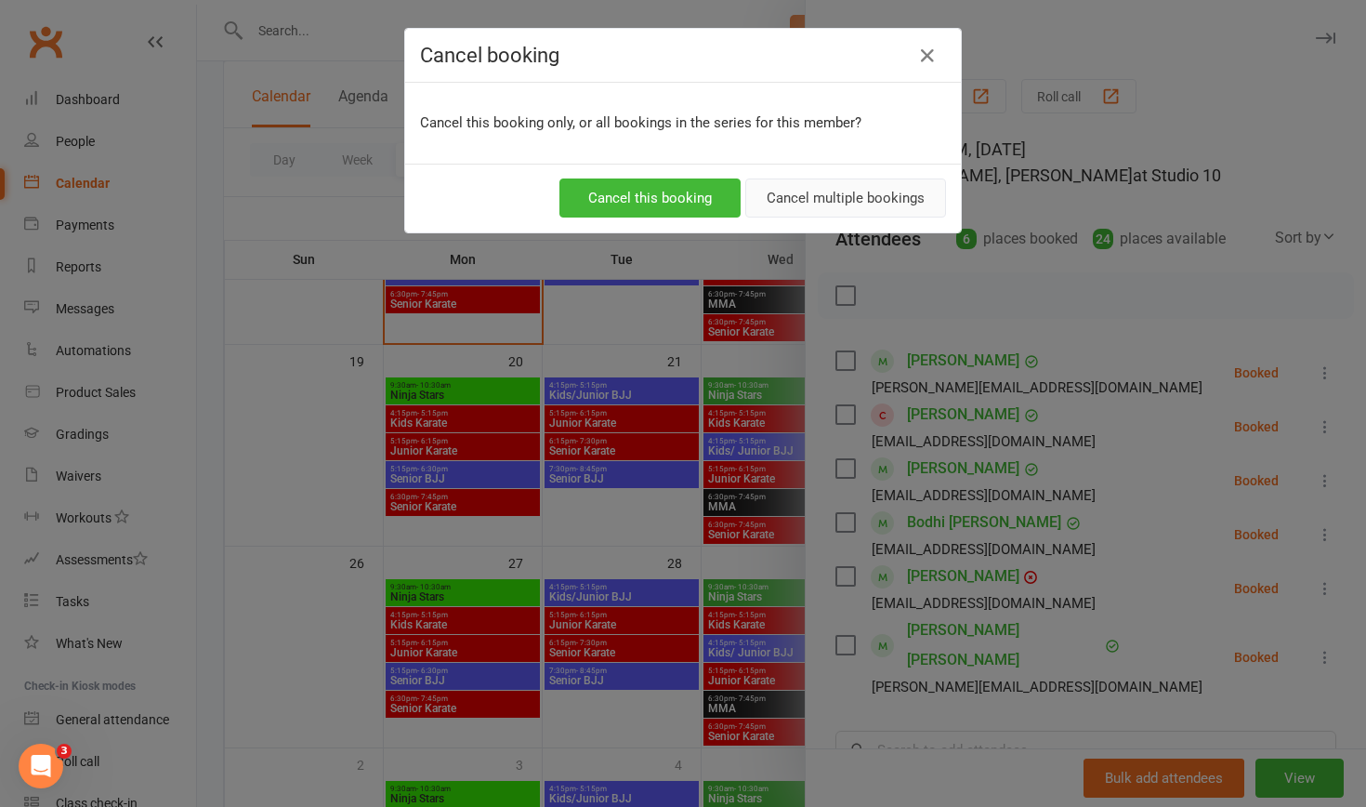
click at [743, 201] on button "Cancel multiple bookings" at bounding box center [845, 197] width 201 height 39
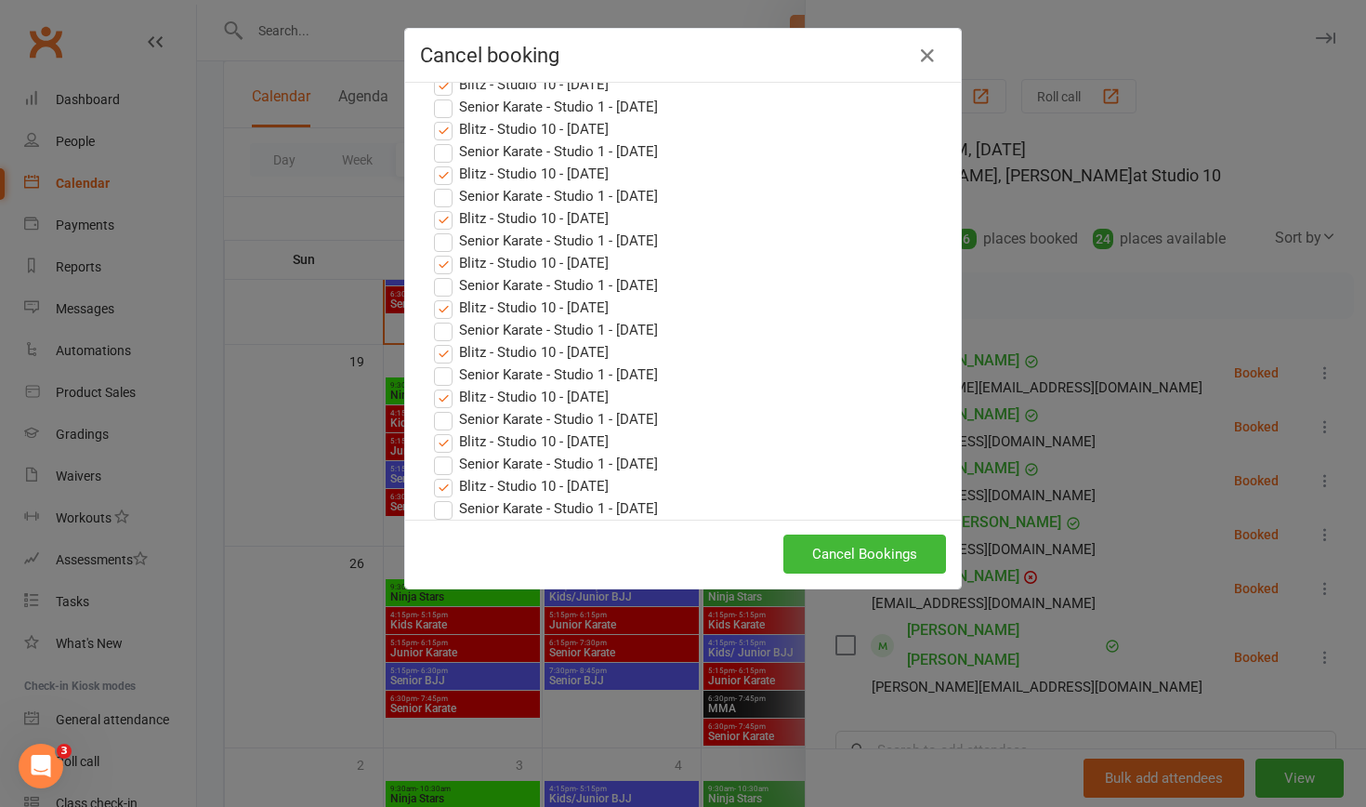
scroll to position [1314, 0]
click at [448, 475] on label "Blitz - Studio 10 - [DATE]" at bounding box center [521, 486] width 175 height 22
click at [432, 475] on input "Blitz - Studio 10 - [DATE]" at bounding box center [426, 475] width 12 height 0
click at [447, 430] on label "Blitz - Studio 10 - [DATE]" at bounding box center [521, 441] width 175 height 22
click at [432, 430] on input "Blitz - Studio 10 - [DATE]" at bounding box center [426, 430] width 12 height 0
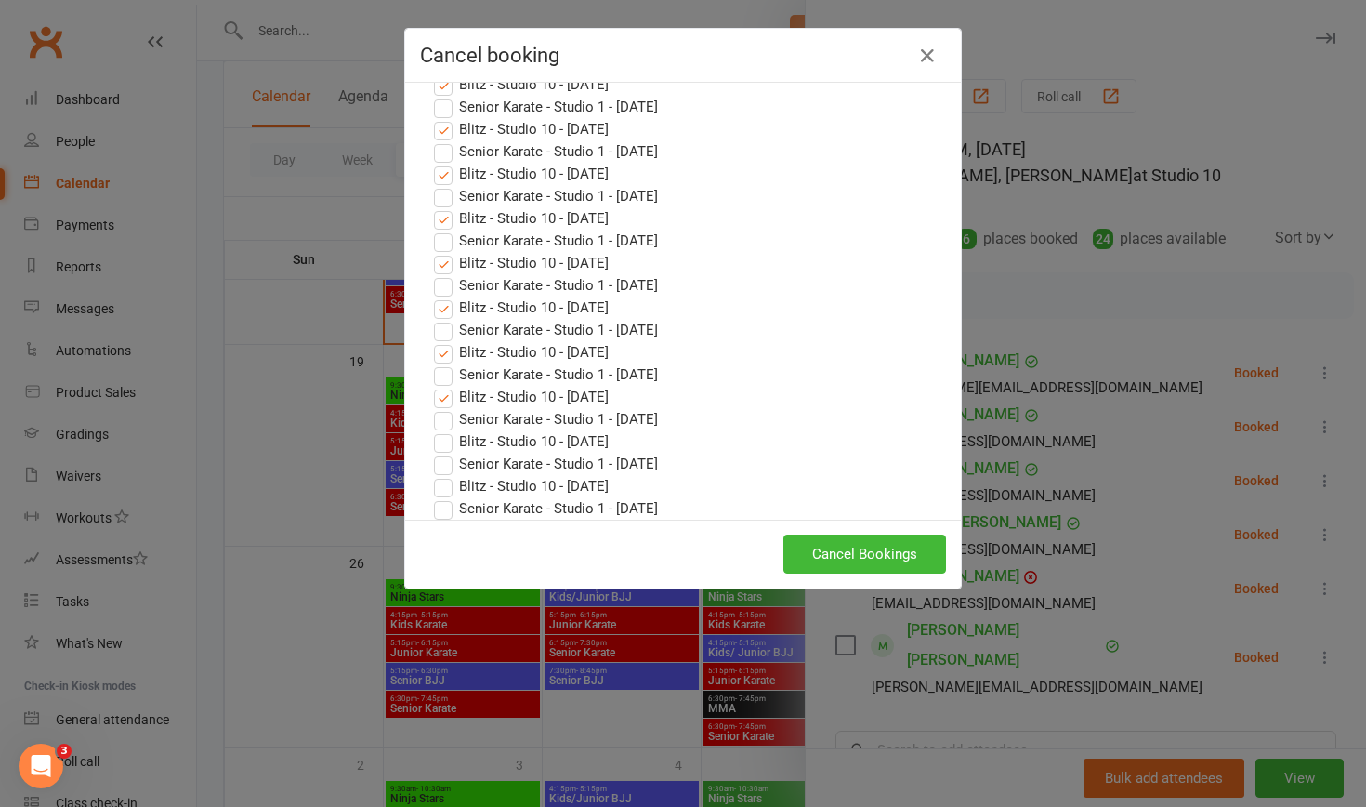
click at [441, 386] on label "Blitz - Studio 10 - [DATE]" at bounding box center [521, 397] width 175 height 22
click at [432, 386] on input "Blitz - Studio 10 - [DATE]" at bounding box center [426, 386] width 12 height 0
click at [443, 341] on label "Blitz - Studio 10 - [DATE]" at bounding box center [521, 352] width 175 height 22
click at [432, 341] on input "Blitz - Studio 10 - [DATE]" at bounding box center [426, 341] width 12 height 0
click at [446, 296] on label "Blitz - Studio 10 - [DATE]" at bounding box center [521, 307] width 175 height 22
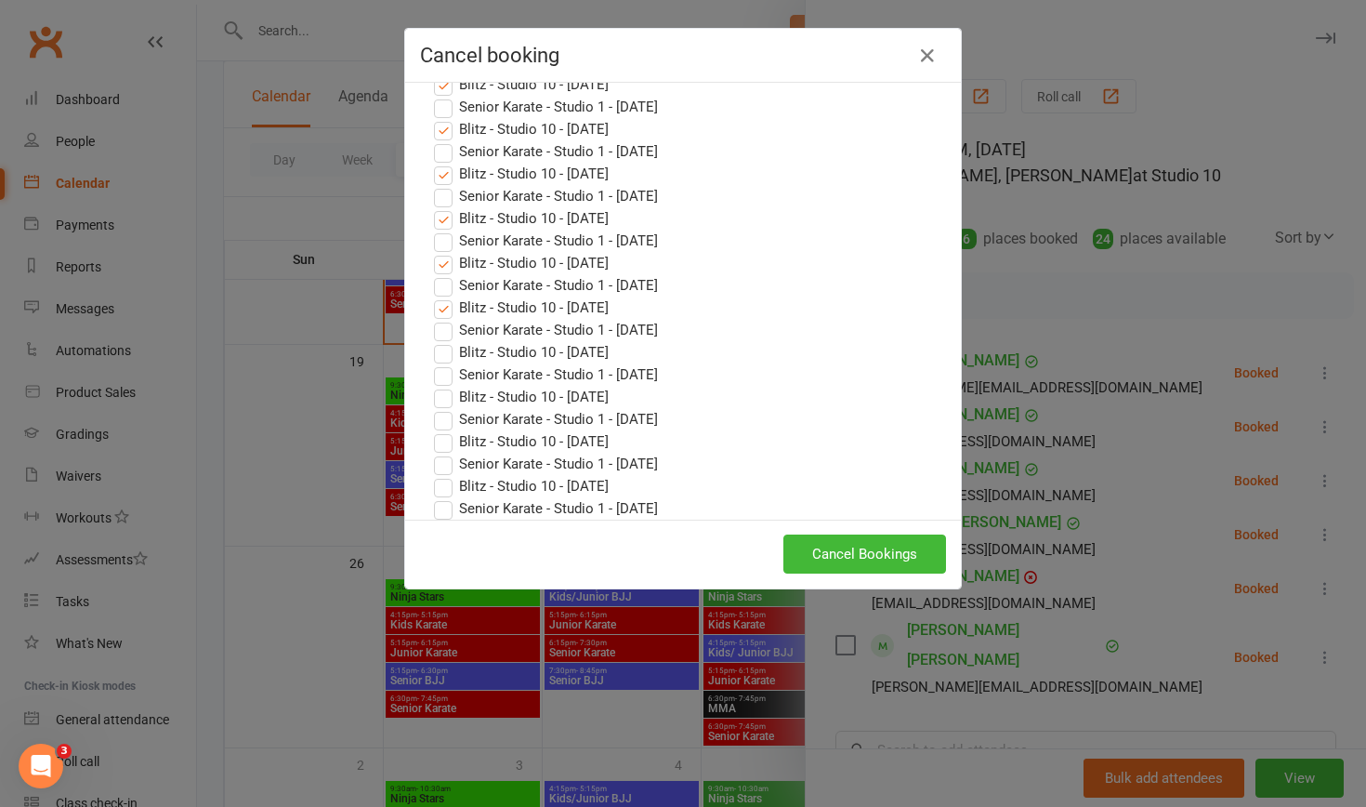
click at [432, 296] on input "Blitz - Studio 10 - [DATE]" at bounding box center [426, 296] width 12 height 0
click at [443, 252] on label "Blitz - Studio 10 - [DATE]" at bounding box center [521, 263] width 175 height 22
click at [432, 252] on input "Blitz - Studio 10 - [DATE]" at bounding box center [426, 252] width 12 height 0
click at [443, 207] on label "Blitz - Studio 10 - [DATE]" at bounding box center [521, 218] width 175 height 22
click at [432, 207] on input "Blitz - Studio 10 - [DATE]" at bounding box center [426, 207] width 12 height 0
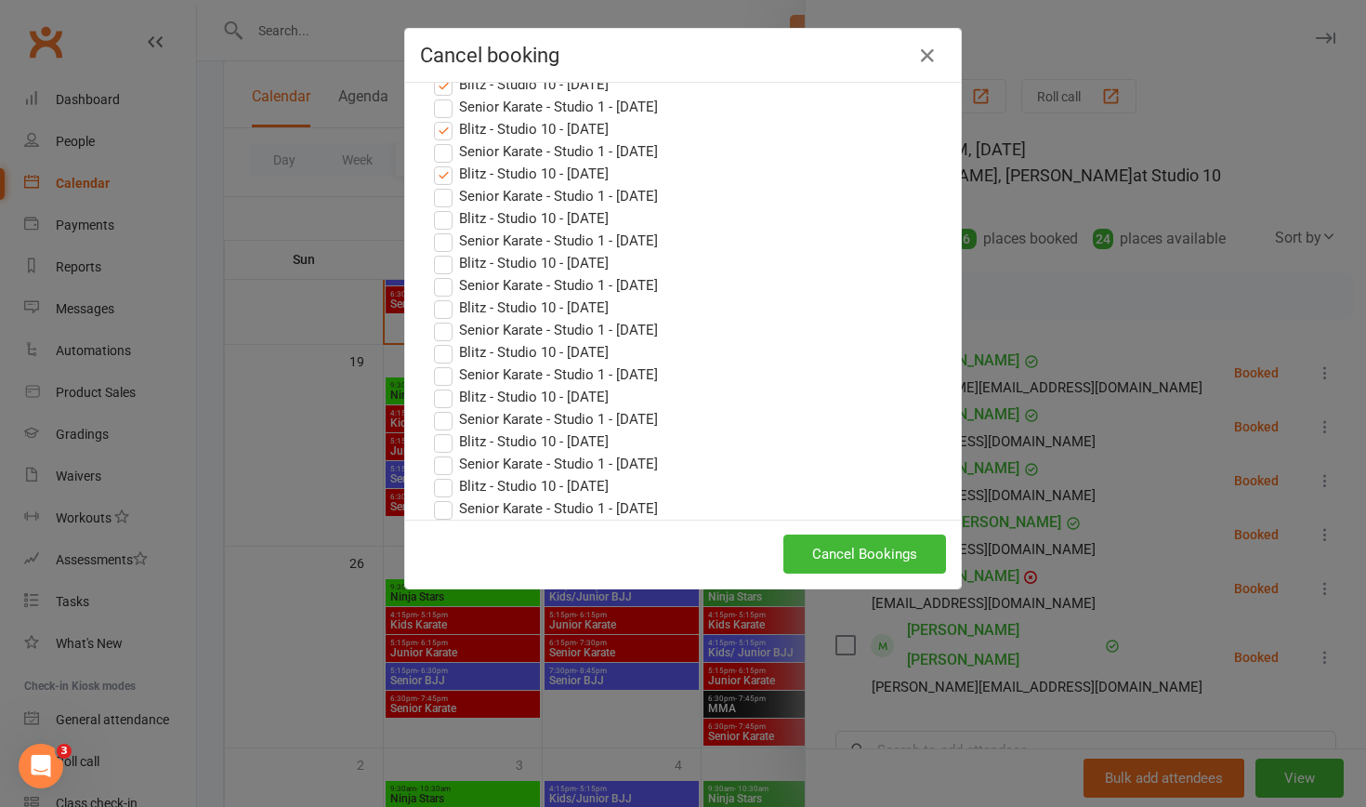
click at [440, 163] on label "Blitz - Studio 10 - [DATE]" at bounding box center [521, 174] width 175 height 22
click at [432, 163] on input "Blitz - Studio 10 - [DATE]" at bounding box center [426, 163] width 12 height 0
click at [443, 118] on label "Blitz - Studio 10 - [DATE]" at bounding box center [521, 129] width 175 height 22
click at [432, 118] on input "Blitz - Studio 10 - [DATE]" at bounding box center [426, 118] width 12 height 0
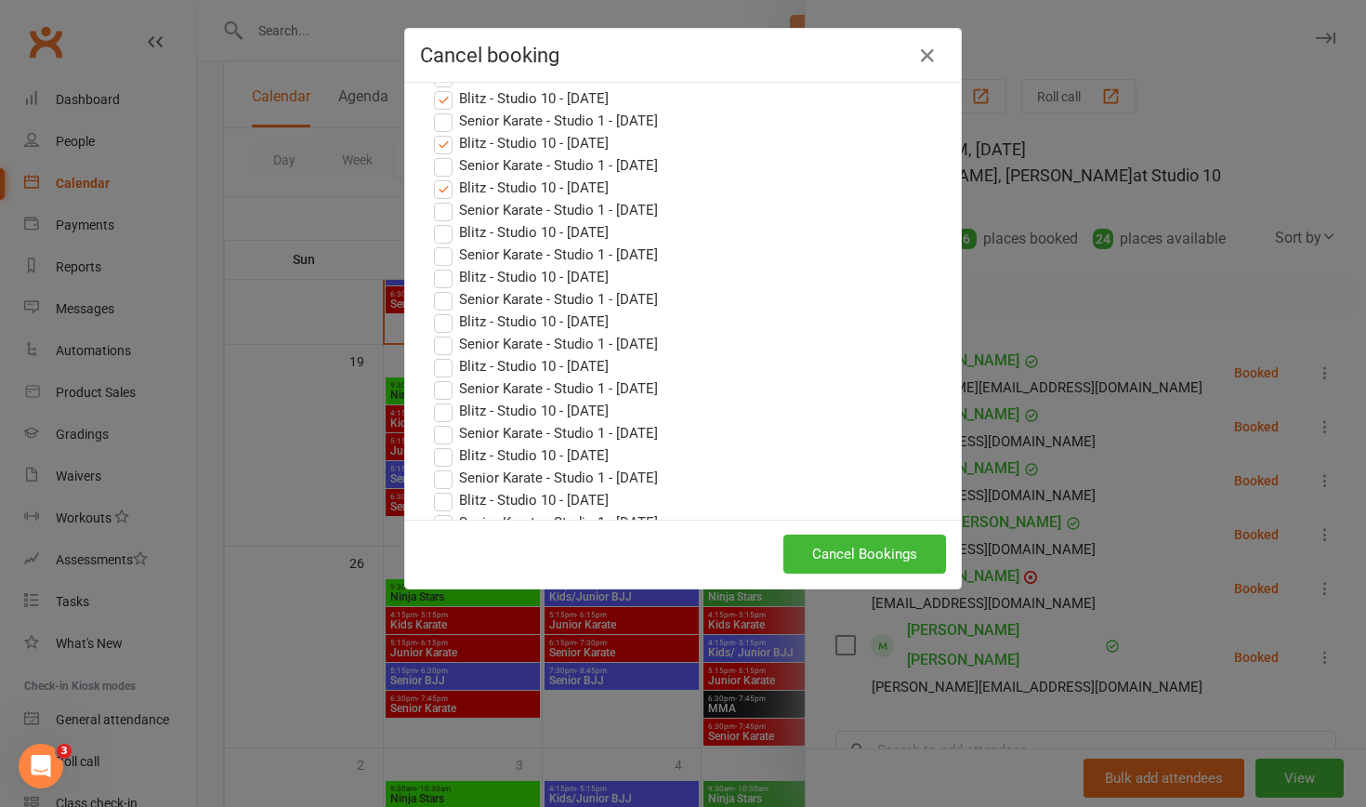
scroll to position [1195, 0]
click at [444, 191] on label "Blitz - Studio 10 - [DATE]" at bounding box center [521, 189] width 175 height 22
click at [432, 178] on input "Blitz - Studio 10 - [DATE]" at bounding box center [426, 178] width 12 height 0
click at [444, 145] on label "Blitz - Studio 10 - [DATE]" at bounding box center [521, 144] width 175 height 22
click at [432, 133] on input "Blitz - Studio 10 - [DATE]" at bounding box center [426, 133] width 12 height 0
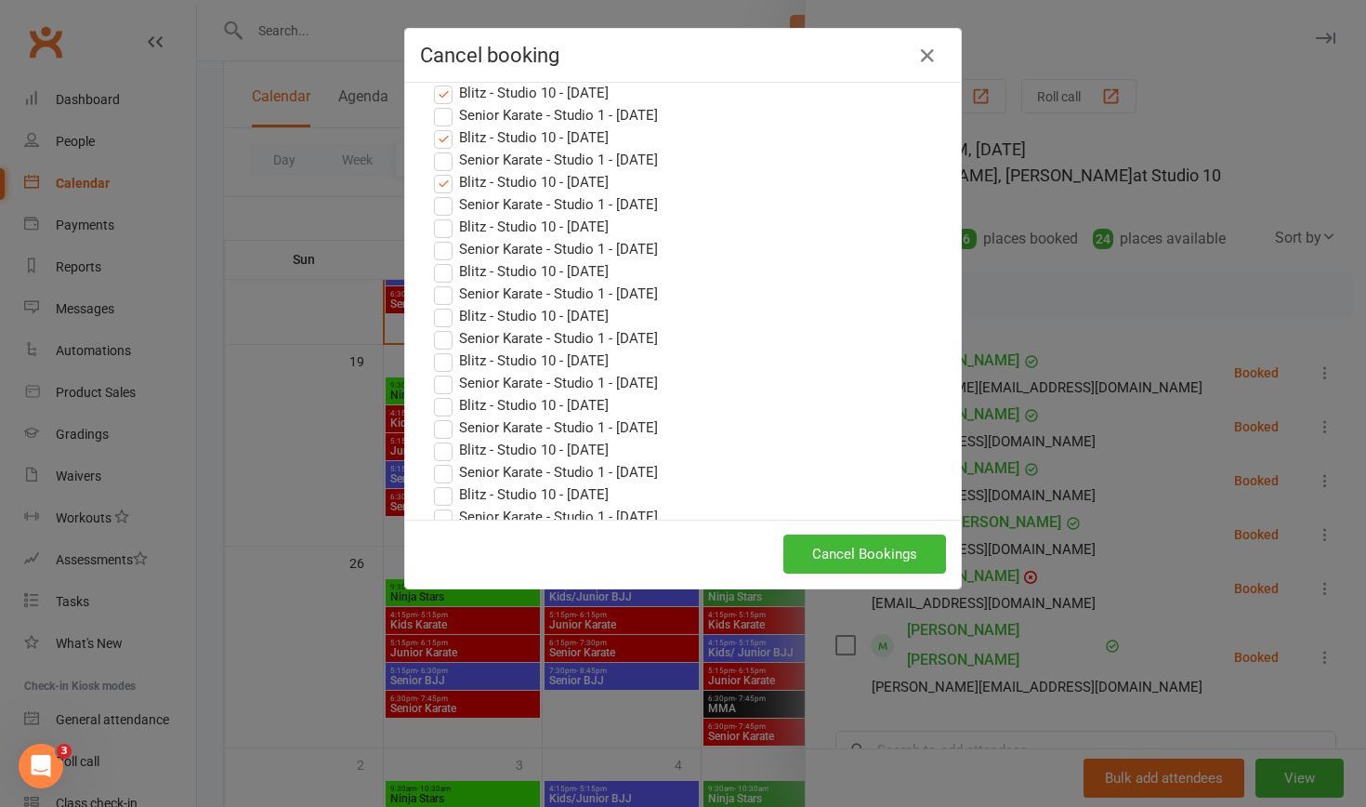
scroll to position [1117, 0]
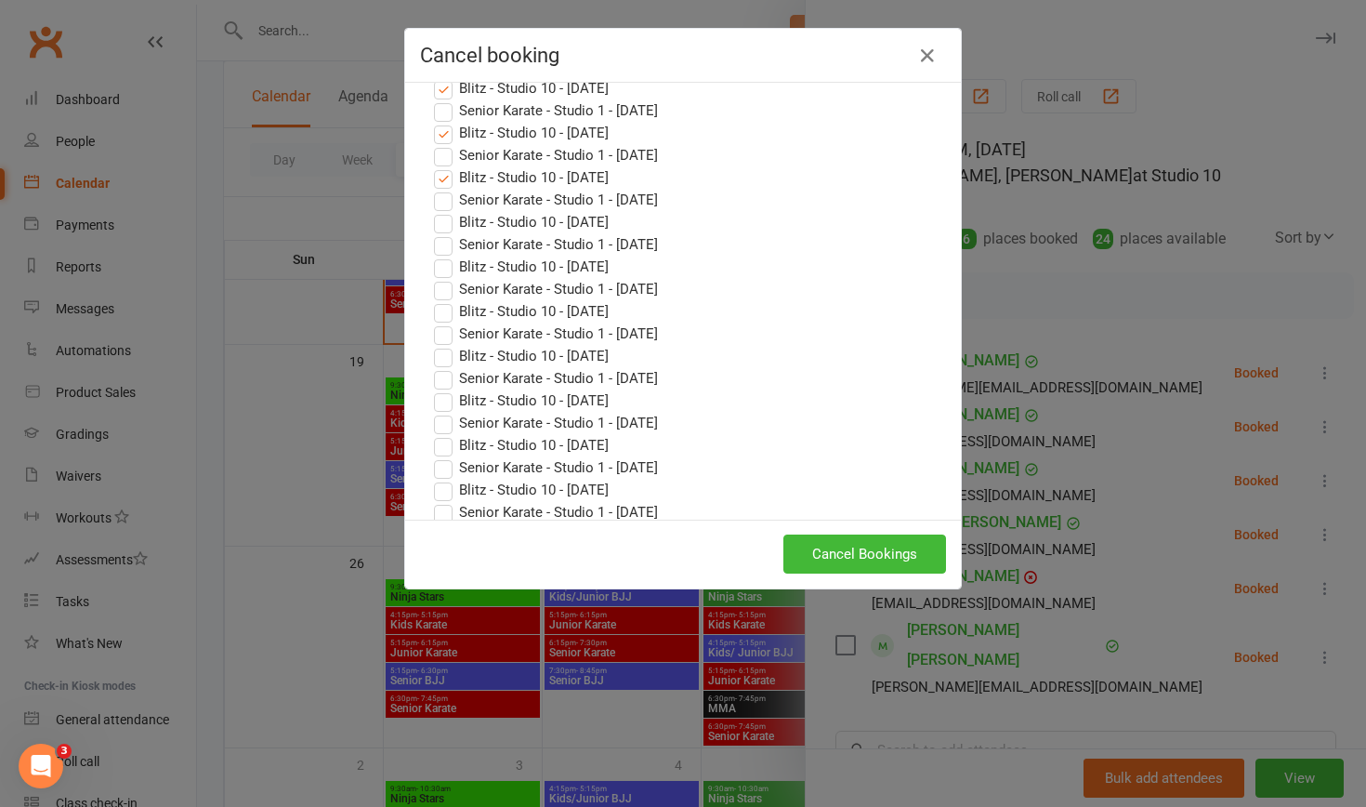
click at [443, 179] on label "Blitz - Studio 10 - [DATE]" at bounding box center [521, 177] width 175 height 22
click at [432, 166] on input "Blitz - Studio 10 - [DATE]" at bounding box center [426, 166] width 12 height 0
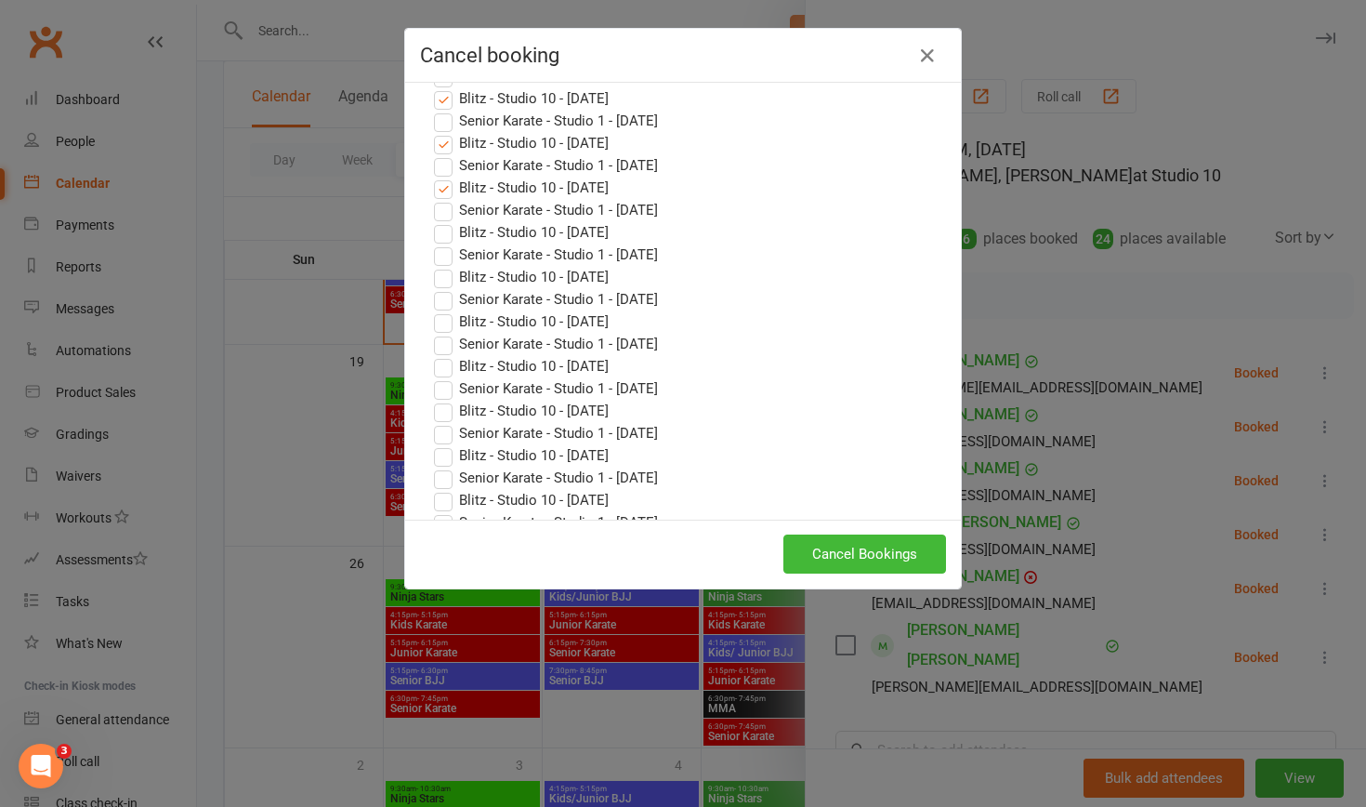
scroll to position [1057, 0]
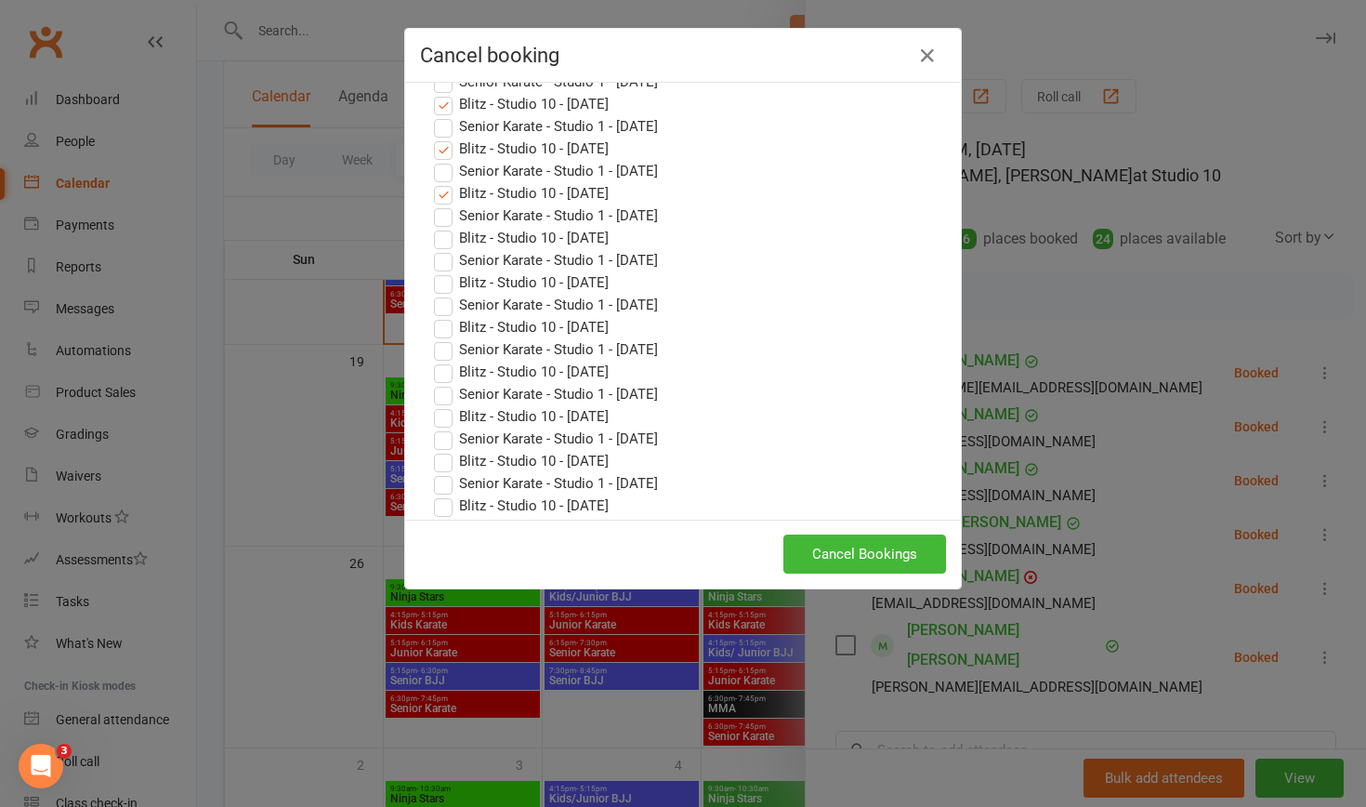
click at [442, 197] on label "Blitz - Studio 10 - [DATE]" at bounding box center [521, 193] width 175 height 22
click at [432, 182] on input "Blitz - Studio 10 - [DATE]" at bounding box center [426, 182] width 12 height 0
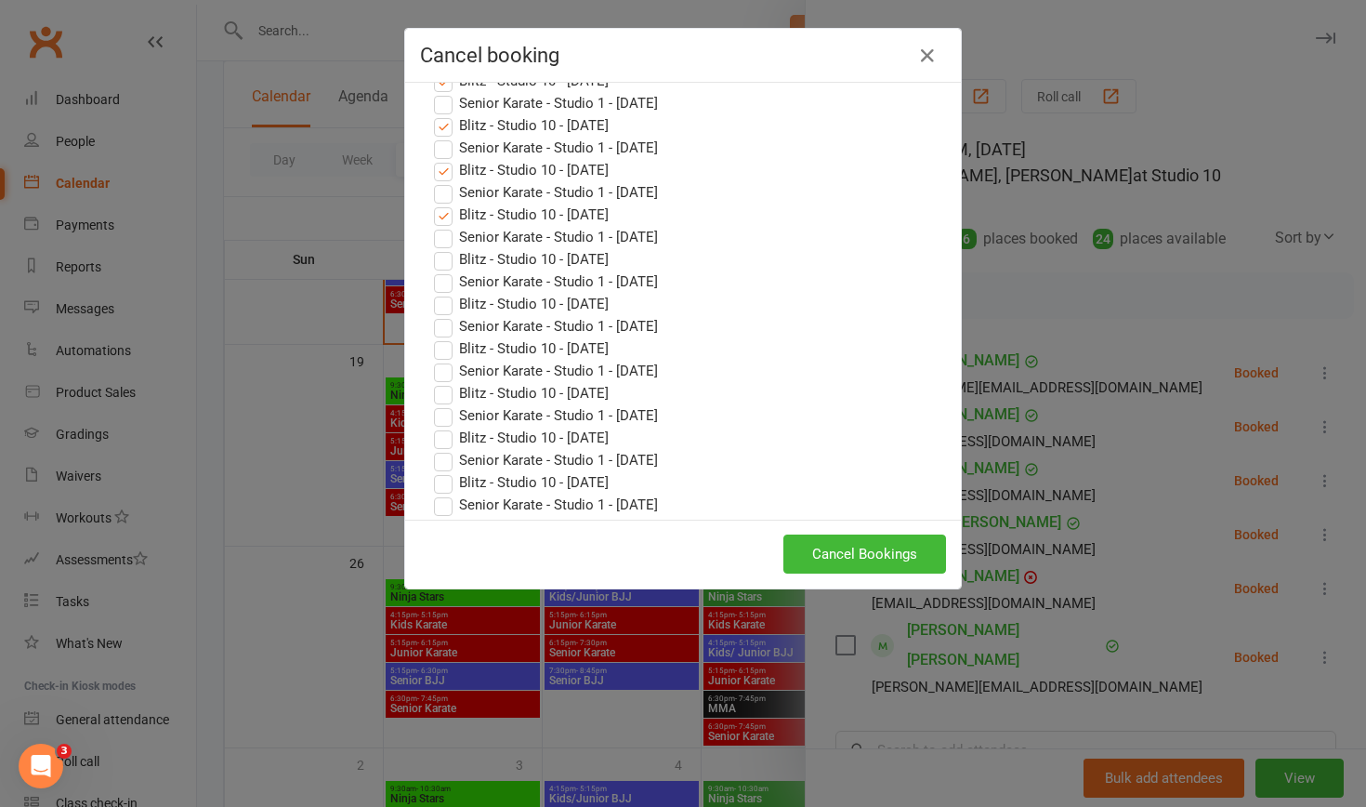
scroll to position [989, 0]
click at [442, 223] on label "Blitz - Studio 10 - [DATE]" at bounding box center [521, 216] width 175 height 22
click at [432, 205] on input "Blitz - Studio 10 - [DATE]" at bounding box center [426, 205] width 12 height 0
click at [444, 175] on label "Blitz - Studio 10 - [DATE]" at bounding box center [521, 172] width 175 height 22
click at [432, 161] on input "Blitz - Studio 10 - [DATE]" at bounding box center [426, 161] width 12 height 0
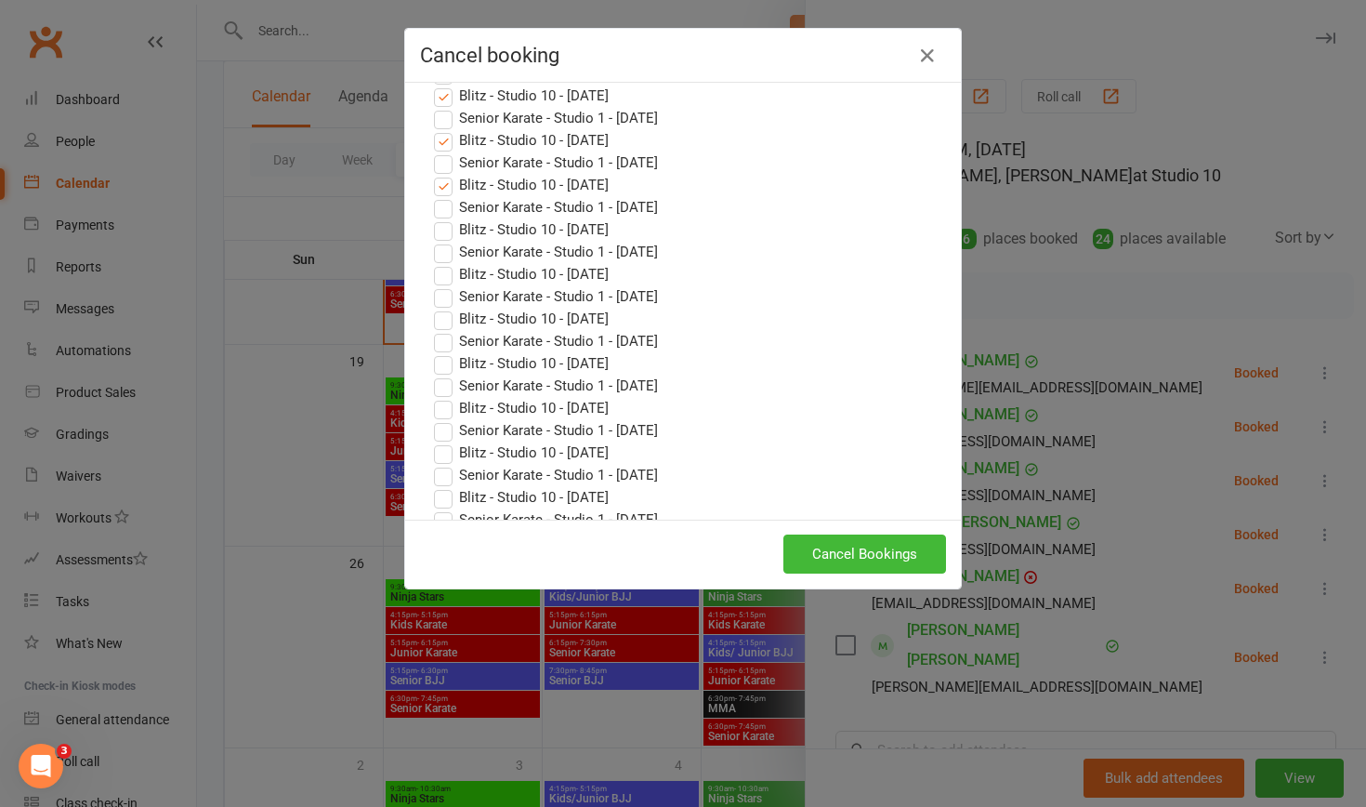
scroll to position [918, 0]
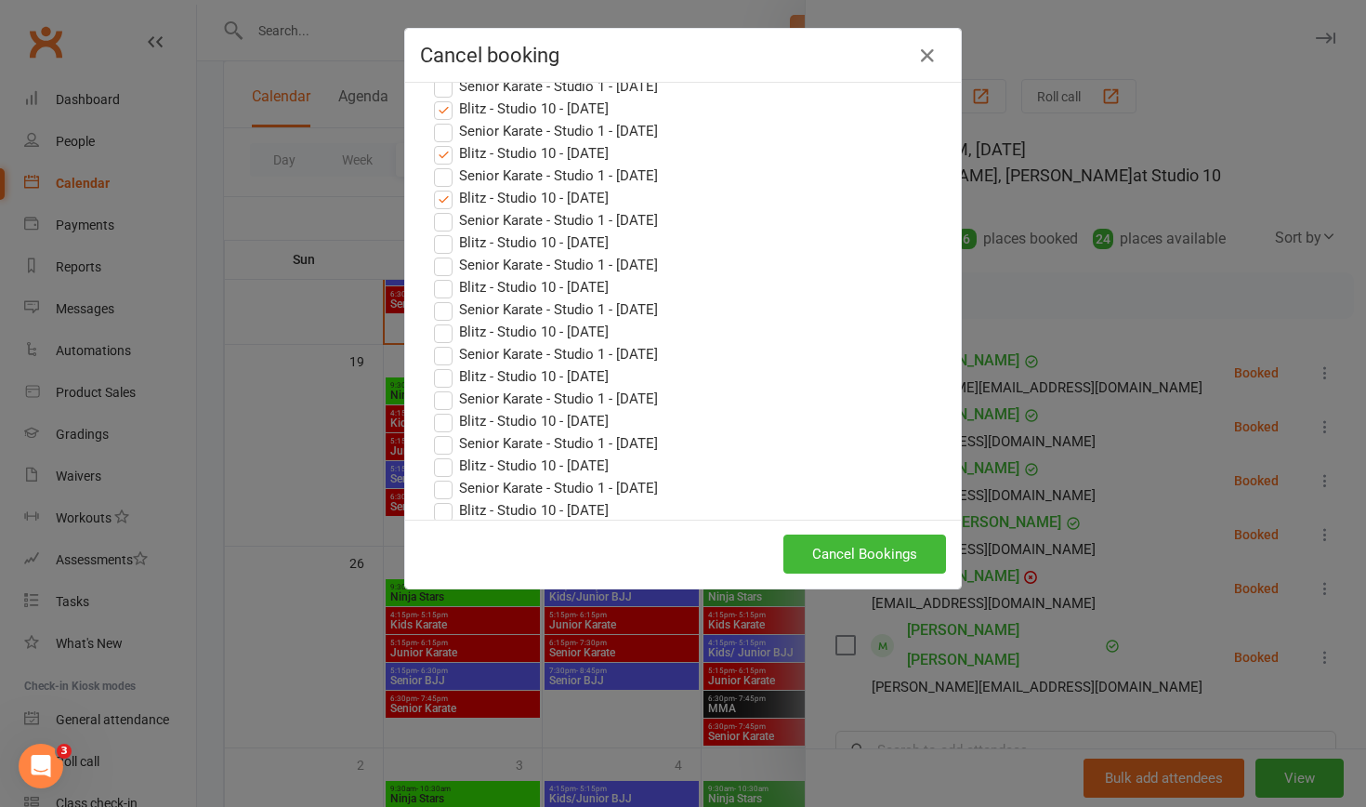
click at [441, 199] on label "Blitz - Studio 10 - [DATE]" at bounding box center [521, 198] width 175 height 22
click at [432, 187] on input "Blitz - Studio 10 - [DATE]" at bounding box center [426, 187] width 12 height 0
click at [443, 154] on label "Blitz - Studio 10 - [DATE]" at bounding box center [521, 153] width 175 height 22
click at [432, 142] on input "Blitz - Studio 10 - [DATE]" at bounding box center [426, 142] width 12 height 0
click at [441, 111] on label "Blitz - Studio 10 - [DATE]" at bounding box center [521, 109] width 175 height 22
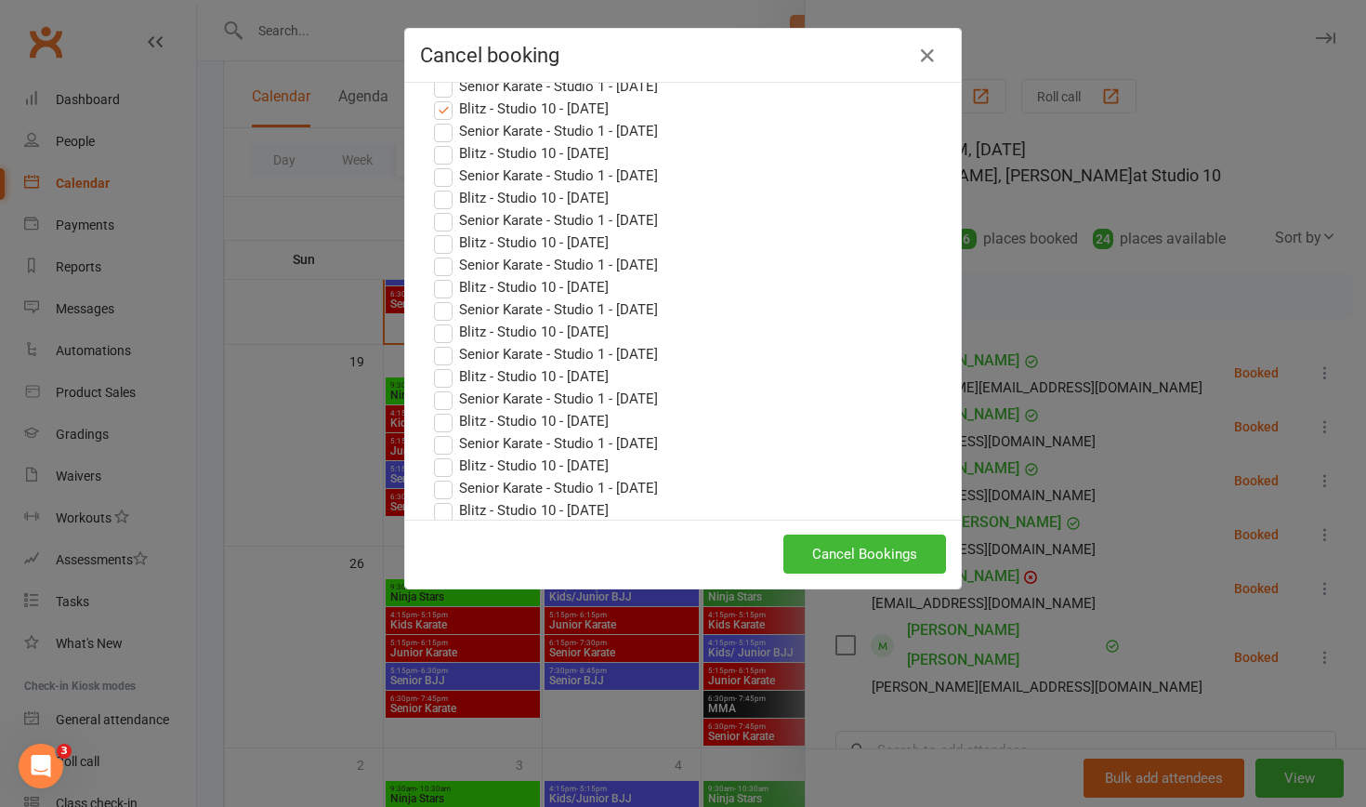
click at [432, 98] on input "Blitz - Studio 10 - [DATE]" at bounding box center [426, 98] width 12 height 0
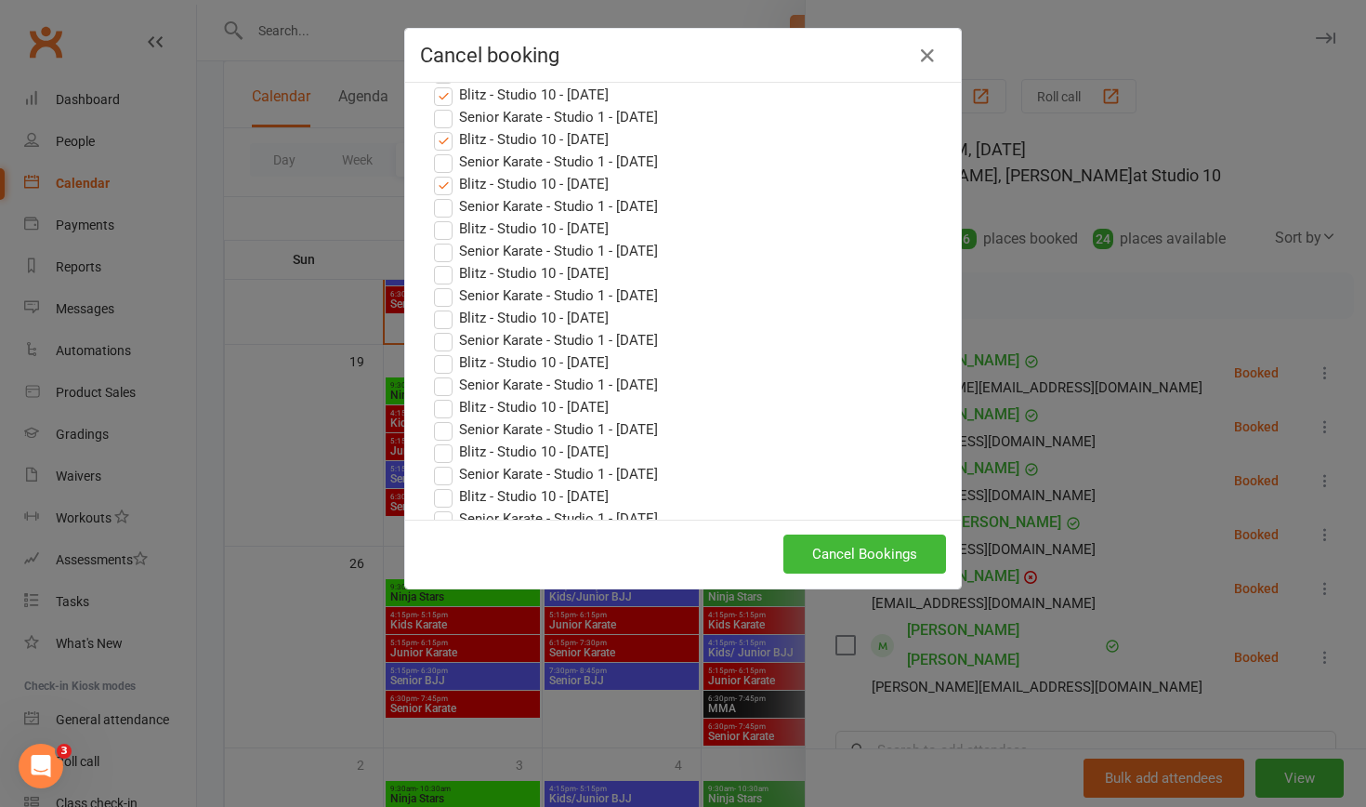
scroll to position [797, 0]
click at [445, 191] on label "Blitz - Studio 10 - [DATE]" at bounding box center [521, 185] width 175 height 22
click at [432, 174] on input "Blitz - Studio 10 - [DATE]" at bounding box center [426, 174] width 12 height 0
click at [443, 143] on label "Blitz - Studio 10 - [DATE]" at bounding box center [521, 140] width 175 height 22
click at [432, 129] on input "Blitz - Studio 10 - [DATE]" at bounding box center [426, 129] width 12 height 0
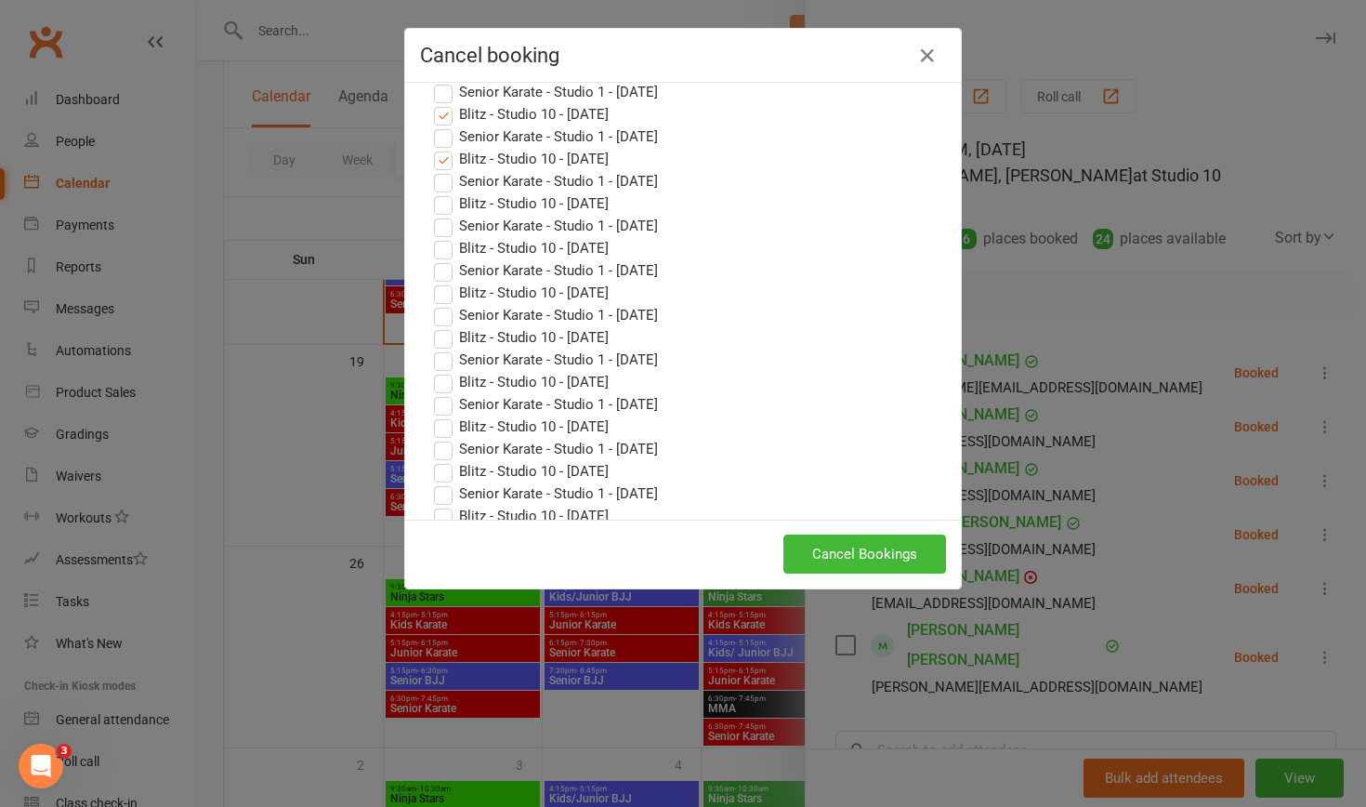
scroll to position [725, 0]
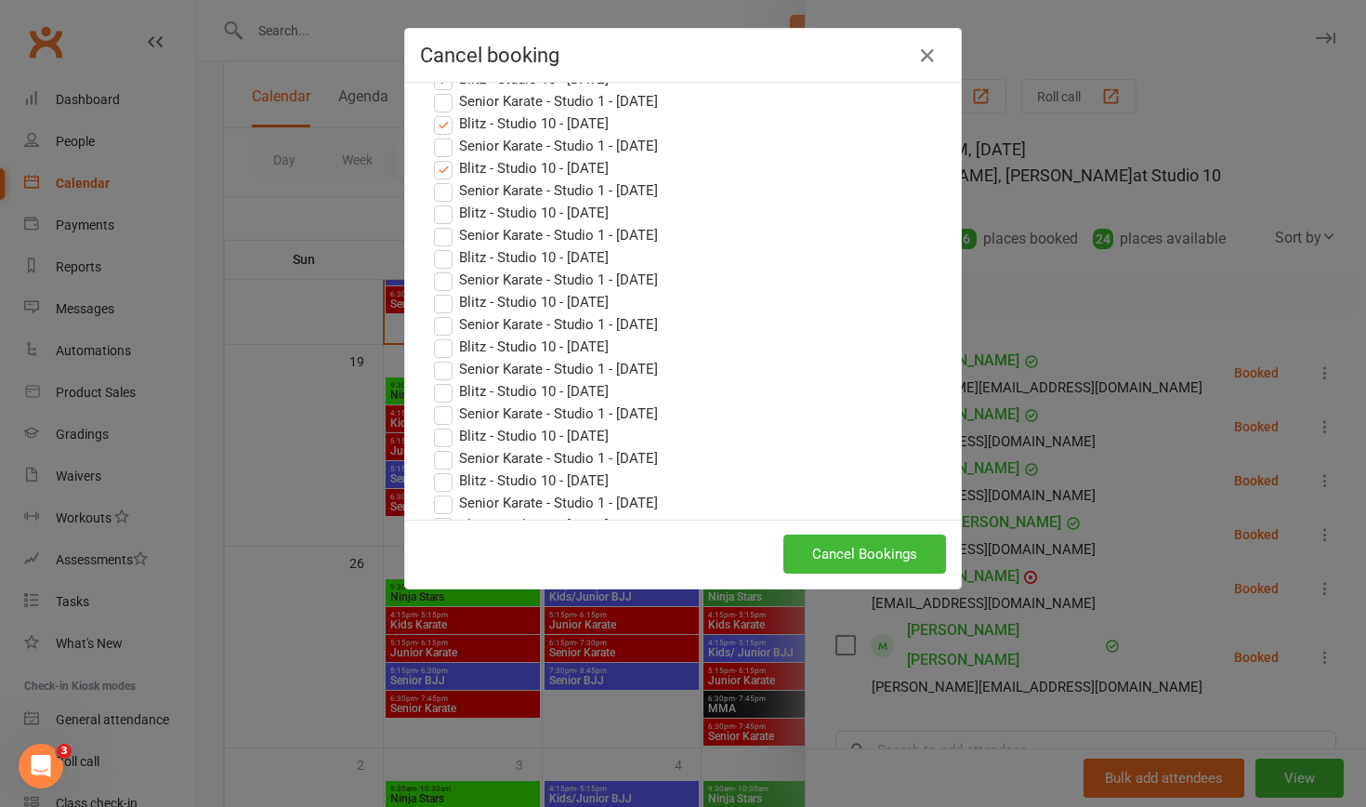
click at [441, 169] on label "Blitz - Studio 10 - [DATE]" at bounding box center [521, 168] width 175 height 22
click at [432, 157] on input "Blitz - Studio 10 - [DATE]" at bounding box center [426, 157] width 12 height 0
click at [442, 123] on label "Blitz - Studio 10 - [DATE]" at bounding box center [521, 123] width 175 height 22
click at [432, 112] on input "Blitz - Studio 10 - [DATE]" at bounding box center [426, 112] width 12 height 0
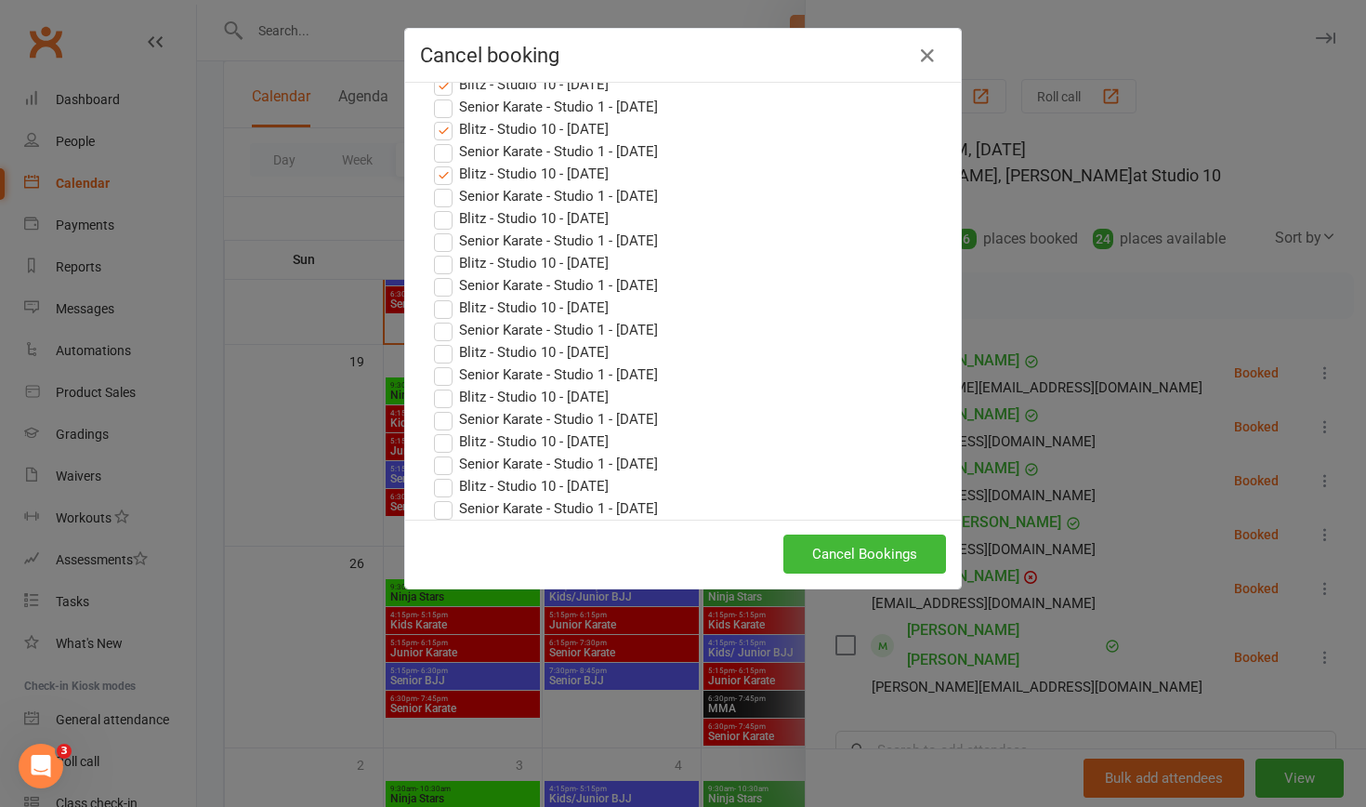
click at [446, 178] on label "Blitz - Studio 10 - [DATE]" at bounding box center [521, 174] width 175 height 22
click at [432, 163] on input "Blitz - Studio 10 - [DATE]" at bounding box center [426, 163] width 12 height 0
click at [442, 127] on label "Blitz - Studio 10 - [DATE]" at bounding box center [521, 129] width 175 height 22
click at [432, 118] on input "Blitz - Studio 10 - [DATE]" at bounding box center [426, 118] width 12 height 0
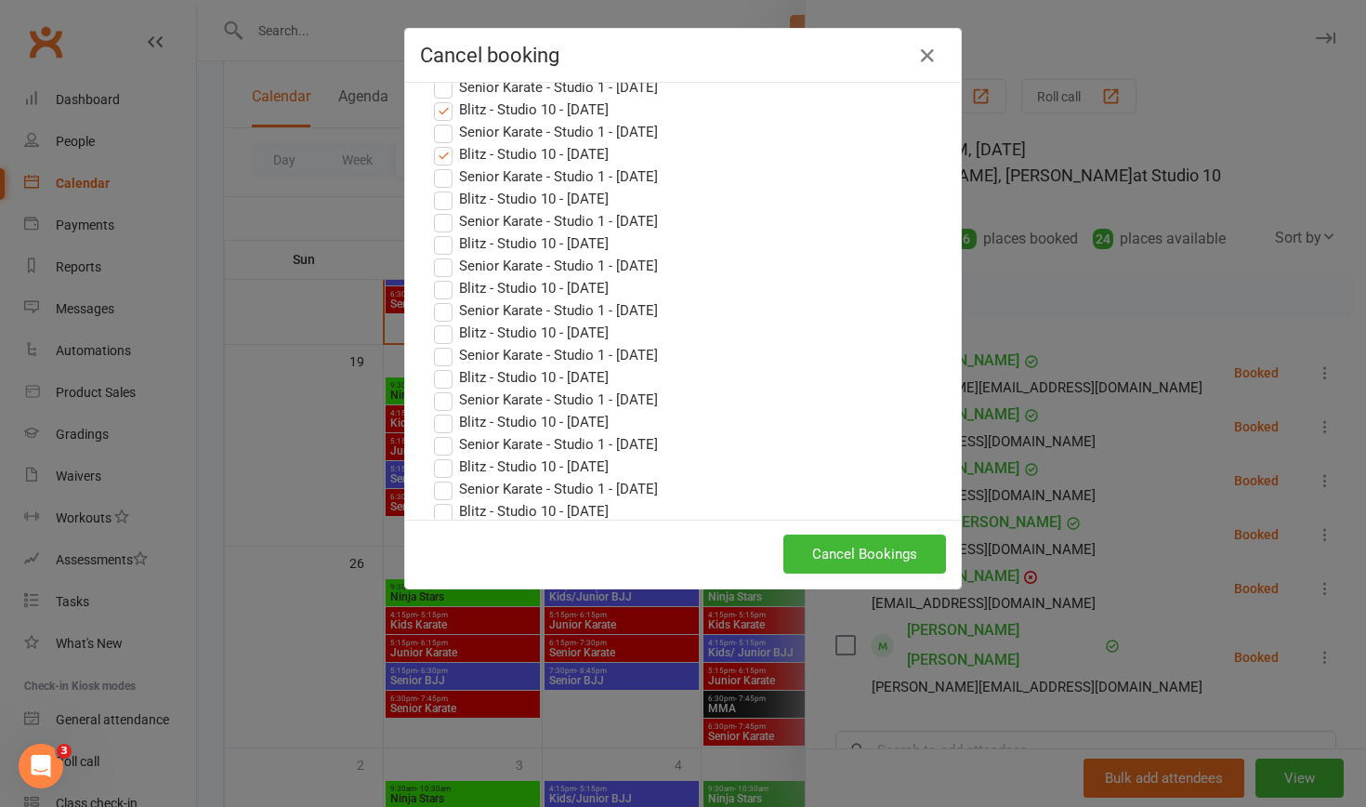
scroll to position [555, 0]
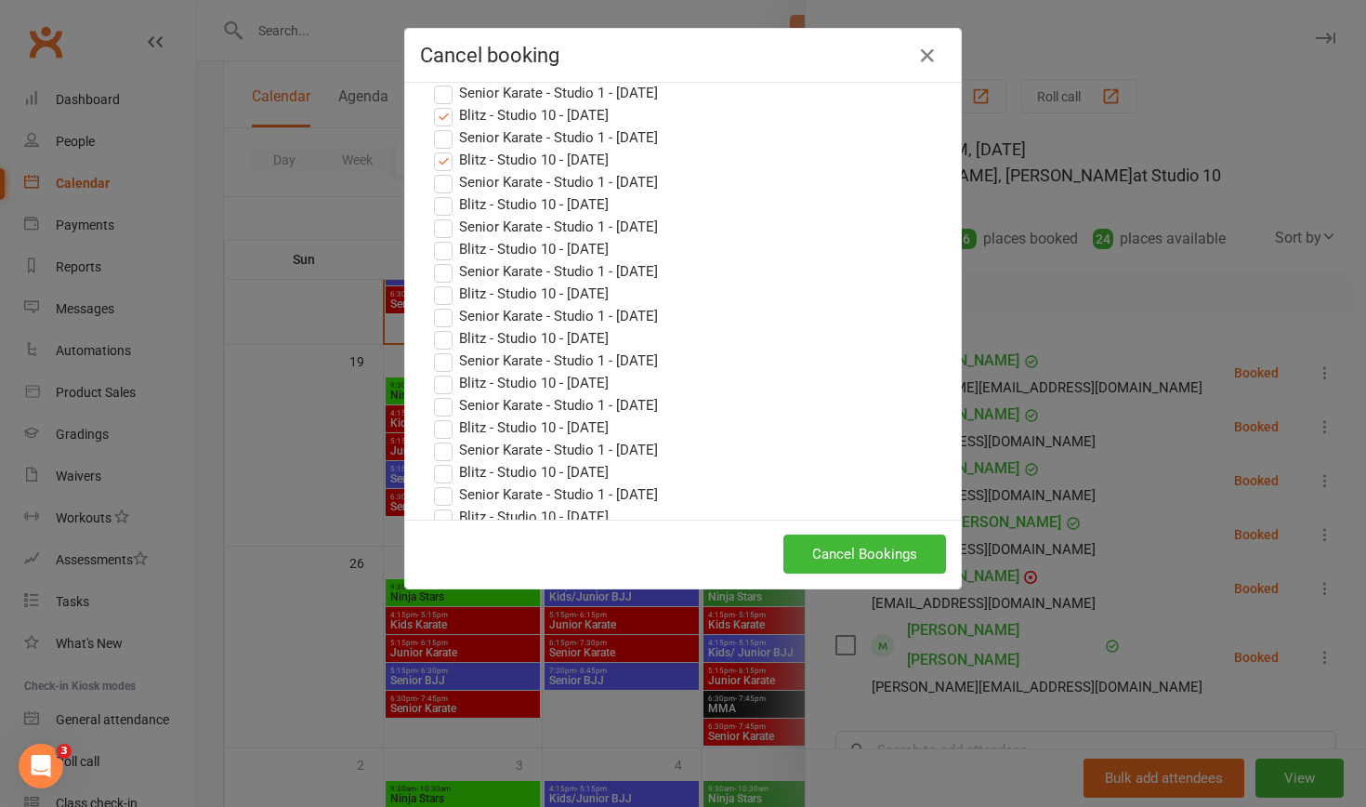
click at [445, 164] on label "Blitz - Studio 10 - [DATE]" at bounding box center [521, 160] width 175 height 22
click at [432, 149] on input "Blitz - Studio 10 - [DATE]" at bounding box center [426, 149] width 12 height 0
click at [442, 112] on label "Blitz - Studio 10 - [DATE]" at bounding box center [521, 115] width 175 height 22
click at [432, 104] on input "Blitz - Studio 10 - [DATE]" at bounding box center [426, 104] width 12 height 0
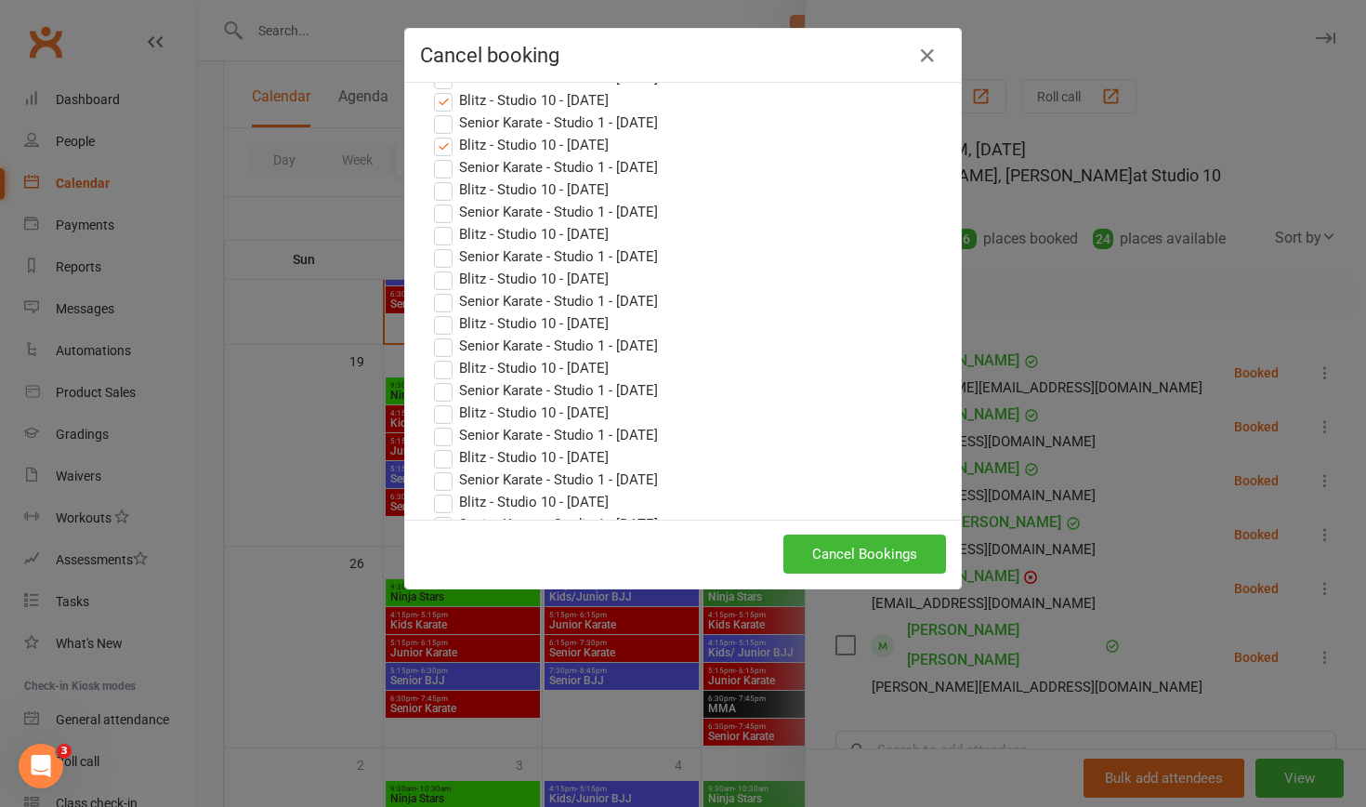
scroll to position [479, 0]
click at [743, 508] on button "Cancel Bookings" at bounding box center [865, 553] width 163 height 39
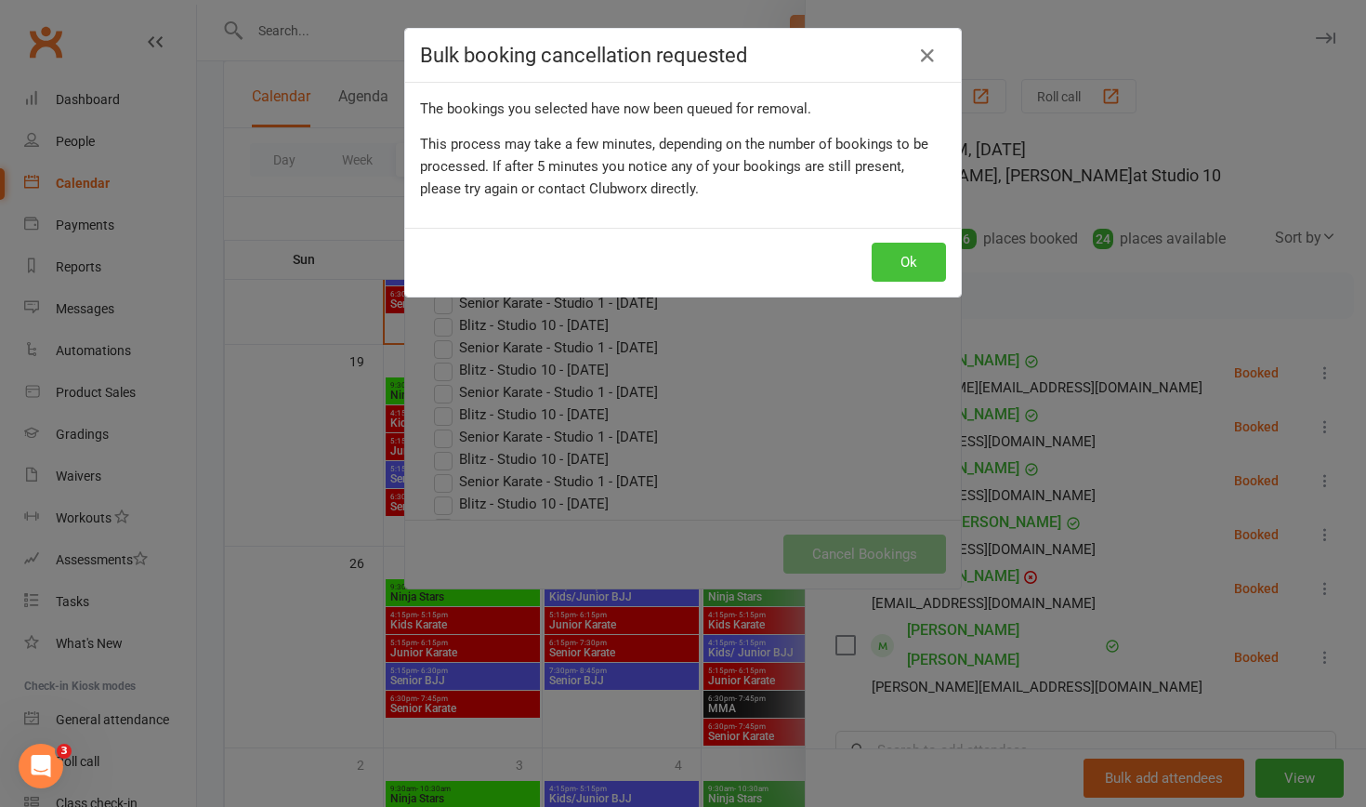
click at [743, 258] on button "Ok" at bounding box center [909, 262] width 74 height 39
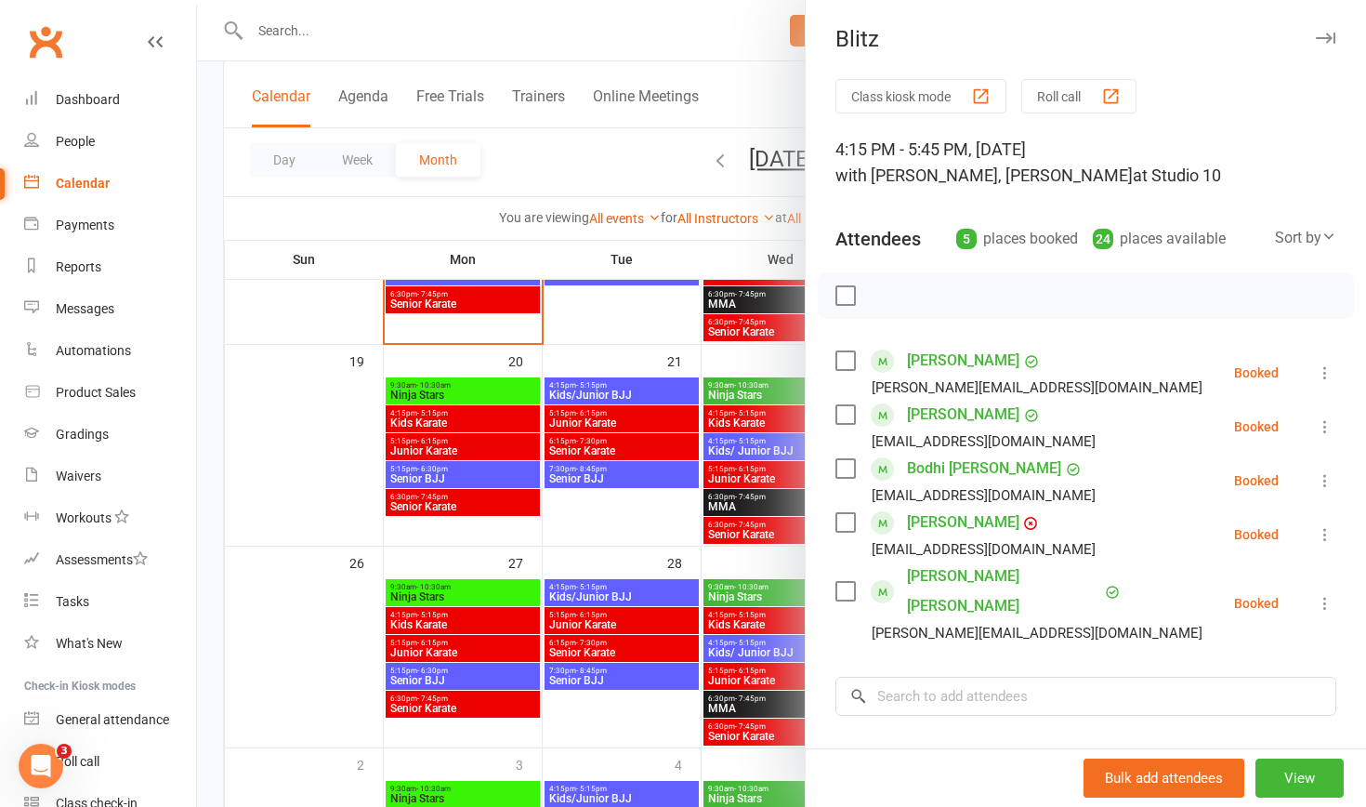
click at [306, 476] on div at bounding box center [781, 403] width 1169 height 807
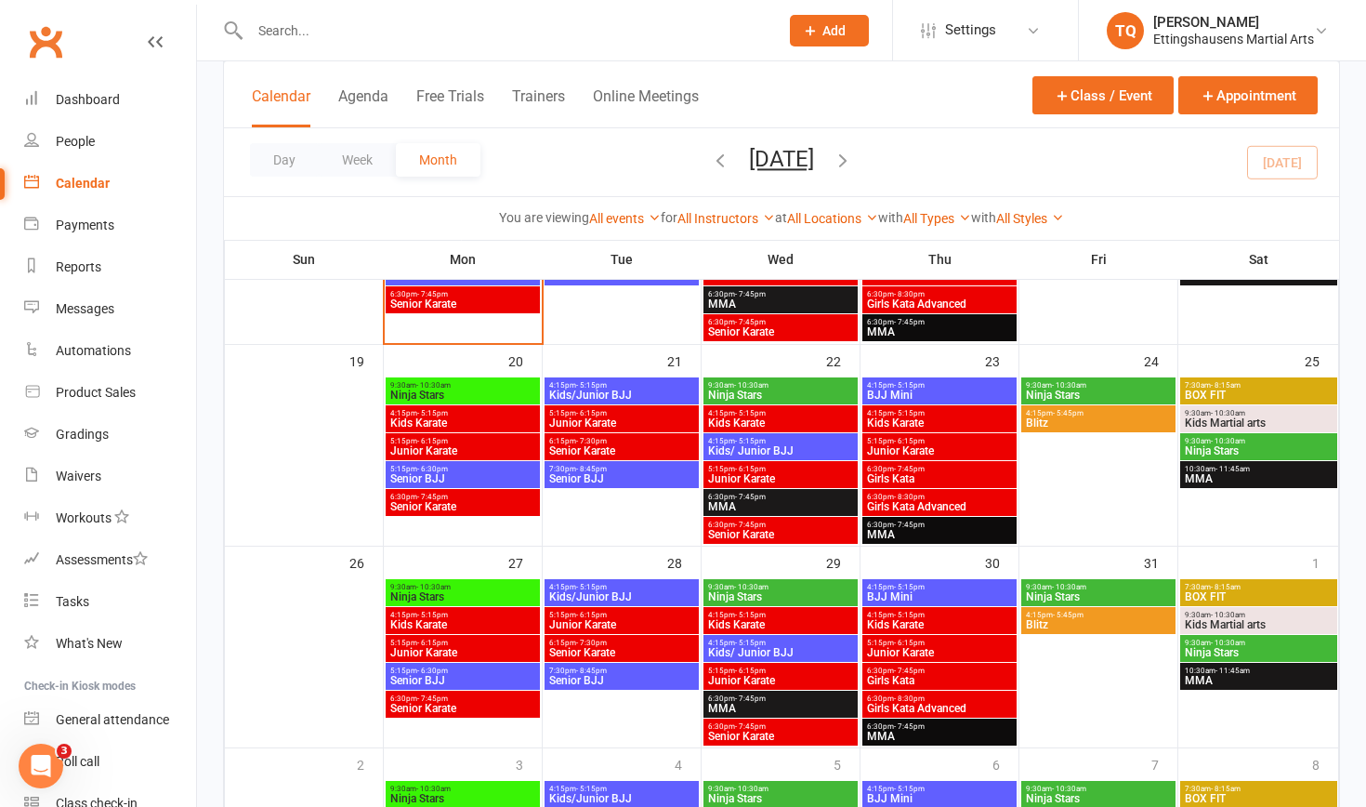
click at [743, 508] on span "Kids Martial arts" at bounding box center [1259, 624] width 150 height 11
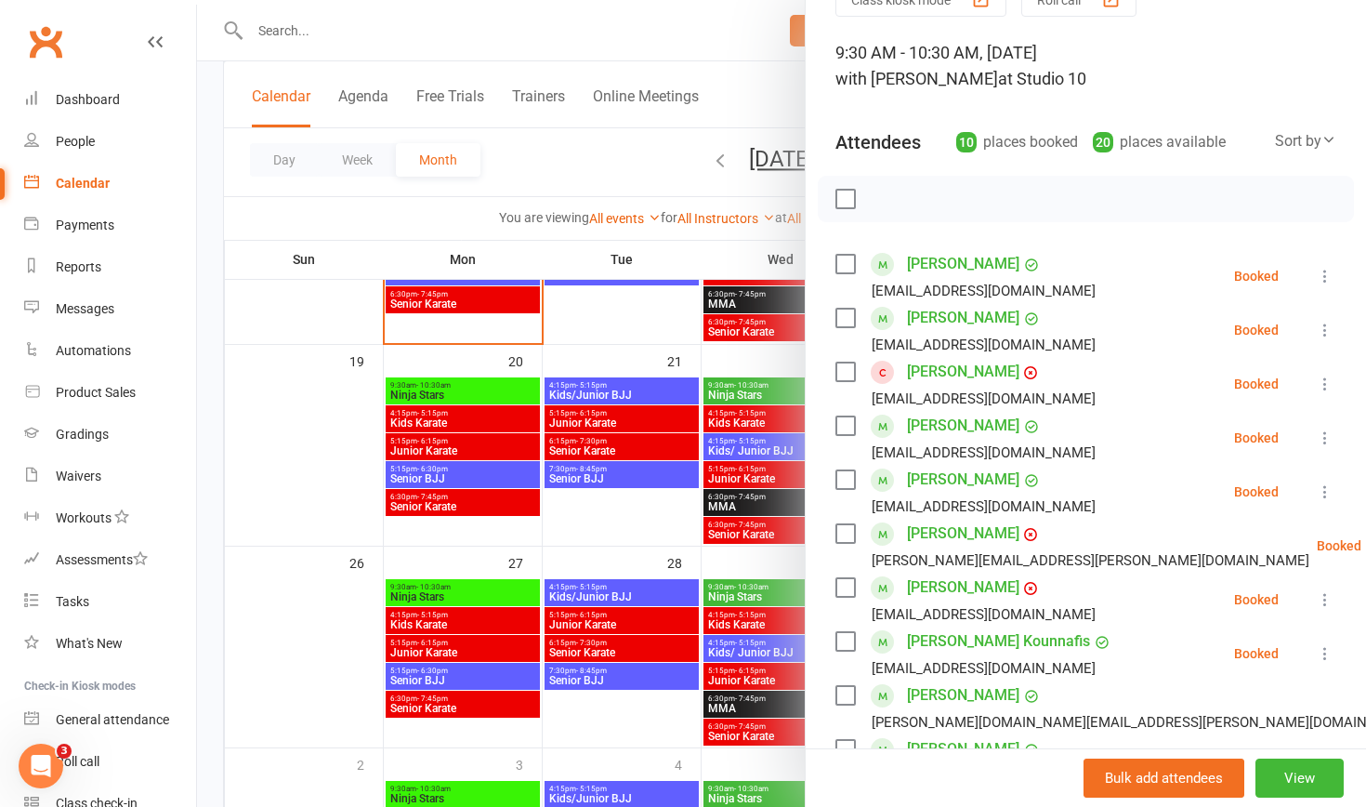
scroll to position [101, 0]
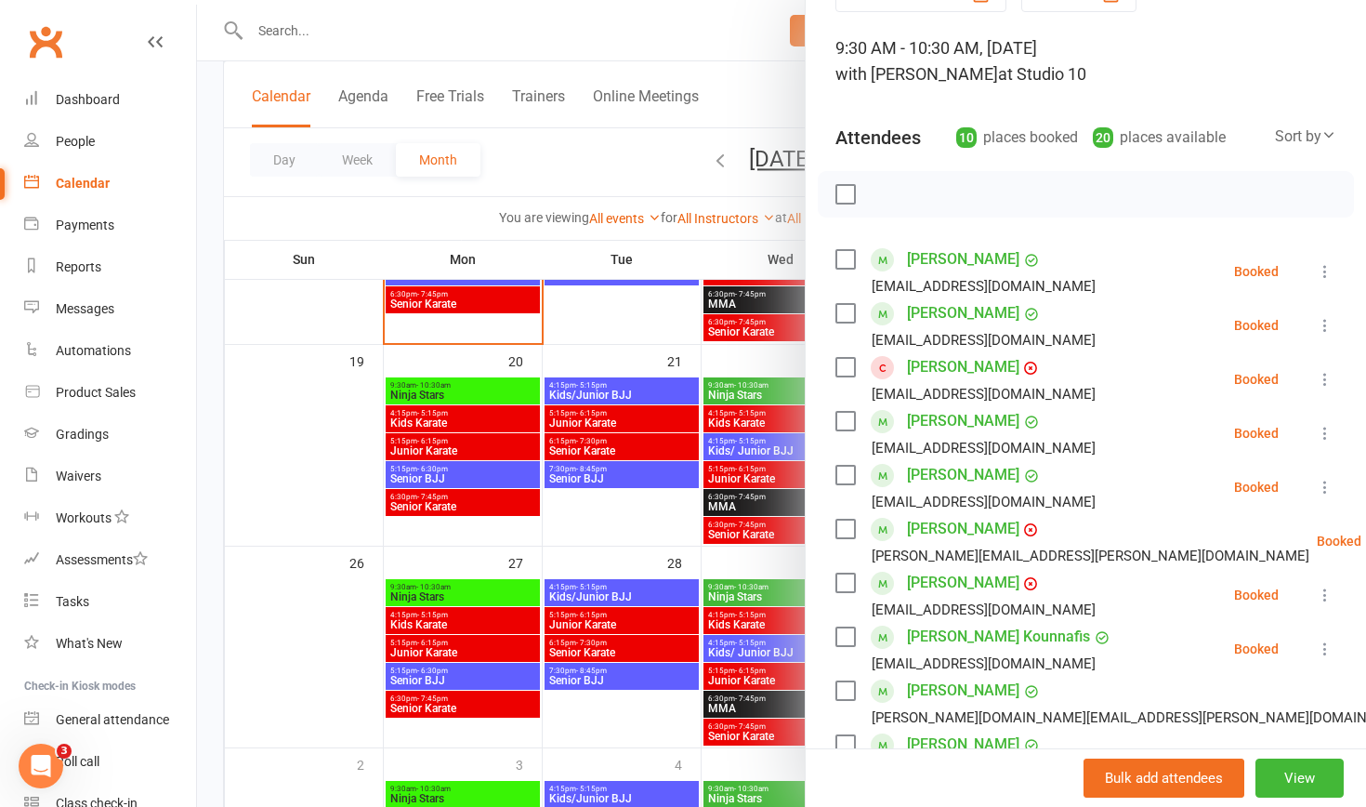
click at [743, 373] on icon at bounding box center [1325, 379] width 19 height 19
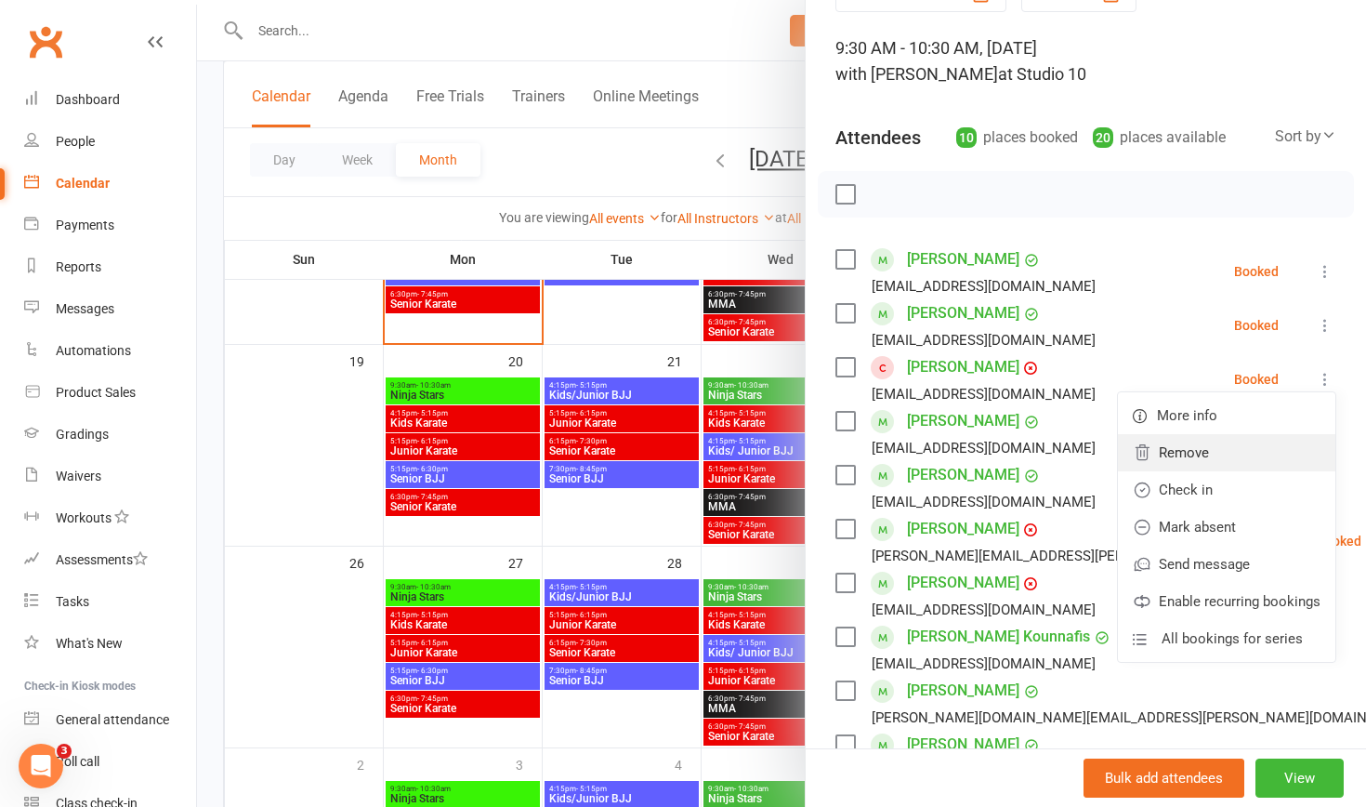
click at [743, 454] on link "Remove" at bounding box center [1226, 452] width 217 height 37
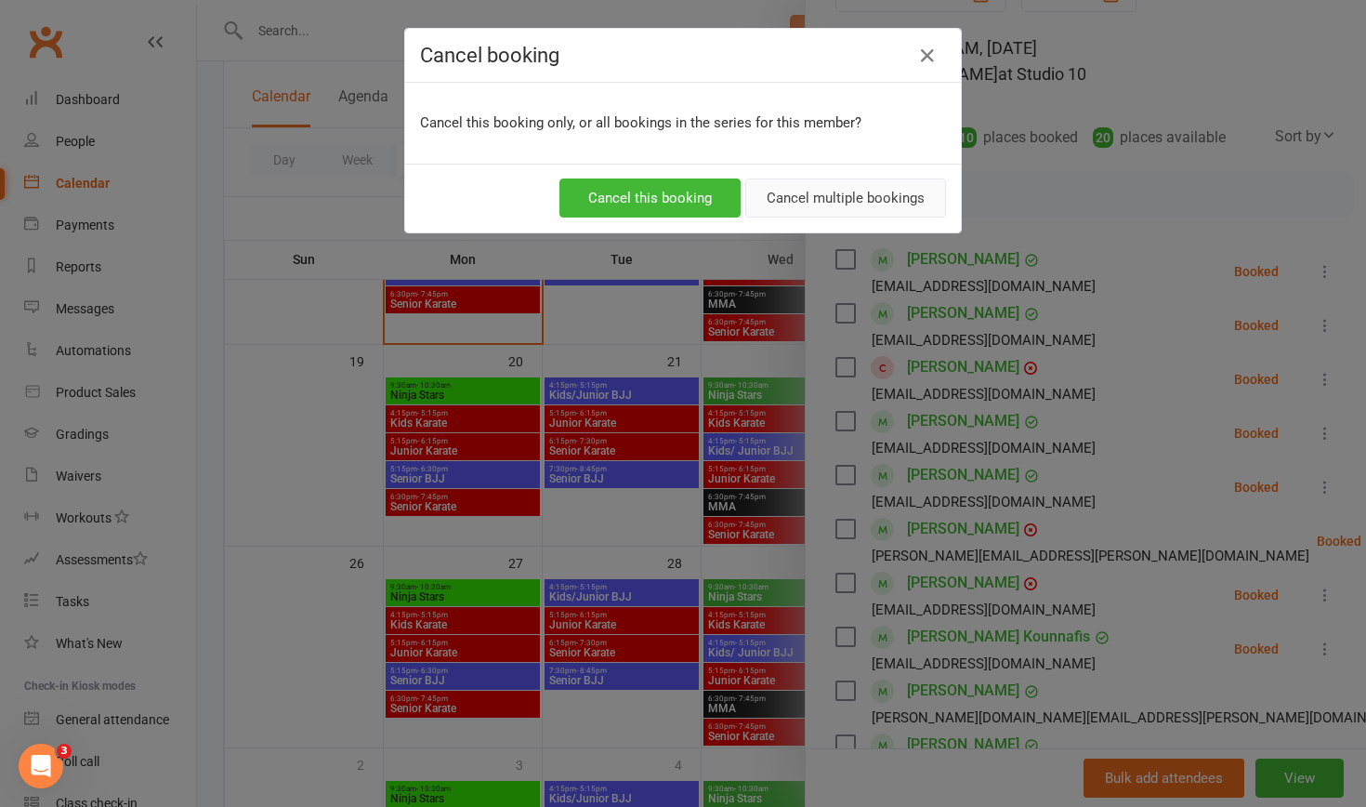
click at [743, 203] on button "Cancel multiple bookings" at bounding box center [845, 197] width 201 height 39
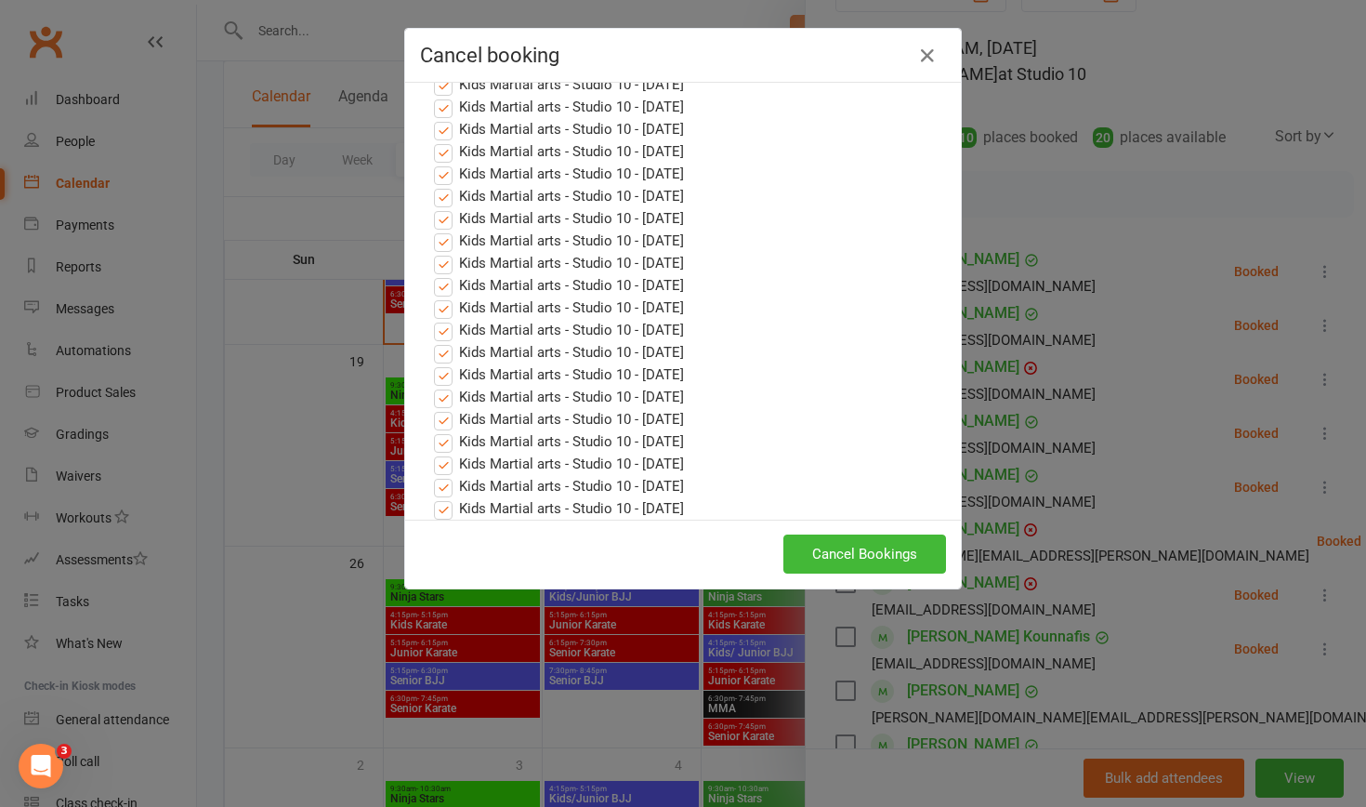
scroll to position [467, 0]
click at [443, 497] on label "Kids Martial arts - Studio 10 - [DATE]" at bounding box center [559, 508] width 250 height 22
click at [432, 497] on input "Kids Martial arts - Studio 10 - [DATE]" at bounding box center [426, 497] width 12 height 0
click at [443, 475] on label "Kids Martial arts - Studio 10 - [DATE]" at bounding box center [559, 486] width 250 height 22
click at [432, 475] on input "Kids Martial arts - Studio 10 - [DATE]" at bounding box center [426, 475] width 12 height 0
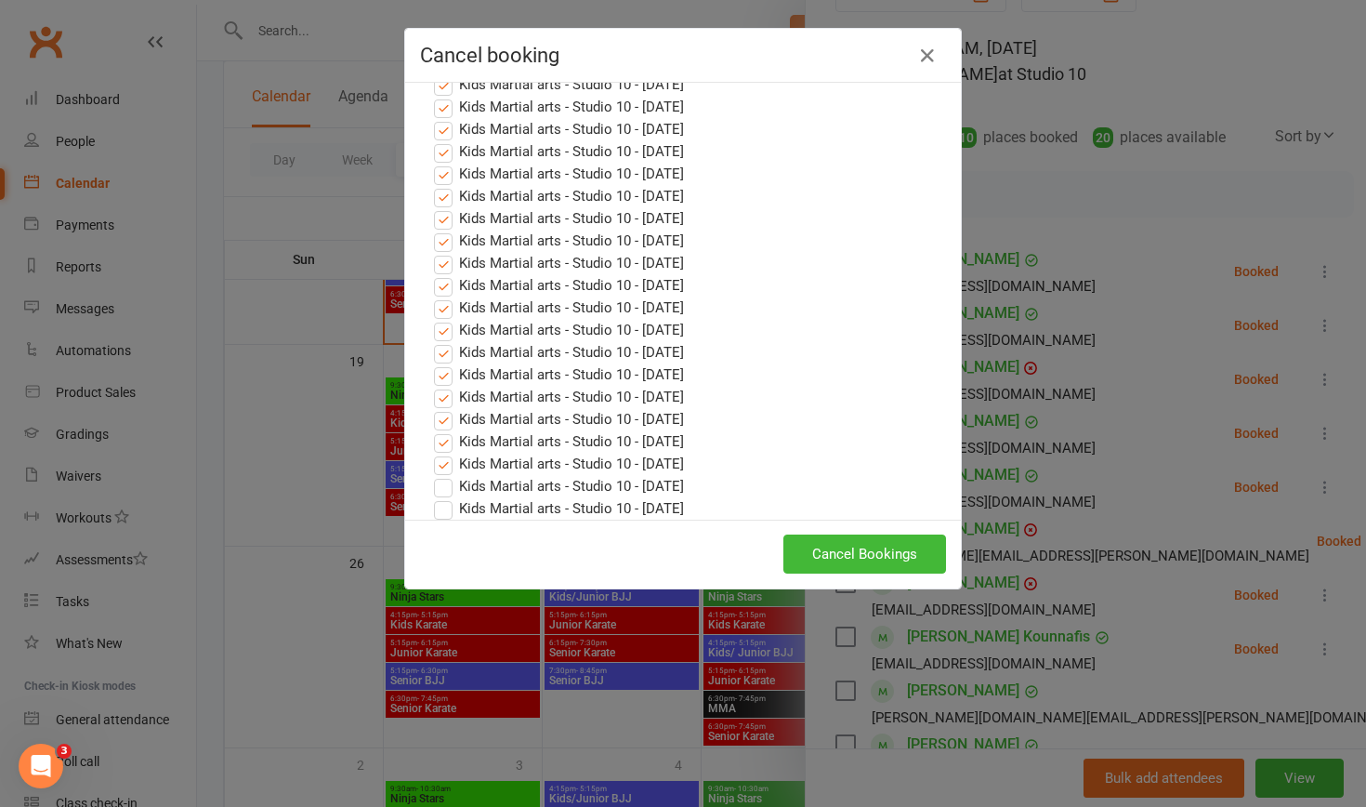
click at [444, 453] on label "Kids Martial arts - Studio 10 - [DATE]" at bounding box center [559, 464] width 250 height 22
click at [432, 453] on input "Kids Martial arts - Studio 10 - [DATE]" at bounding box center [426, 453] width 12 height 0
click at [443, 430] on label "Kids Martial arts - Studio 10 - [DATE]" at bounding box center [559, 441] width 250 height 22
click at [432, 430] on input "Kids Martial arts - Studio 10 - [DATE]" at bounding box center [426, 430] width 12 height 0
click at [443, 408] on label "Kids Martial arts - Studio 10 - [DATE]" at bounding box center [559, 419] width 250 height 22
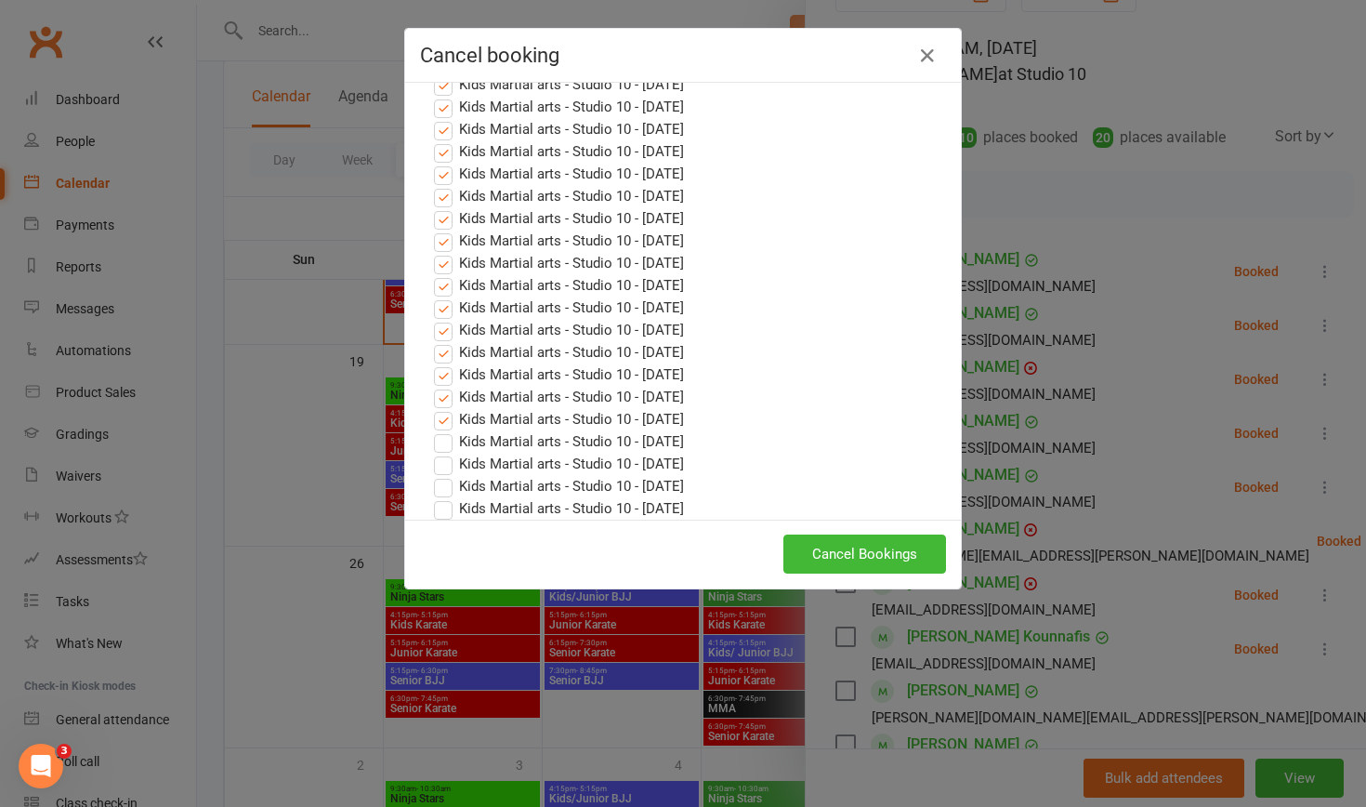
click at [432, 408] on input "Kids Martial arts - Studio 10 - [DATE]" at bounding box center [426, 408] width 12 height 0
click at [443, 387] on label "Kids Martial arts - Studio 10 - [DATE]" at bounding box center [559, 397] width 250 height 22
click at [432, 386] on input "Kids Martial arts - Studio 10 - [DATE]" at bounding box center [426, 386] width 12 height 0
click at [445, 364] on label "Kids Martial arts - Studio 10 - [DATE]" at bounding box center [559, 374] width 250 height 22
click at [432, 363] on input "Kids Martial arts - Studio 10 - [DATE]" at bounding box center [426, 363] width 12 height 0
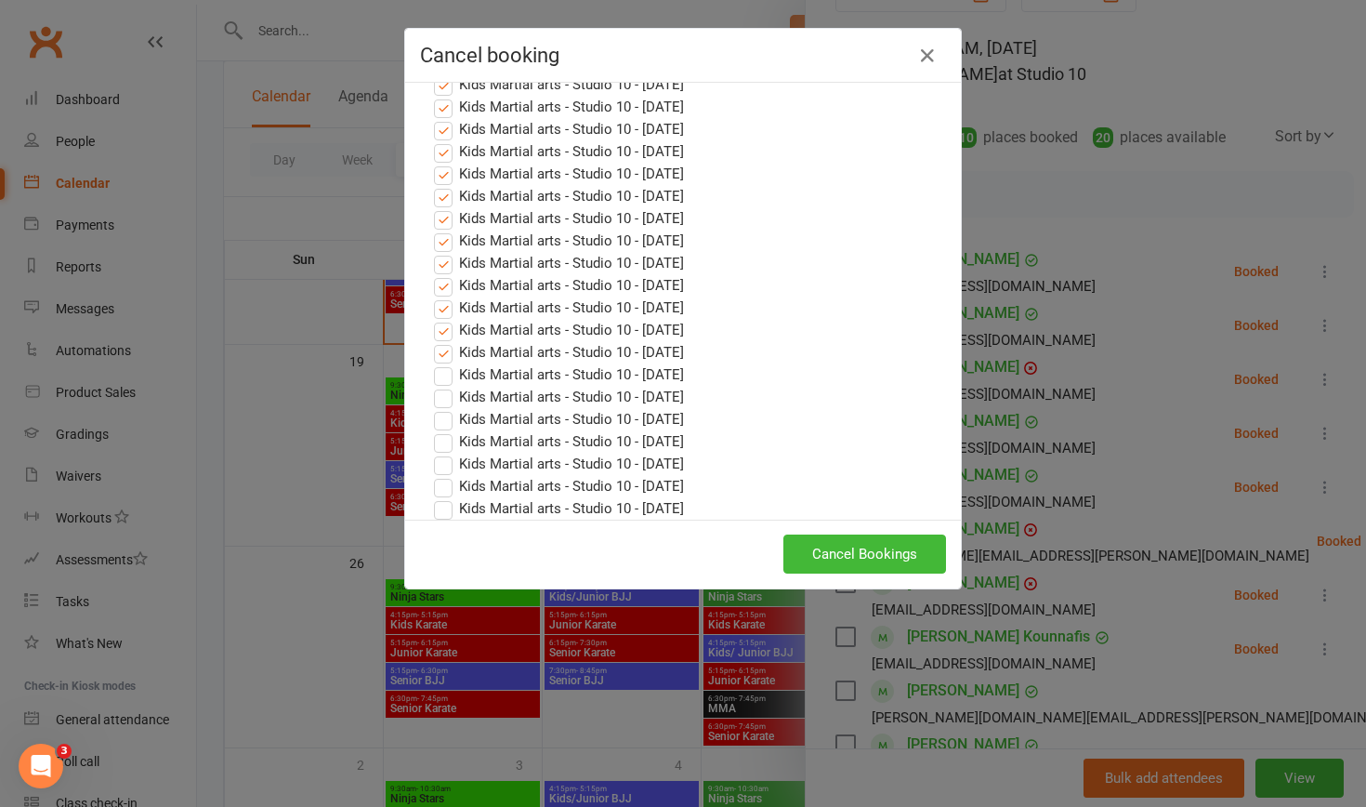
click at [445, 341] on label "Kids Martial arts - Studio 10 - [DATE]" at bounding box center [559, 352] width 250 height 22
click at [432, 341] on input "Kids Martial arts - Studio 10 - [DATE]" at bounding box center [426, 341] width 12 height 0
click at [443, 296] on label "Kids Martial arts - Studio 10 - [DATE]" at bounding box center [559, 307] width 250 height 22
click at [432, 296] on input "Kids Martial arts - Studio 10 - [DATE]" at bounding box center [426, 296] width 12 height 0
click at [443, 319] on label "Kids Martial arts - Studio 10 - [DATE]" at bounding box center [559, 330] width 250 height 22
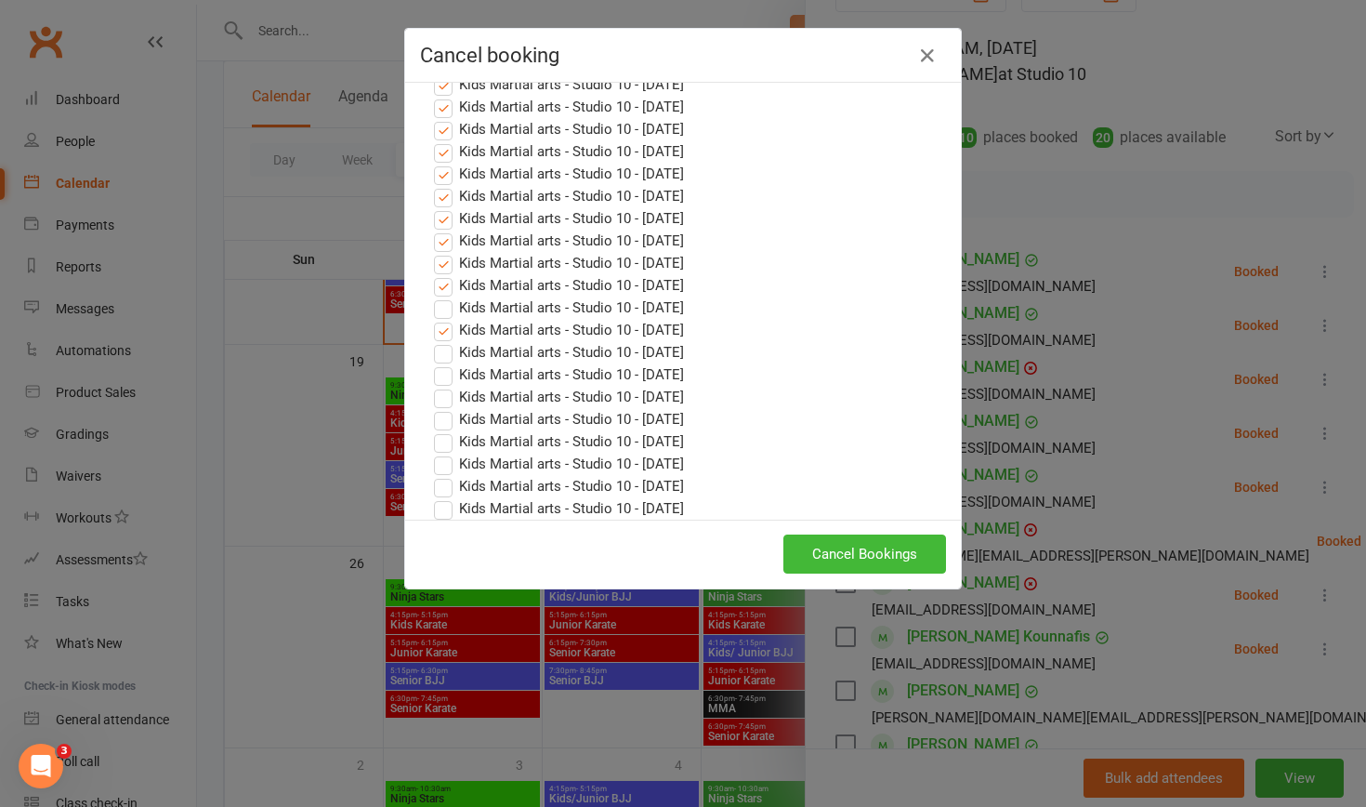
click at [432, 319] on input "Kids Martial arts - Studio 10 - [DATE]" at bounding box center [426, 319] width 12 height 0
click at [444, 274] on label "Kids Martial arts - Studio 10 - [DATE]" at bounding box center [559, 285] width 250 height 22
click at [432, 274] on input "Kids Martial arts - Studio 10 - [DATE]" at bounding box center [426, 274] width 12 height 0
click at [442, 252] on label "Kids Martial arts - Studio 10 - [DATE]" at bounding box center [559, 263] width 250 height 22
click at [432, 252] on input "Kids Martial arts - Studio 10 - [DATE]" at bounding box center [426, 252] width 12 height 0
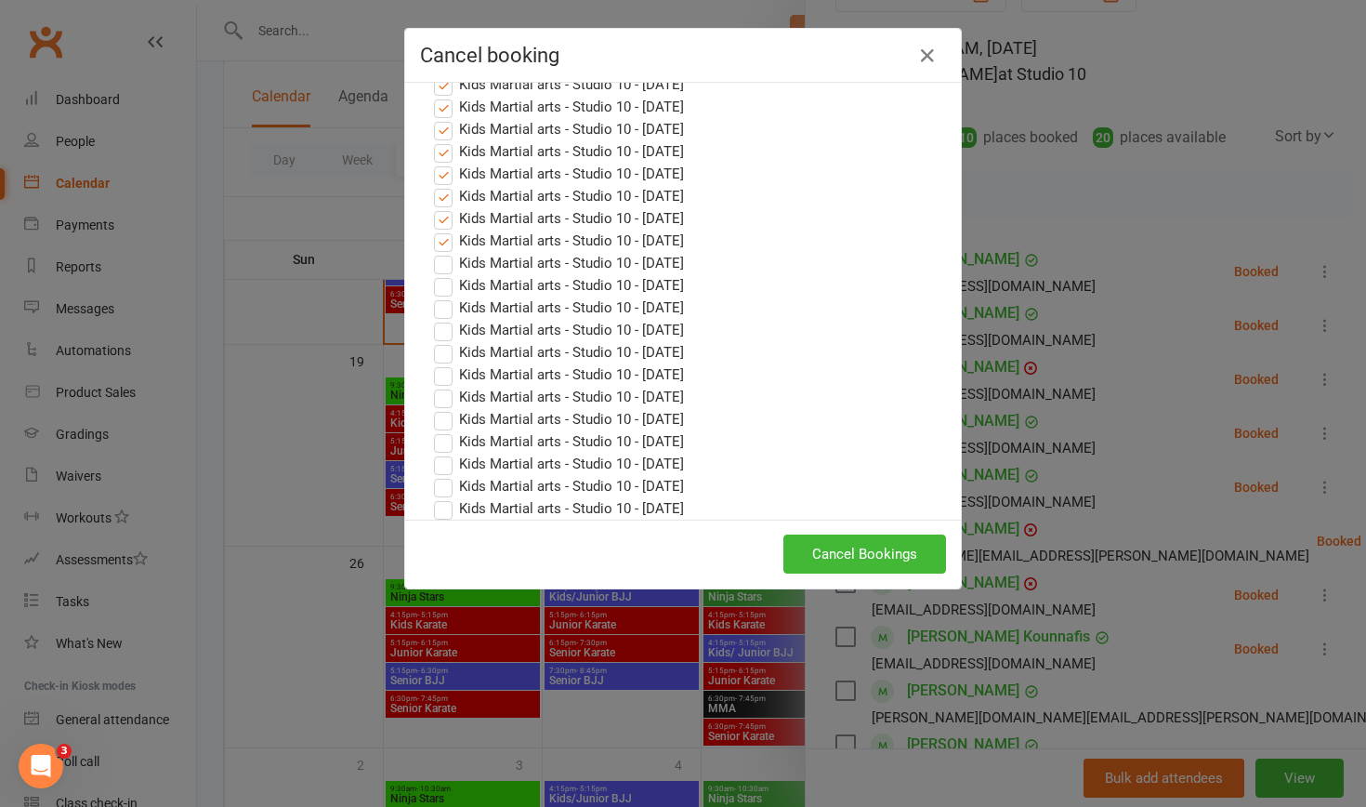
click at [443, 230] on label "Kids Martial arts - Studio 10 - [DATE]" at bounding box center [559, 241] width 250 height 22
click at [432, 230] on input "Kids Martial arts - Studio 10 - [DATE]" at bounding box center [426, 230] width 12 height 0
click at [743, 508] on button "Cancel Bookings" at bounding box center [865, 553] width 163 height 39
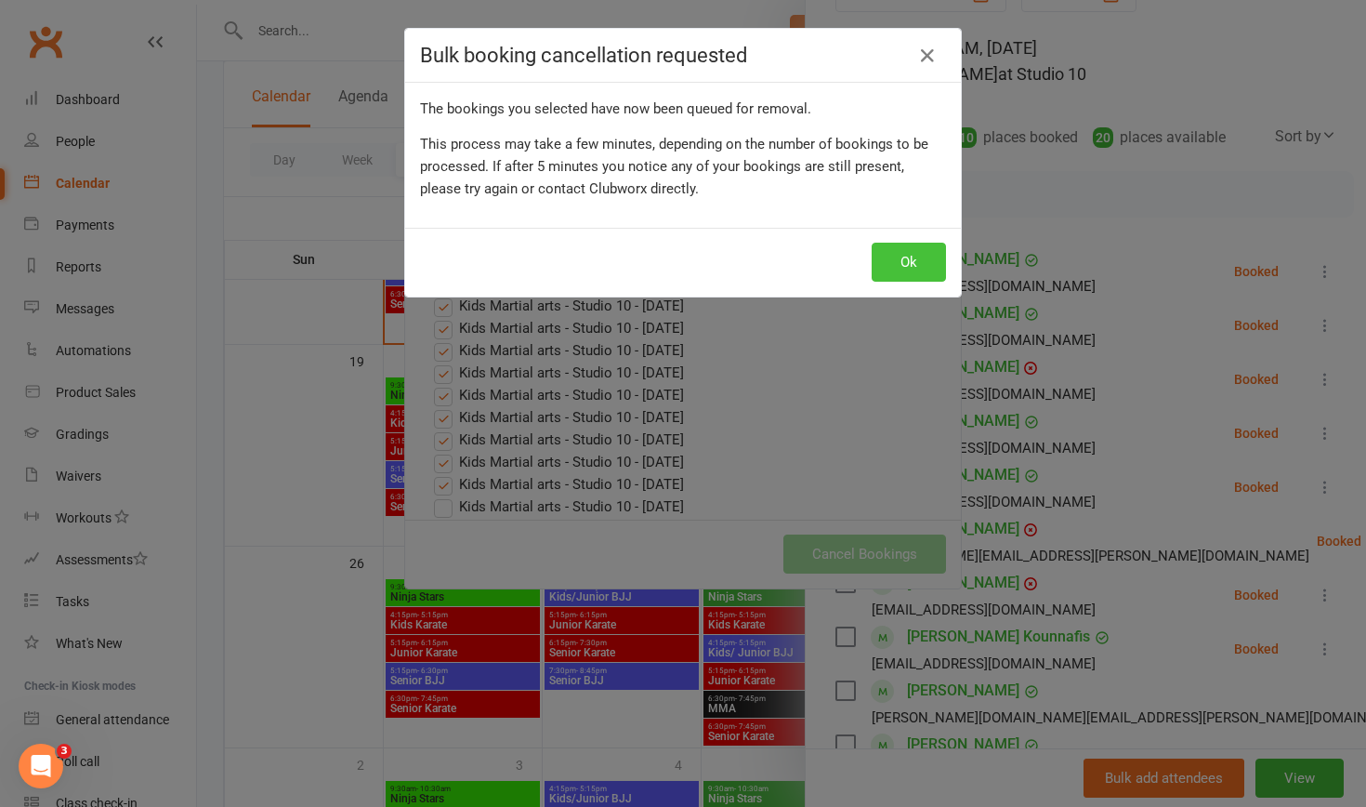
click at [743, 258] on button "Ok" at bounding box center [909, 262] width 74 height 39
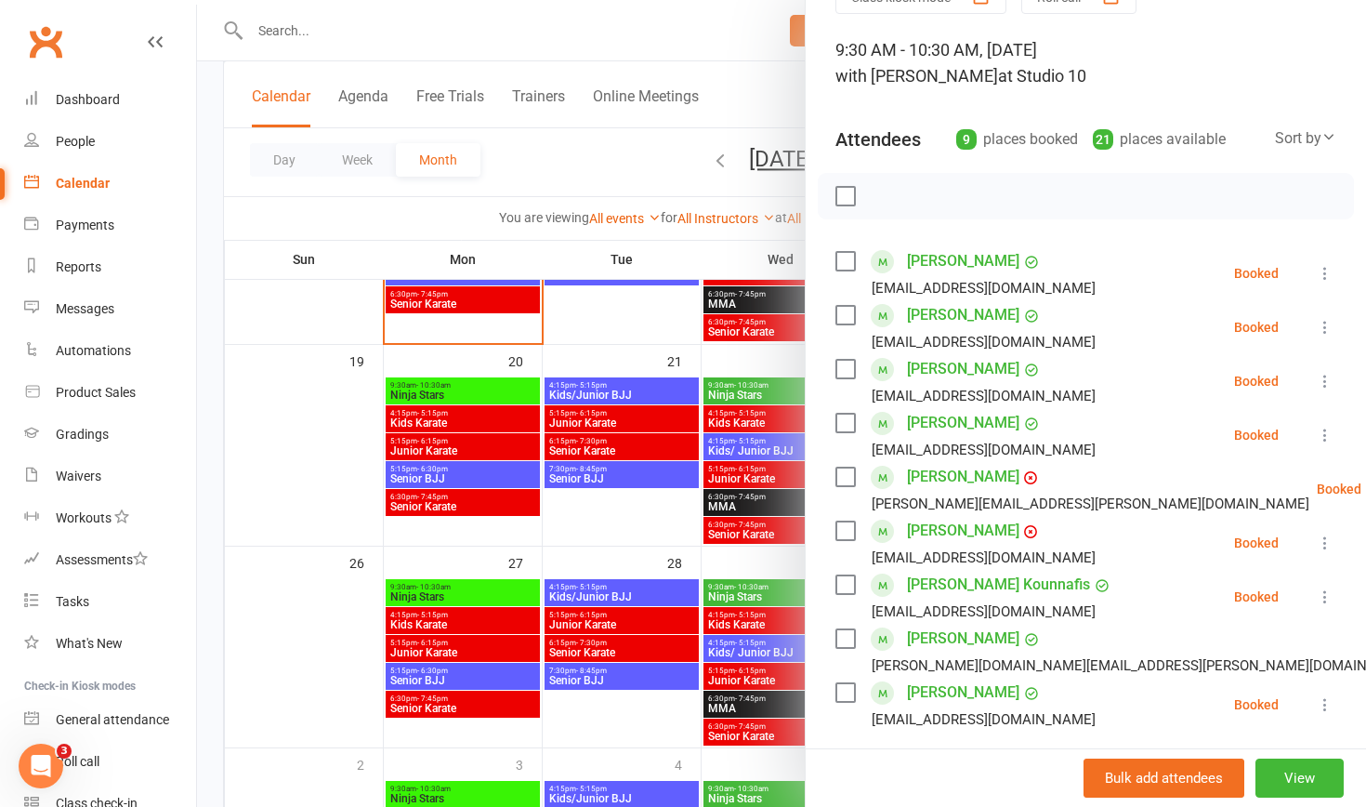
scroll to position [86, 0]
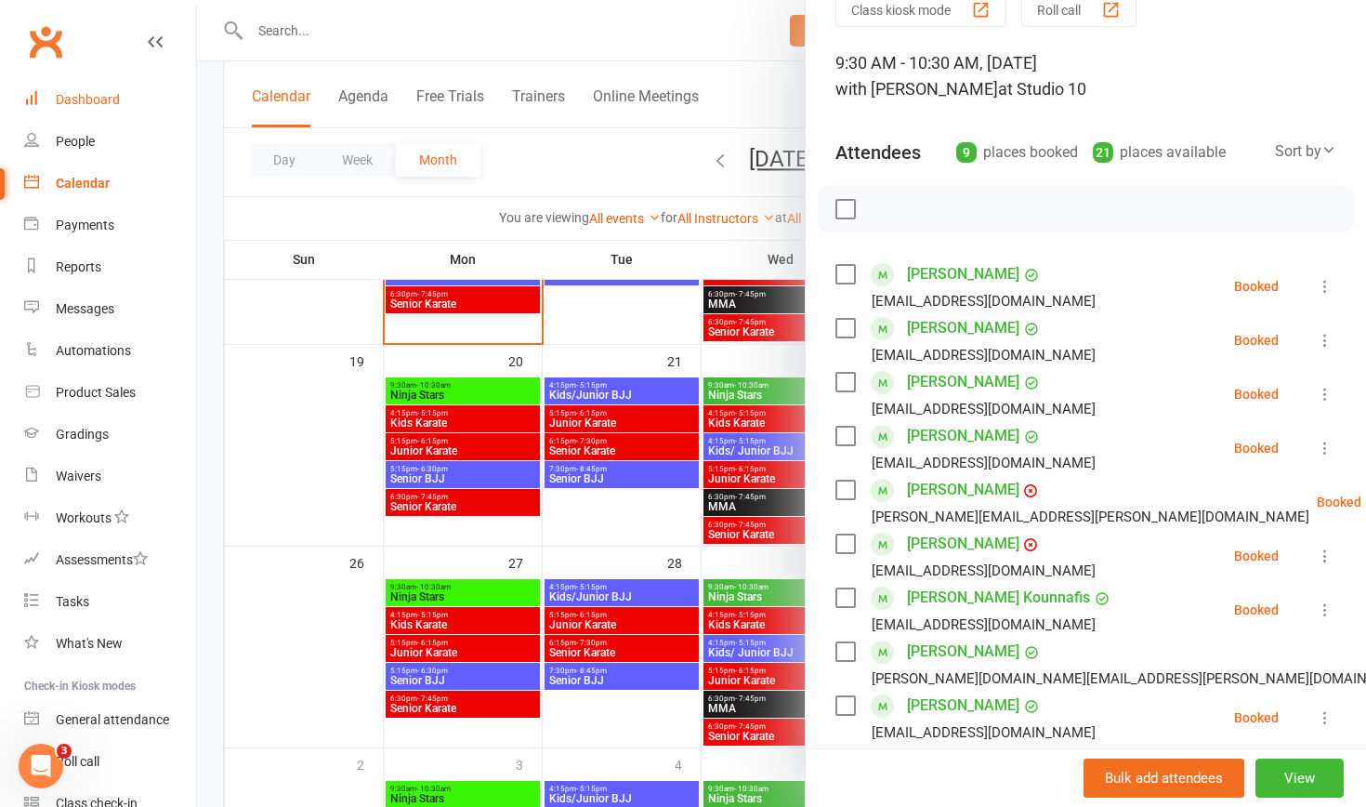
click at [108, 98] on div "Dashboard" at bounding box center [88, 99] width 64 height 15
